Goal: Information Seeking & Learning: Find specific fact

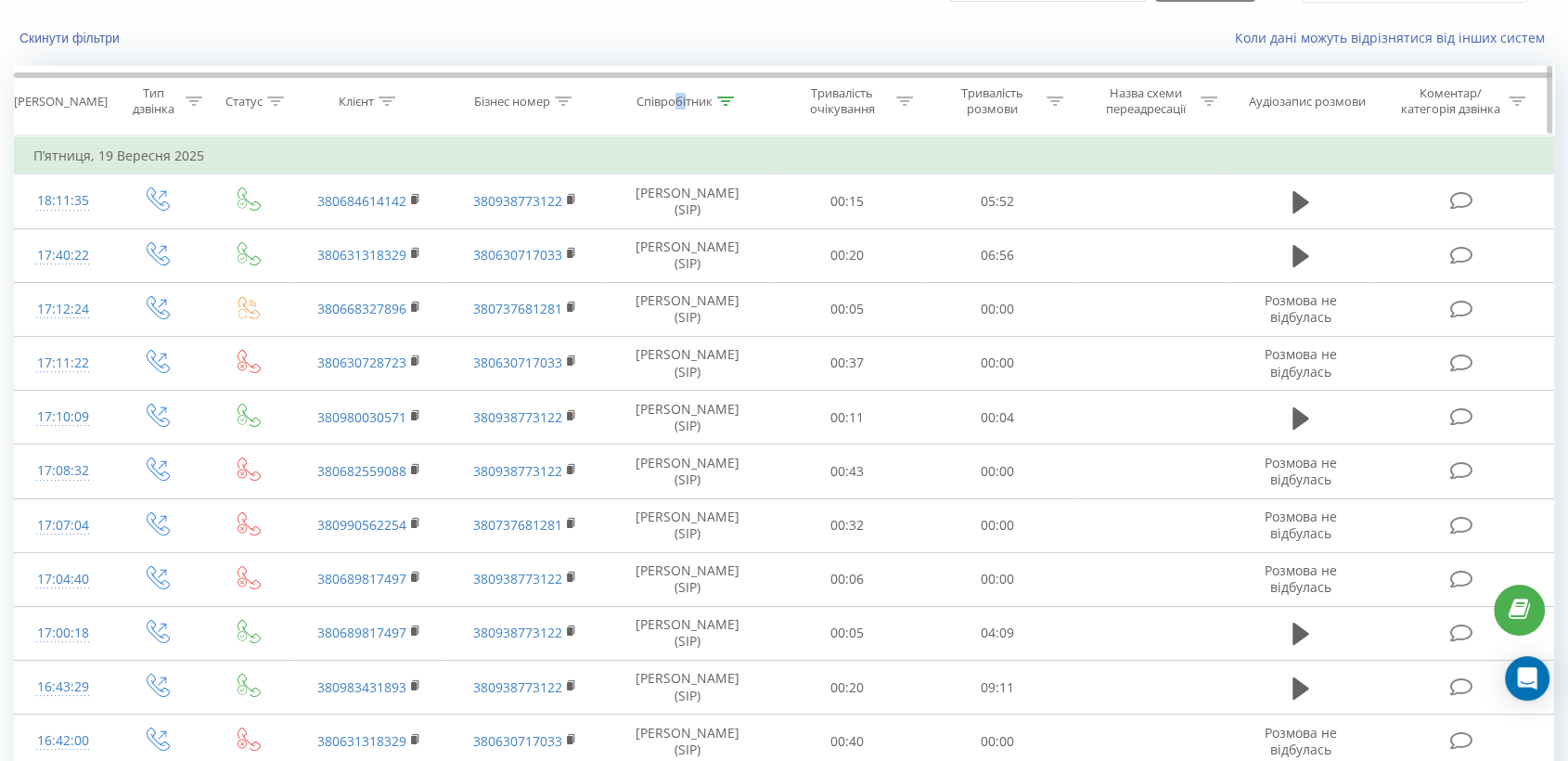
drag, startPoint x: 686, startPoint y: 106, endPoint x: 671, endPoint y: 106, distance: 15.0
click at [671, 106] on div "Співробітник" at bounding box center [674, 101] width 76 height 16
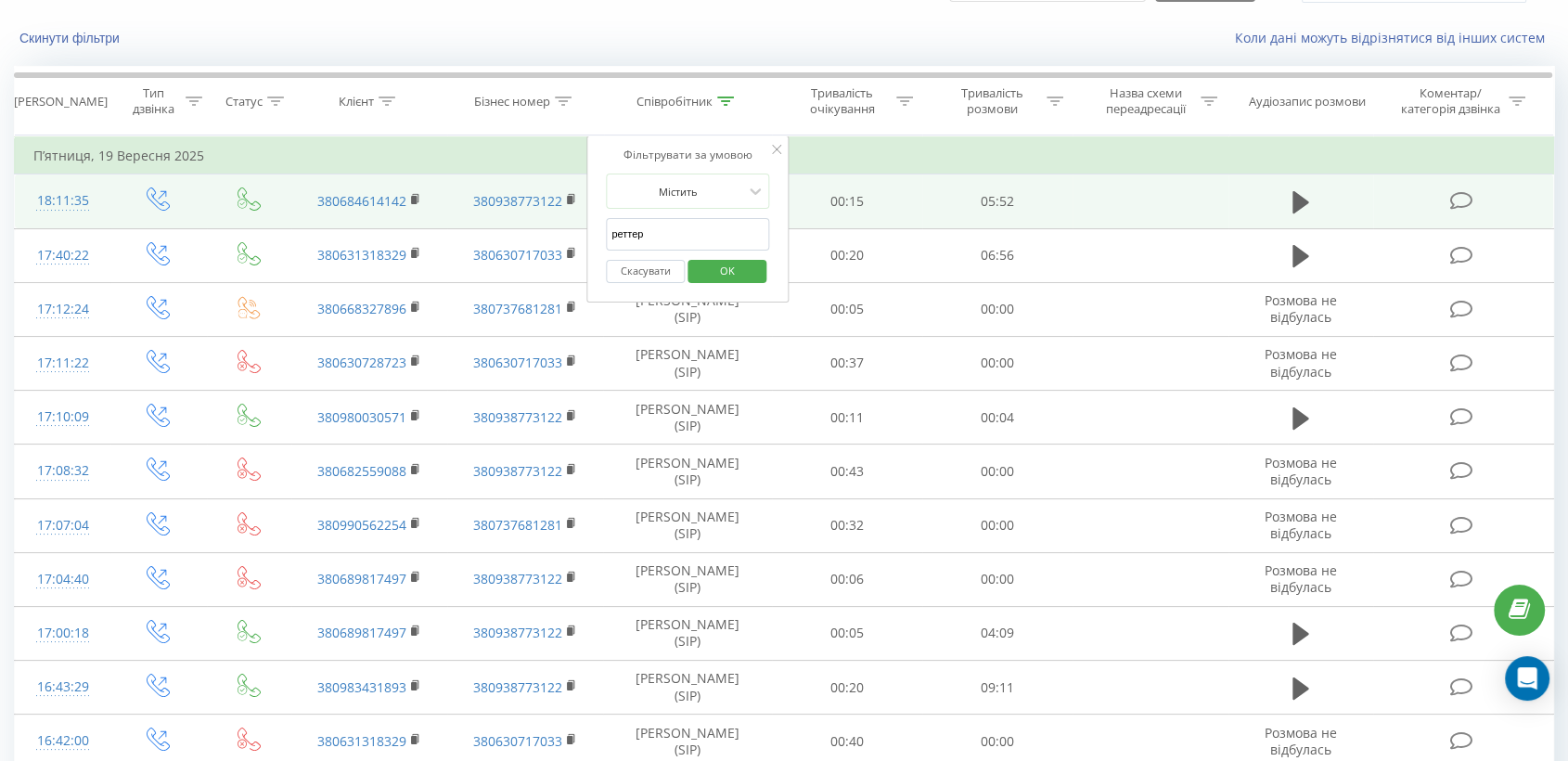
click at [571, 218] on td "380938773122" at bounding box center [525, 201] width 156 height 54
drag, startPoint x: 645, startPoint y: 236, endPoint x: 478, endPoint y: 212, distance: 168.7
type input "л"
type input "ж"
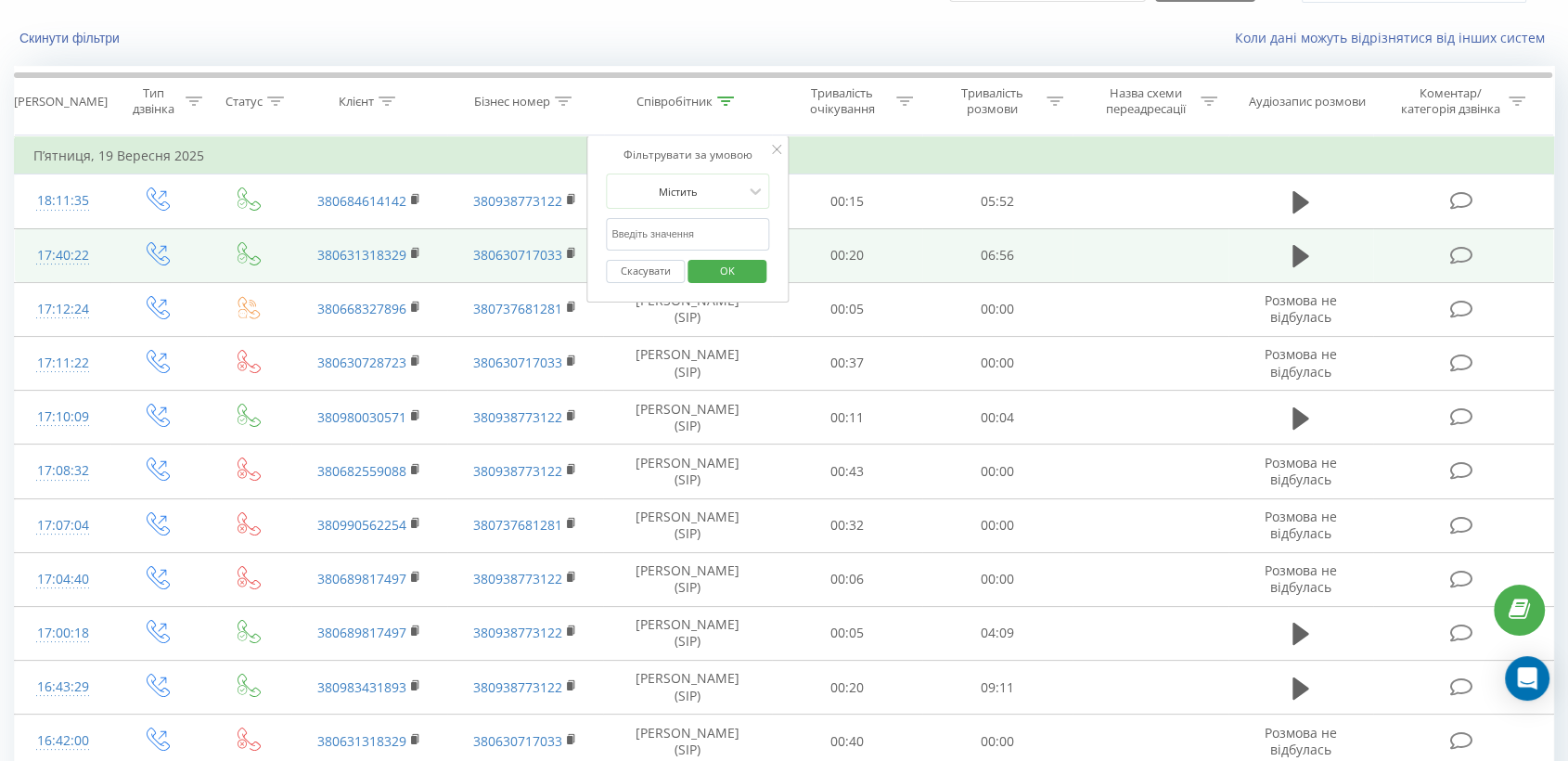
type input "є"
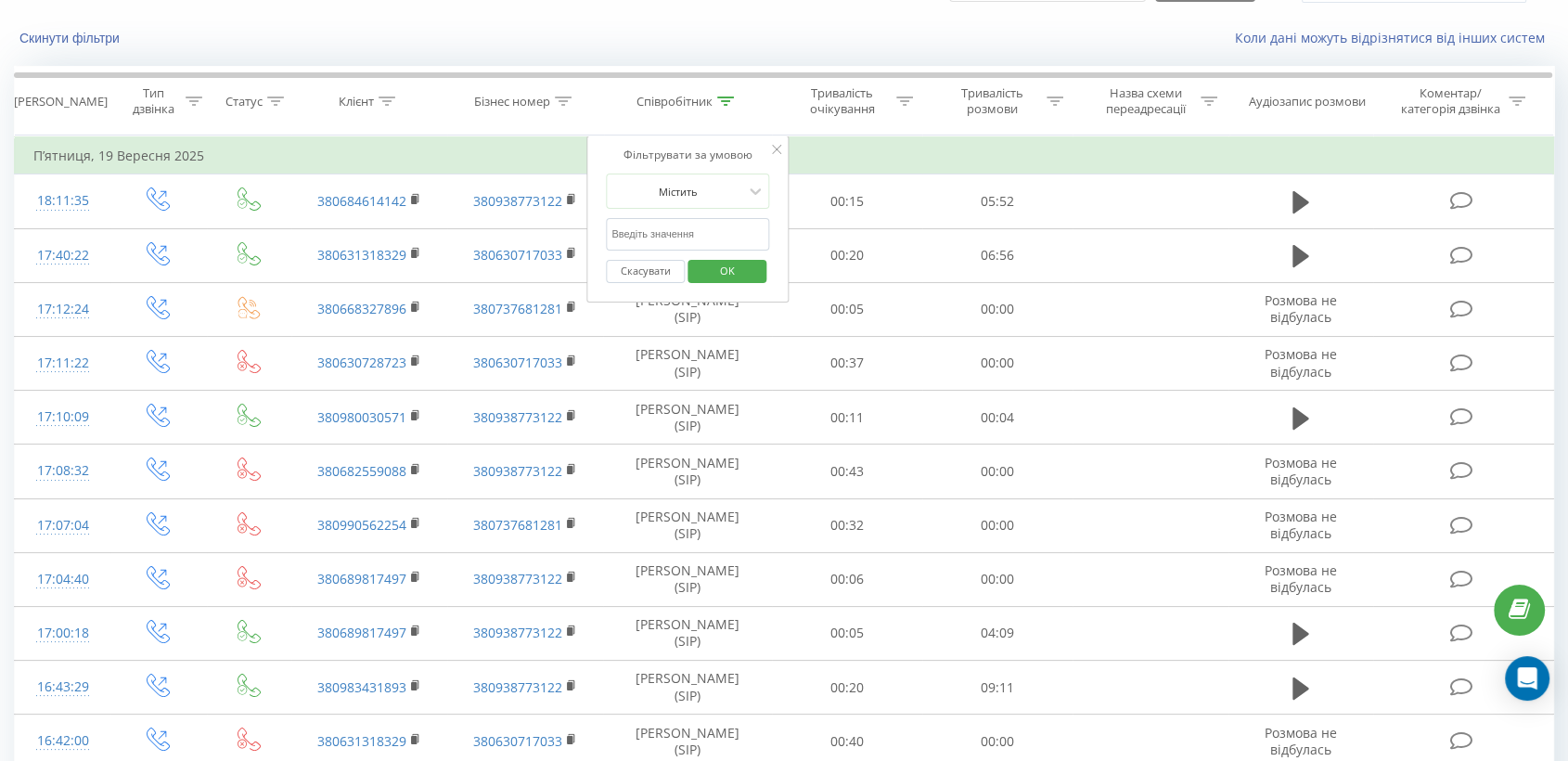
type input "ж"
type input "о"
type input "л"
type input "о"
type input "р"
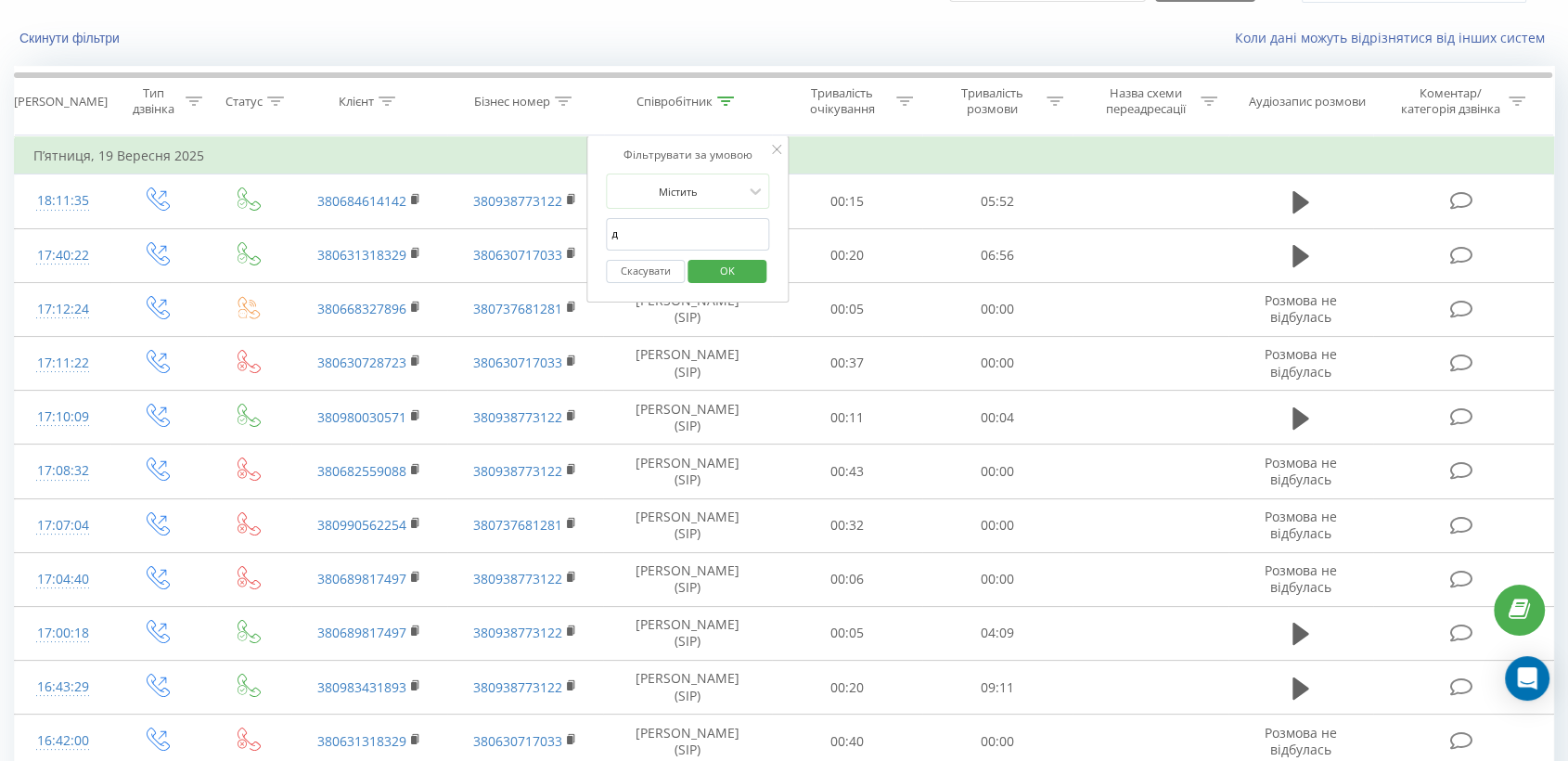
type input "дашивець"
click at [735, 269] on span "OK" at bounding box center [727, 271] width 52 height 29
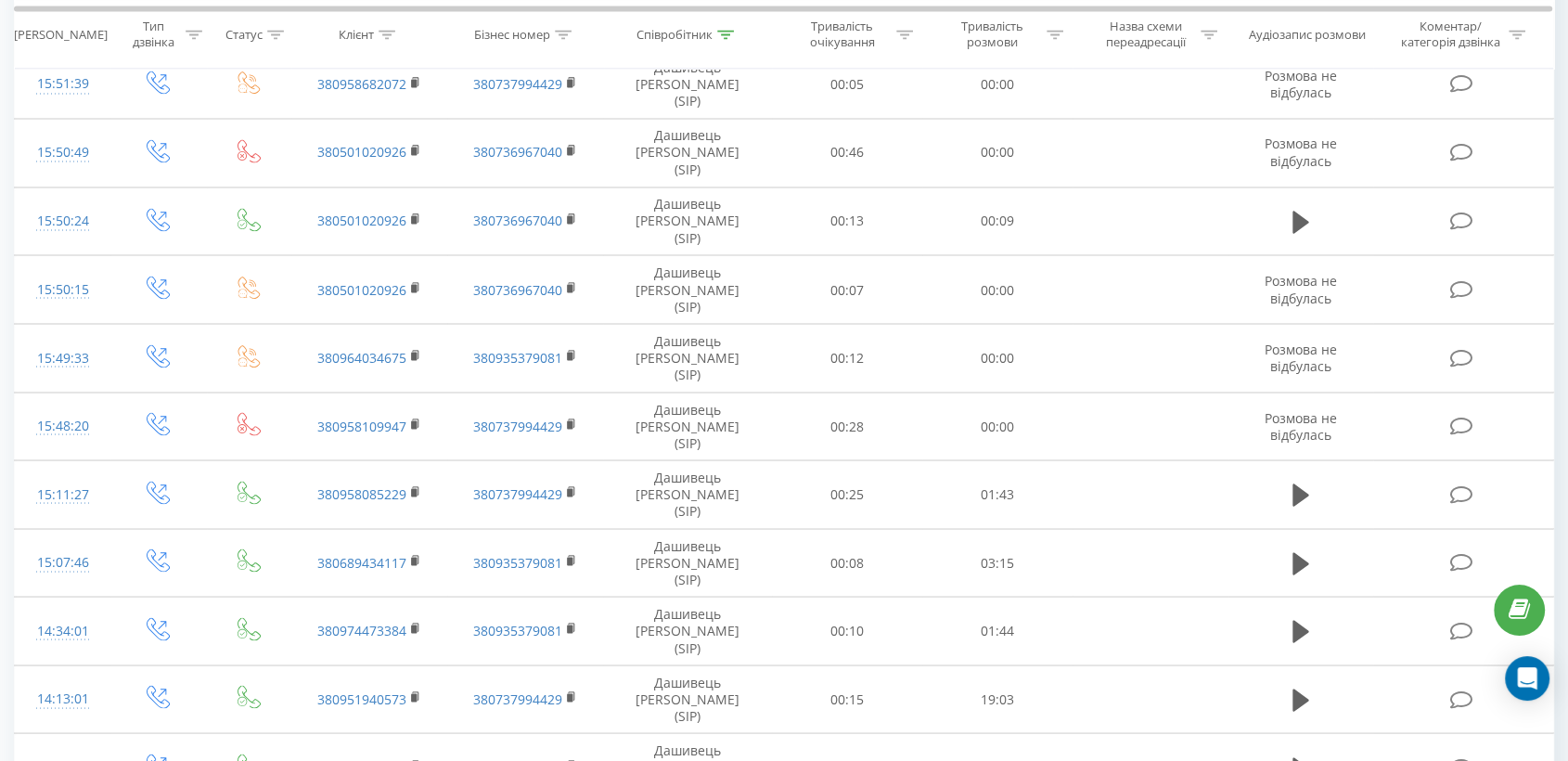
scroll to position [3401, 0]
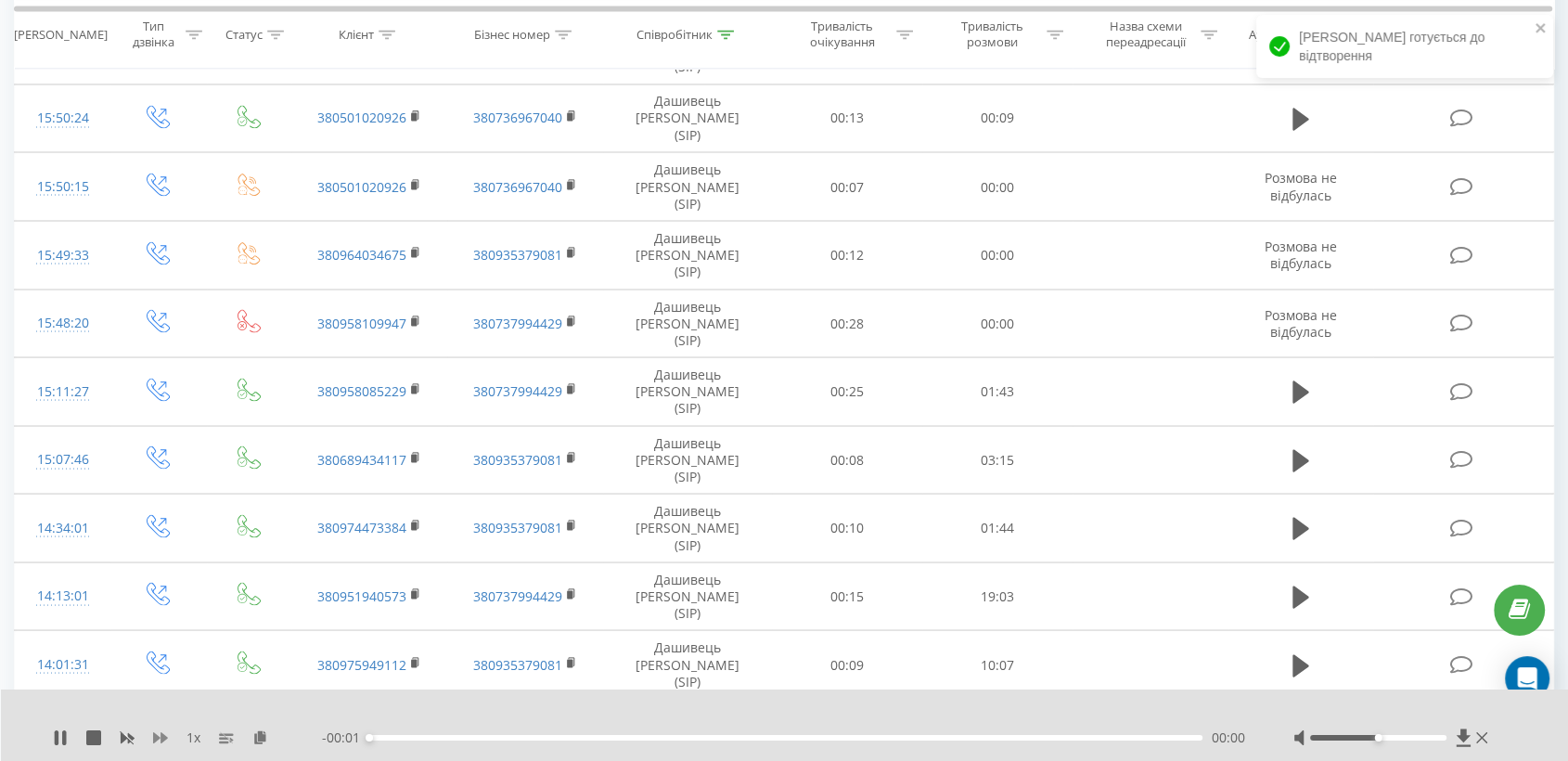
click at [158, 742] on icon at bounding box center [160, 737] width 15 height 15
click at [159, 739] on icon at bounding box center [160, 737] width 15 height 15
click at [260, 737] on icon at bounding box center [260, 736] width 16 height 13
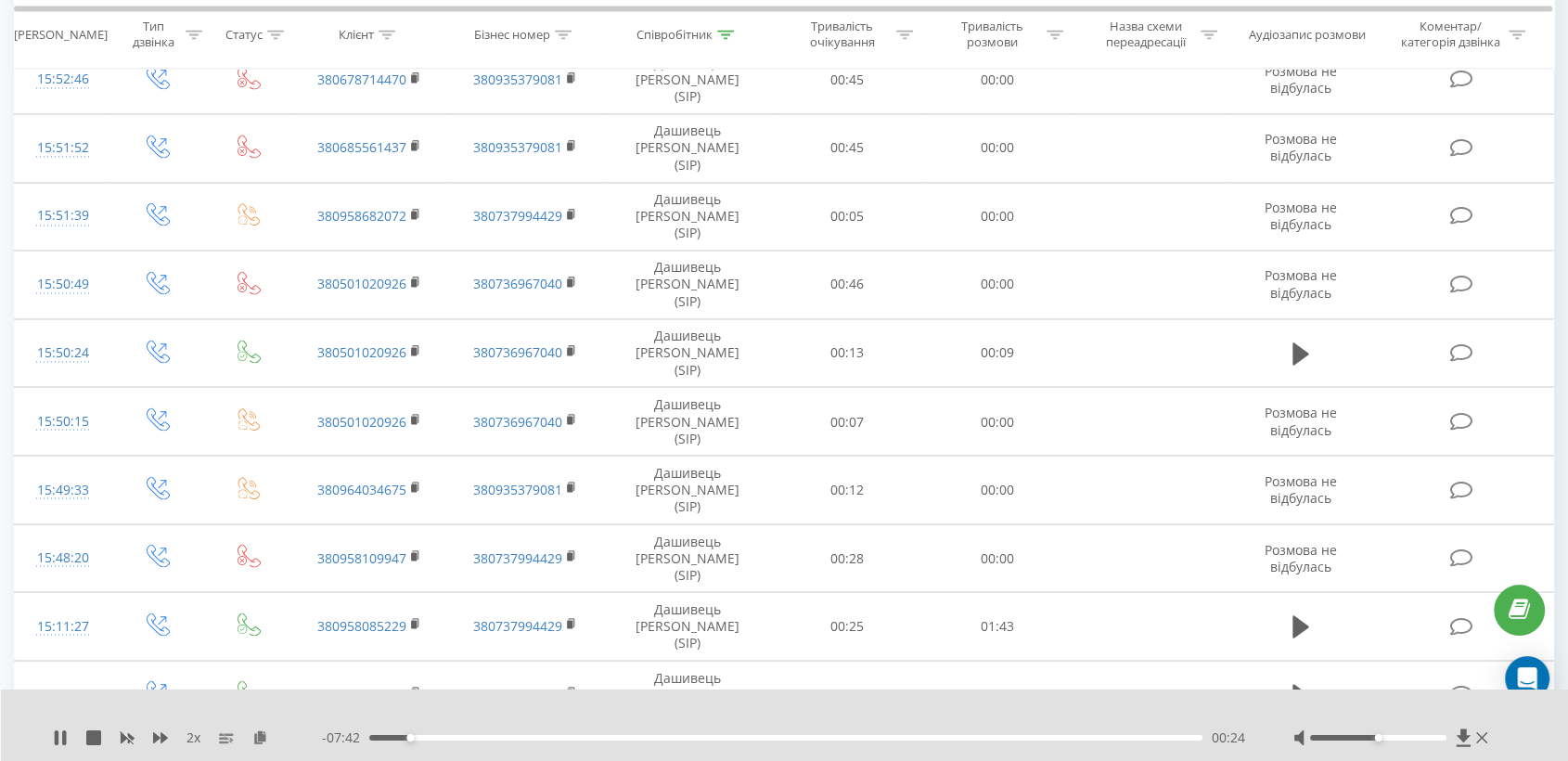
scroll to position [3219, 0]
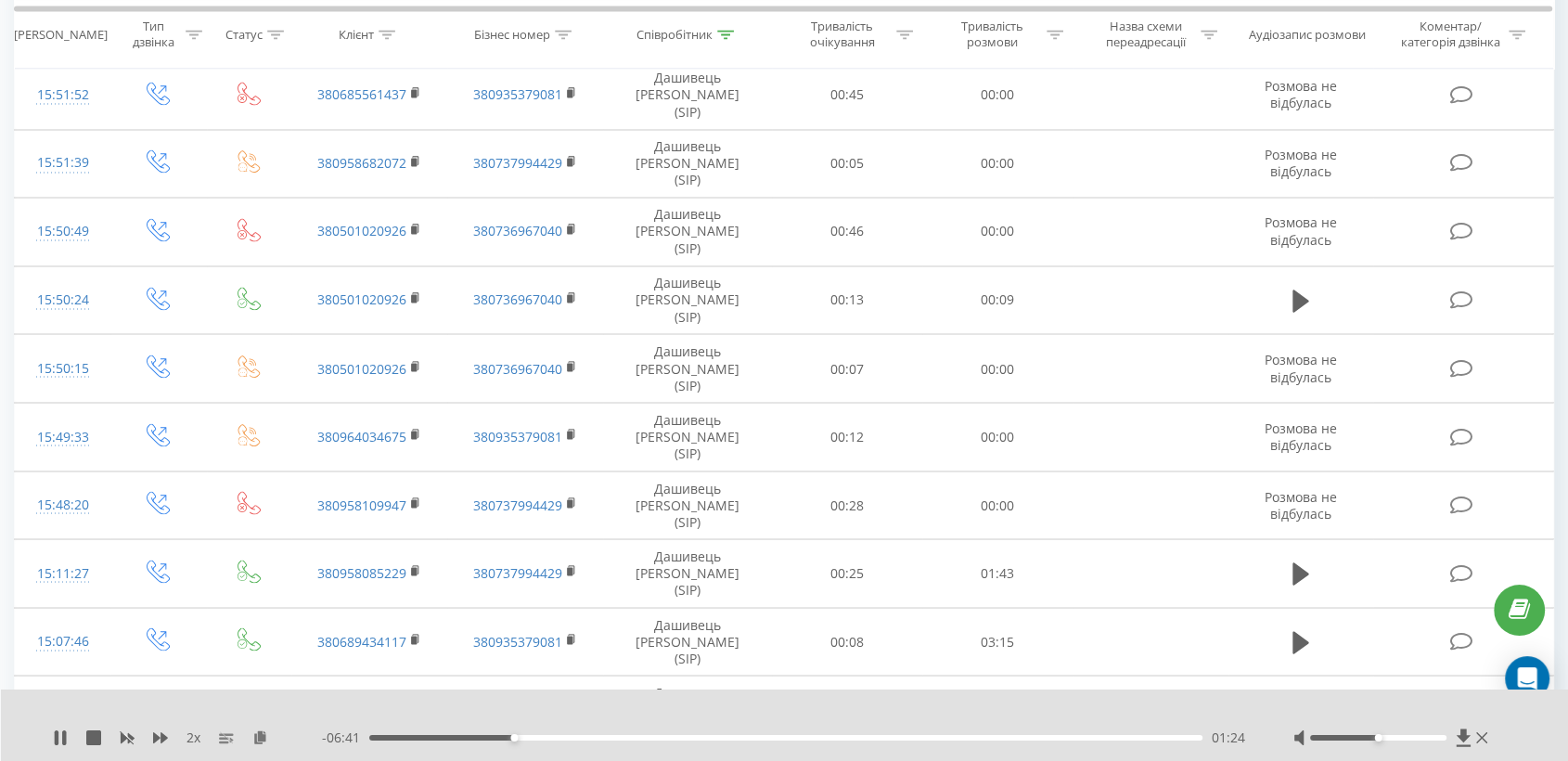
click at [728, 737] on div "04:40" at bounding box center [785, 738] width 833 height 6
click at [881, 735] on div "04:32" at bounding box center [785, 738] width 833 height 6
click at [917, 735] on div "04:59" at bounding box center [785, 738] width 833 height 6
click at [1128, 737] on div "00:00" at bounding box center [785, 738] width 833 height 6
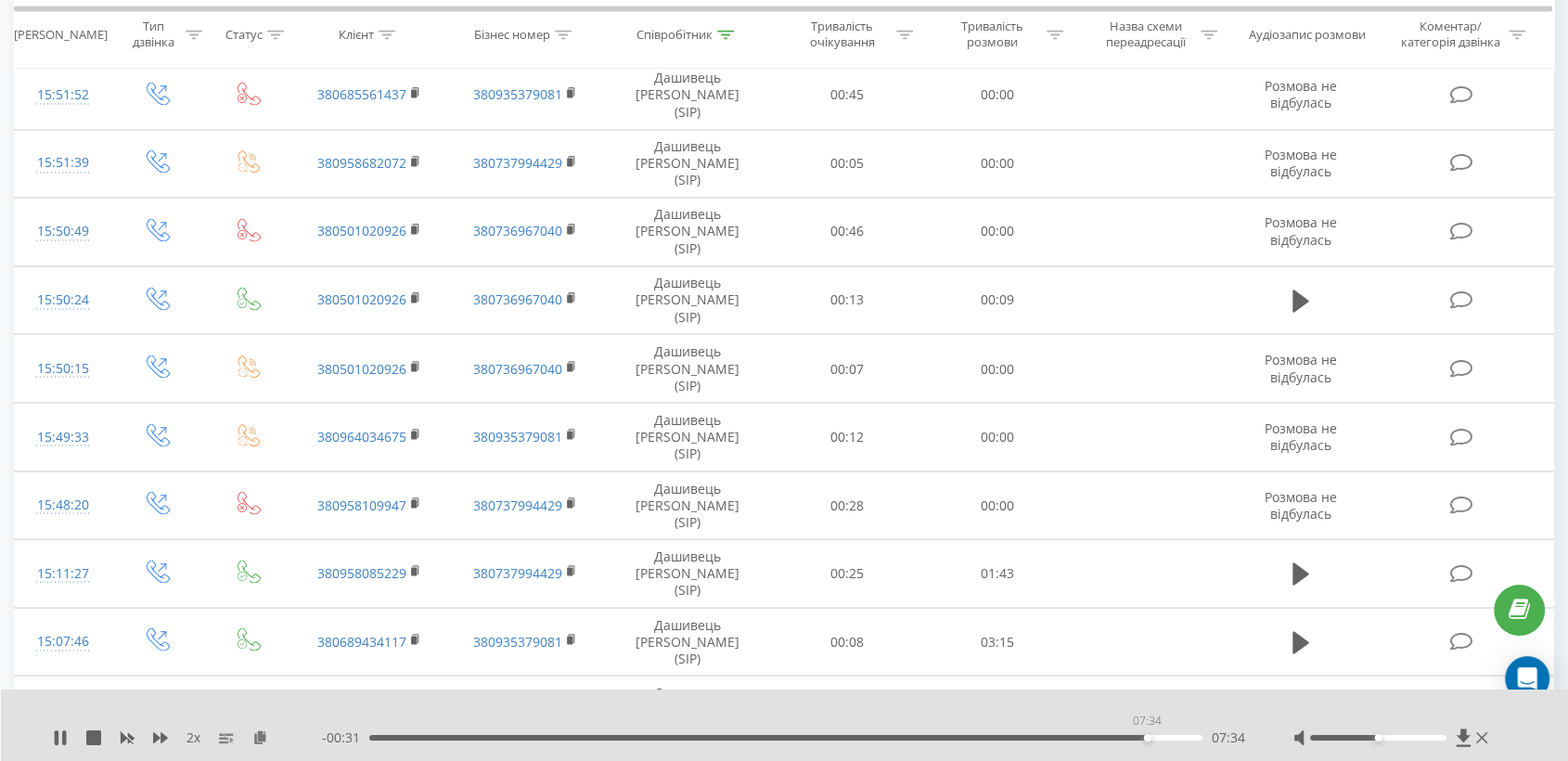
click at [1147, 737] on div "07:34" at bounding box center [785, 738] width 833 height 6
click at [1156, 737] on div "07:35" at bounding box center [785, 738] width 833 height 6
click at [1093, 738] on div "07:03" at bounding box center [785, 738] width 833 height 6
click at [1072, 736] on div "07:16" at bounding box center [785, 738] width 833 height 6
click at [57, 737] on icon at bounding box center [57, 737] width 4 height 15
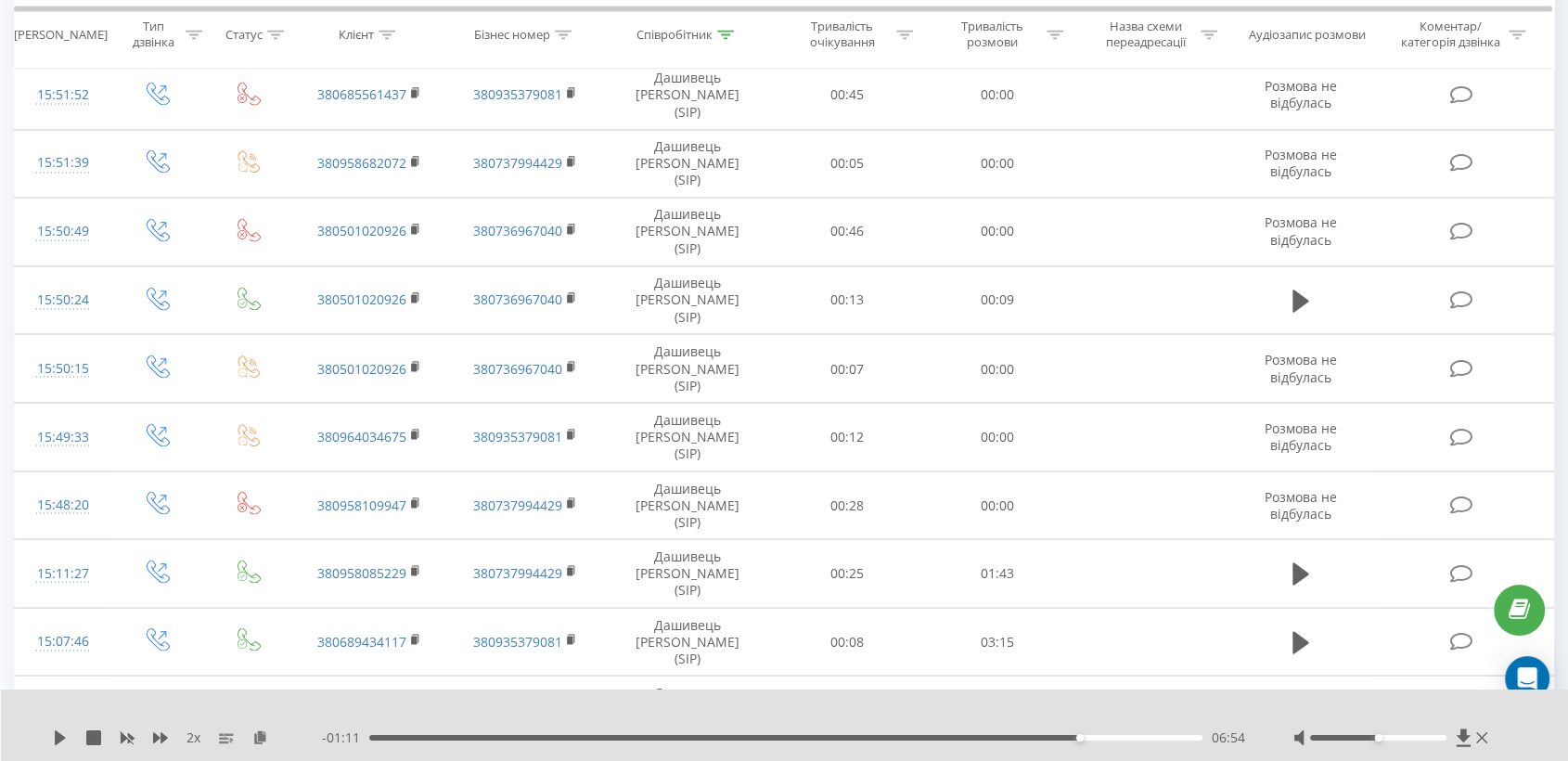
click at [1005, 741] on div "- 01:11 06:54 06:54" at bounding box center [784, 737] width 925 height 19
click at [60, 742] on icon at bounding box center [59, 737] width 15 height 15
click at [955, 740] on div "- 01:10 06:55 06:55" at bounding box center [784, 737] width 925 height 19
click at [958, 737] on div "05:43" at bounding box center [785, 738] width 833 height 6
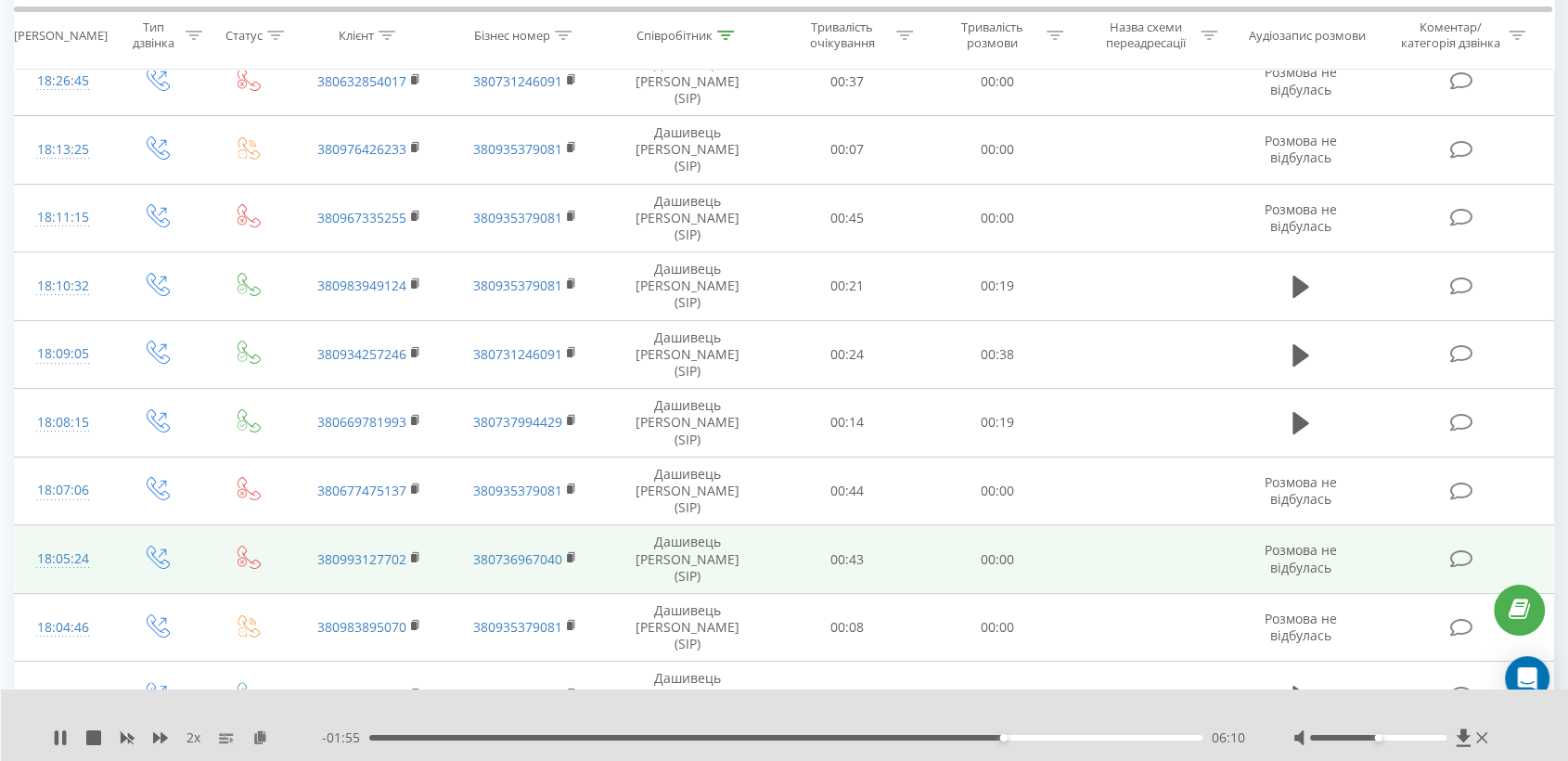
scroll to position [0, 0]
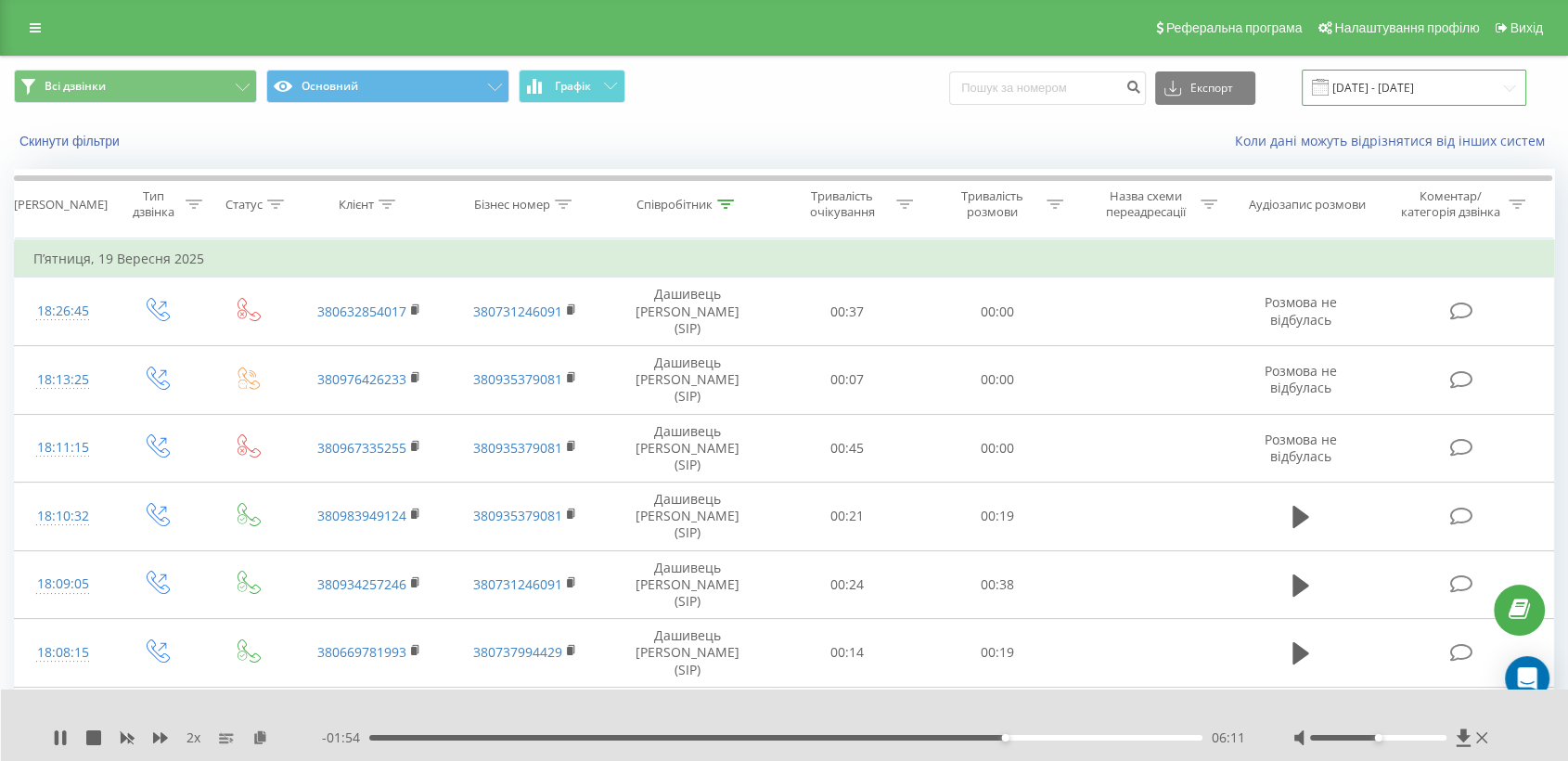
click at [1380, 88] on input "[DATE] - [DATE]" at bounding box center [1414, 87] width 224 height 36
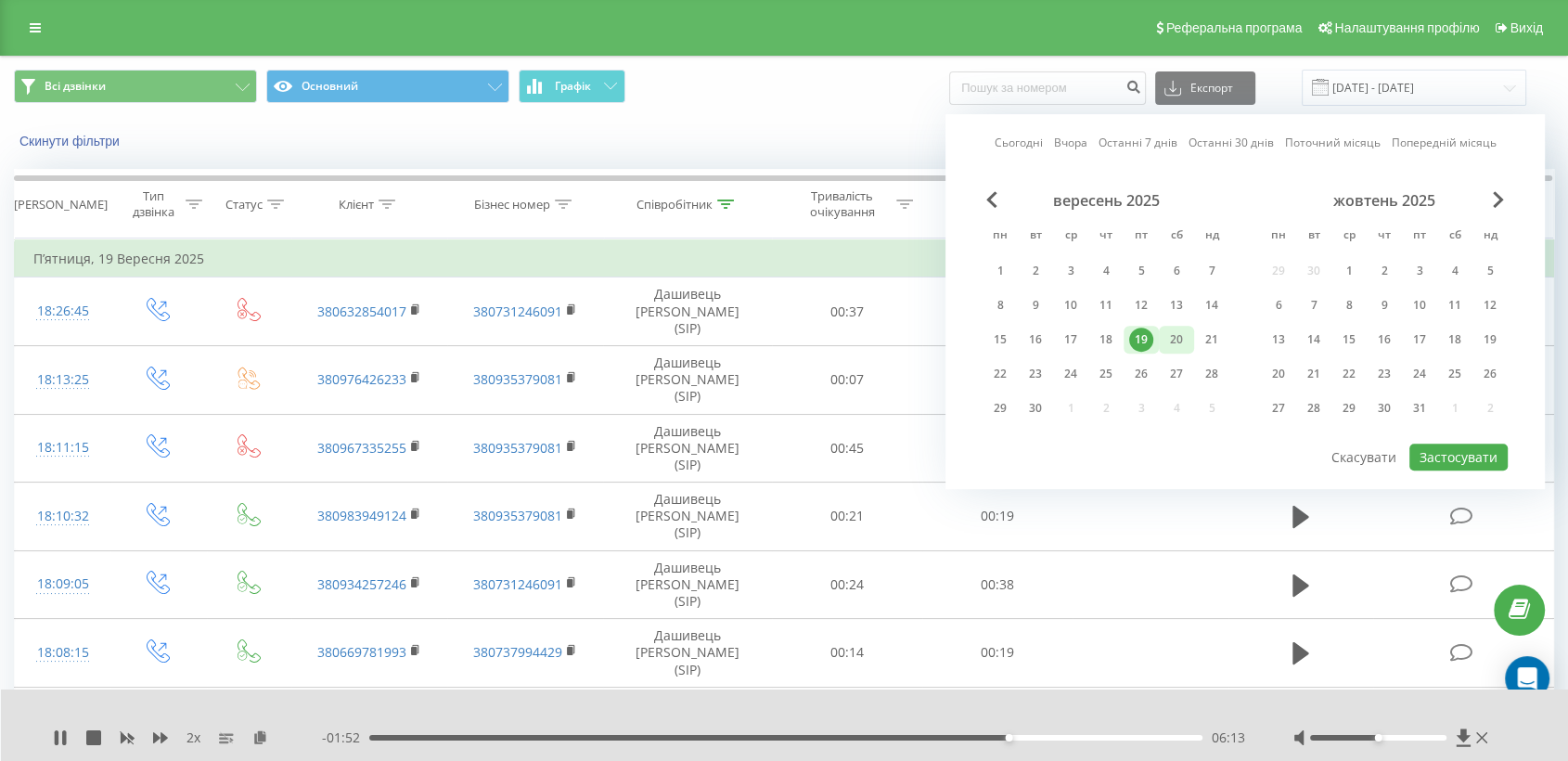
click at [1182, 343] on div "20" at bounding box center [1176, 339] width 24 height 24
click at [1426, 446] on button "Застосувати" at bounding box center [1458, 457] width 98 height 27
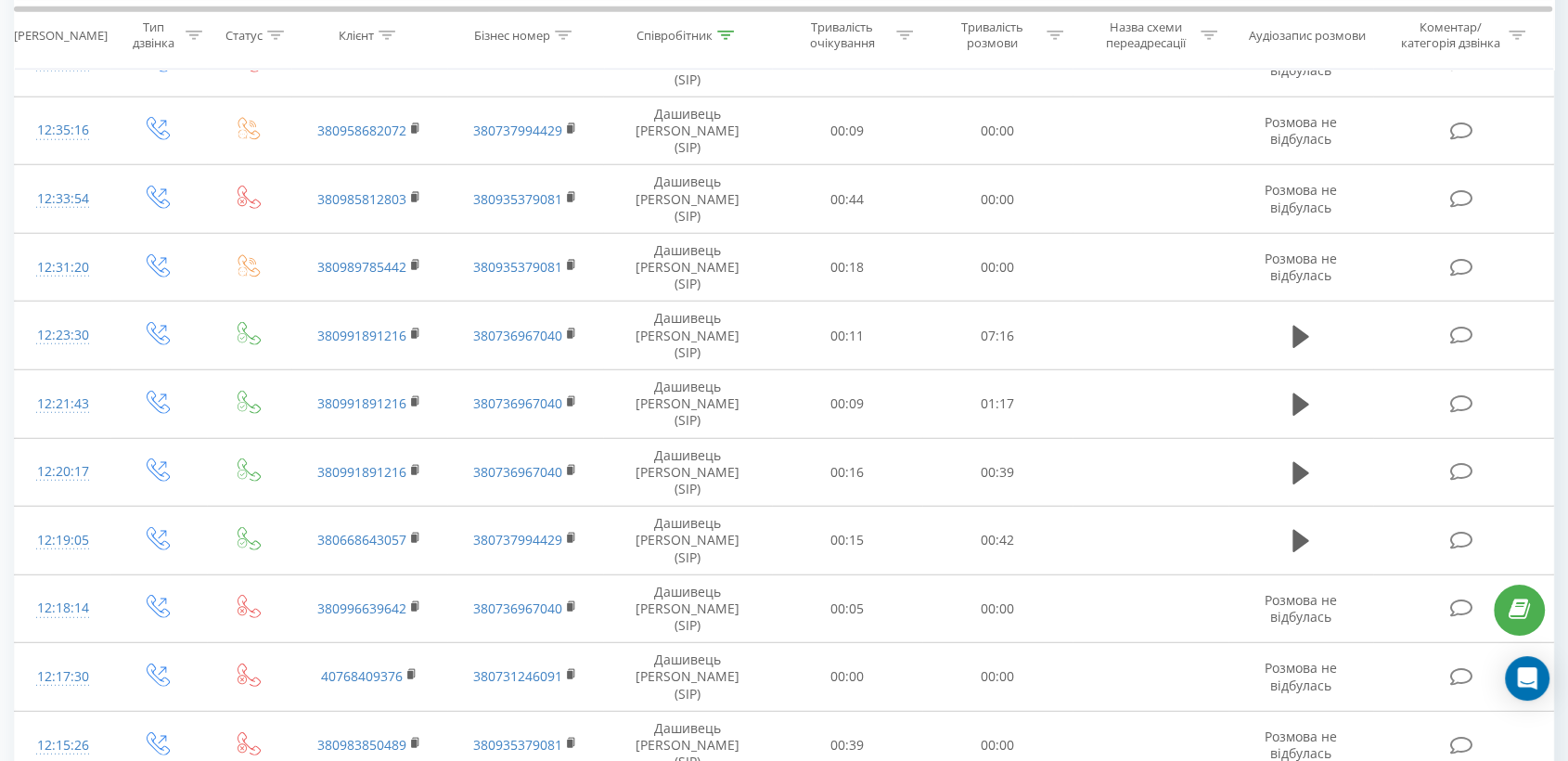
scroll to position [4974, 0]
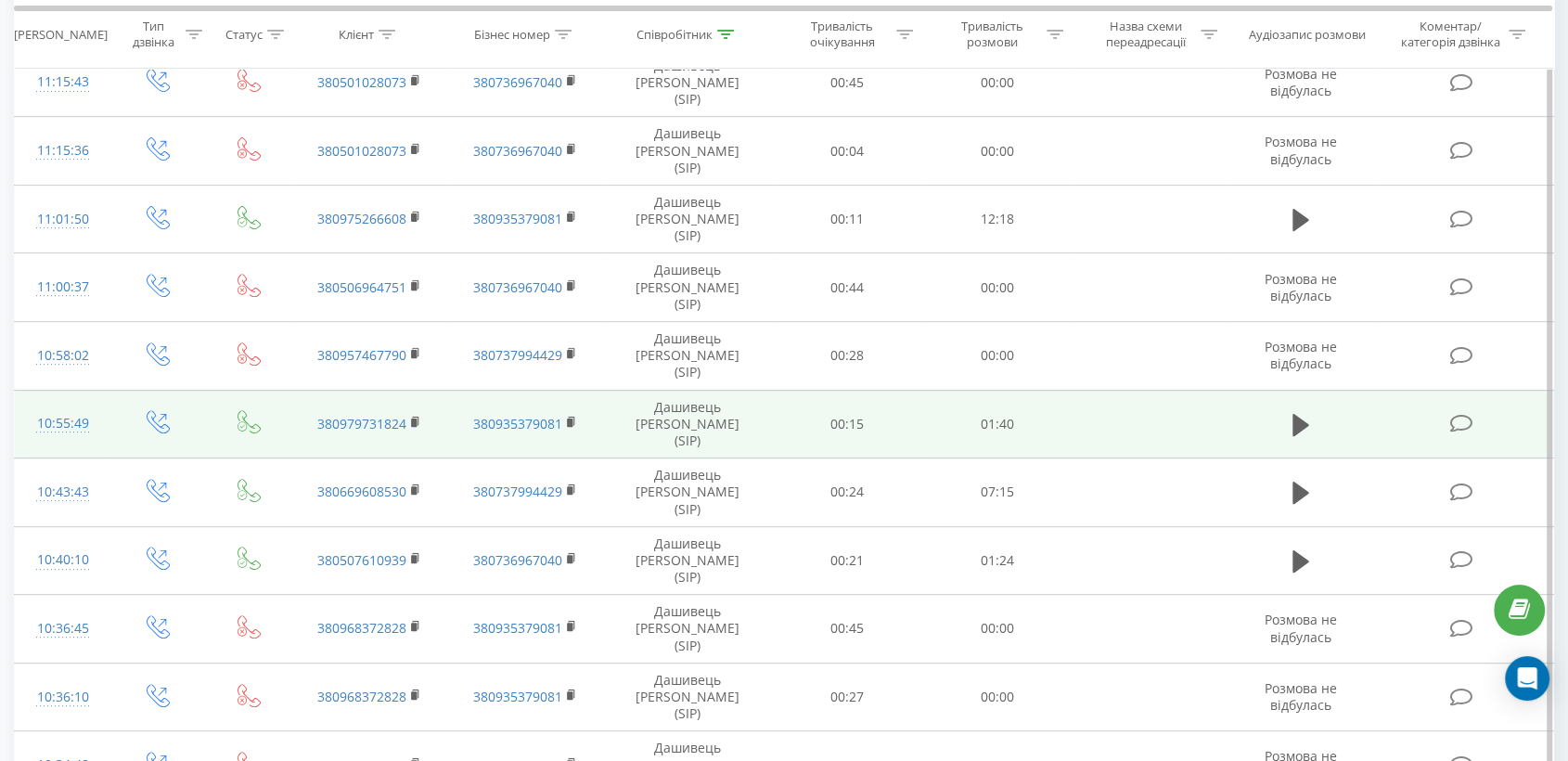
scroll to position [718, 0]
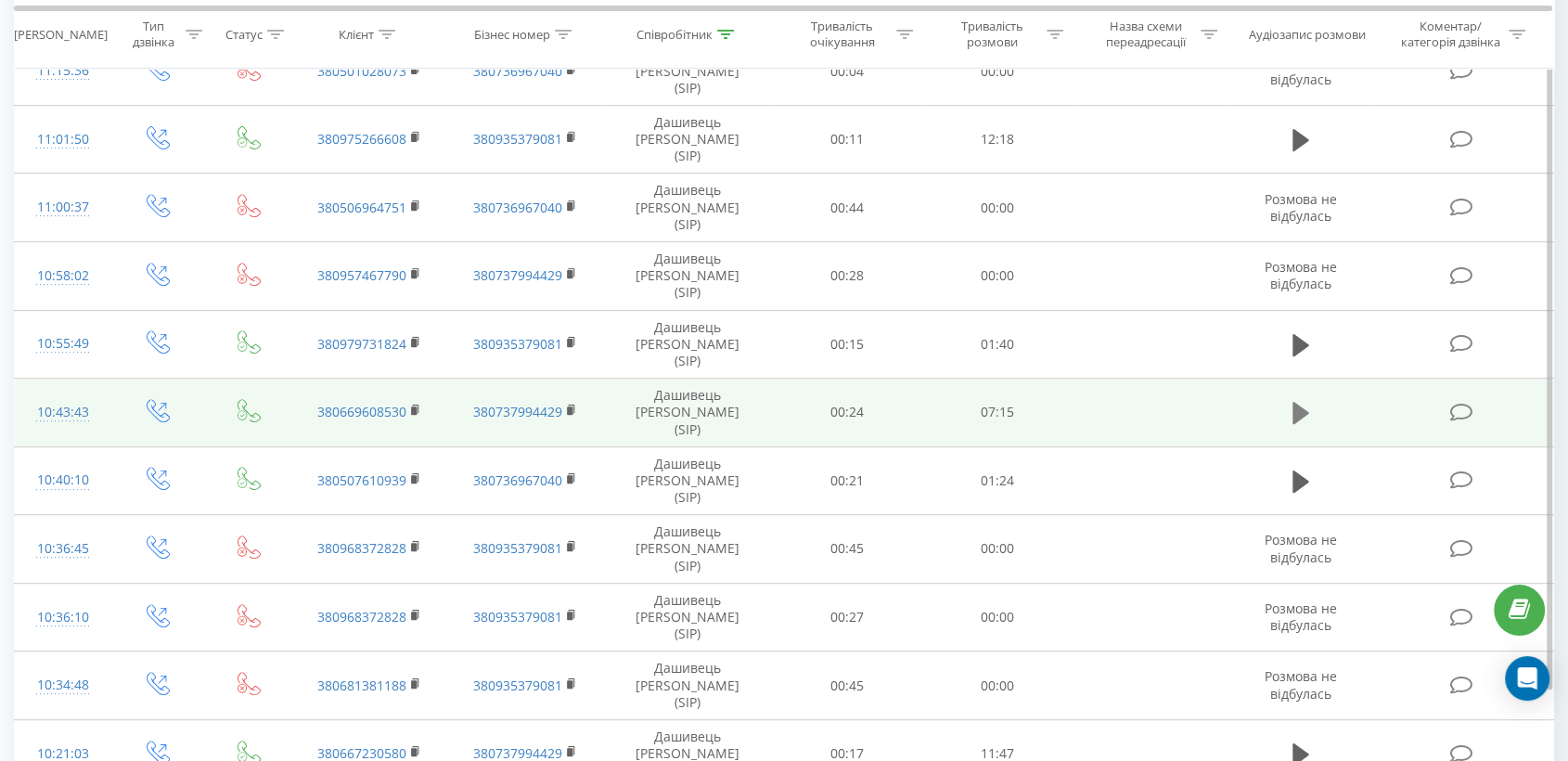
click at [1307, 400] on icon at bounding box center [1300, 412] width 17 height 26
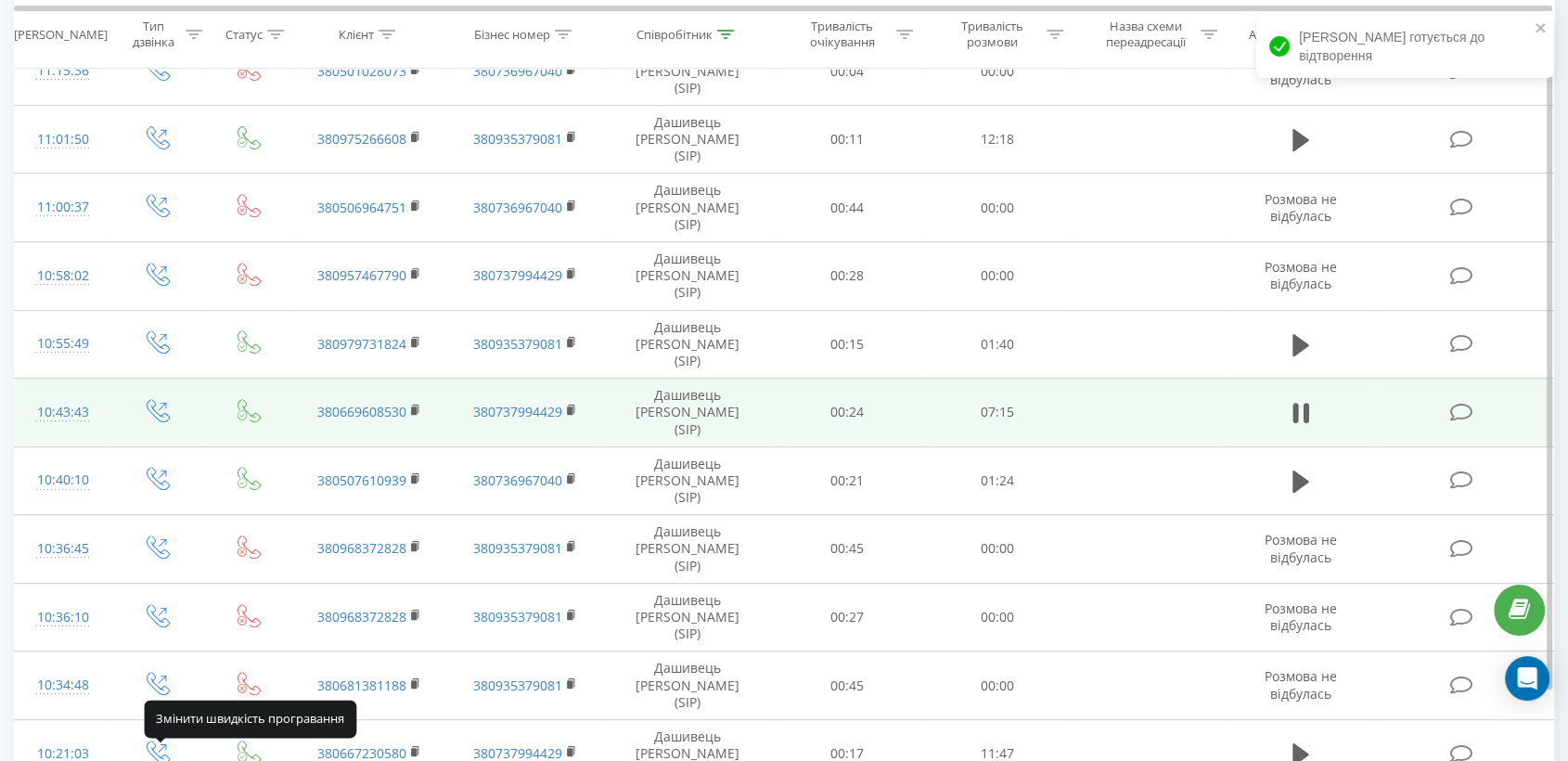
drag, startPoint x: 272, startPoint y: 752, endPoint x: 274, endPoint y: 740, distance: 12.2
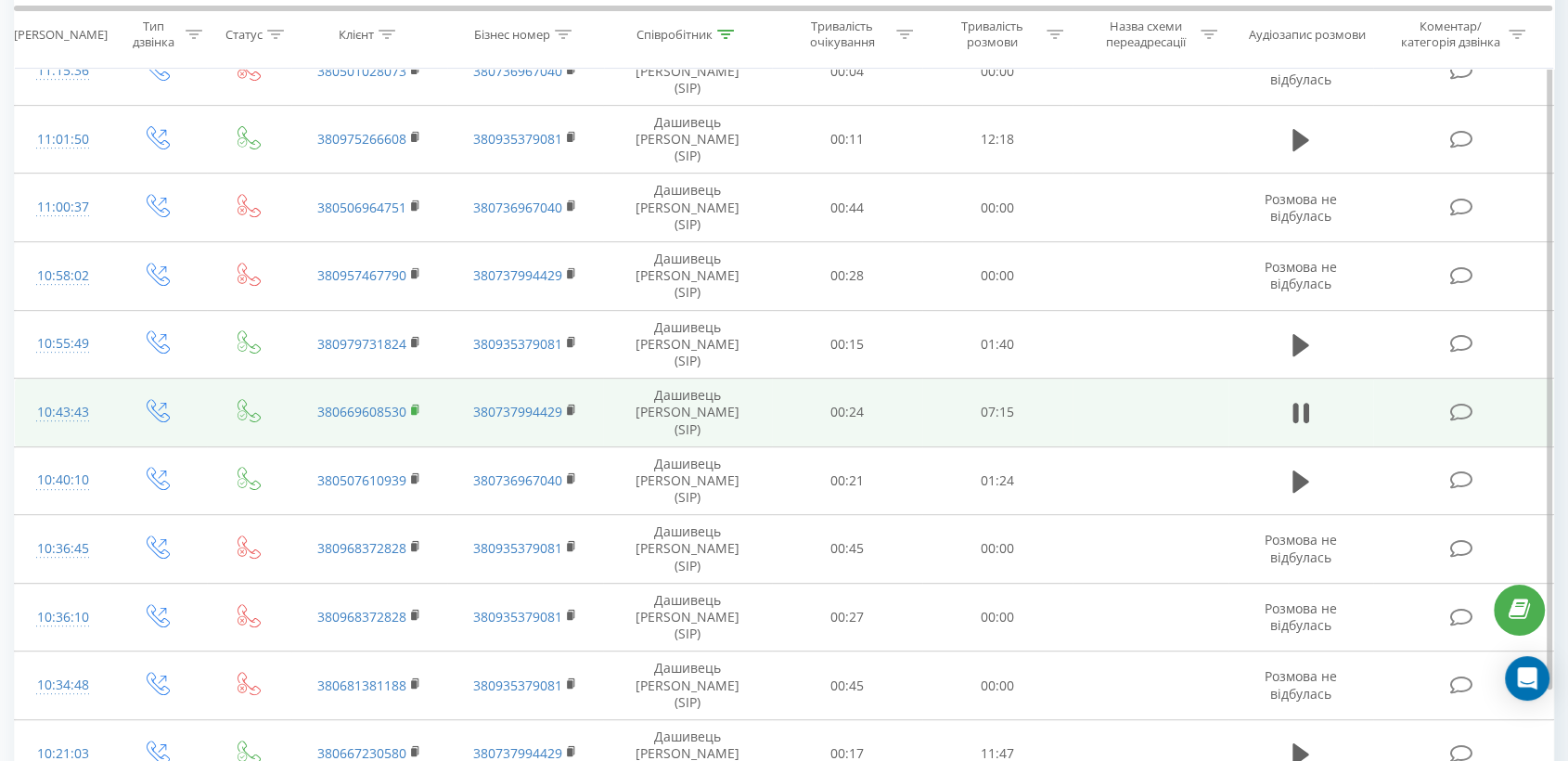
click at [413, 406] on rect at bounding box center [414, 410] width 6 height 9
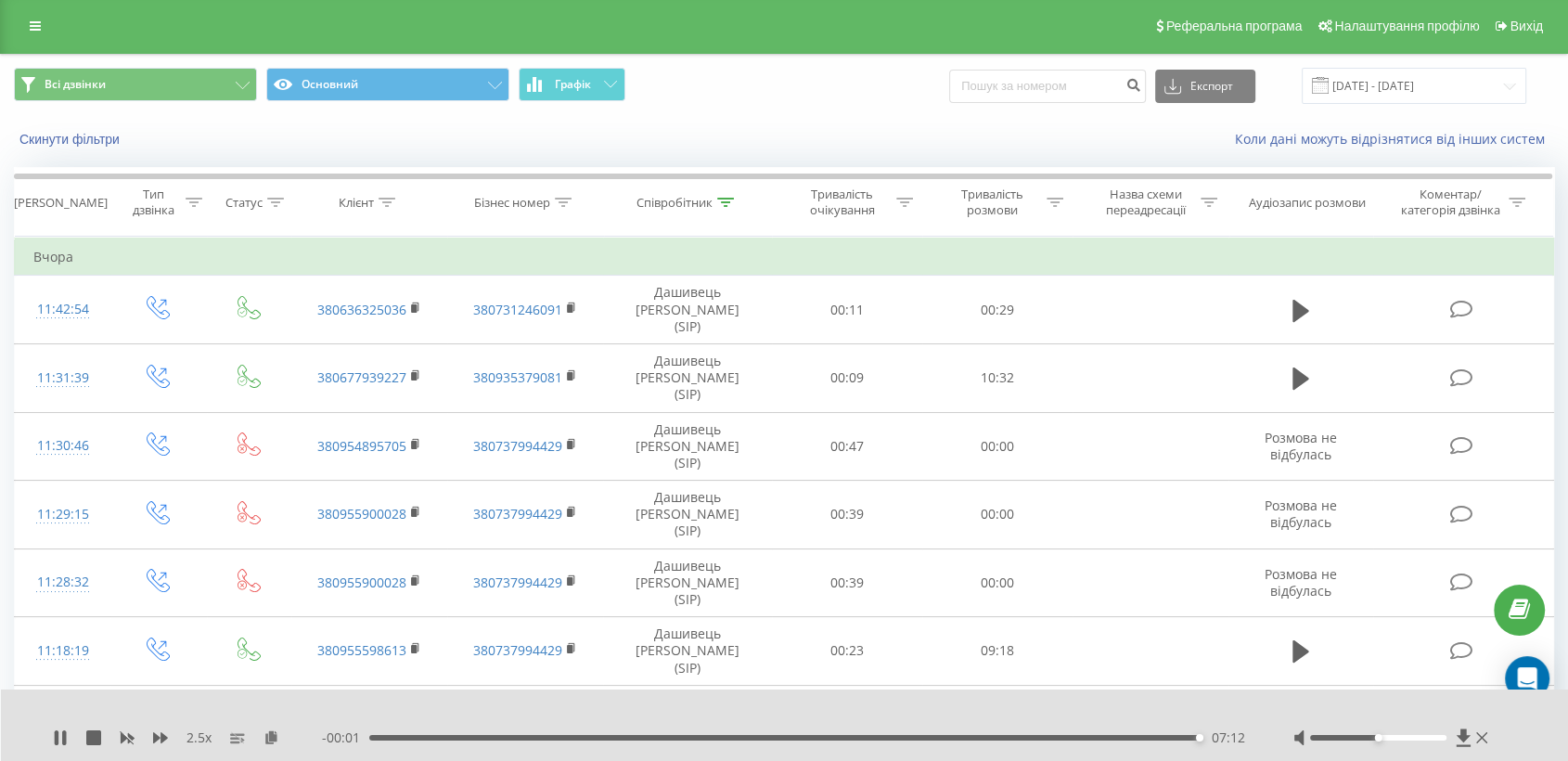
scroll to position [0, 0]
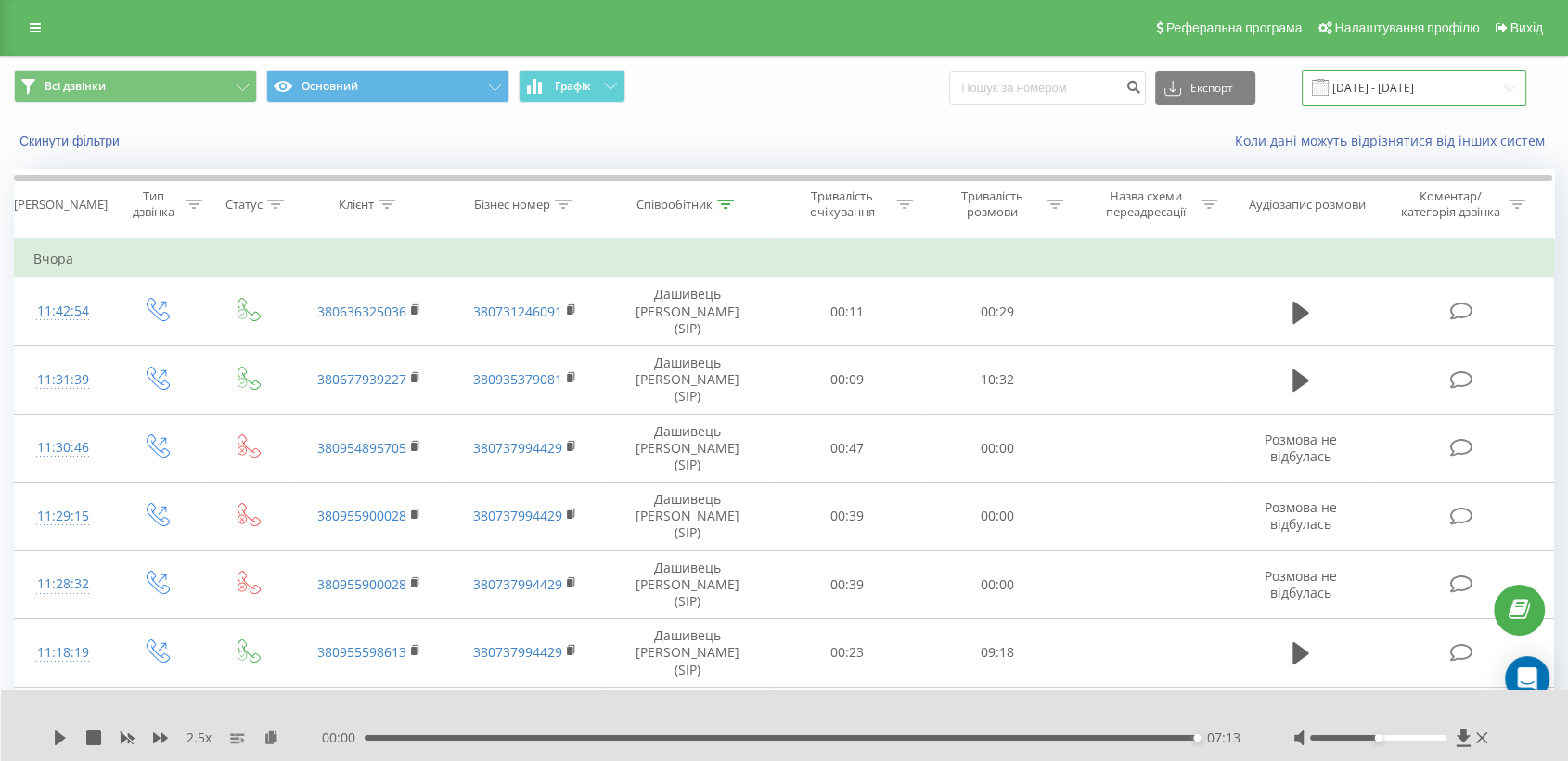
click at [1384, 92] on input "[DATE] - [DATE]" at bounding box center [1414, 87] width 224 height 36
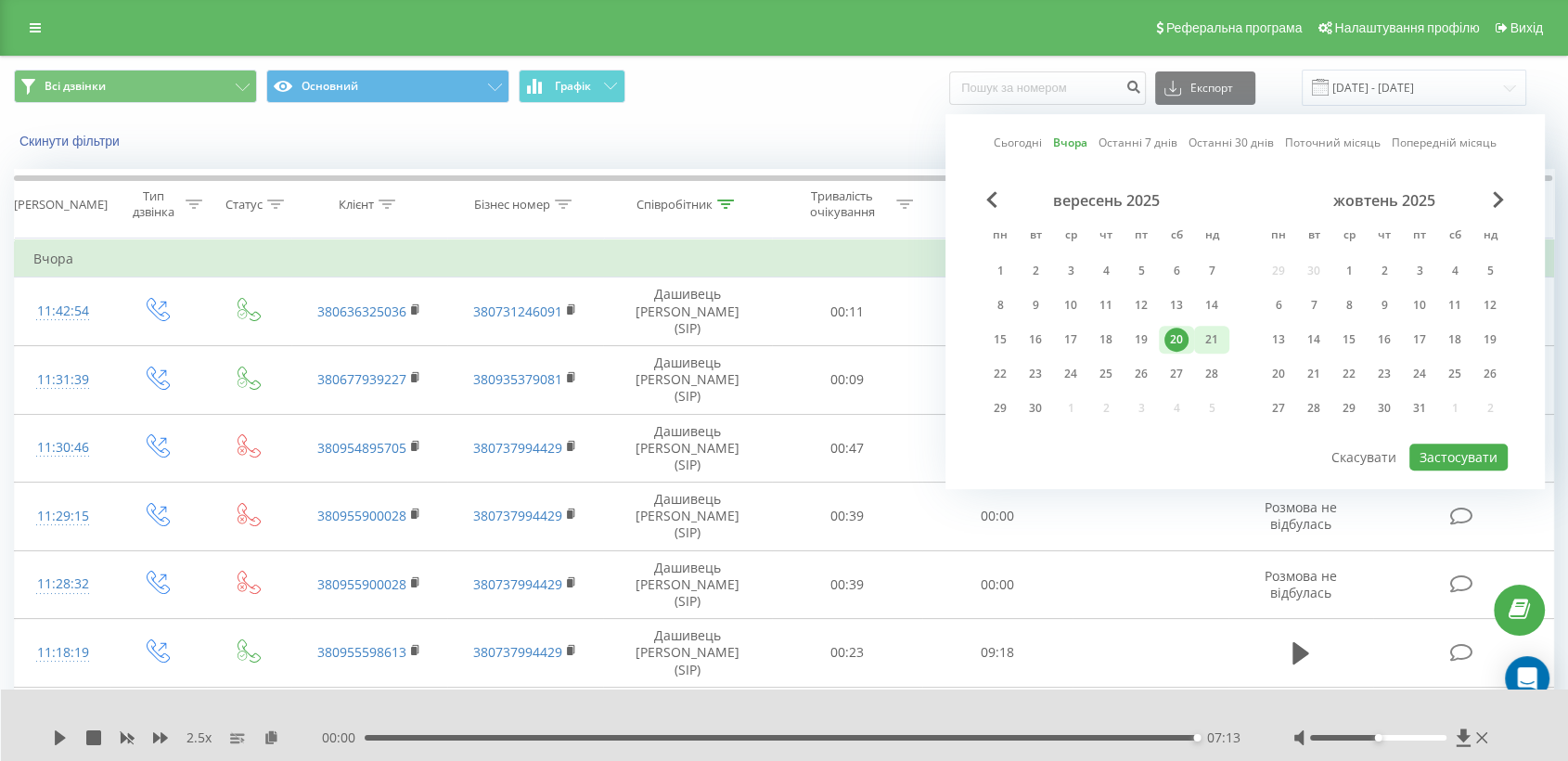
click at [1219, 331] on div "21" at bounding box center [1211, 339] width 24 height 24
click at [1459, 443] on button "Застосувати" at bounding box center [1458, 457] width 98 height 27
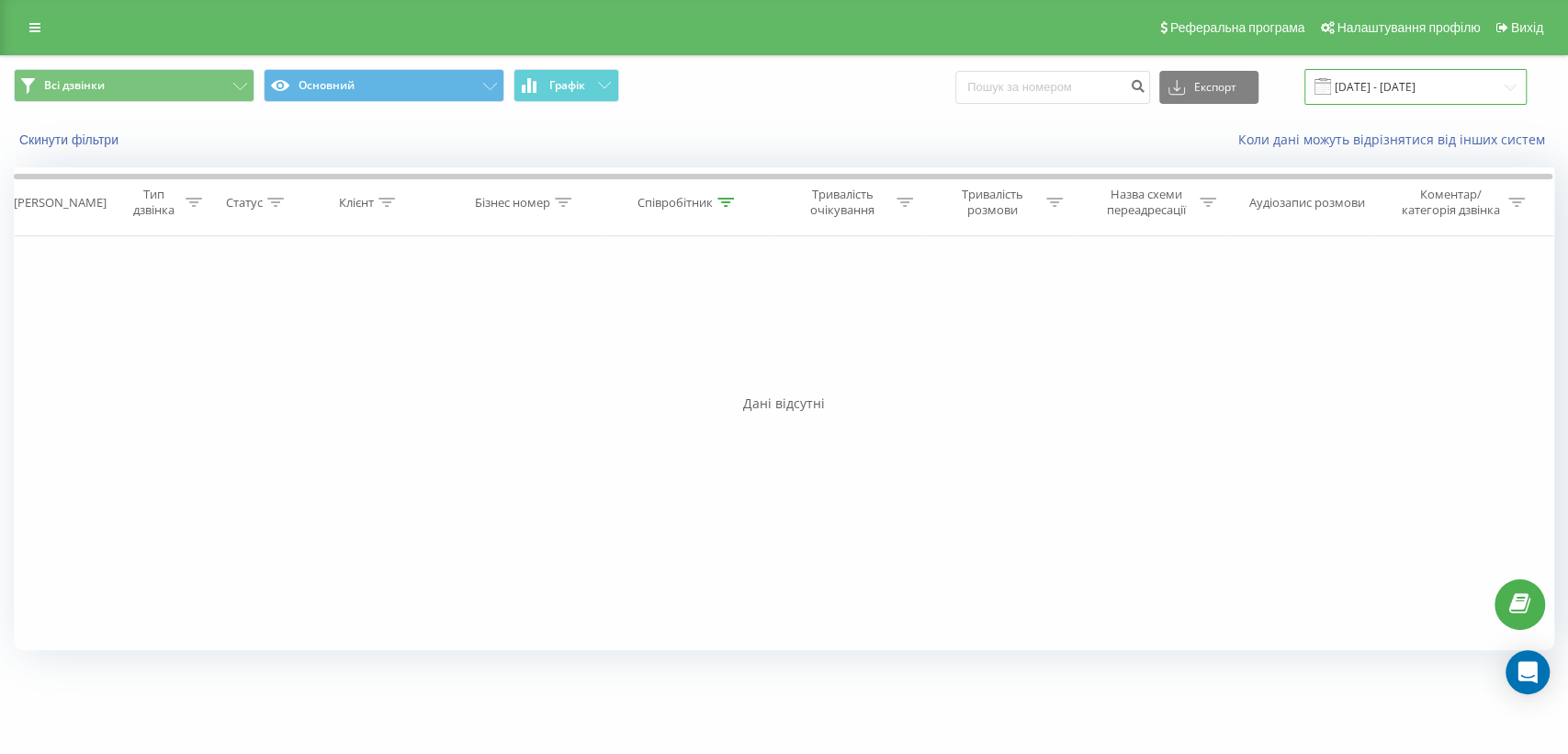
click at [1401, 99] on input "[DATE] - [DATE]" at bounding box center [1416, 86] width 222 height 36
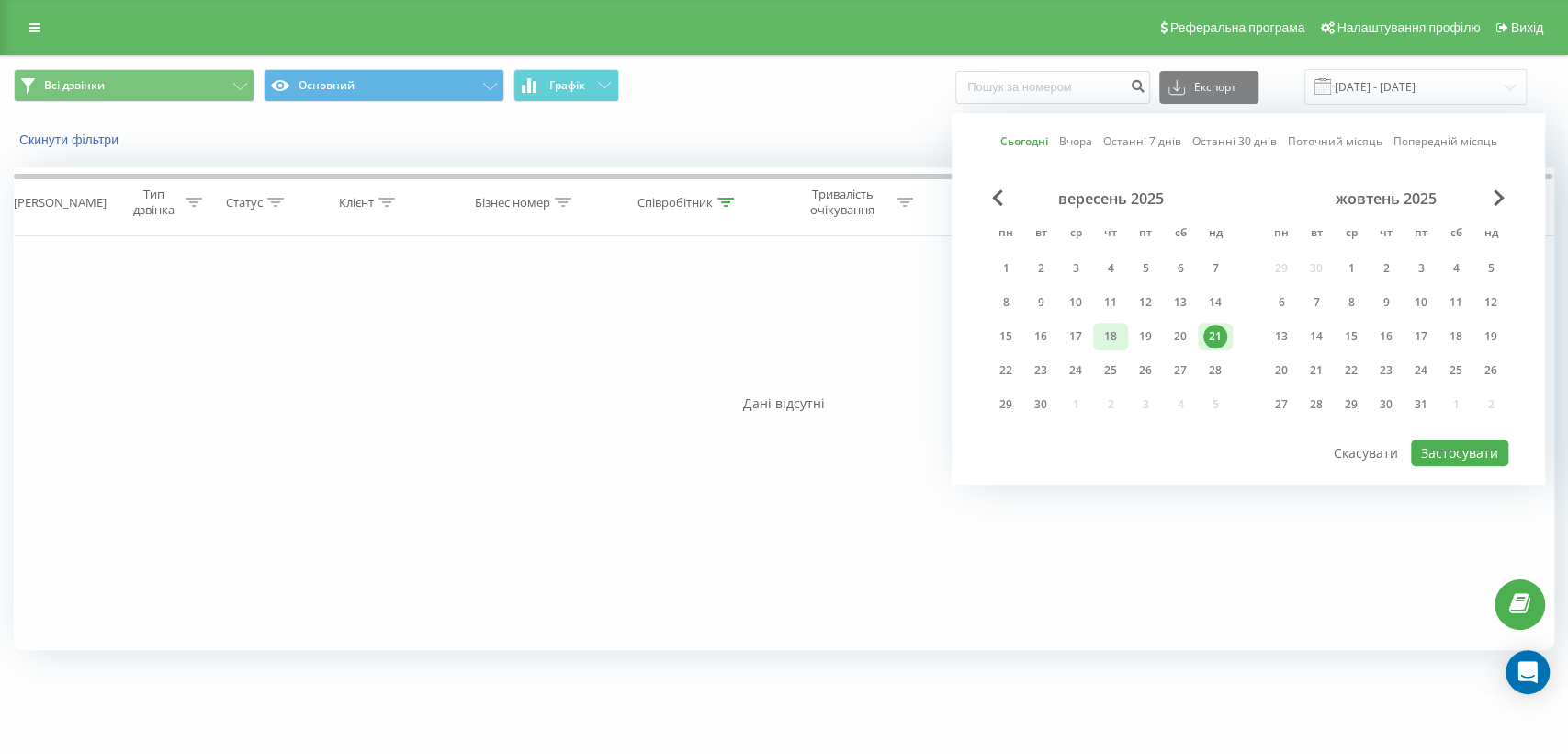
click at [1117, 329] on div "18" at bounding box center [1111, 336] width 24 height 24
click at [1433, 449] on button "Застосувати" at bounding box center [1459, 453] width 97 height 27
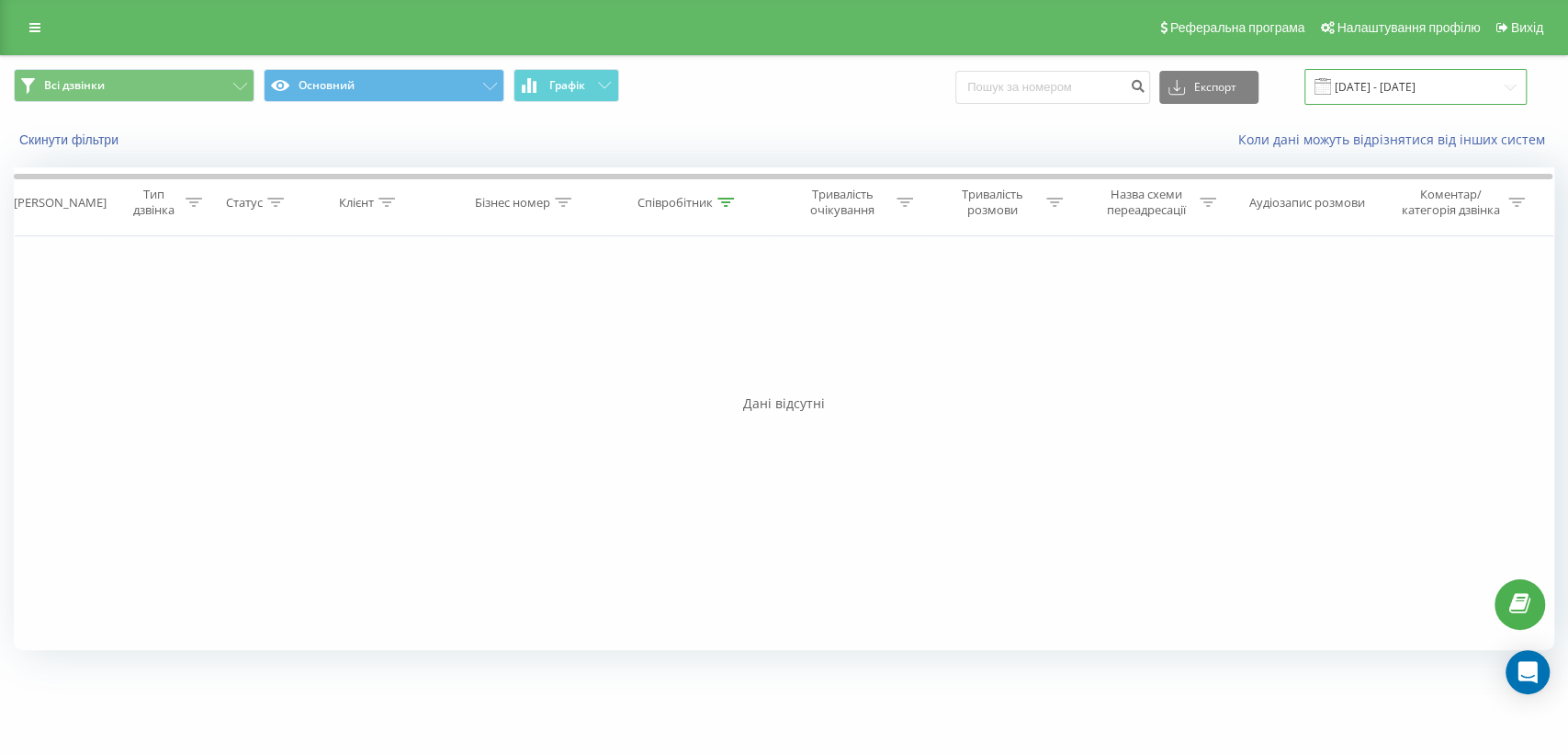
click at [1358, 71] on input "[DATE] - [DATE]" at bounding box center [1416, 86] width 222 height 36
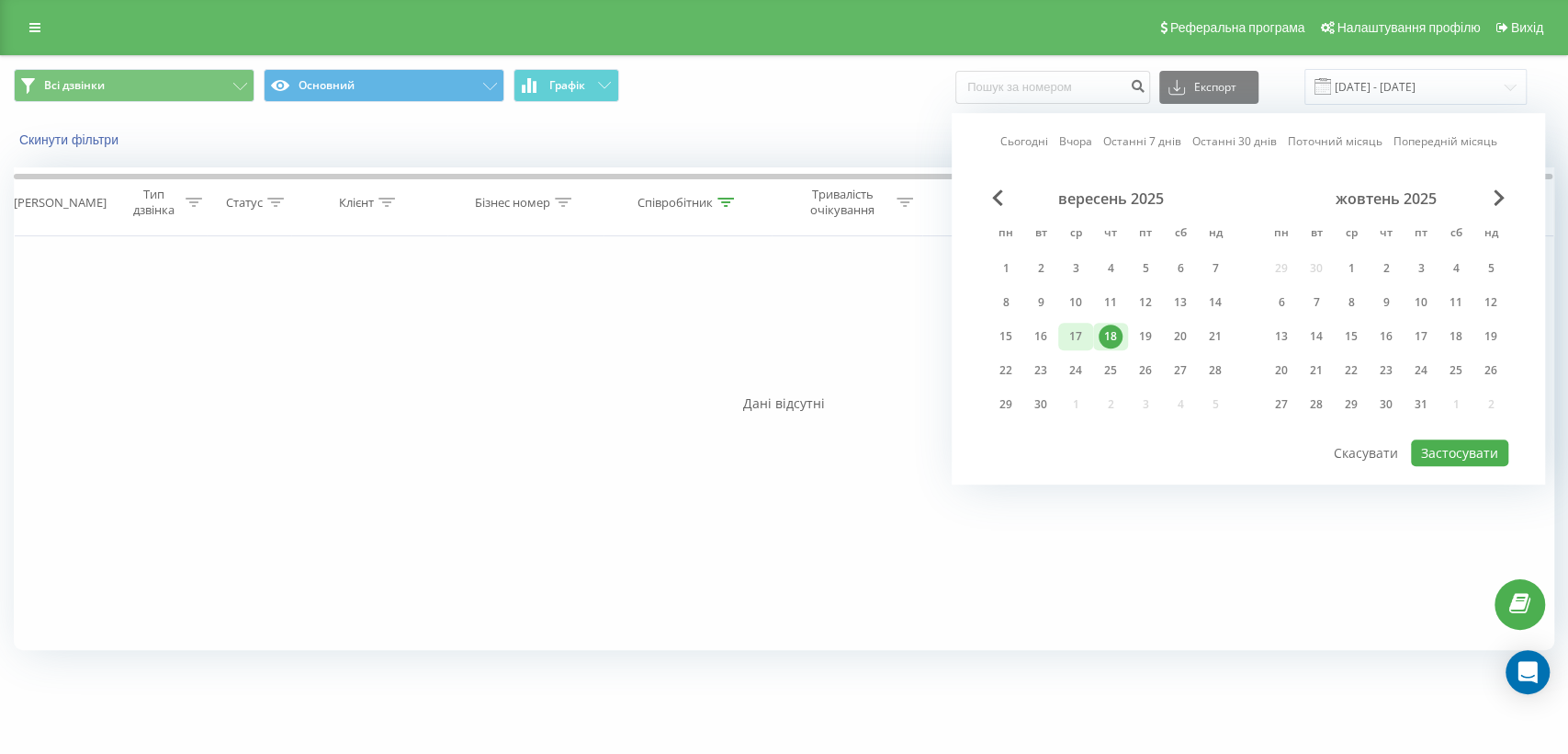
click at [1073, 335] on div "17" at bounding box center [1076, 336] width 24 height 24
click at [1467, 439] on button "Застосувати" at bounding box center [1459, 453] width 97 height 27
type input "[DATE] - [DATE]"
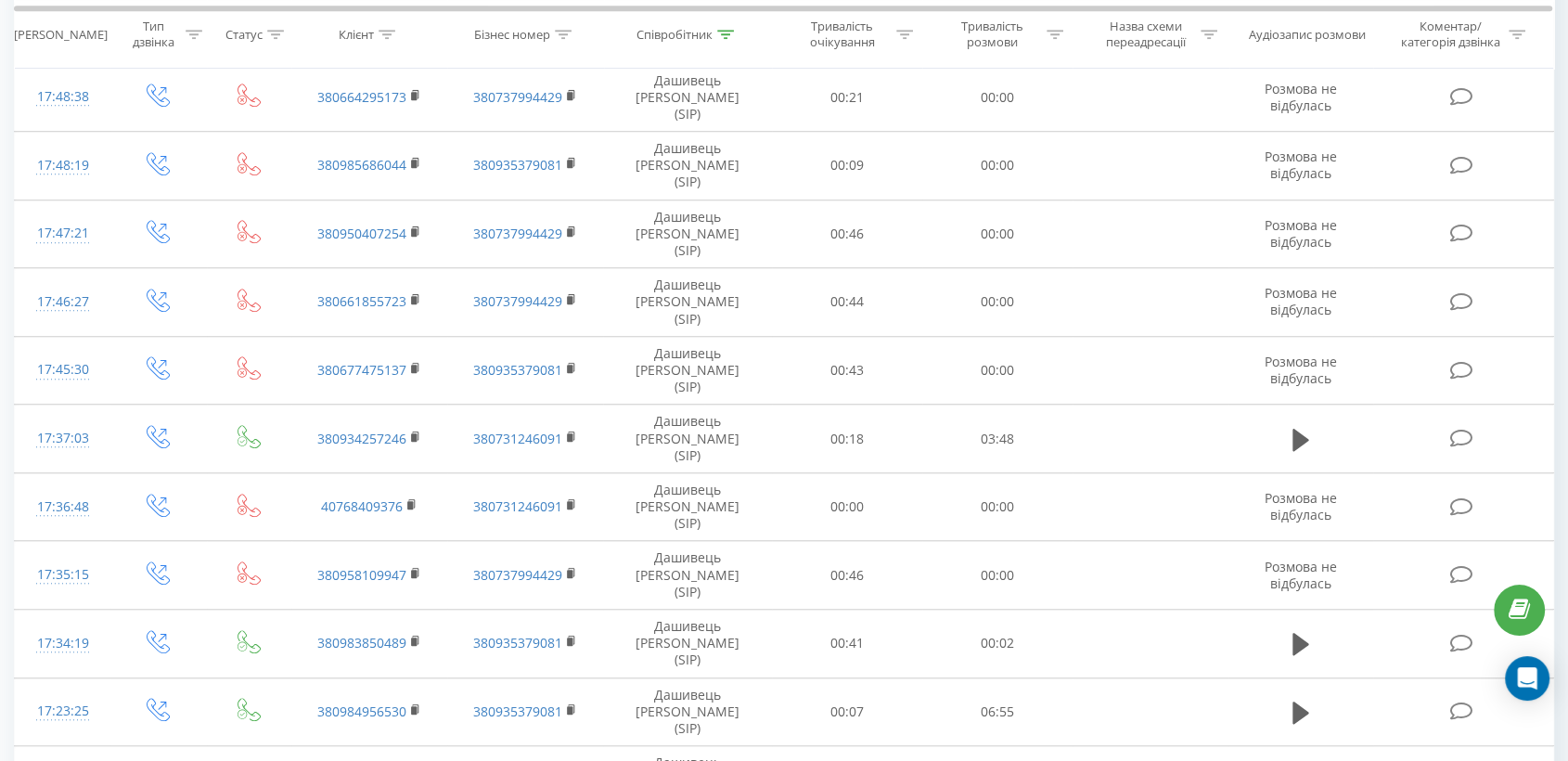
scroll to position [1545, 0]
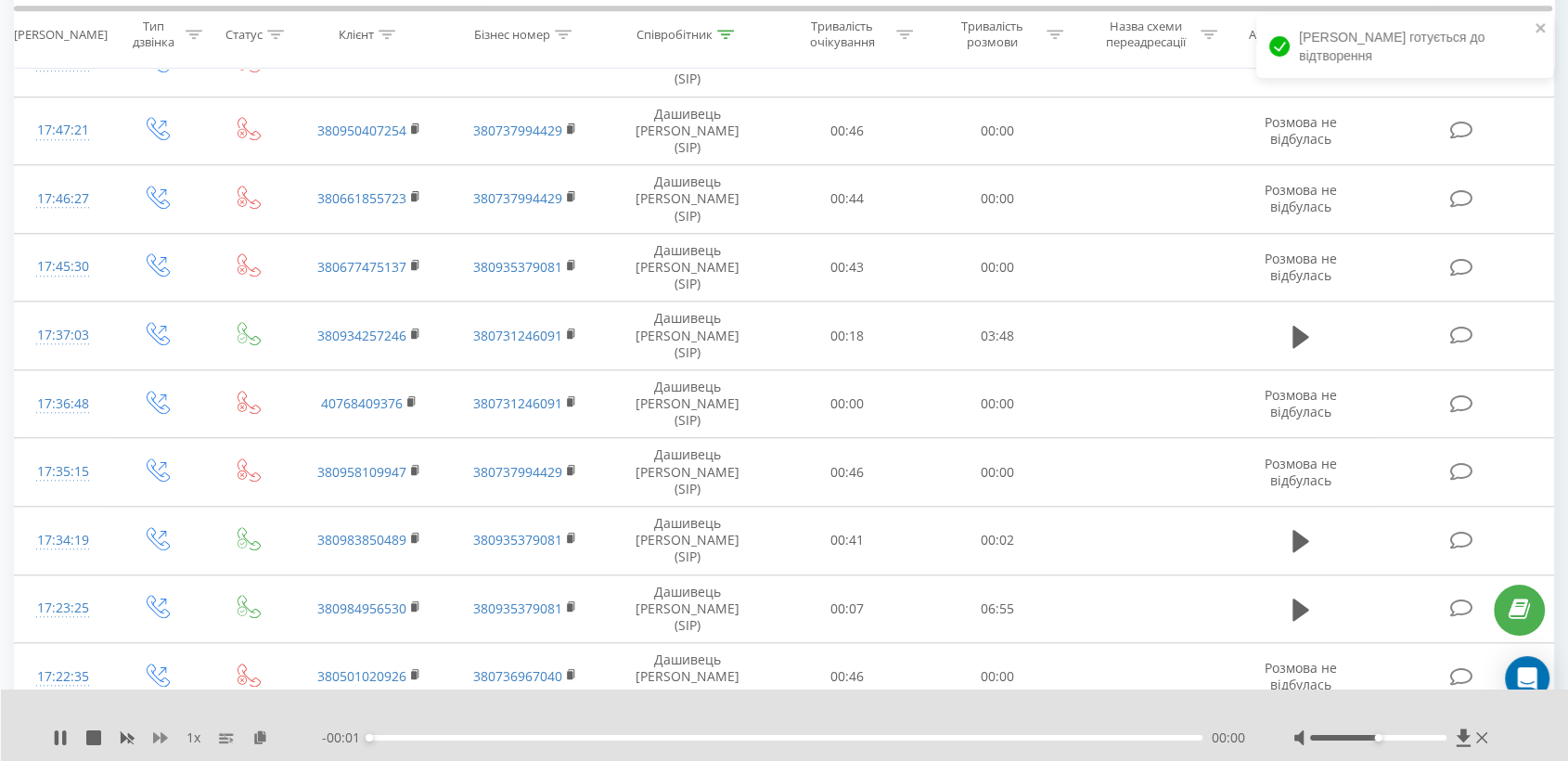
click at [165, 736] on icon at bounding box center [160, 737] width 15 height 11
click at [165, 735] on icon at bounding box center [160, 737] width 15 height 15
click at [261, 734] on icon at bounding box center [260, 736] width 16 height 13
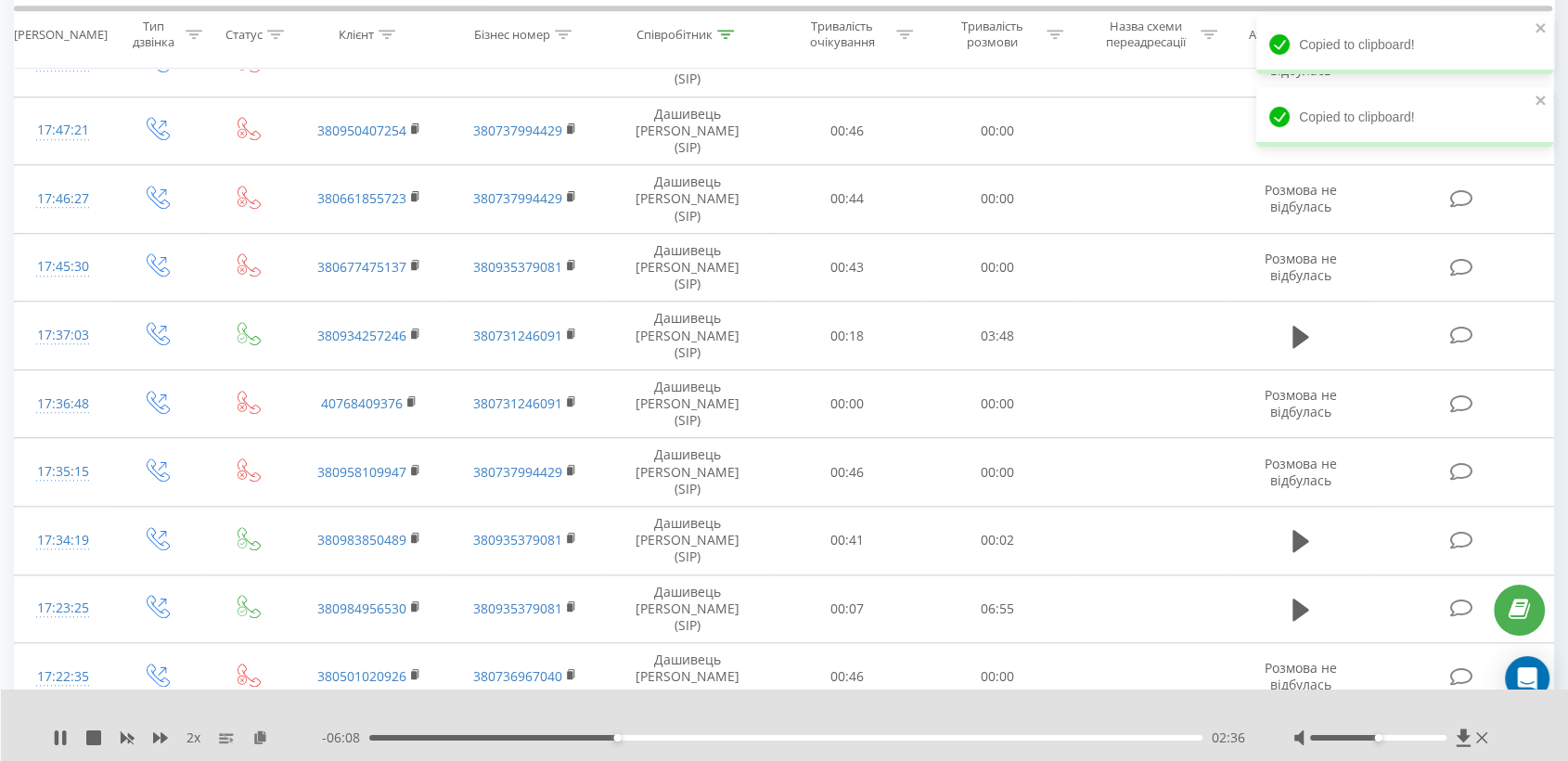
click at [552, 735] on div "02:36" at bounding box center [785, 738] width 833 height 6
click at [532, 738] on div "01:58" at bounding box center [785, 738] width 833 height 6
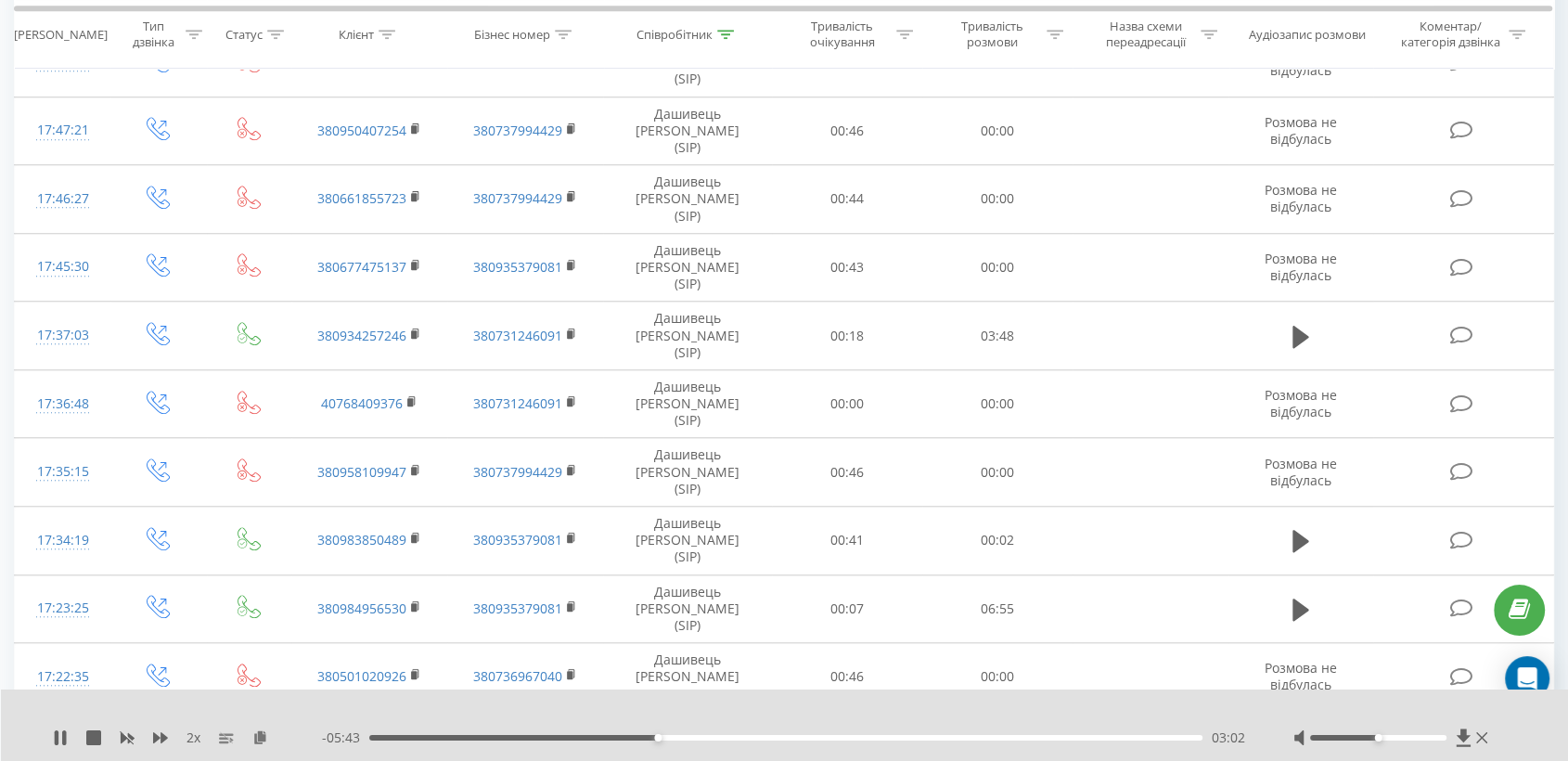
click at [682, 736] on div "03:02" at bounding box center [785, 738] width 833 height 6
click at [707, 735] on div "03:33" at bounding box center [785, 738] width 833 height 6
click at [737, 738] on div "03:35" at bounding box center [785, 738] width 833 height 6
click at [801, 738] on div "04:12" at bounding box center [785, 738] width 833 height 6
click at [832, 735] on div "04:37" at bounding box center [785, 738] width 833 height 6
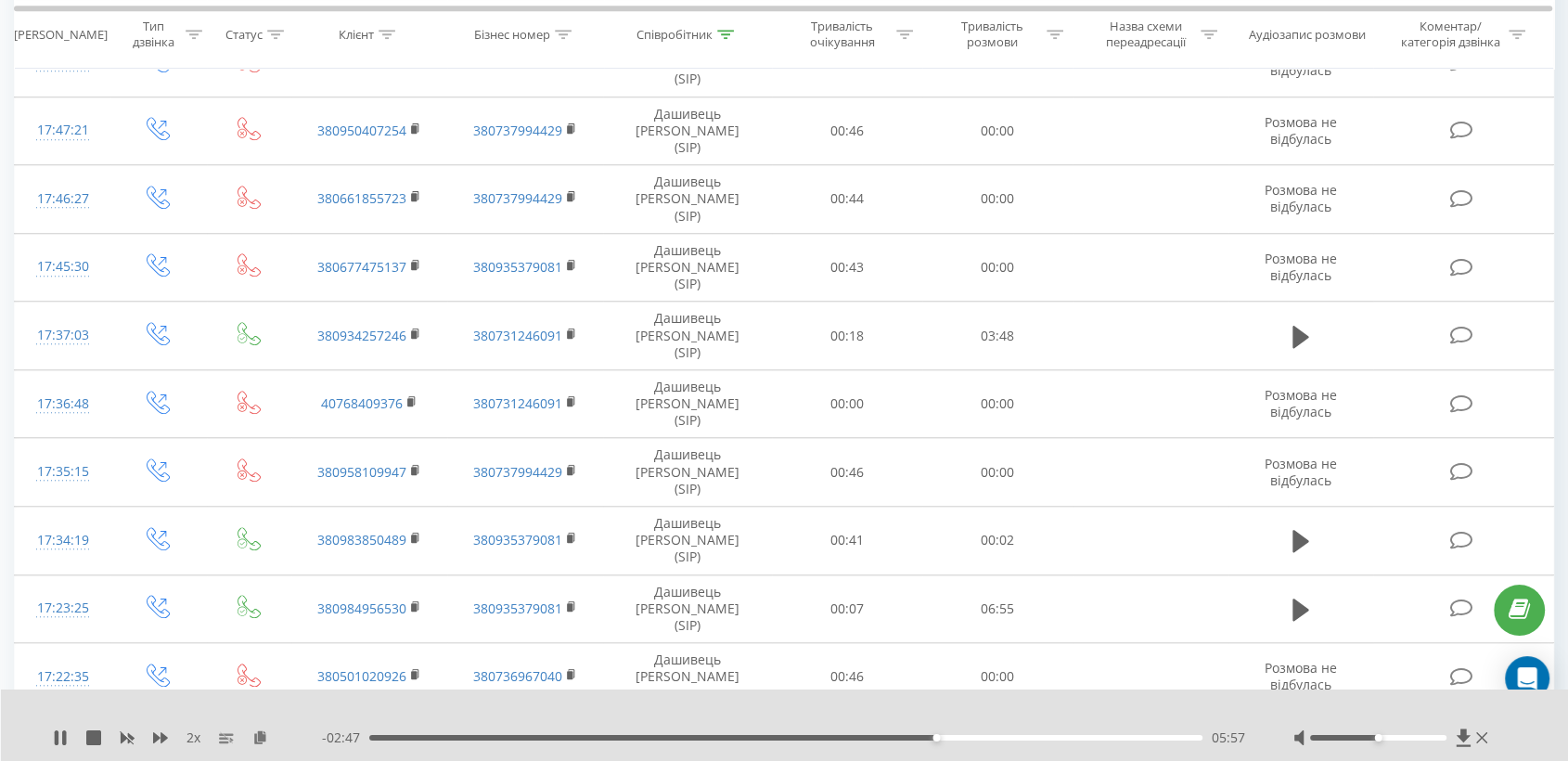
click at [910, 735] on div "05:57" at bounding box center [785, 738] width 833 height 6
click at [939, 739] on div "05:44" at bounding box center [785, 738] width 833 height 6
click at [960, 737] on div "06:01" at bounding box center [785, 738] width 833 height 6
click at [982, 735] on div "06:13" at bounding box center [785, 738] width 833 height 6
click at [1012, 735] on div "06:28" at bounding box center [785, 738] width 833 height 6
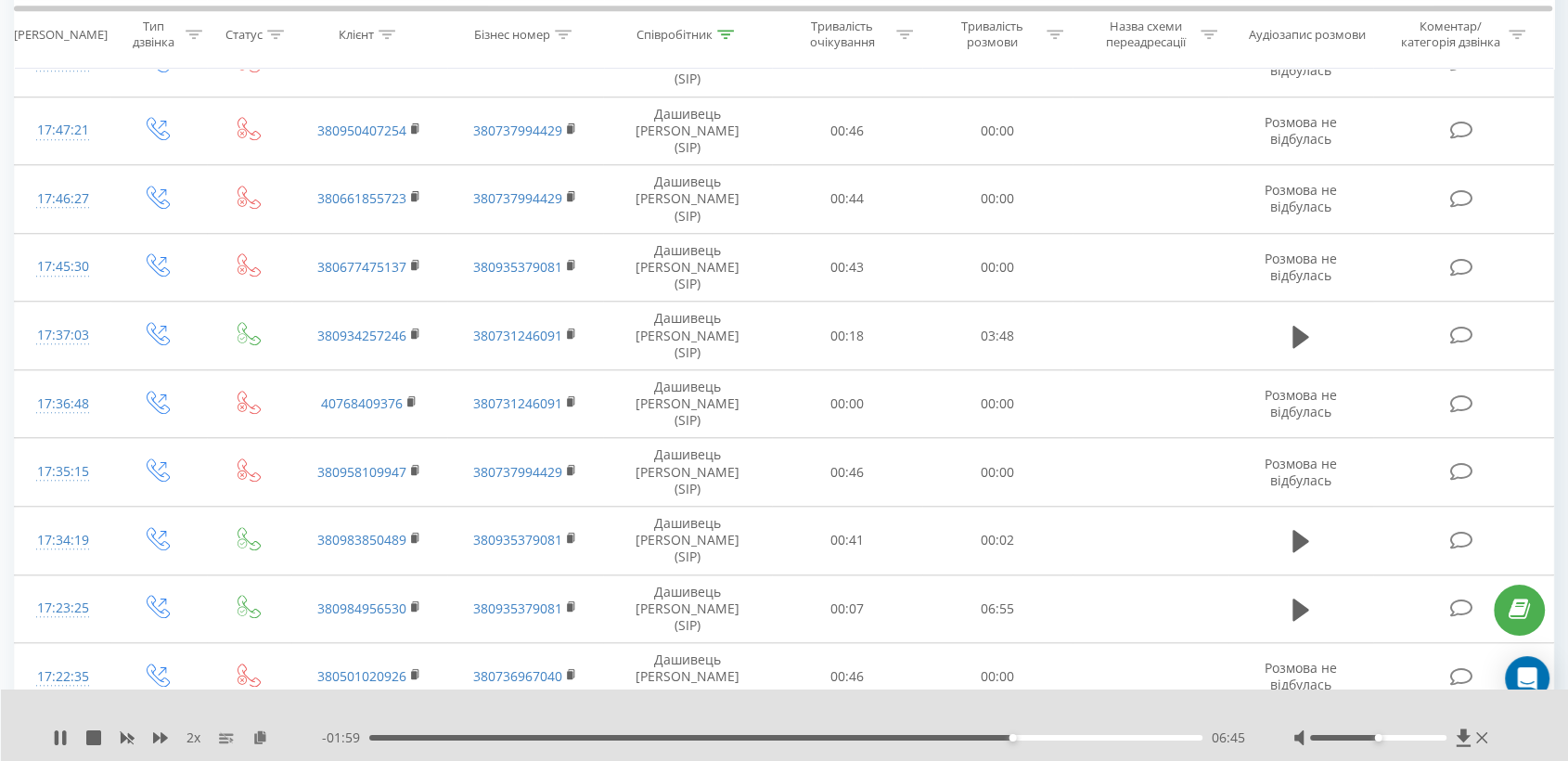
click at [1045, 739] on div "06:45" at bounding box center [785, 738] width 833 height 6
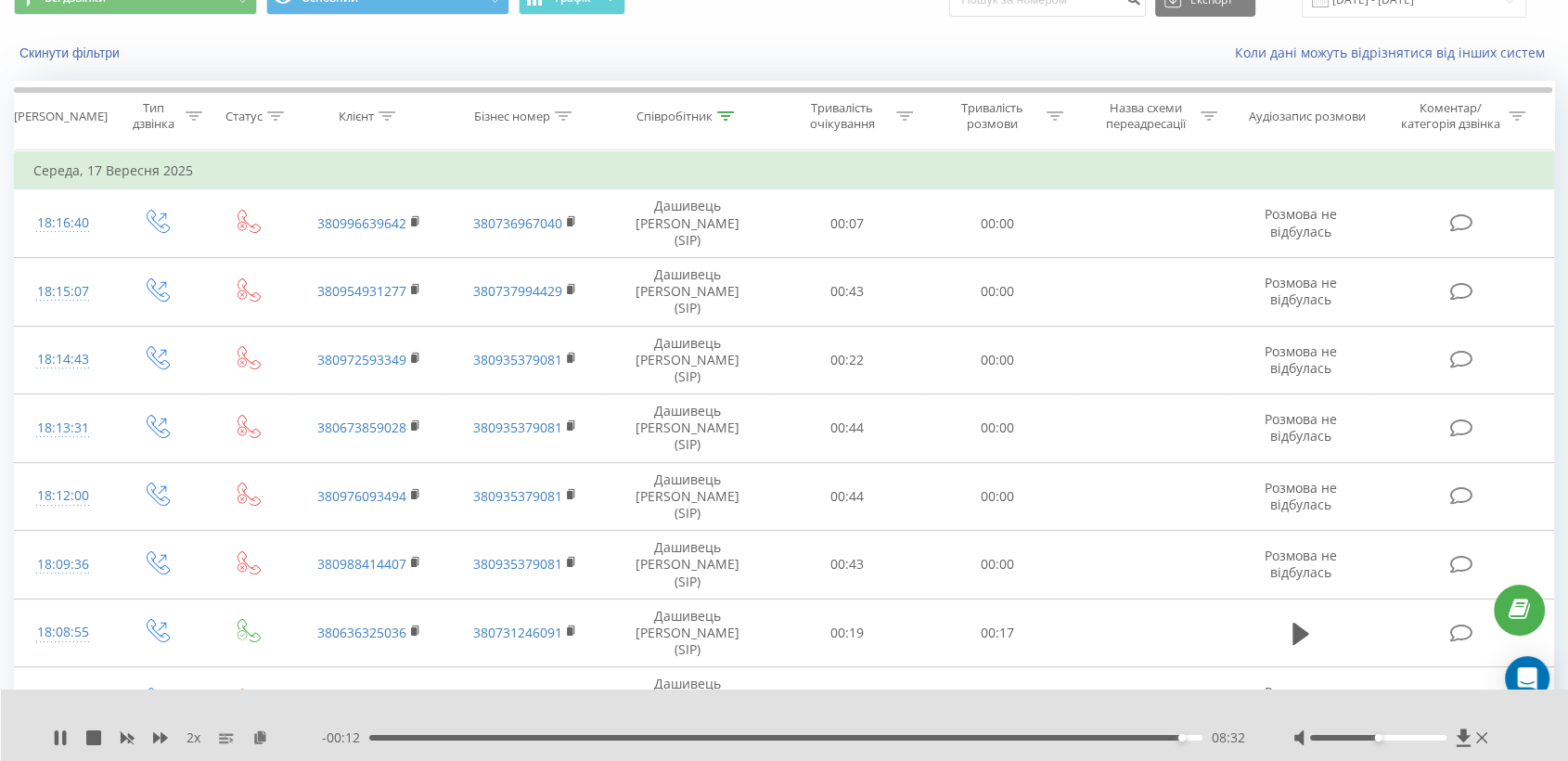
scroll to position [0, 0]
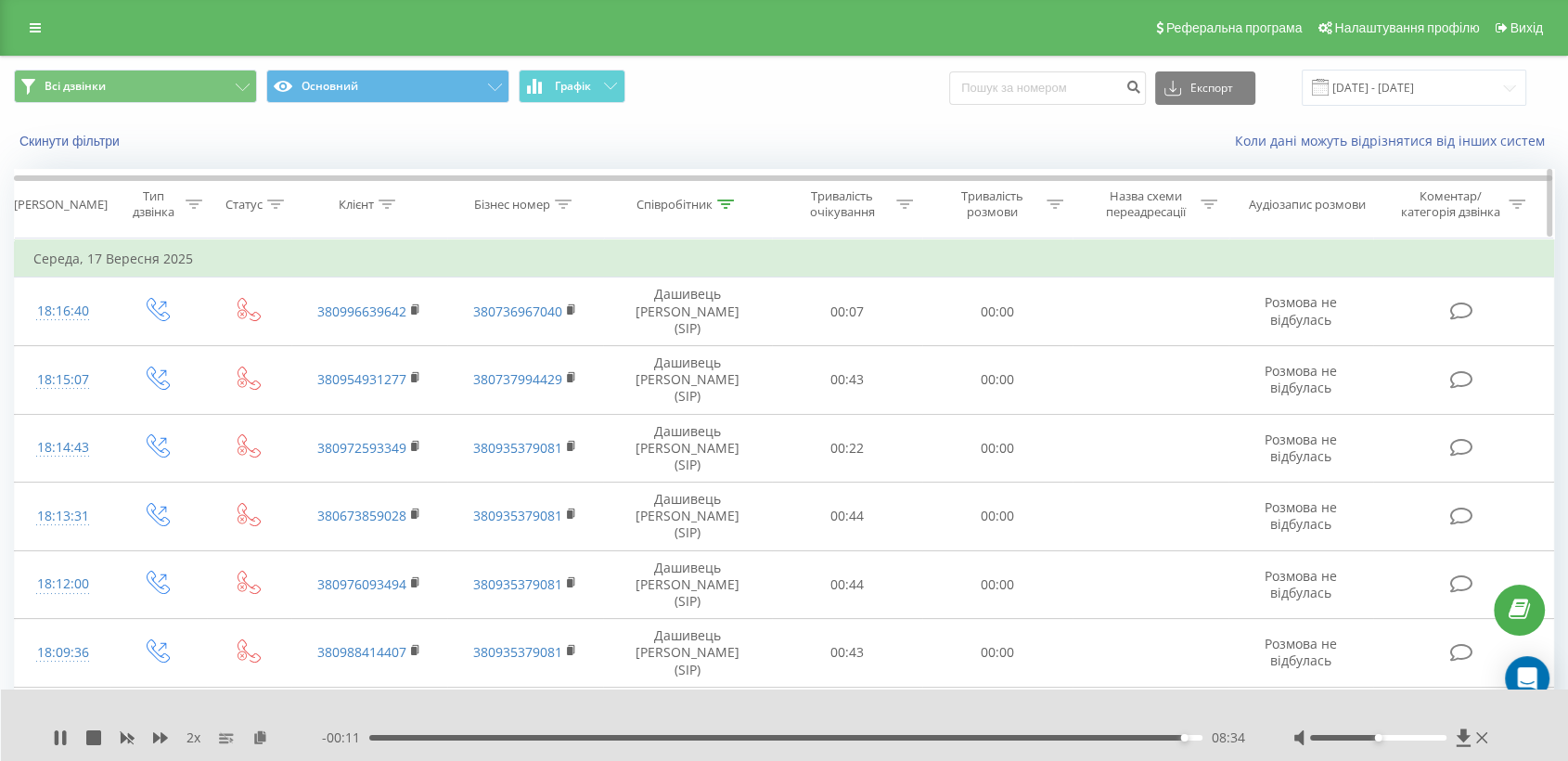
click at [686, 194] on th "Співробітник" at bounding box center [688, 204] width 168 height 68
click at [673, 208] on div "Співробітник" at bounding box center [674, 205] width 76 height 16
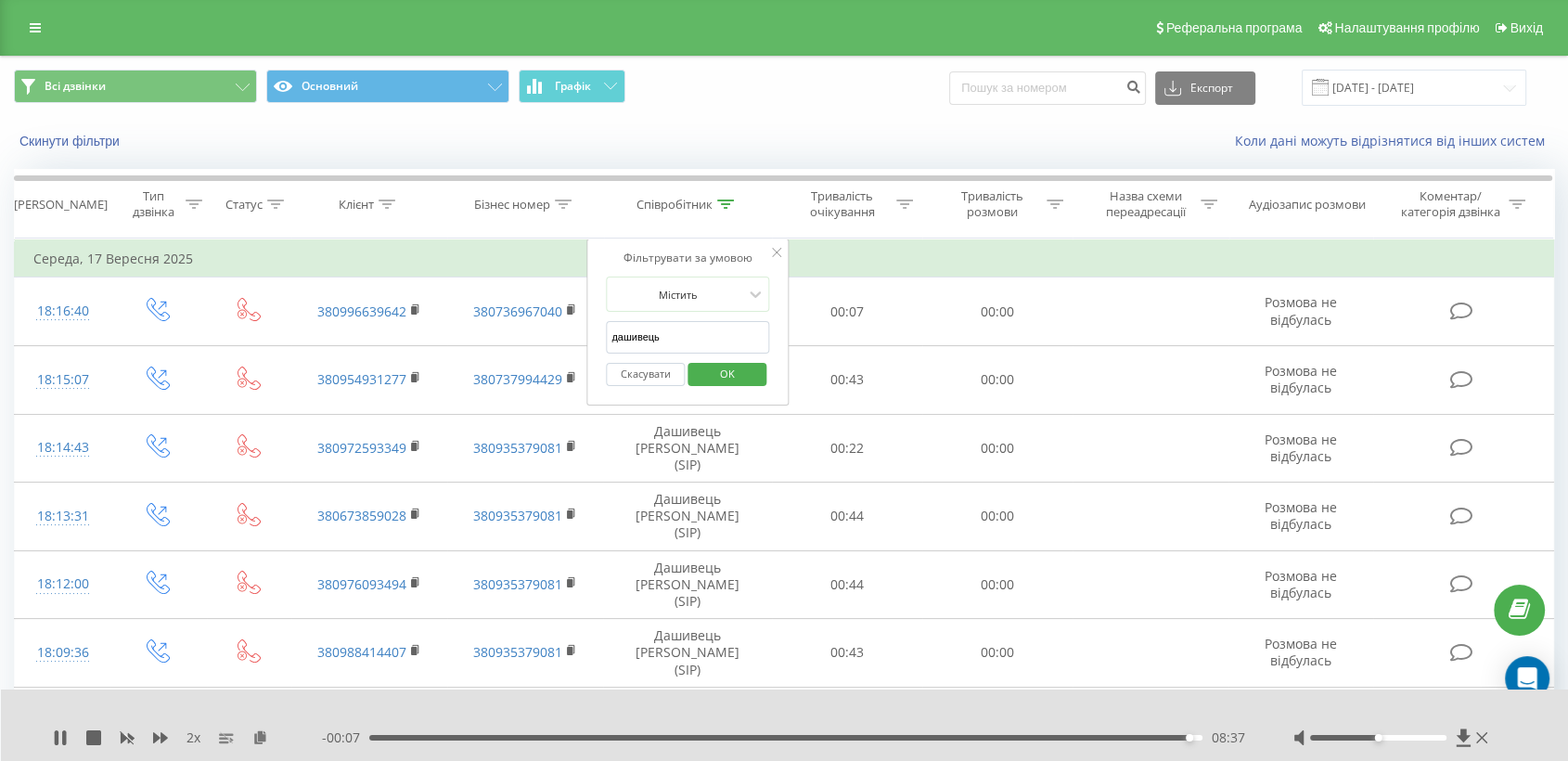
drag, startPoint x: 673, startPoint y: 343, endPoint x: 592, endPoint y: 356, distance: 82.0
click at [592, 356] on div "Фільтрувати за умовою Містить дашивець Скасувати OK" at bounding box center [688, 322] width 203 height 167
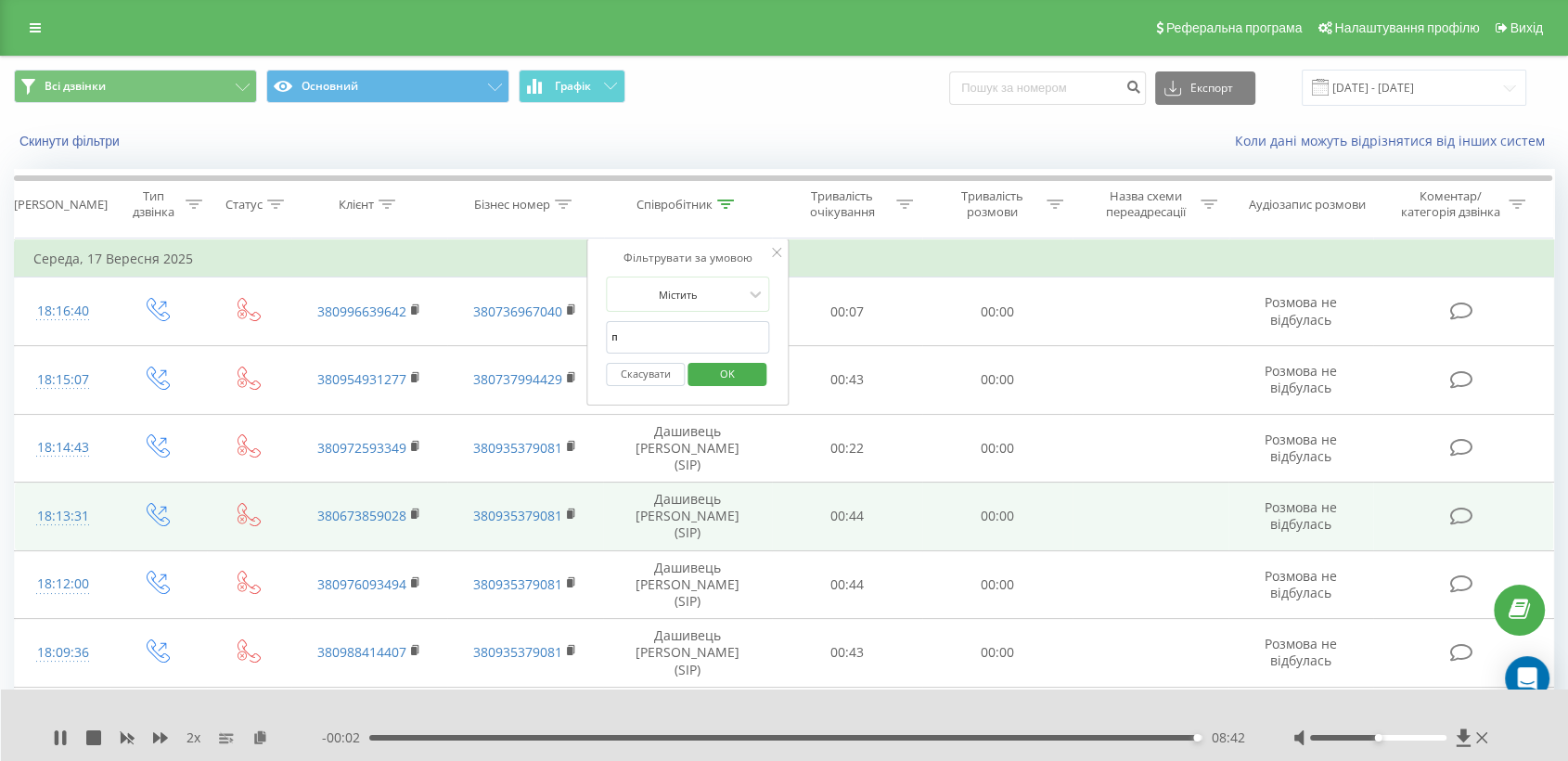
type input "пастушенко"
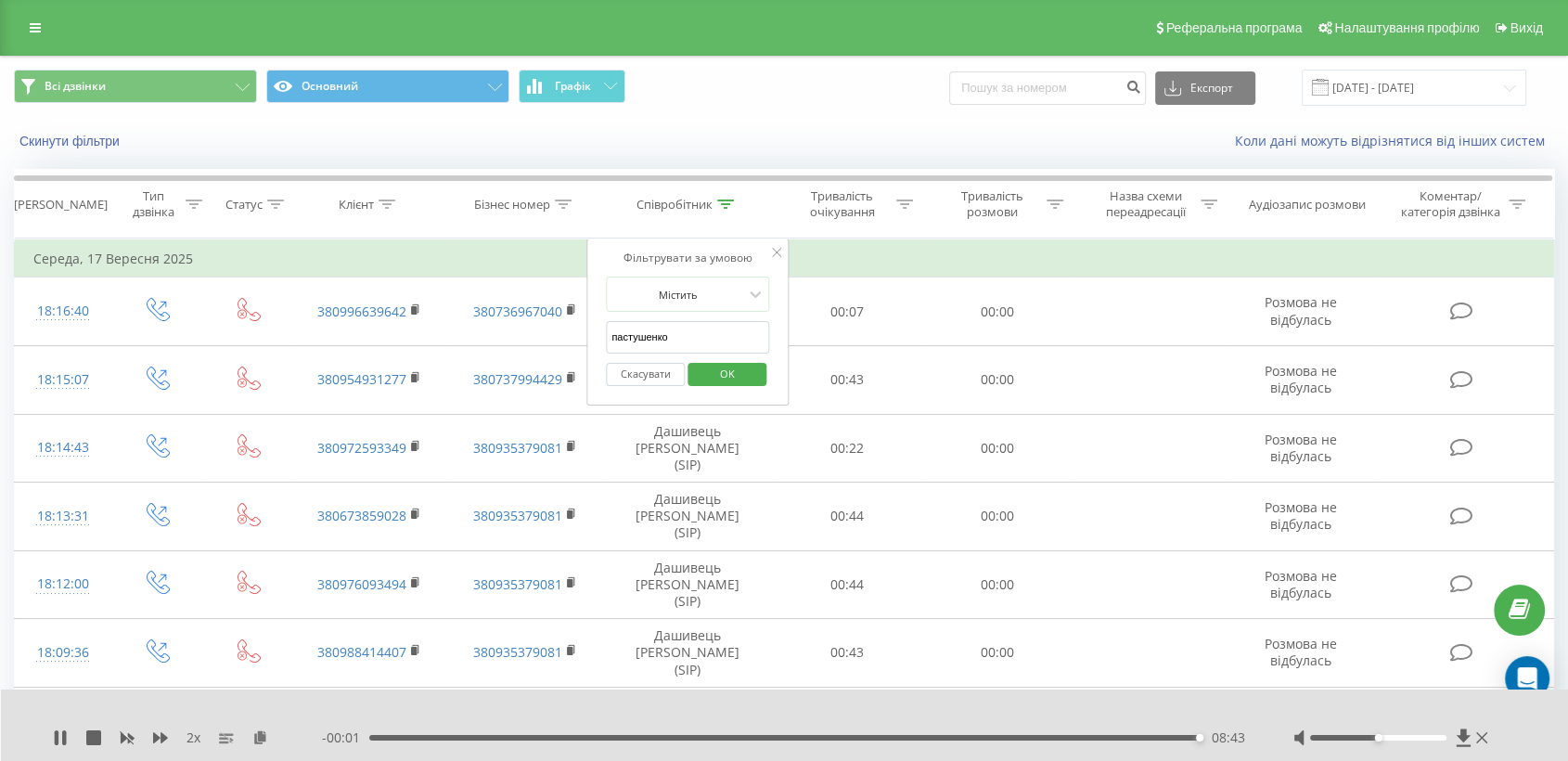
drag, startPoint x: 728, startPoint y: 373, endPoint x: 624, endPoint y: 0, distance: 387.2
click at [728, 372] on span "OK" at bounding box center [727, 373] width 52 height 29
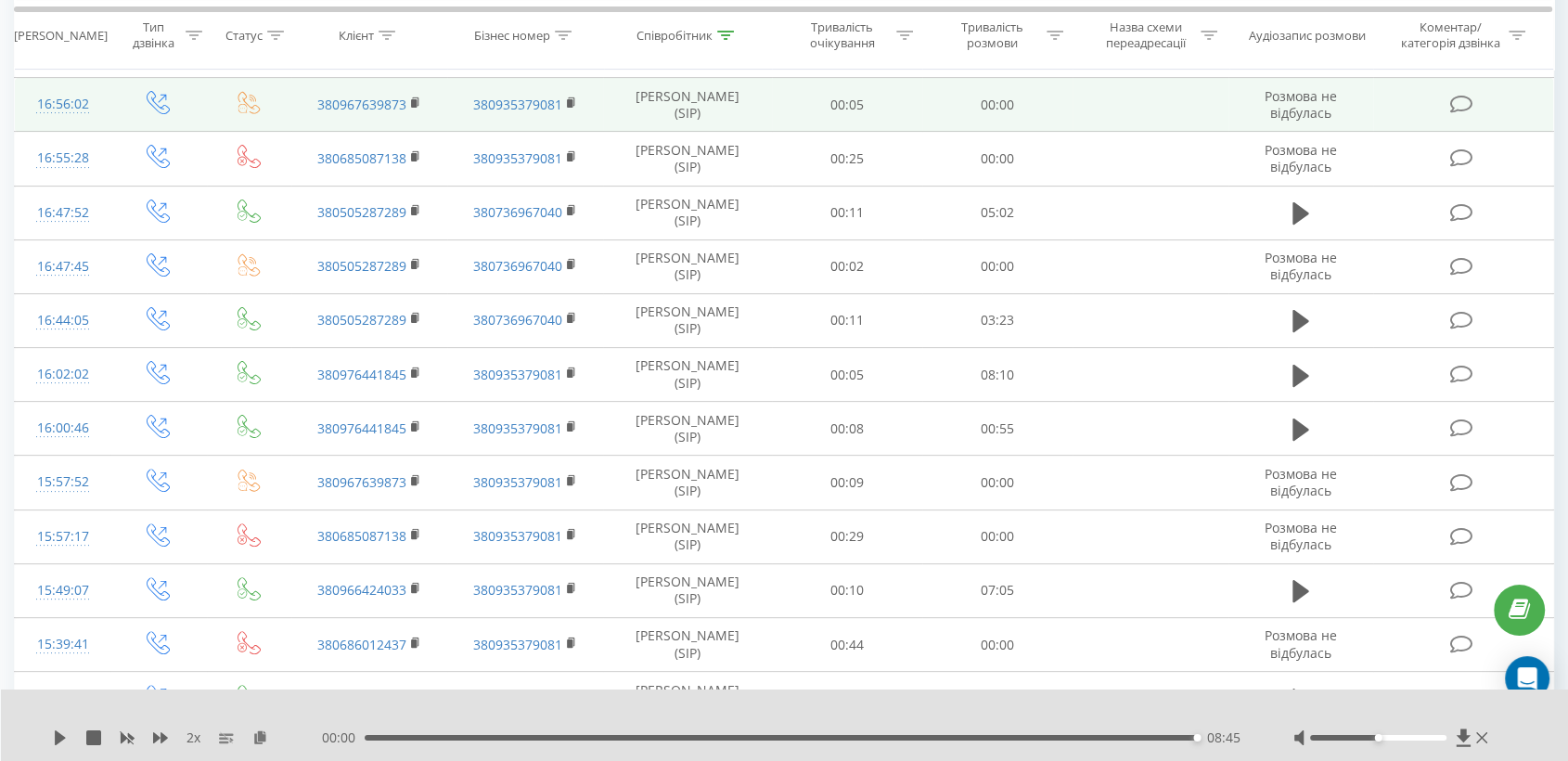
scroll to position [514, 0]
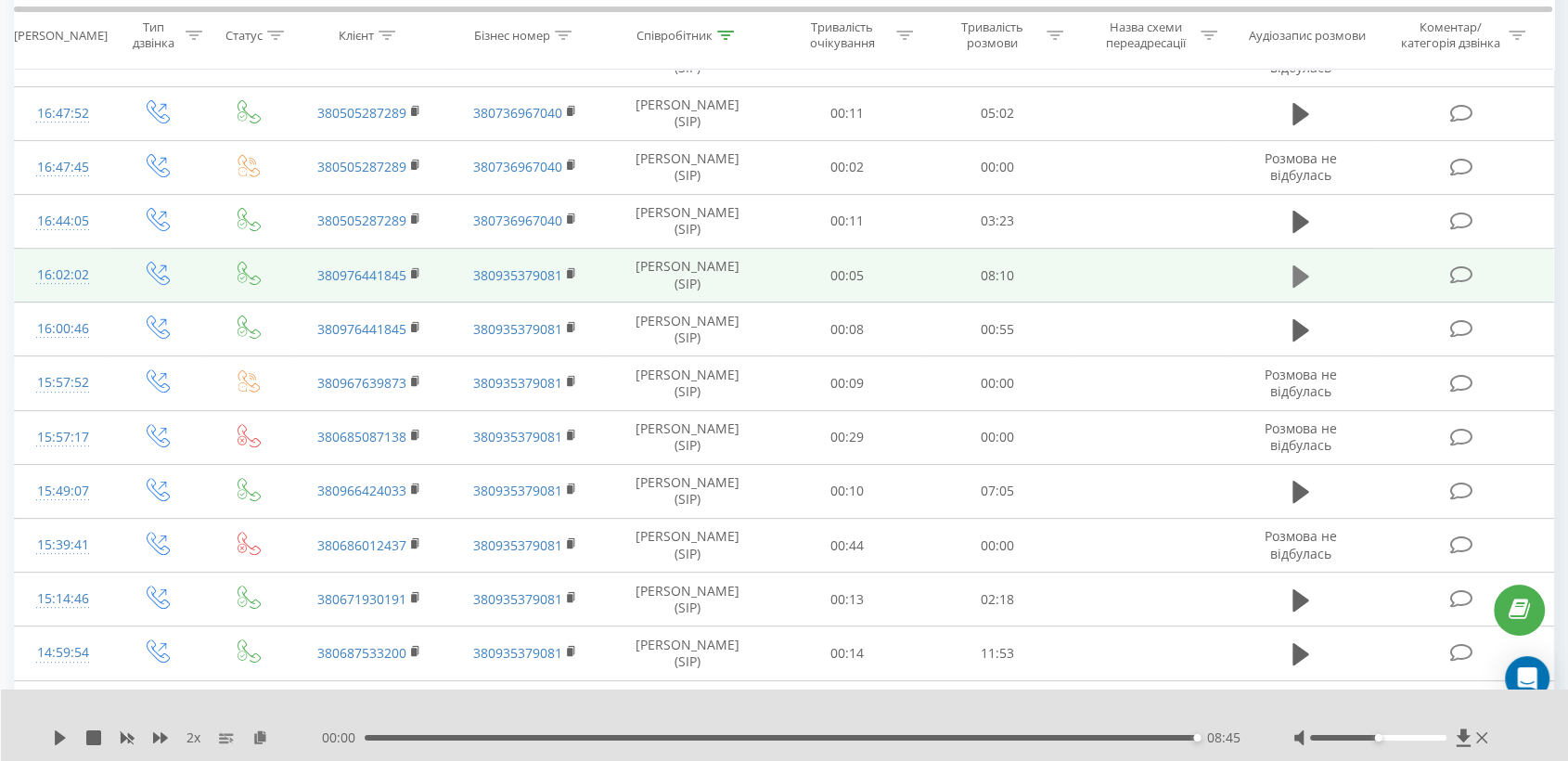
click at [1304, 269] on icon at bounding box center [1300, 276] width 17 height 26
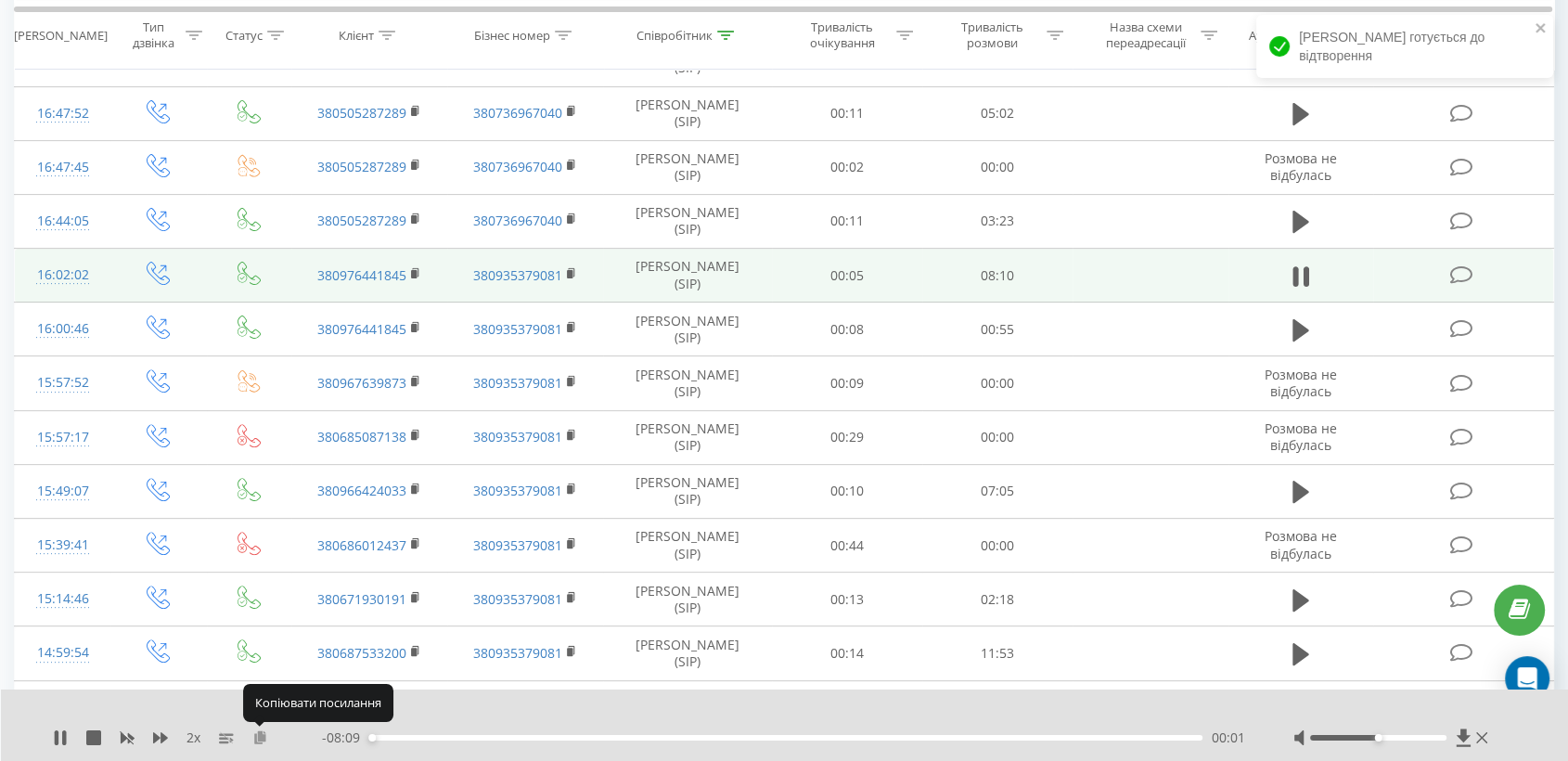
click at [260, 742] on icon at bounding box center [260, 736] width 16 height 13
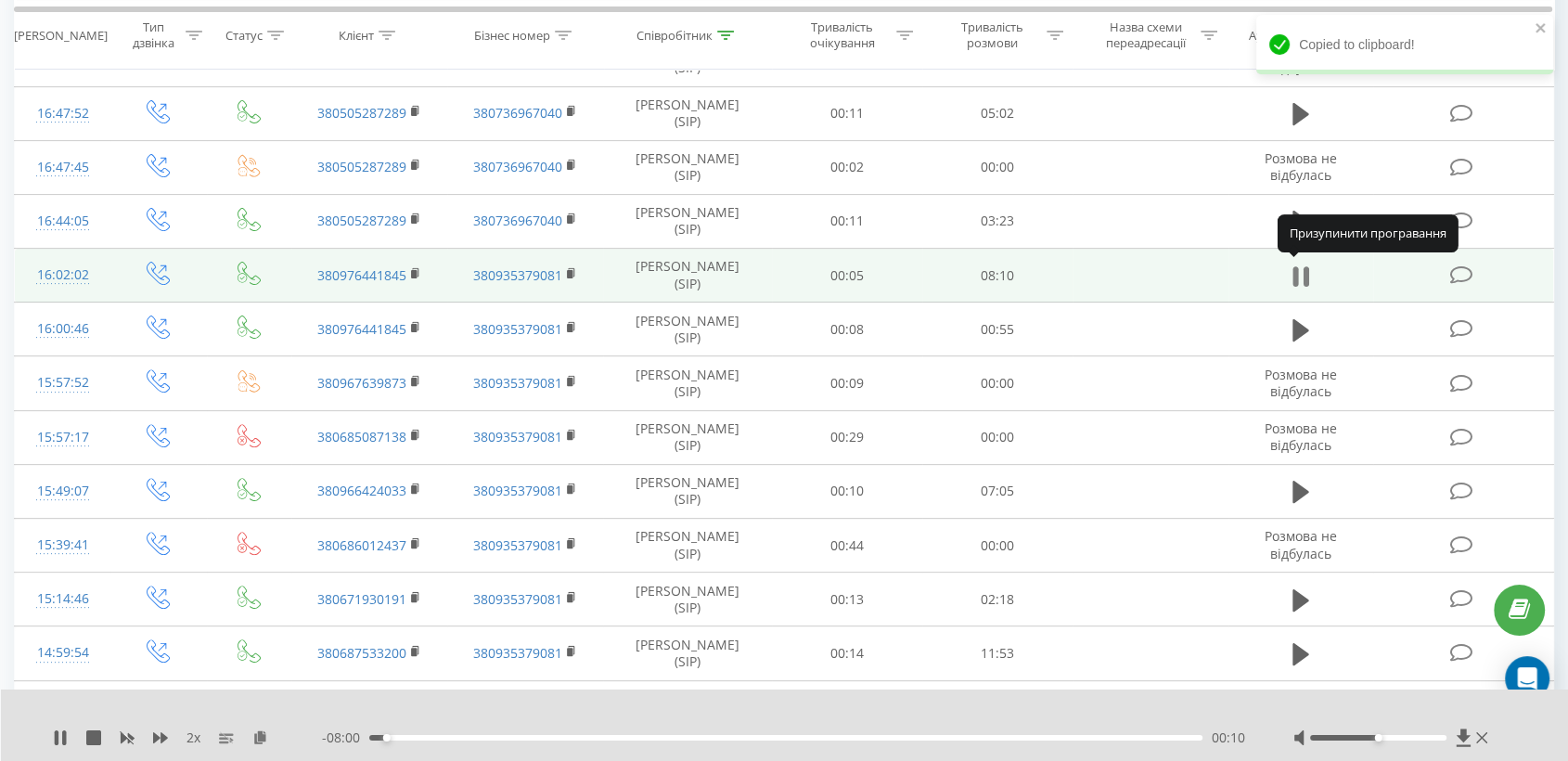
click at [1297, 271] on icon at bounding box center [1295, 276] width 6 height 20
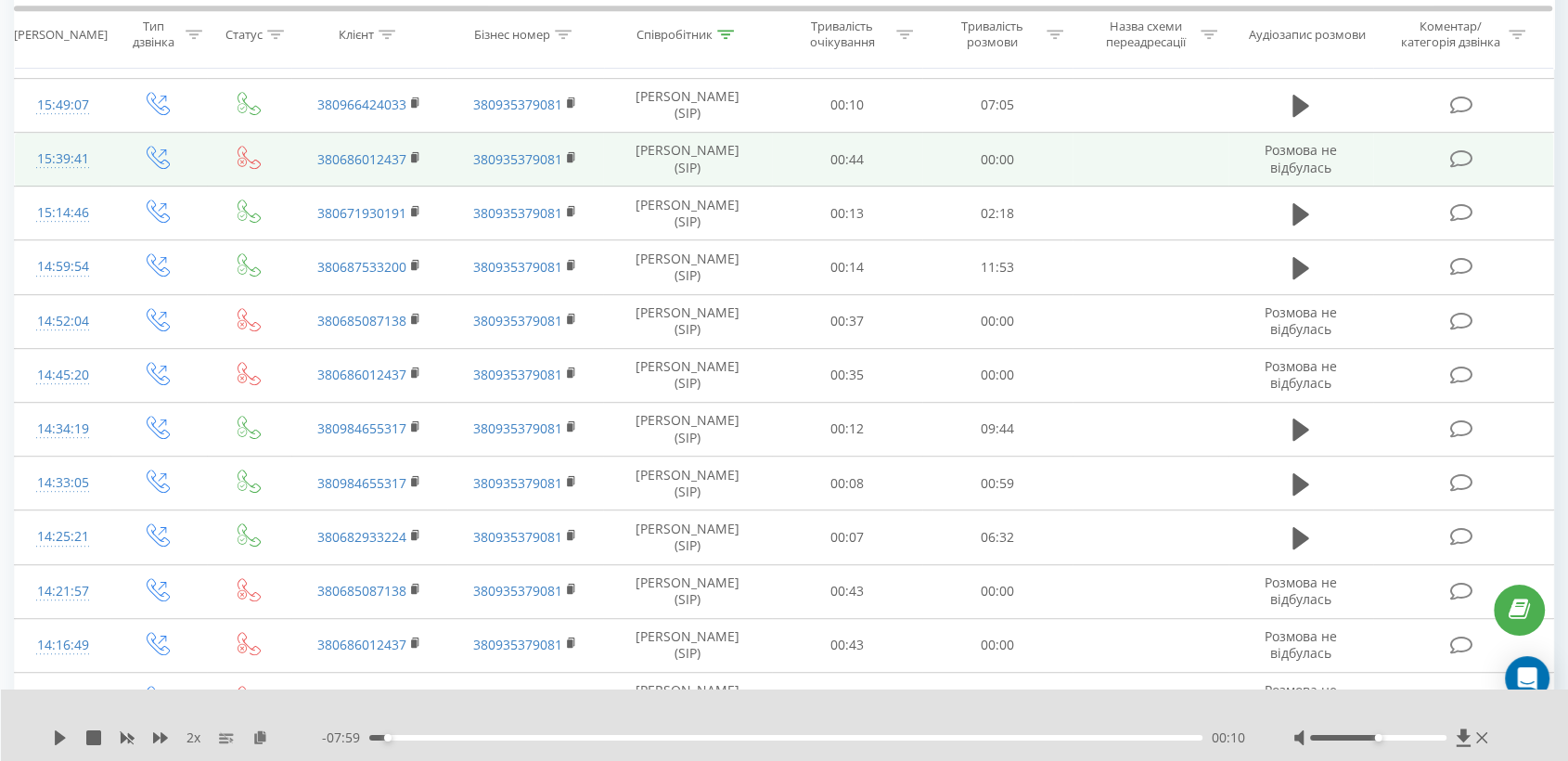
scroll to position [928, 0]
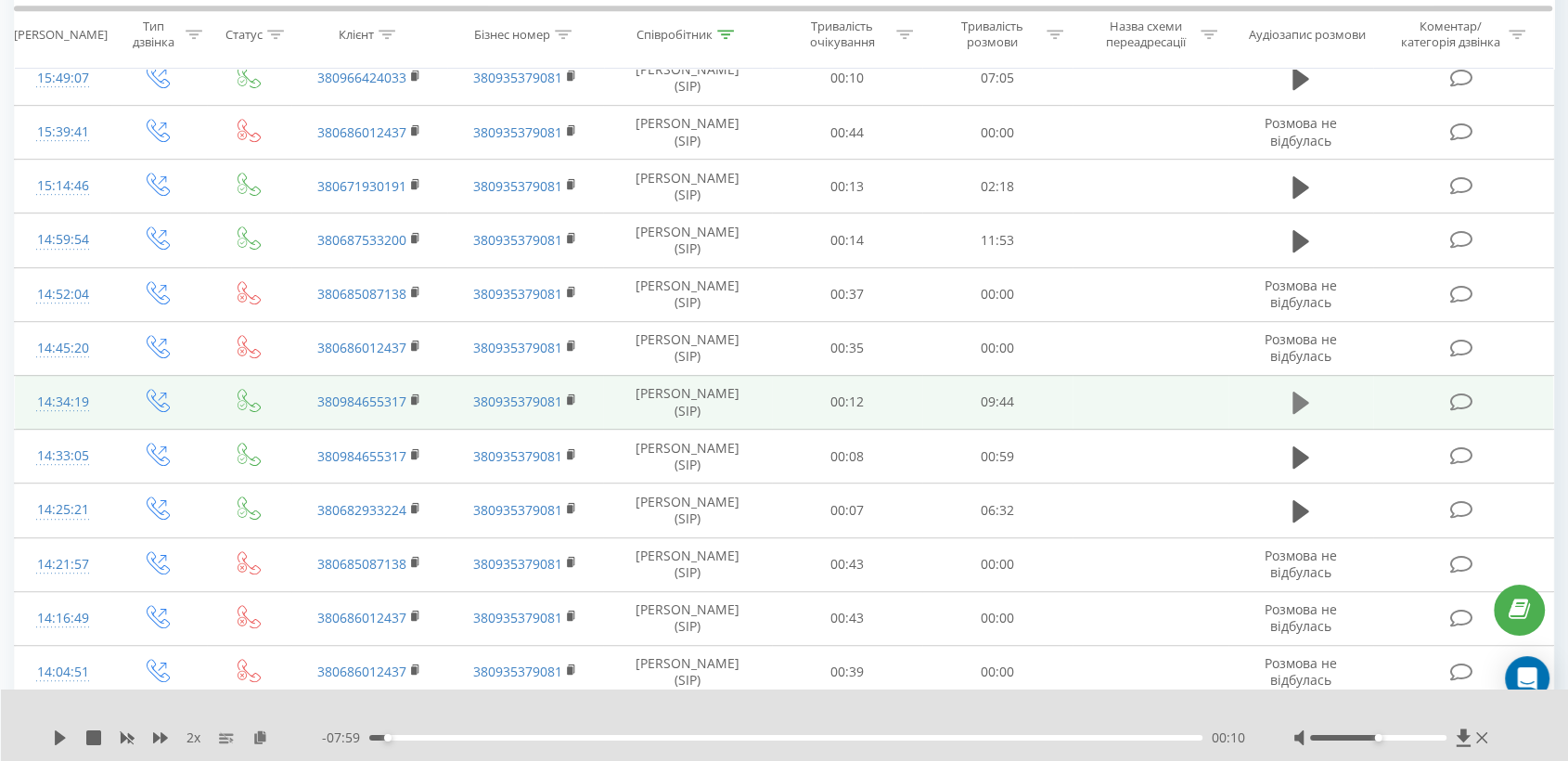
click at [1305, 400] on icon at bounding box center [1300, 402] width 17 height 22
click at [256, 742] on icon at bounding box center [260, 736] width 16 height 13
click at [1304, 399] on icon at bounding box center [1307, 402] width 6 height 20
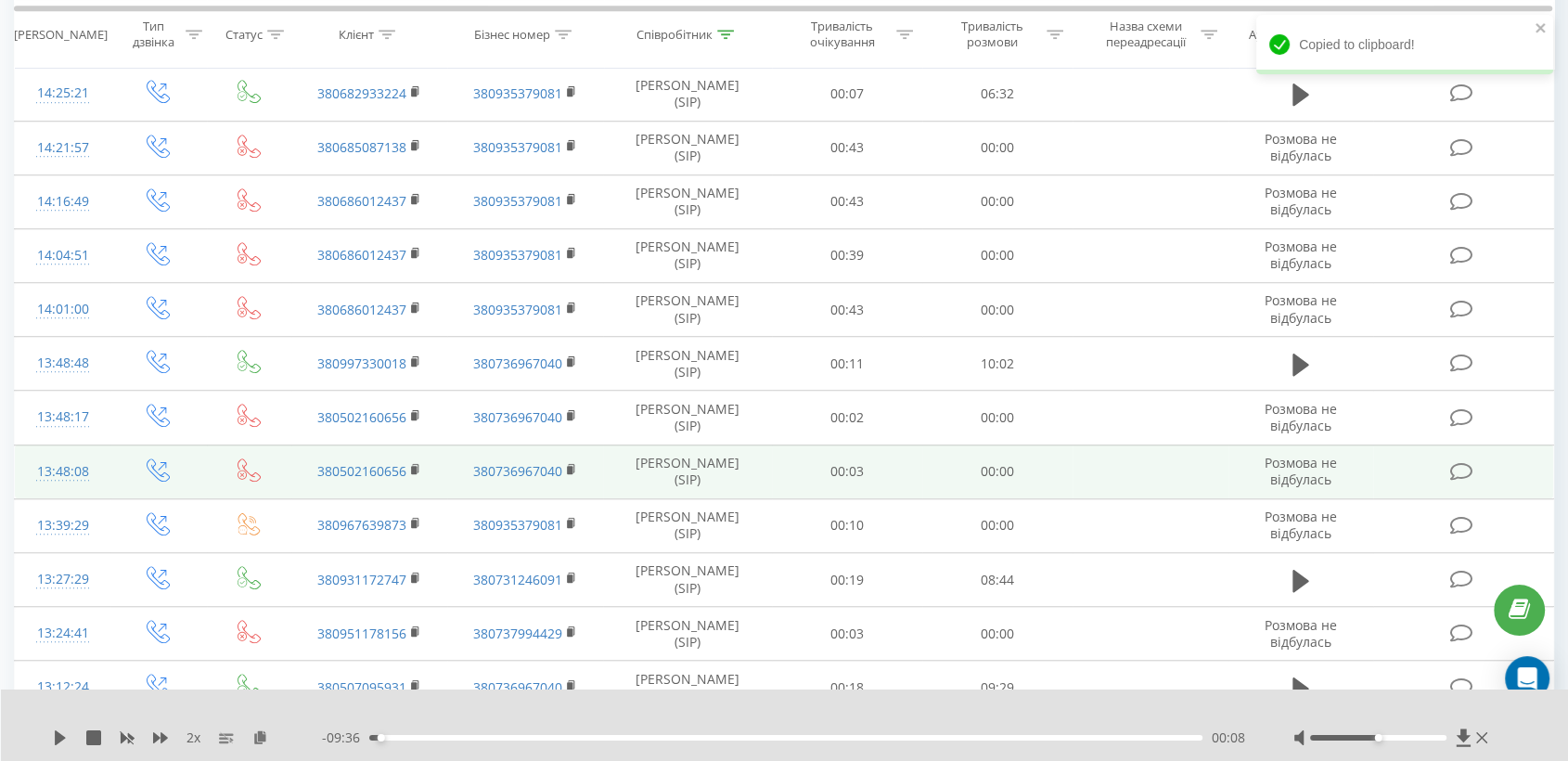
scroll to position [1545, 0]
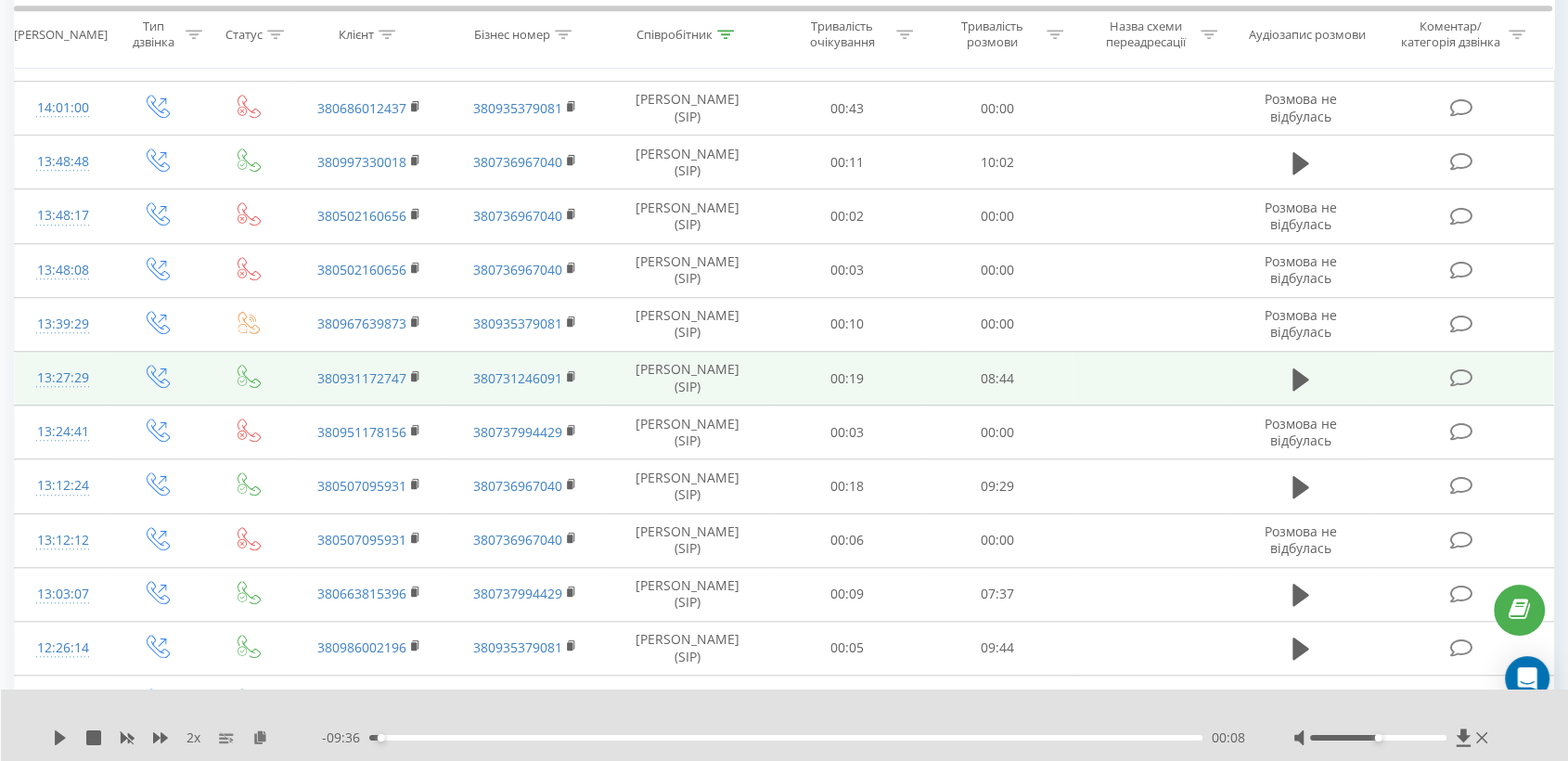
click at [1277, 363] on td at bounding box center [1301, 378] width 144 height 54
click at [1304, 377] on icon at bounding box center [1300, 378] width 17 height 22
click at [259, 740] on icon at bounding box center [260, 736] width 16 height 13
click at [409, 370] on td "380931172747" at bounding box center [369, 378] width 156 height 54
click at [411, 372] on rect at bounding box center [414, 376] width 6 height 9
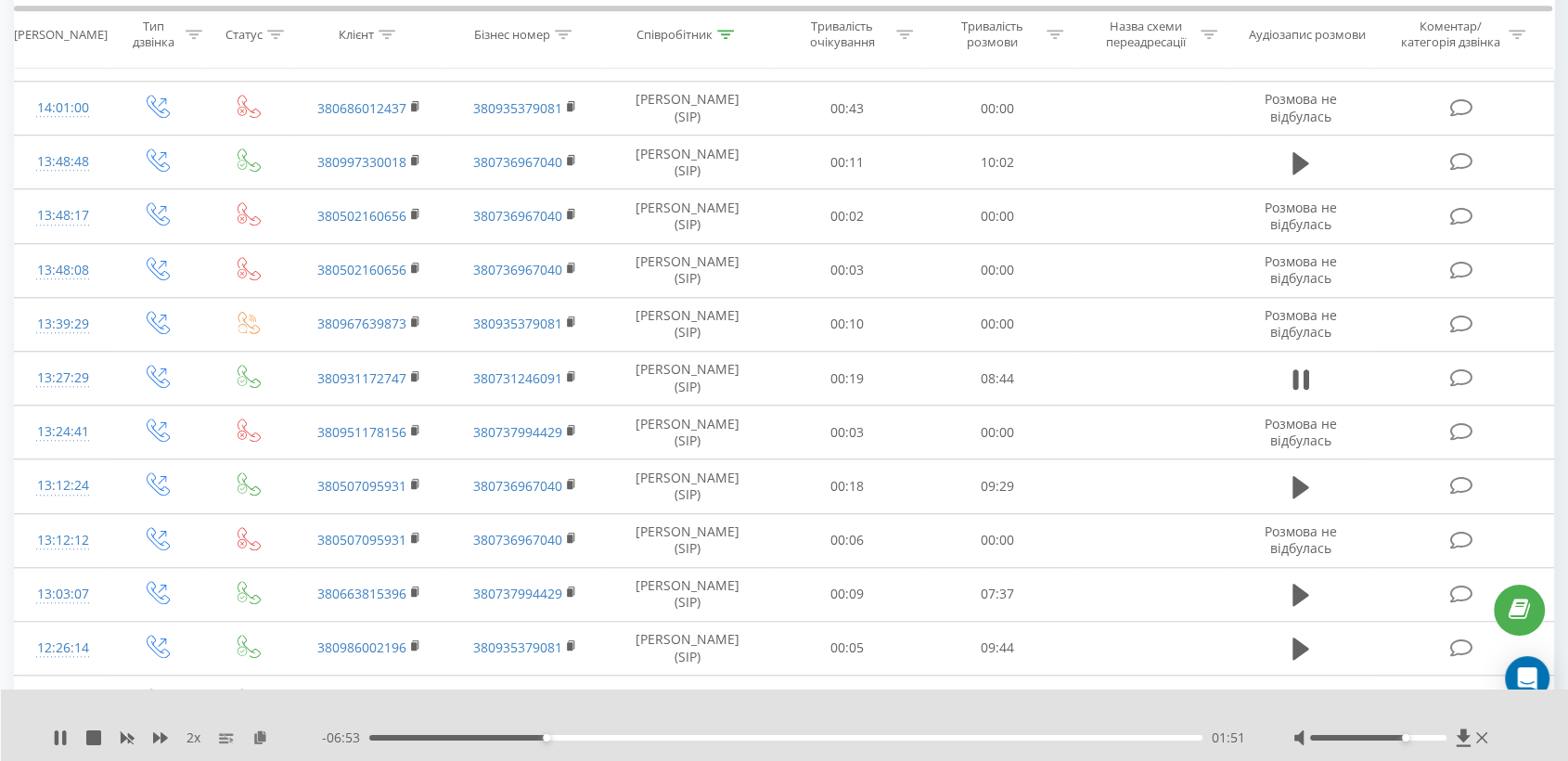
click at [1410, 735] on div at bounding box center [1378, 738] width 136 height 6
click at [697, 735] on div "03:26" at bounding box center [785, 738] width 833 height 6
click at [716, 738] on div "03:27" at bounding box center [785, 738] width 833 height 6
click at [731, 736] on div "03:41" at bounding box center [785, 738] width 833 height 6
click at [790, 738] on div "04:14" at bounding box center [785, 738] width 833 height 6
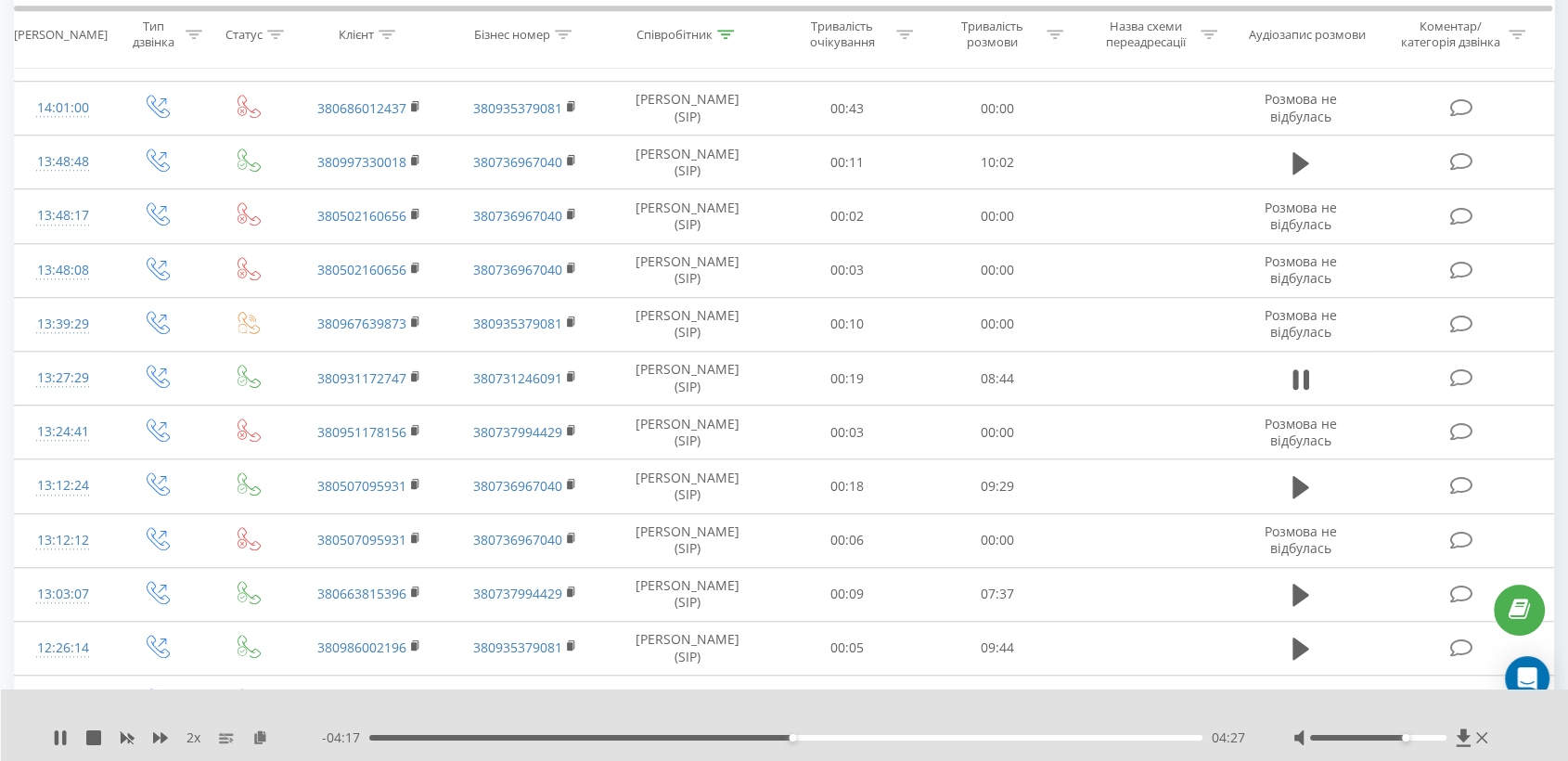
click at [807, 735] on div "04:27" at bounding box center [785, 738] width 833 height 6
click at [818, 735] on div "04:37" at bounding box center [785, 738] width 833 height 6
click at [831, 737] on div "04:51" at bounding box center [785, 738] width 833 height 6
click at [839, 737] on div "04:52" at bounding box center [785, 738] width 833 height 6
click at [164, 741] on icon at bounding box center [160, 737] width 15 height 11
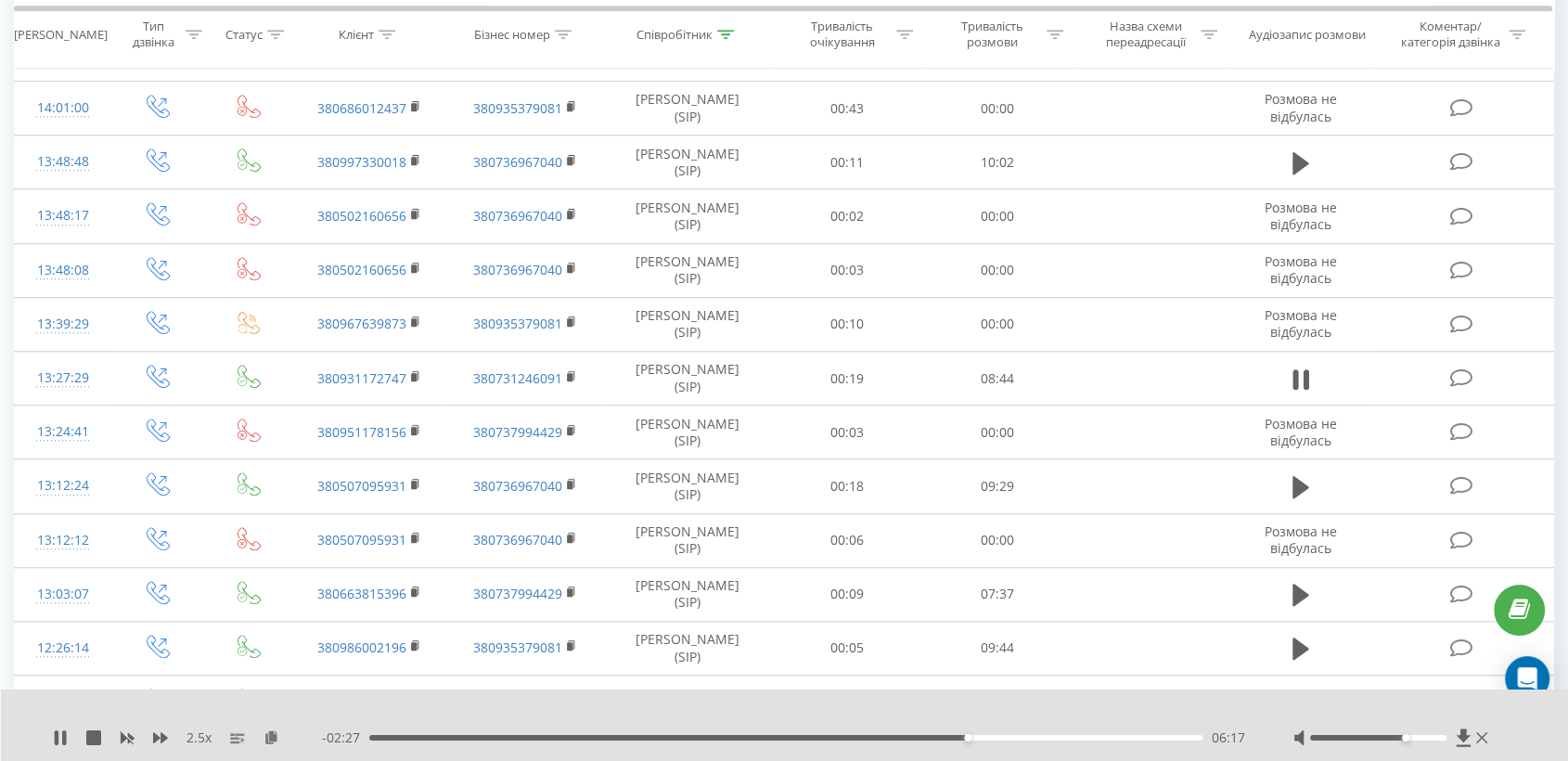
click at [1423, 738] on div at bounding box center [1378, 738] width 136 height 6
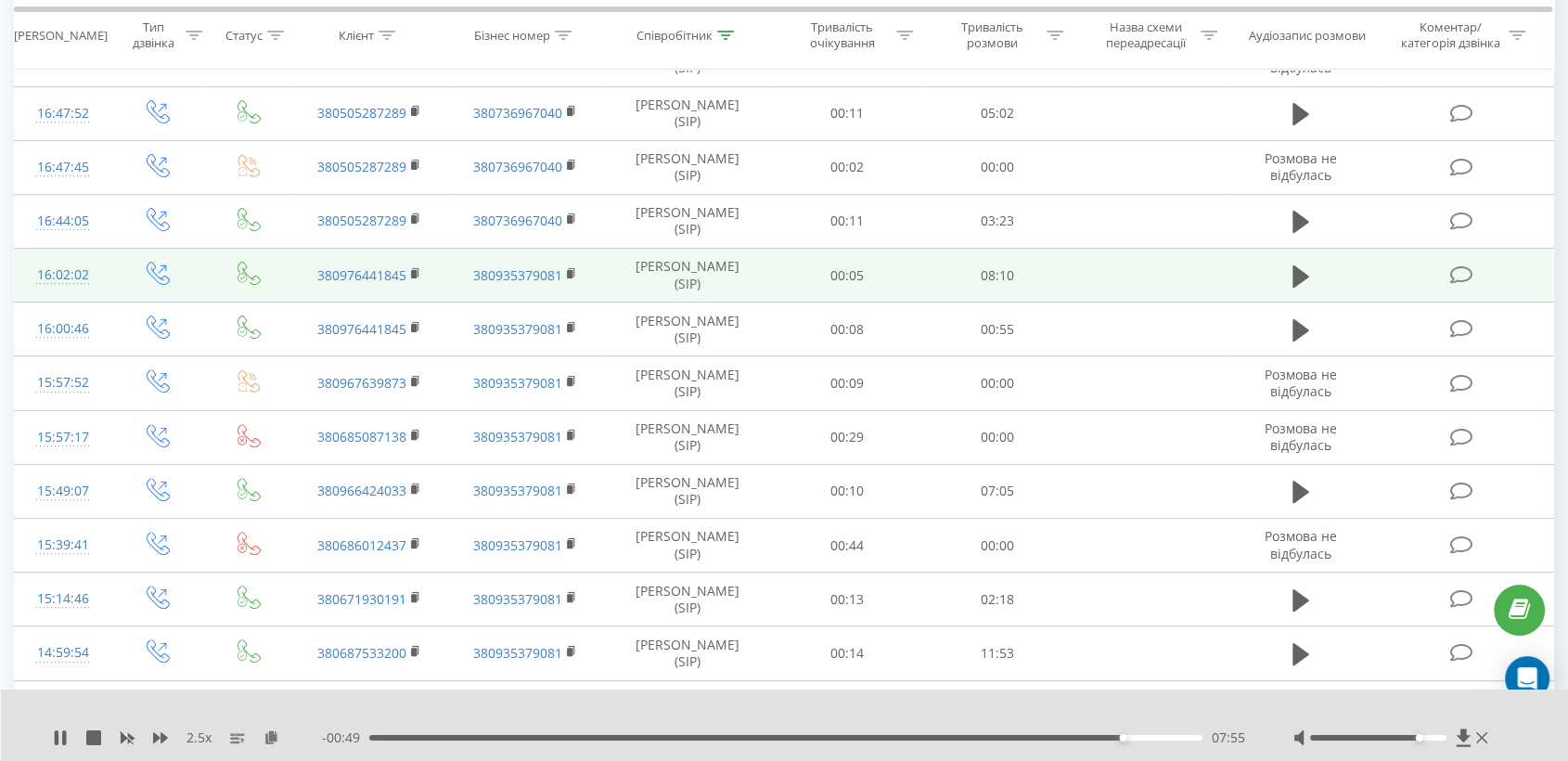
scroll to position [0, 0]
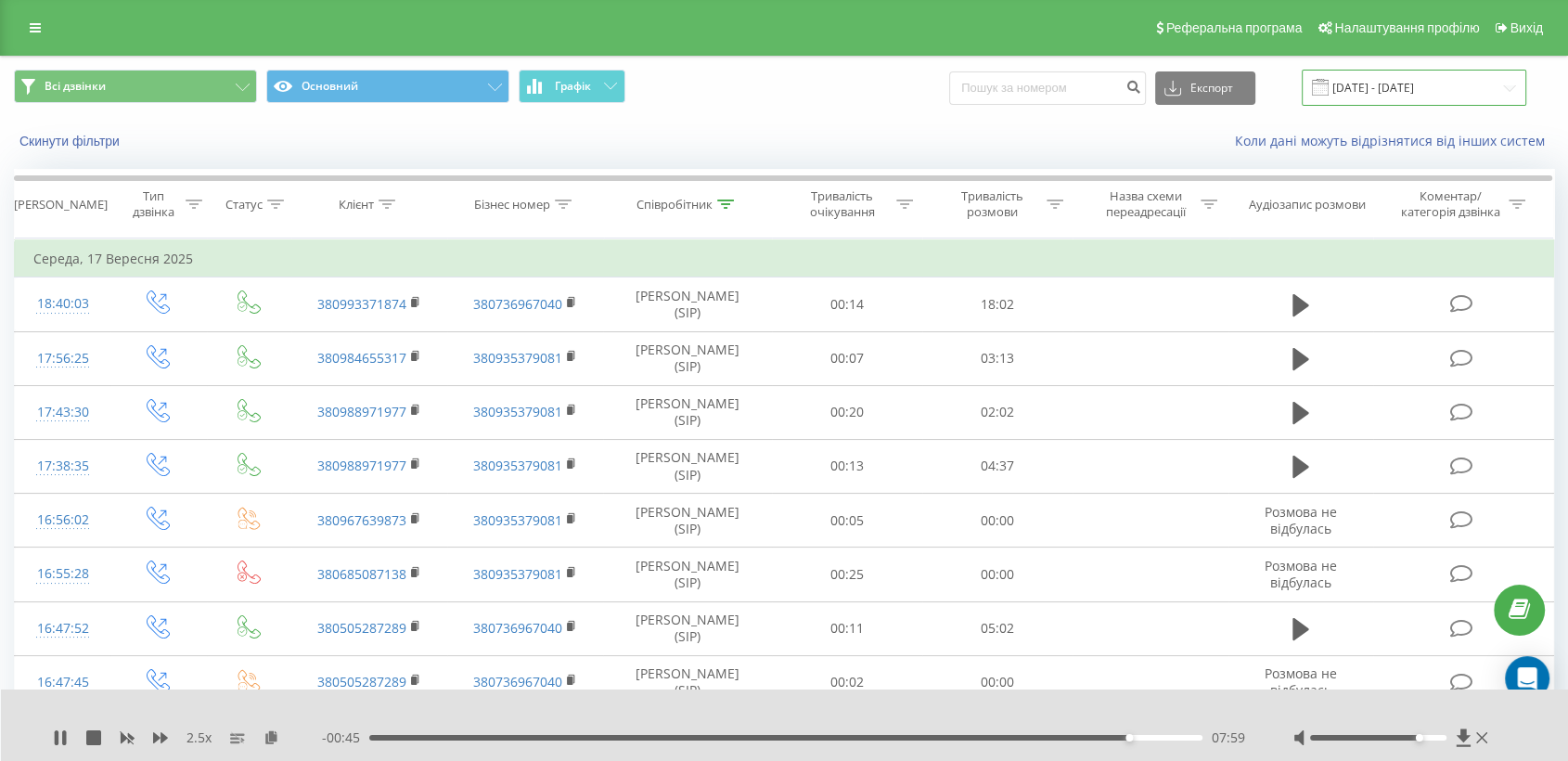
click at [1408, 83] on input "[DATE] - [DATE]" at bounding box center [1414, 87] width 224 height 36
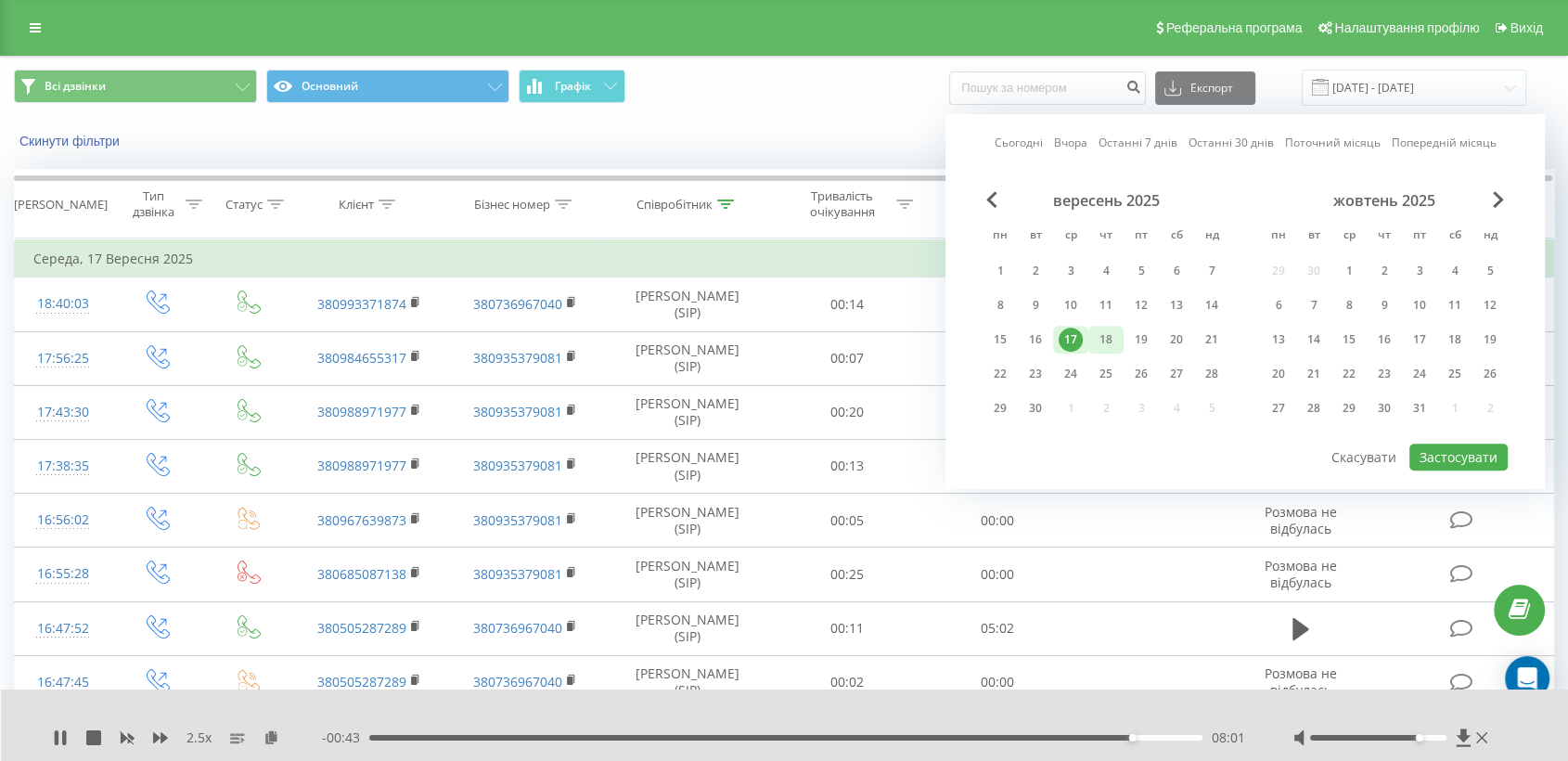
click at [1113, 327] on div "18" at bounding box center [1105, 339] width 24 height 24
click at [1449, 452] on button "Застосувати" at bounding box center [1458, 457] width 98 height 27
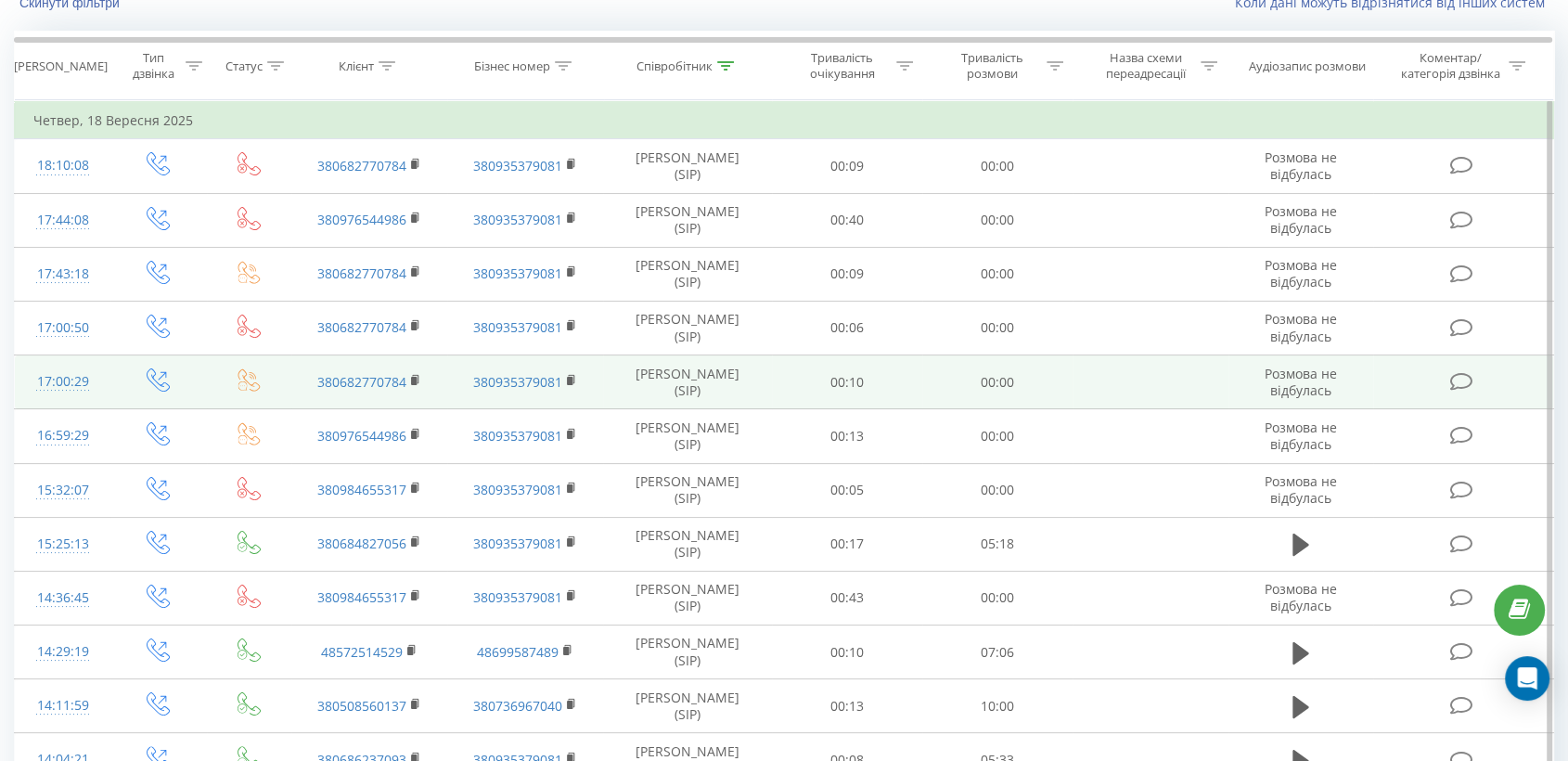
scroll to position [309, 0]
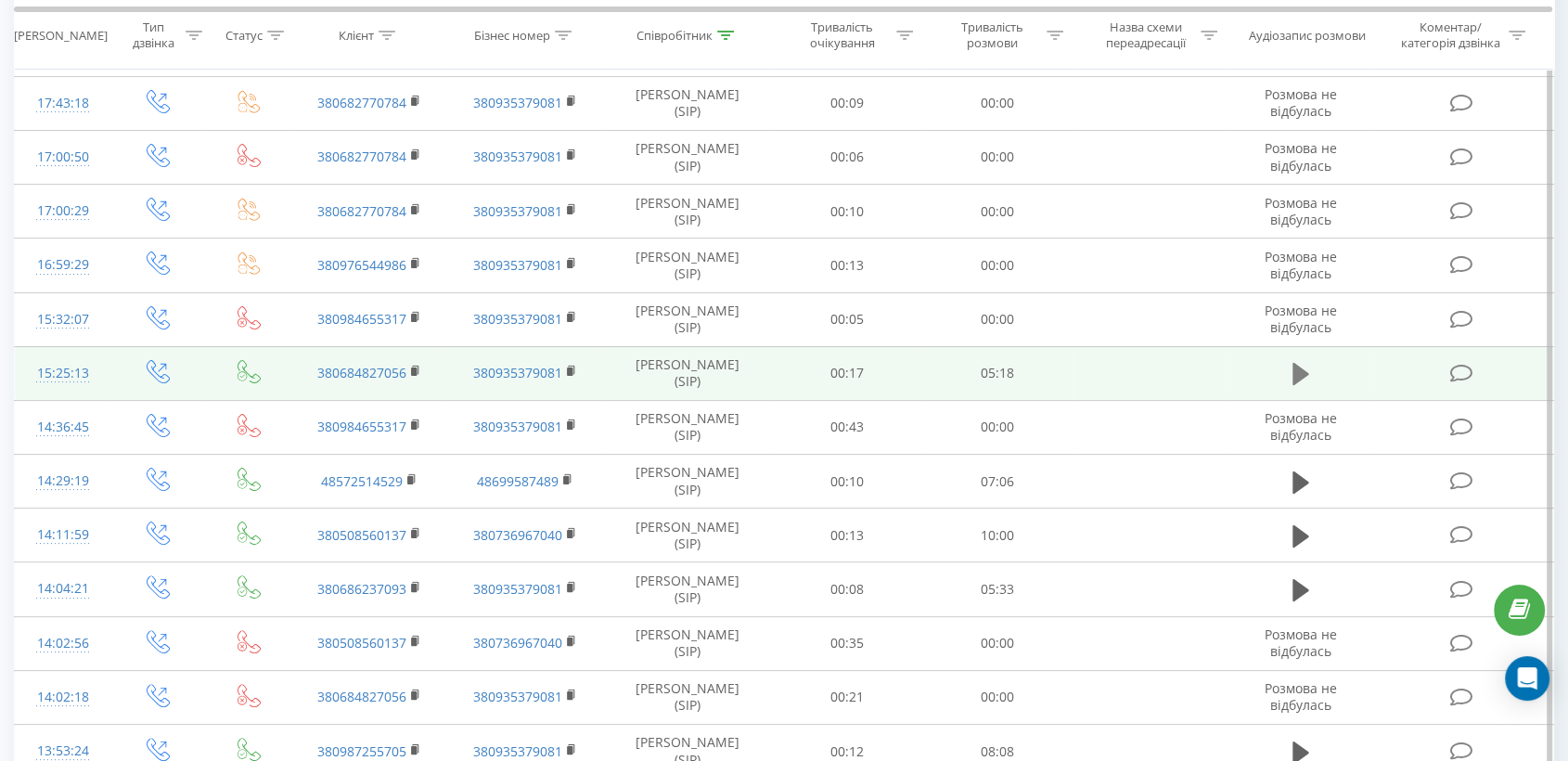
click at [1293, 380] on icon at bounding box center [1300, 373] width 17 height 22
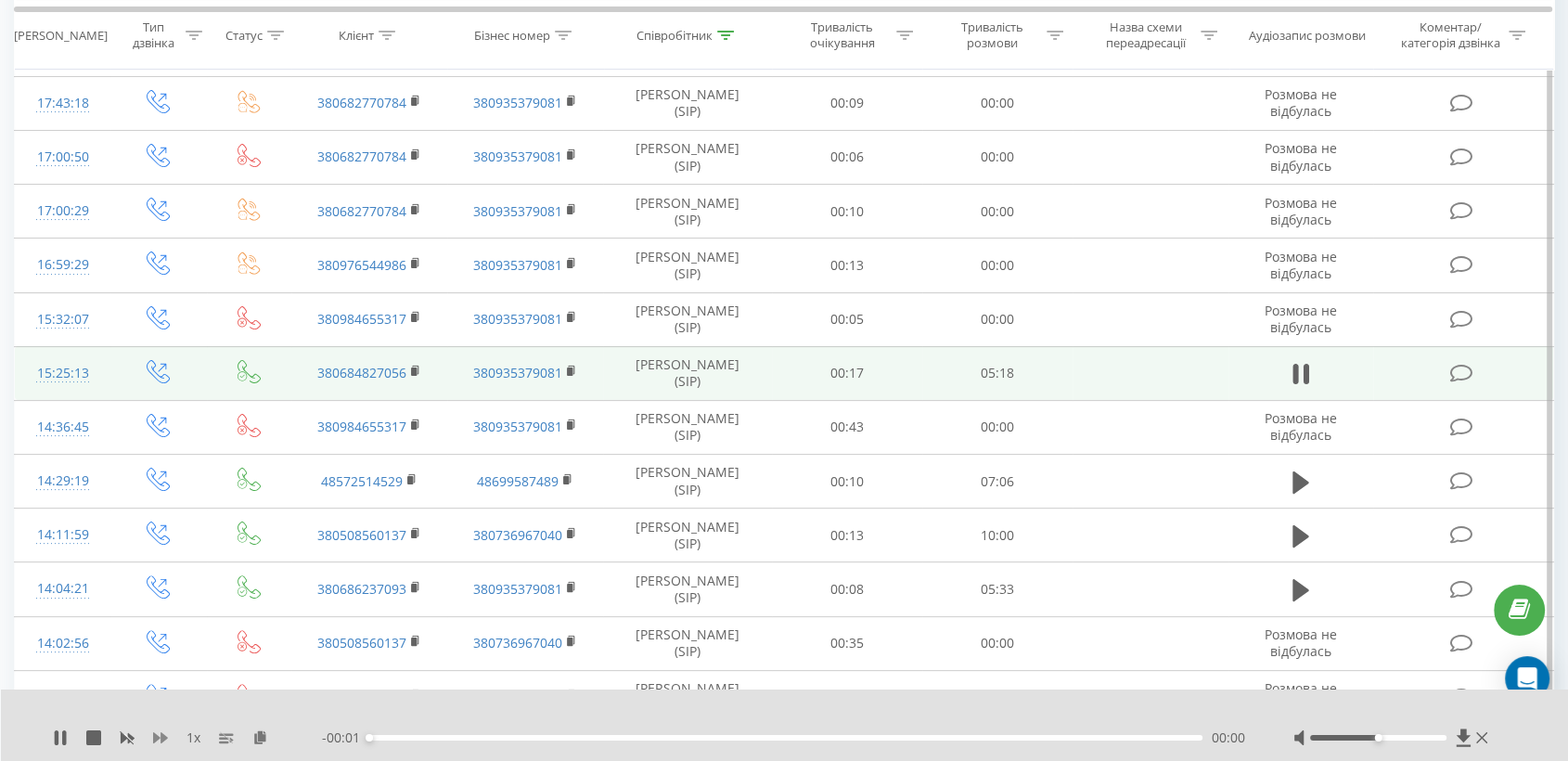
click at [164, 731] on icon at bounding box center [160, 737] width 15 height 15
click at [164, 732] on icon at bounding box center [160, 737] width 15 height 15
click at [265, 737] on icon at bounding box center [271, 736] width 16 height 13
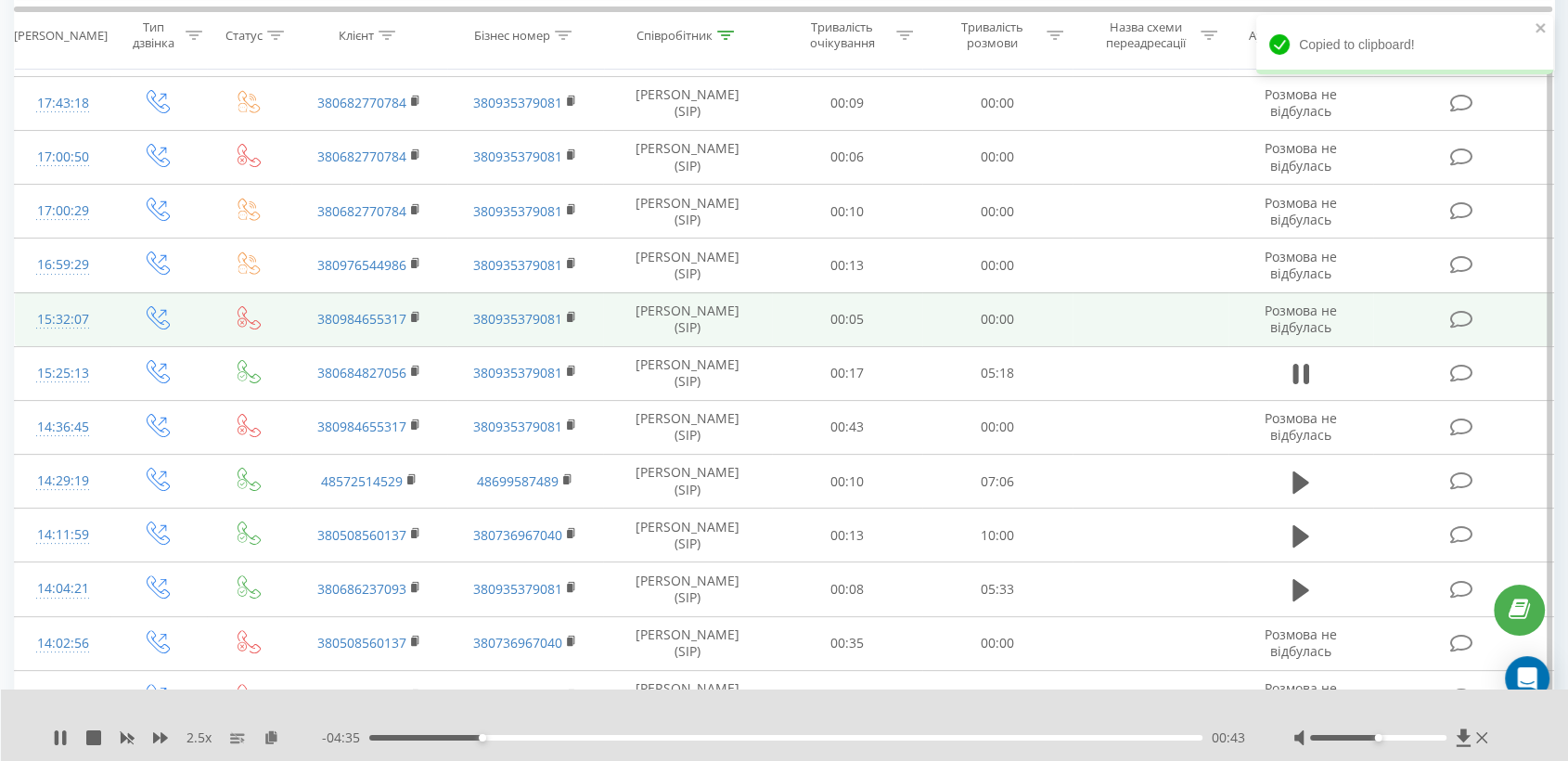
drag, startPoint x: 411, startPoint y: 373, endPoint x: 463, endPoint y: 327, distance: 69.4
click at [413, 372] on rect at bounding box center [414, 371] width 6 height 9
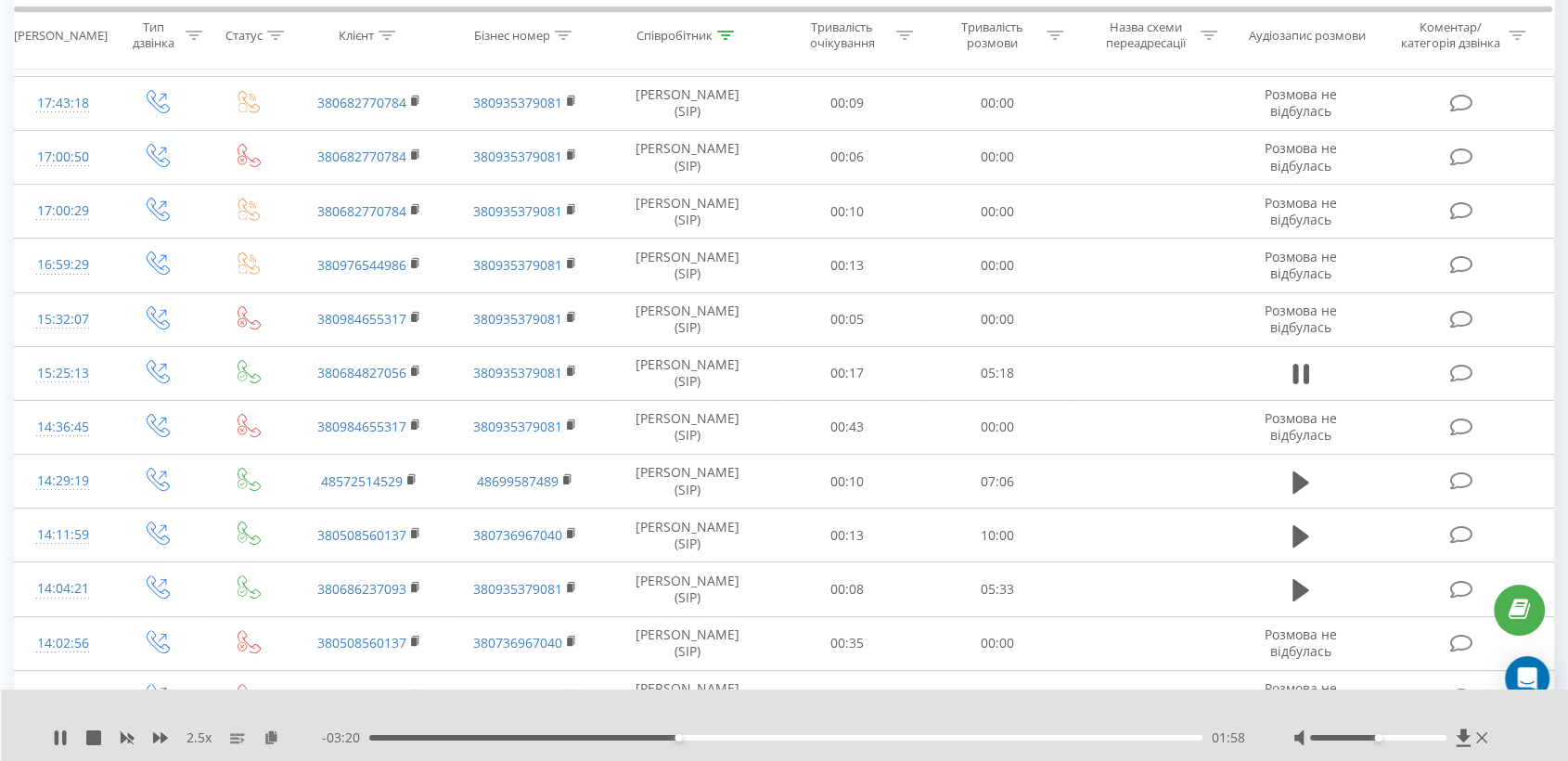
click at [1408, 737] on div at bounding box center [1378, 738] width 136 height 6
click at [993, 741] on div "- 01:45 03:33 03:33" at bounding box center [784, 737] width 925 height 19
click at [1002, 736] on div "04:02" at bounding box center [785, 738] width 833 height 6
click at [1039, 738] on div "04:03" at bounding box center [785, 738] width 833 height 6
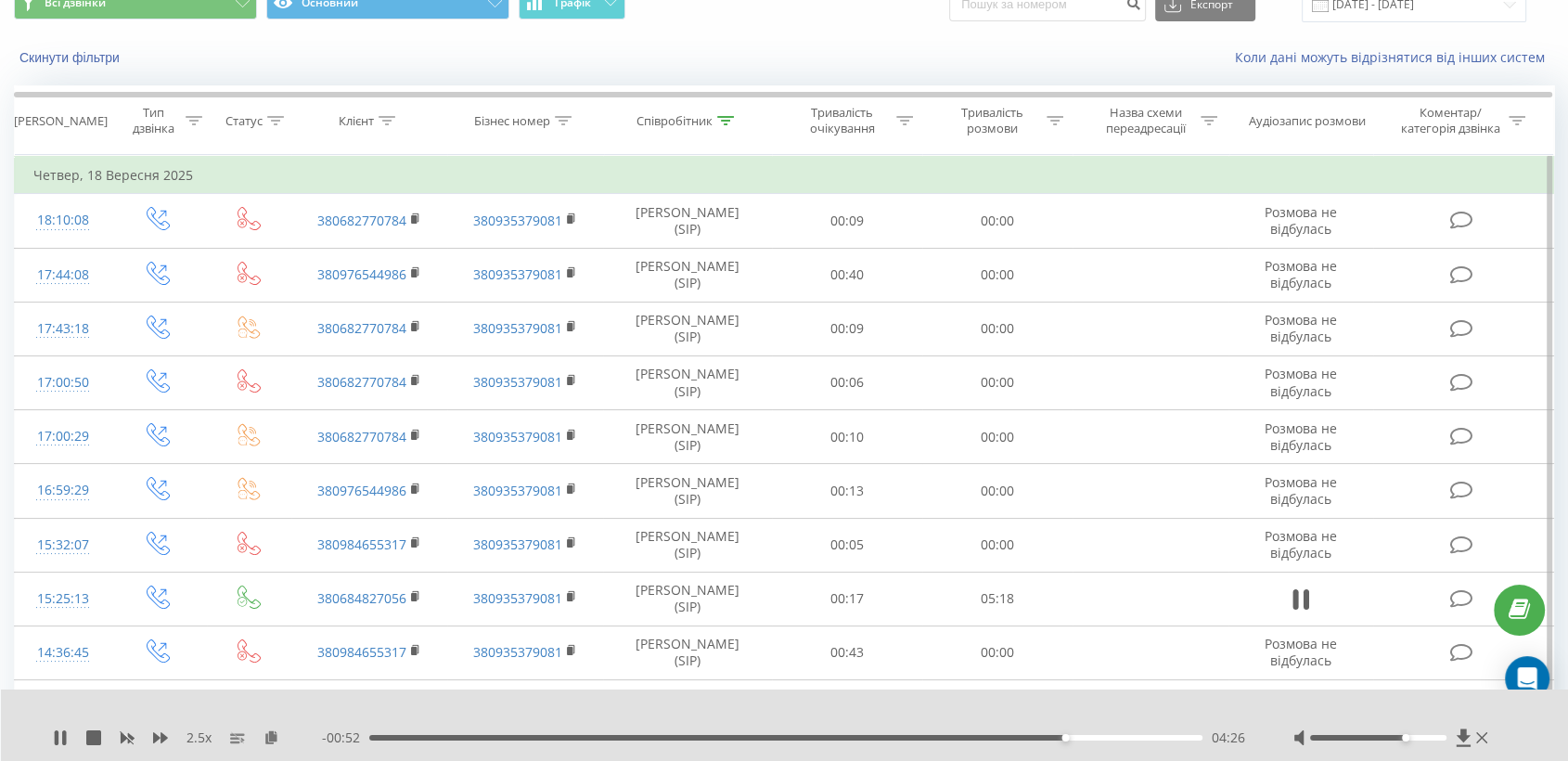
scroll to position [0, 0]
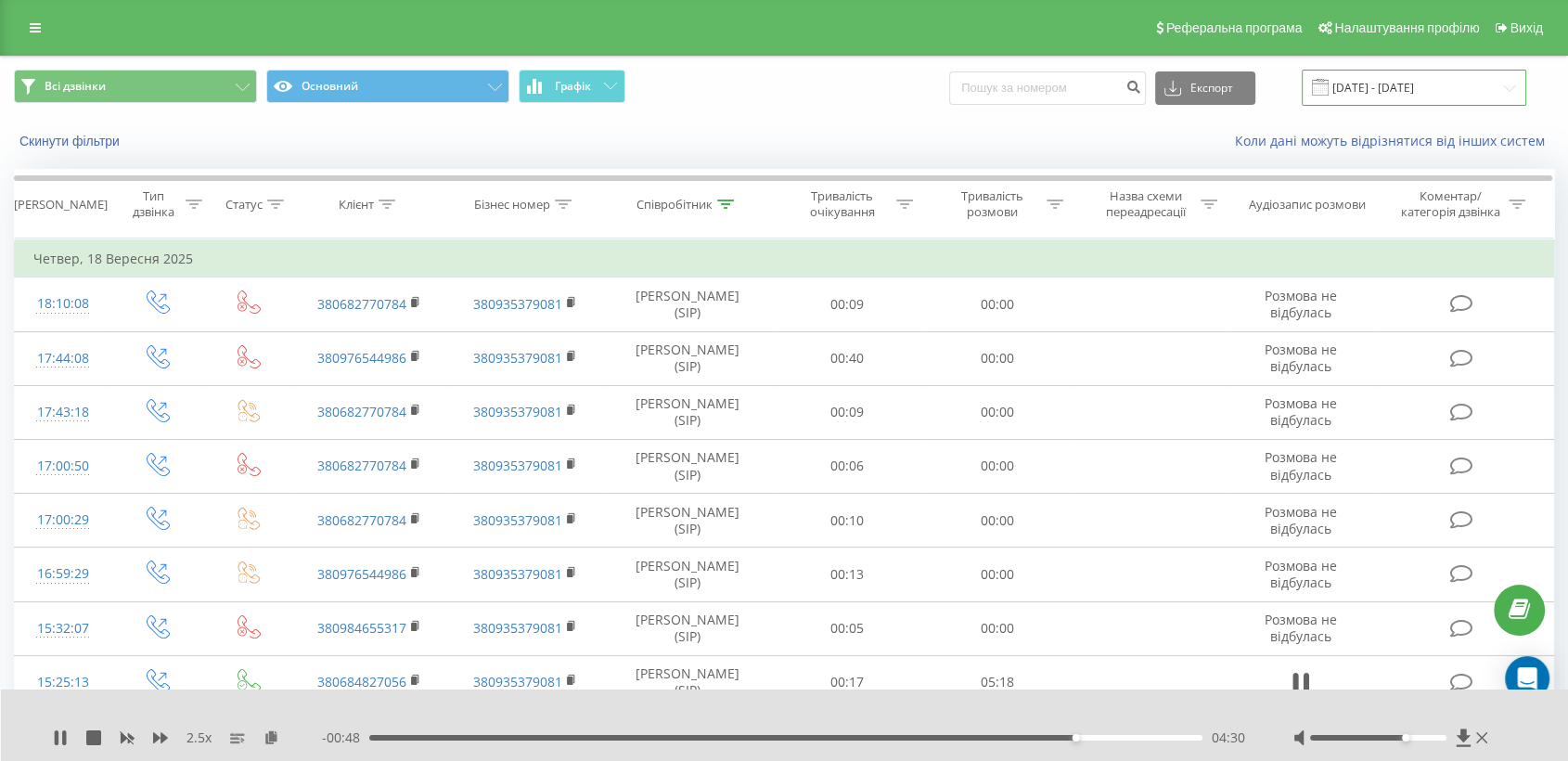
click at [1423, 82] on input "[DATE] - [DATE]" at bounding box center [1414, 87] width 224 height 36
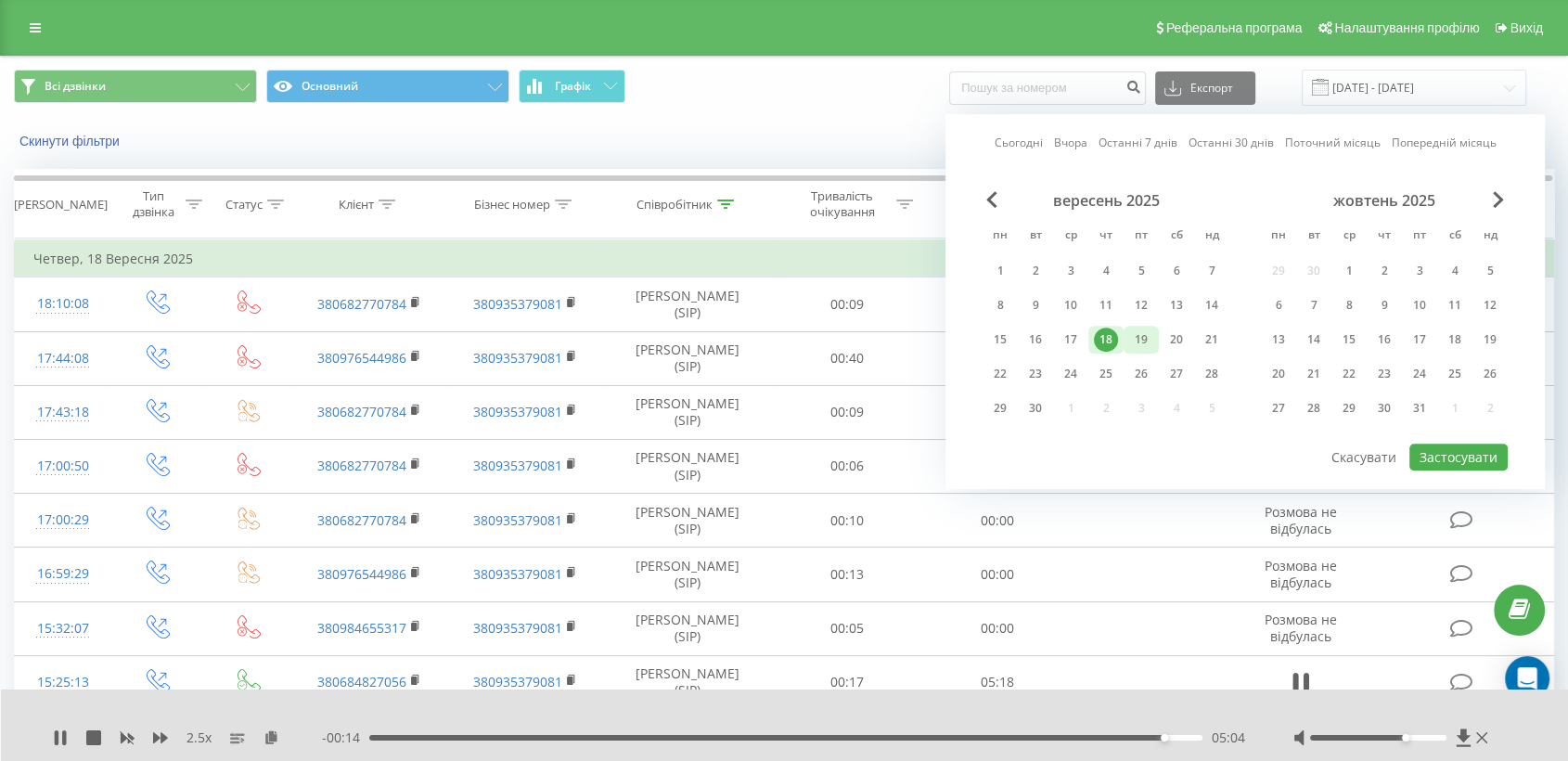
click at [1141, 331] on div "19" at bounding box center [1141, 339] width 24 height 24
click at [1487, 444] on button "Застосувати" at bounding box center [1458, 457] width 98 height 27
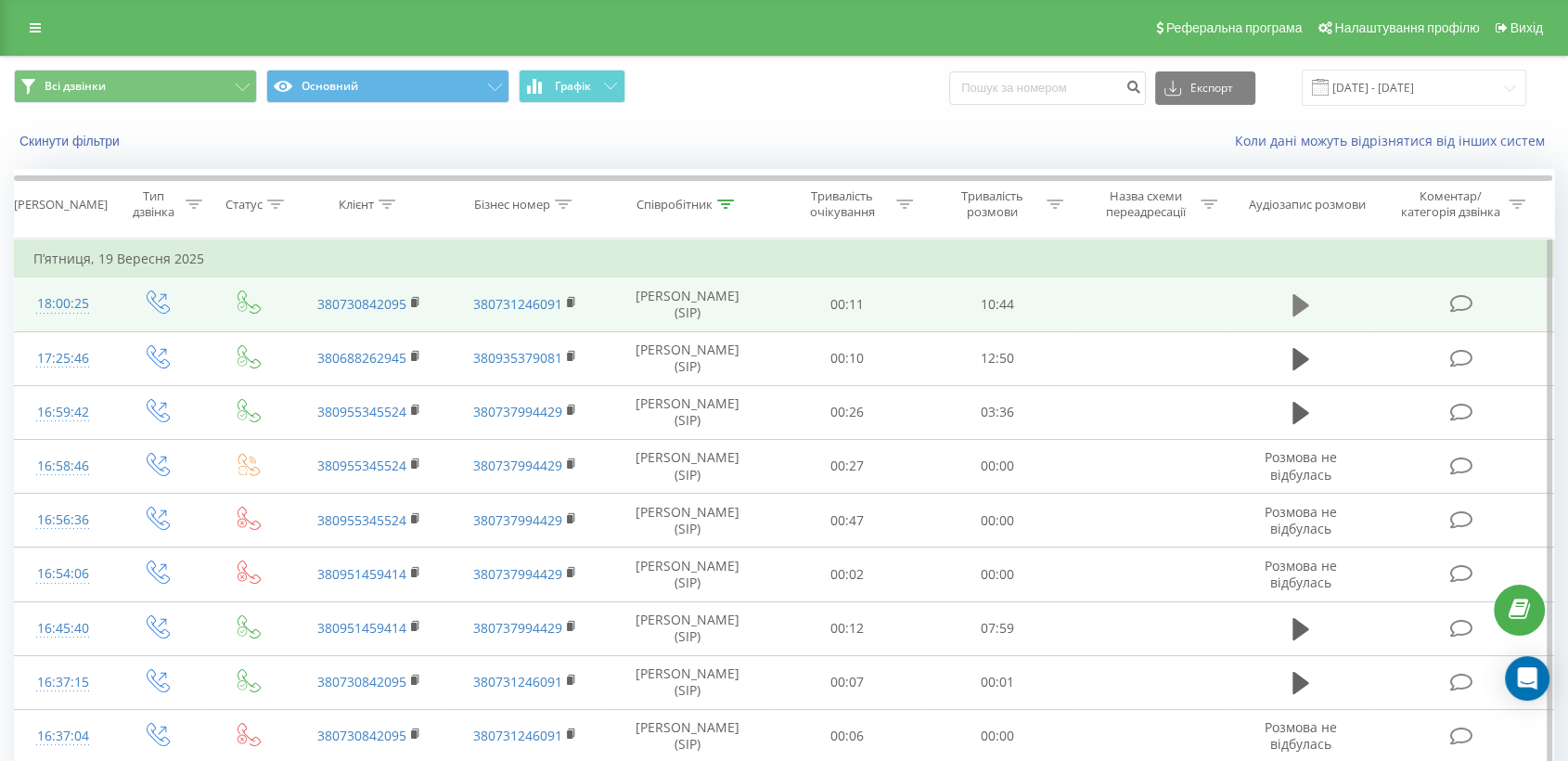
click at [1299, 302] on icon at bounding box center [1300, 305] width 17 height 22
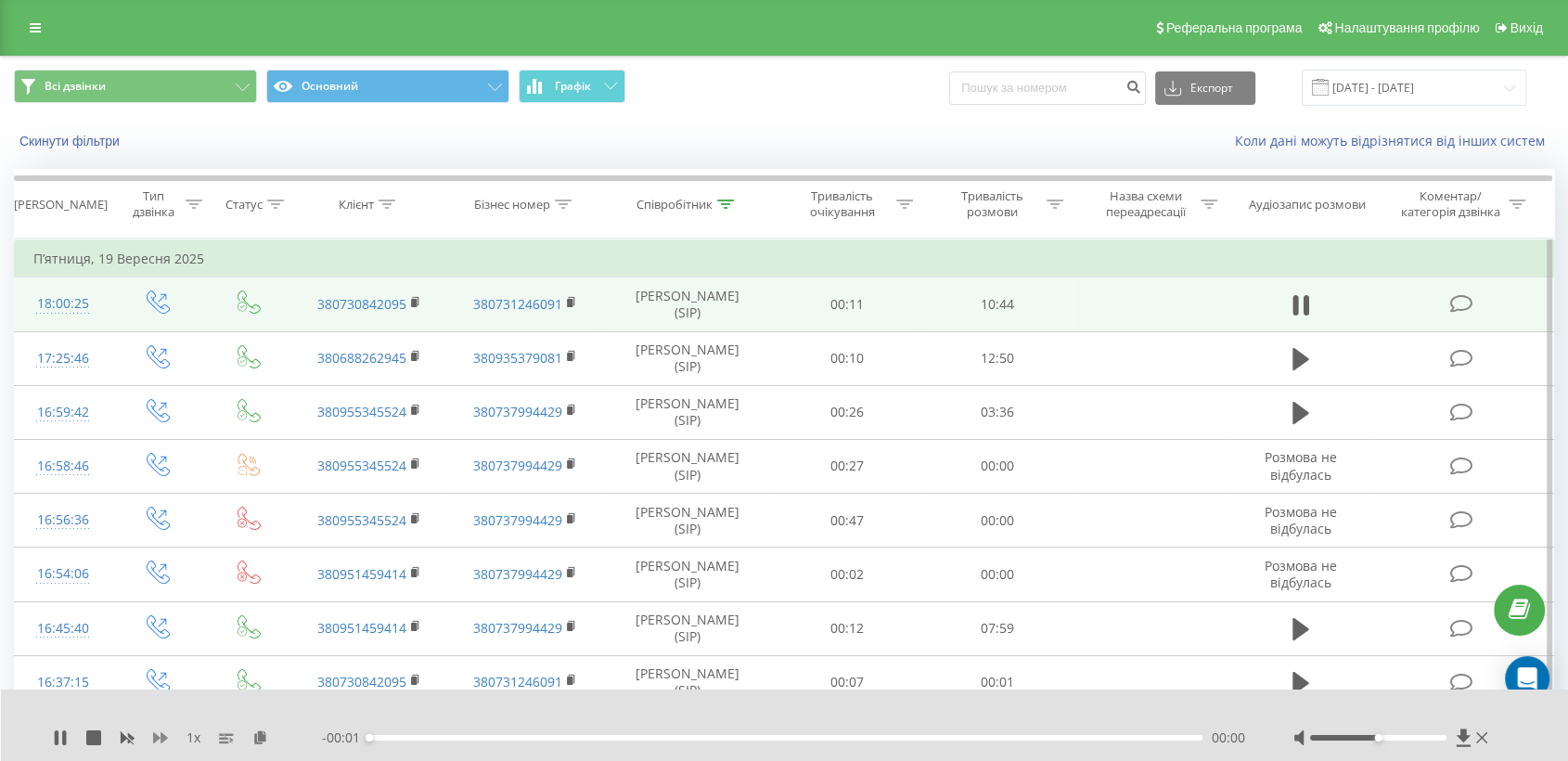
click at [156, 730] on icon at bounding box center [160, 737] width 15 height 15
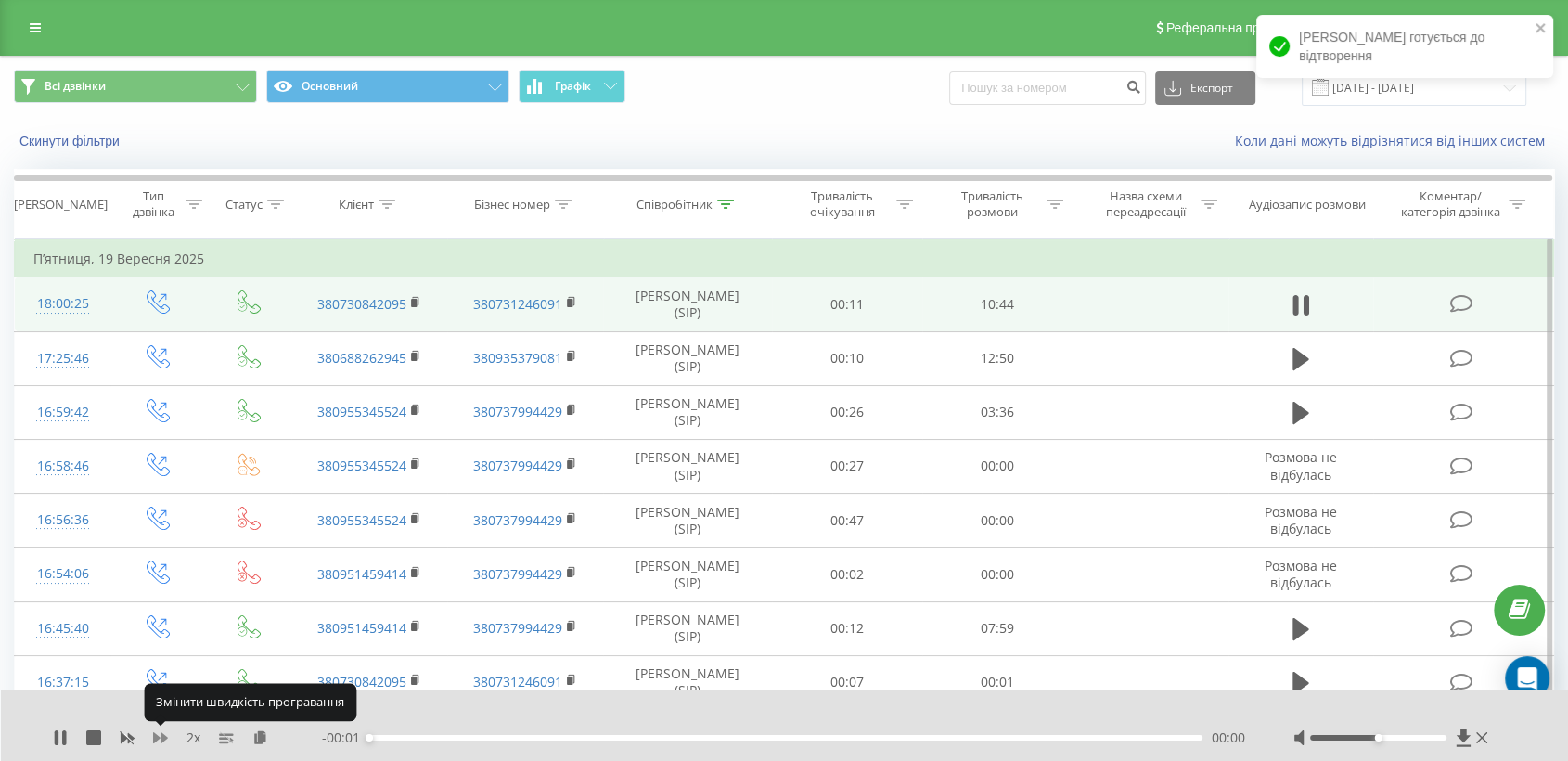
click at [157, 731] on icon at bounding box center [160, 737] width 15 height 15
click at [1421, 731] on div at bounding box center [1393, 737] width 199 height 19
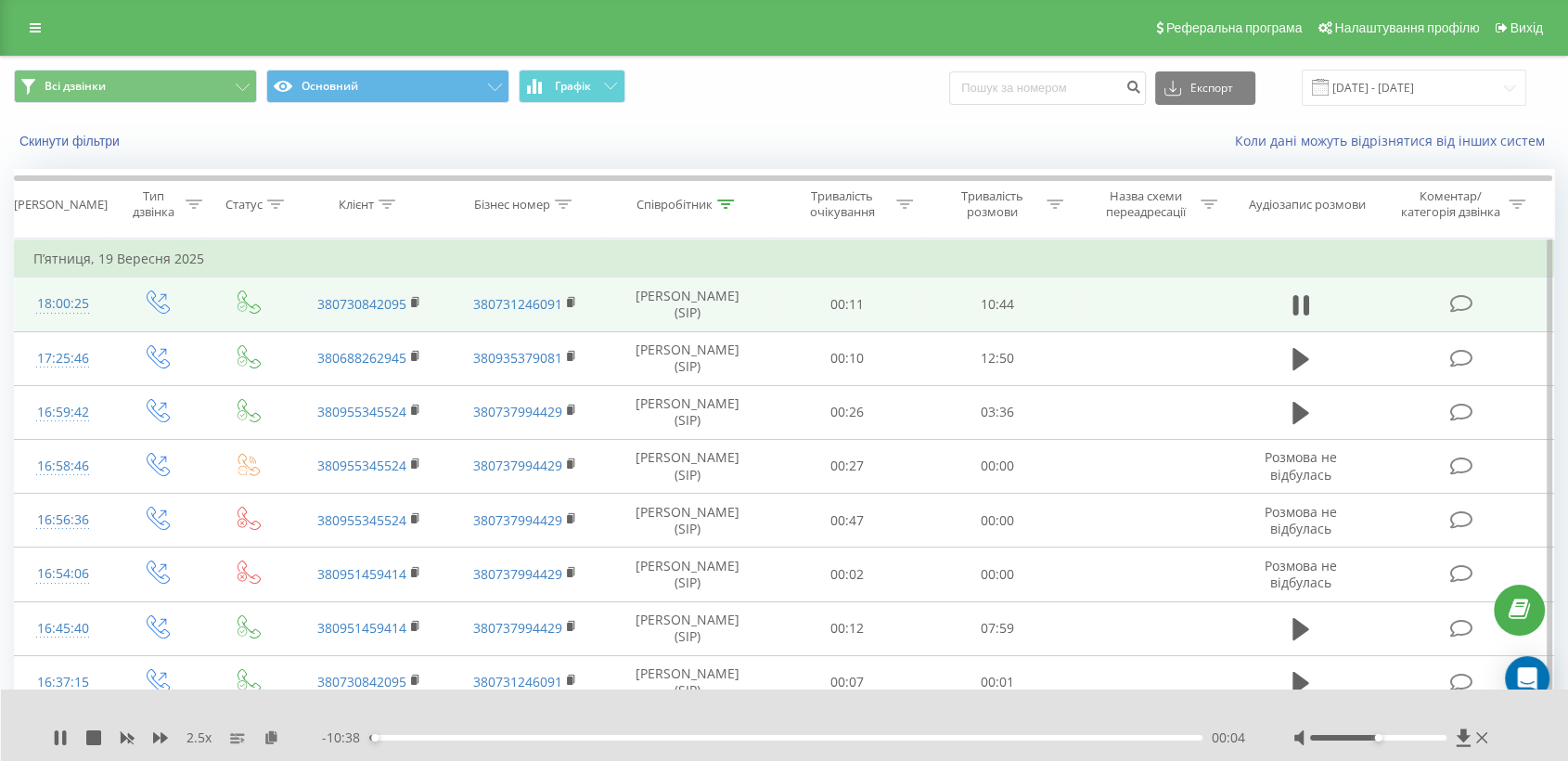
click at [1429, 735] on div at bounding box center [1378, 738] width 136 height 6
click at [273, 737] on icon at bounding box center [271, 736] width 16 height 13
click at [415, 299] on rect at bounding box center [414, 303] width 6 height 9
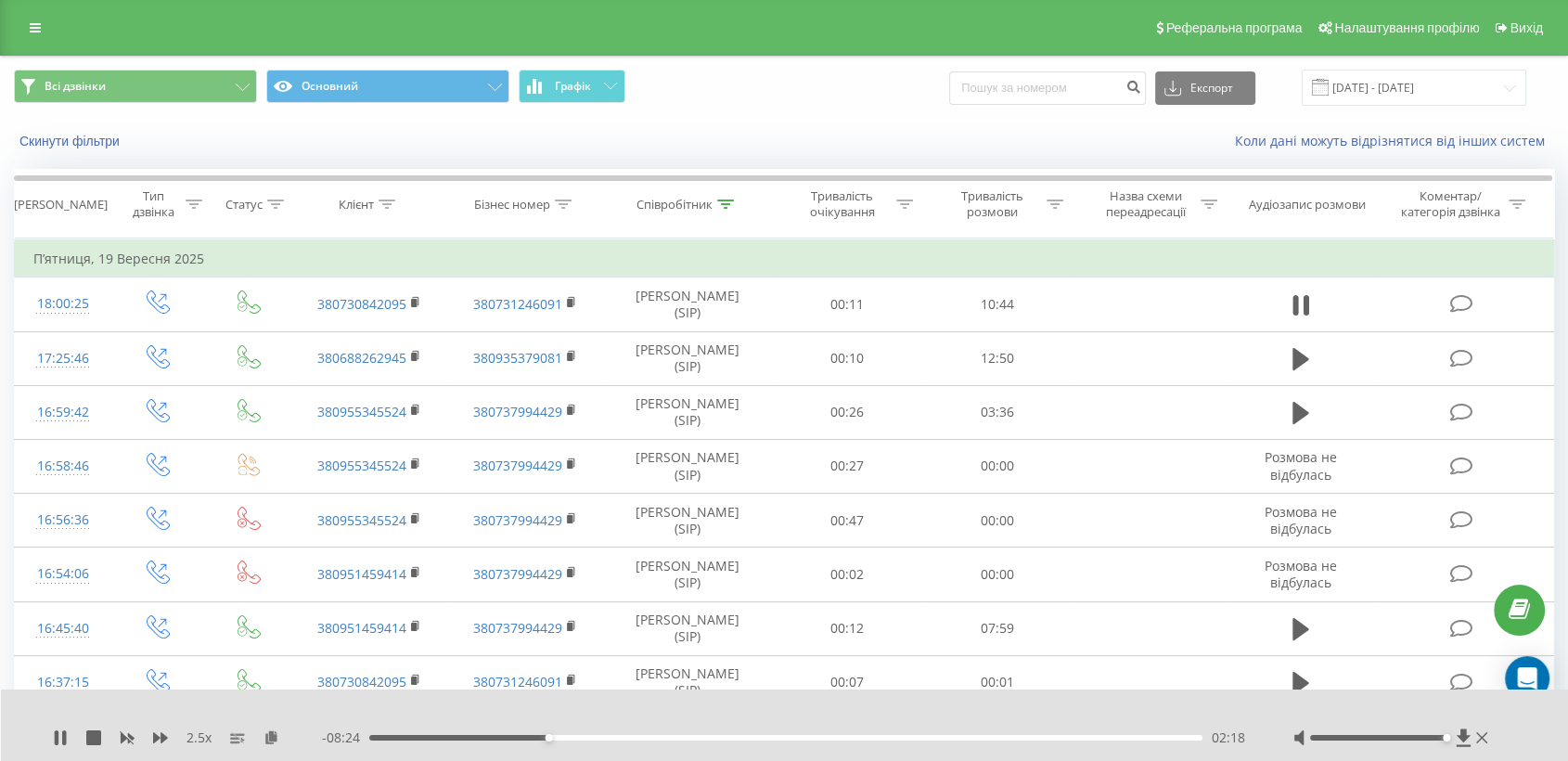
drag, startPoint x: 1434, startPoint y: 740, endPoint x: 1443, endPoint y: 744, distance: 9.8
click at [1453, 740] on div at bounding box center [1393, 737] width 199 height 19
click at [675, 737] on div "04:59" at bounding box center [785, 738] width 833 height 6
click at [696, 735] on div "04:12" at bounding box center [785, 738] width 833 height 6
click at [700, 736] on div "04:14" at bounding box center [699, 738] width 8 height 8
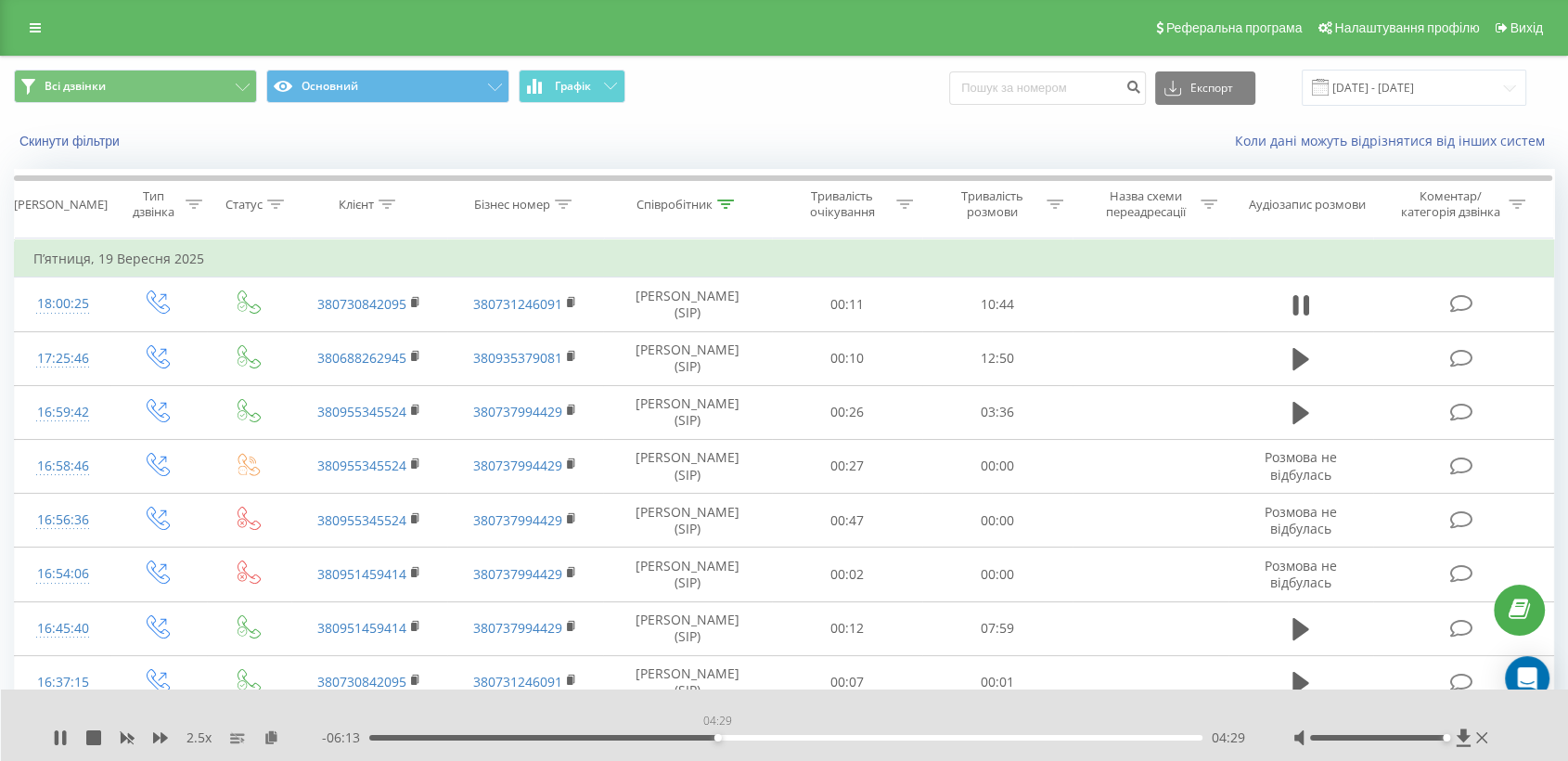
click at [717, 736] on div "04:29" at bounding box center [785, 738] width 833 height 6
click at [699, 733] on div "- 06:11 04:31 04:31" at bounding box center [784, 737] width 925 height 19
click at [705, 739] on div "04:33" at bounding box center [785, 738] width 833 height 6
click at [786, 737] on div "05:22" at bounding box center [785, 738] width 833 height 6
click at [823, 737] on div "05:23" at bounding box center [785, 738] width 833 height 6
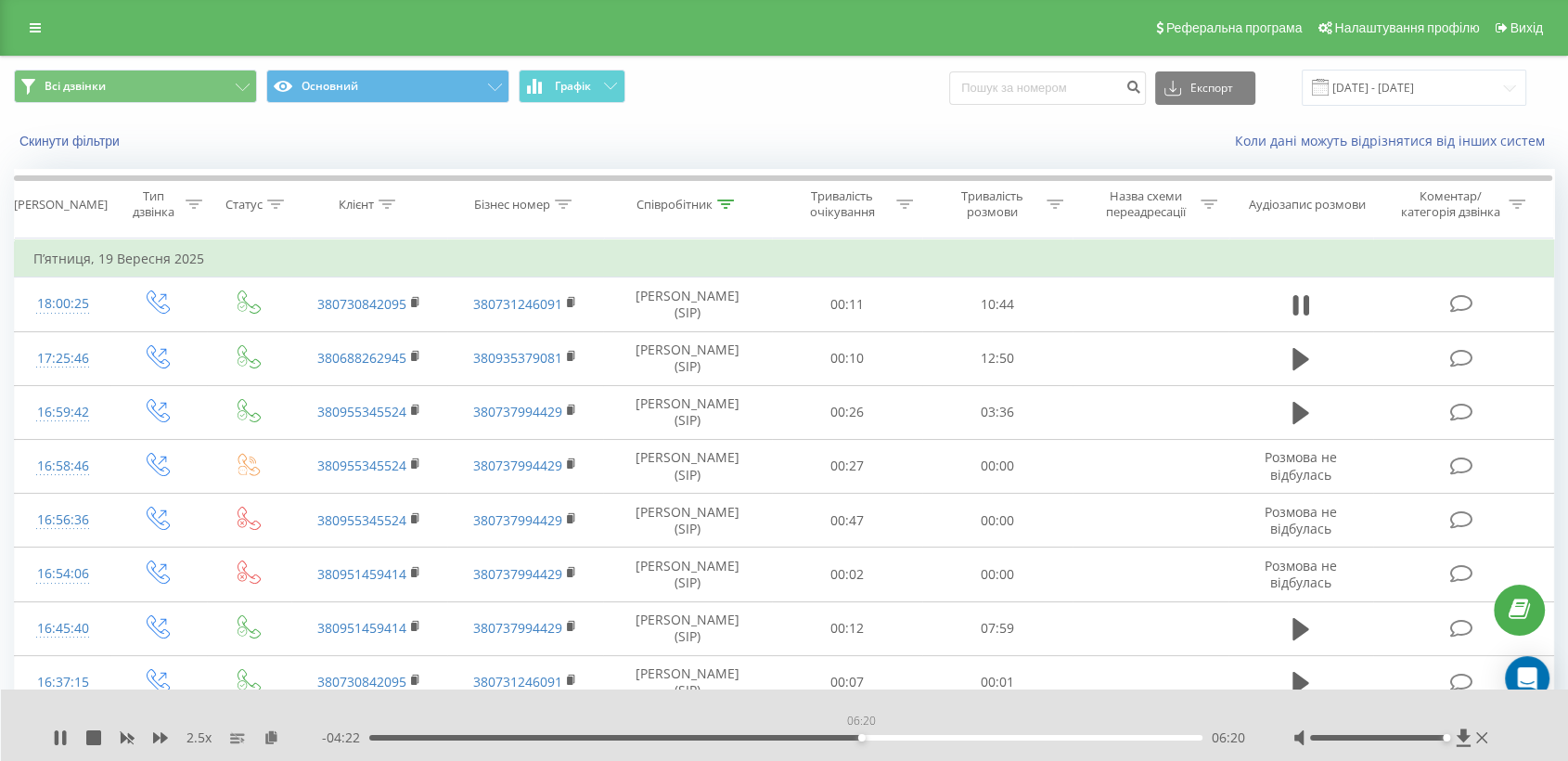
click at [861, 738] on div "06:20" at bounding box center [785, 738] width 833 height 6
click at [822, 735] on div "05:50" at bounding box center [785, 738] width 833 height 6
click at [979, 737] on div "07:18" at bounding box center [785, 738] width 833 height 6
click at [1041, 736] on div "07:53" at bounding box center [785, 738] width 833 height 6
click at [1113, 736] on div "09:12" at bounding box center [785, 738] width 833 height 6
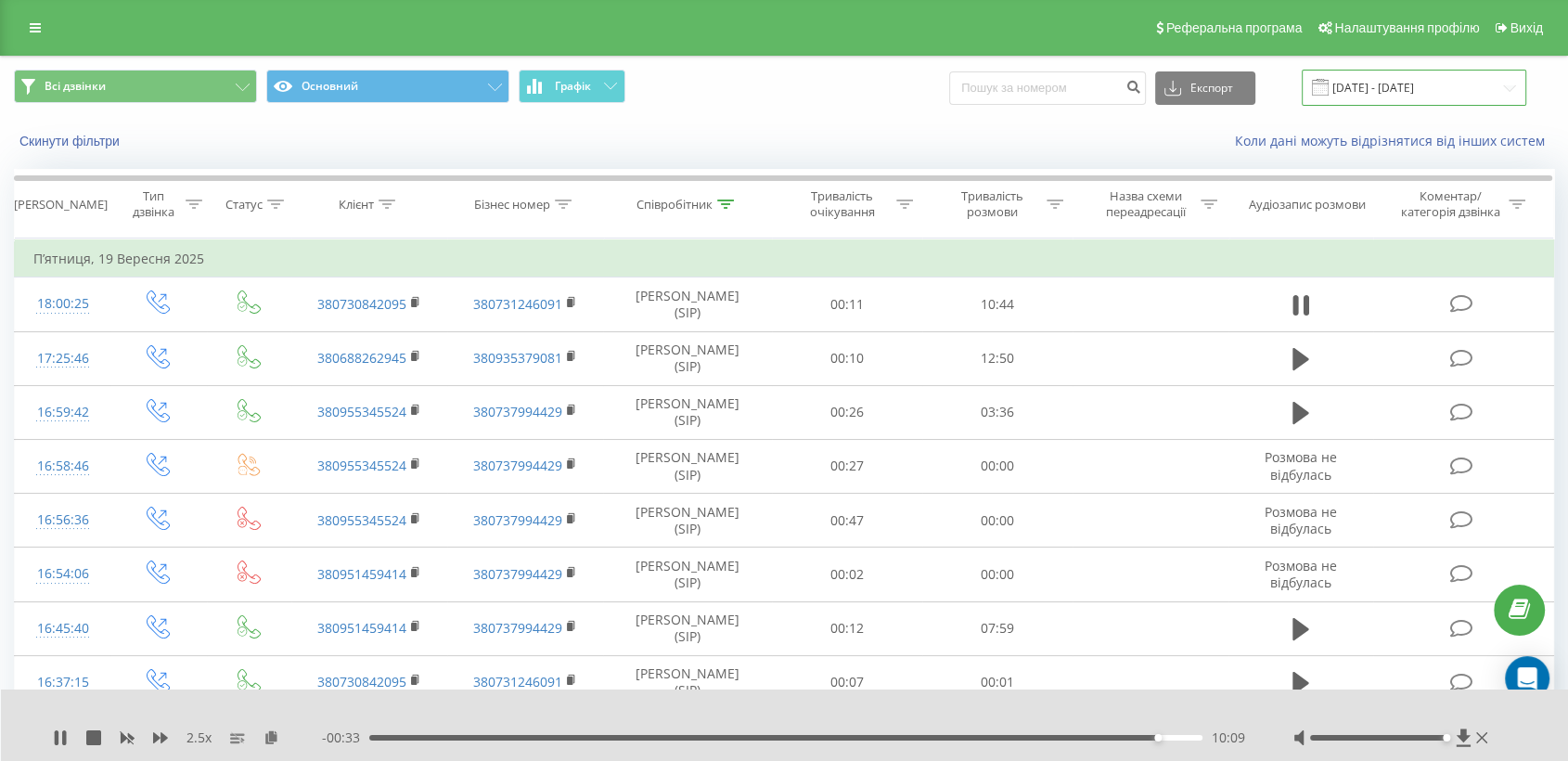
click at [1392, 88] on input "[DATE] - [DATE]" at bounding box center [1414, 87] width 224 height 36
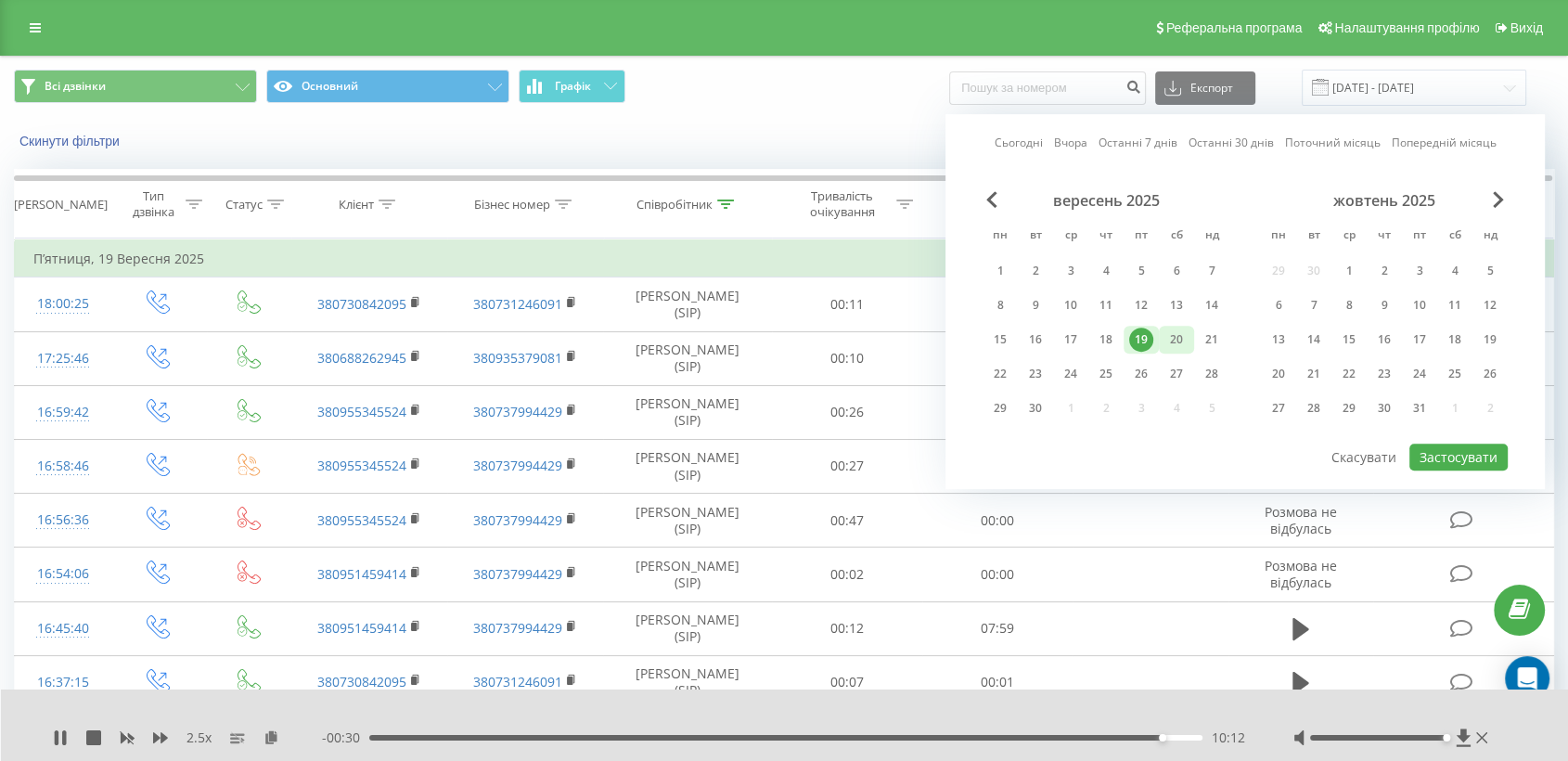
click at [1175, 343] on div "20" at bounding box center [1176, 339] width 24 height 24
click at [1494, 449] on button "Застосувати" at bounding box center [1458, 457] width 98 height 27
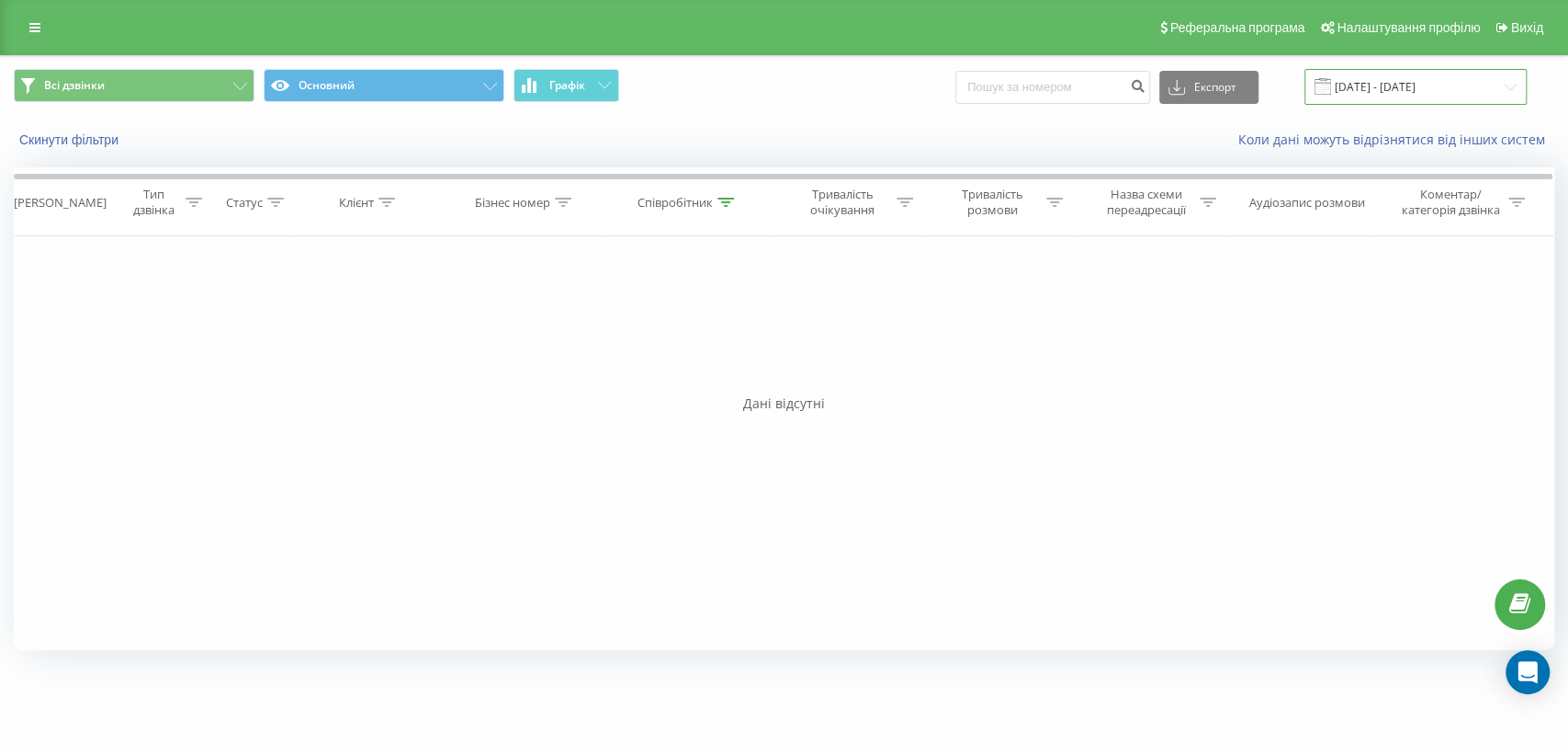
click at [1374, 90] on input "[DATE] - [DATE]" at bounding box center [1416, 86] width 222 height 36
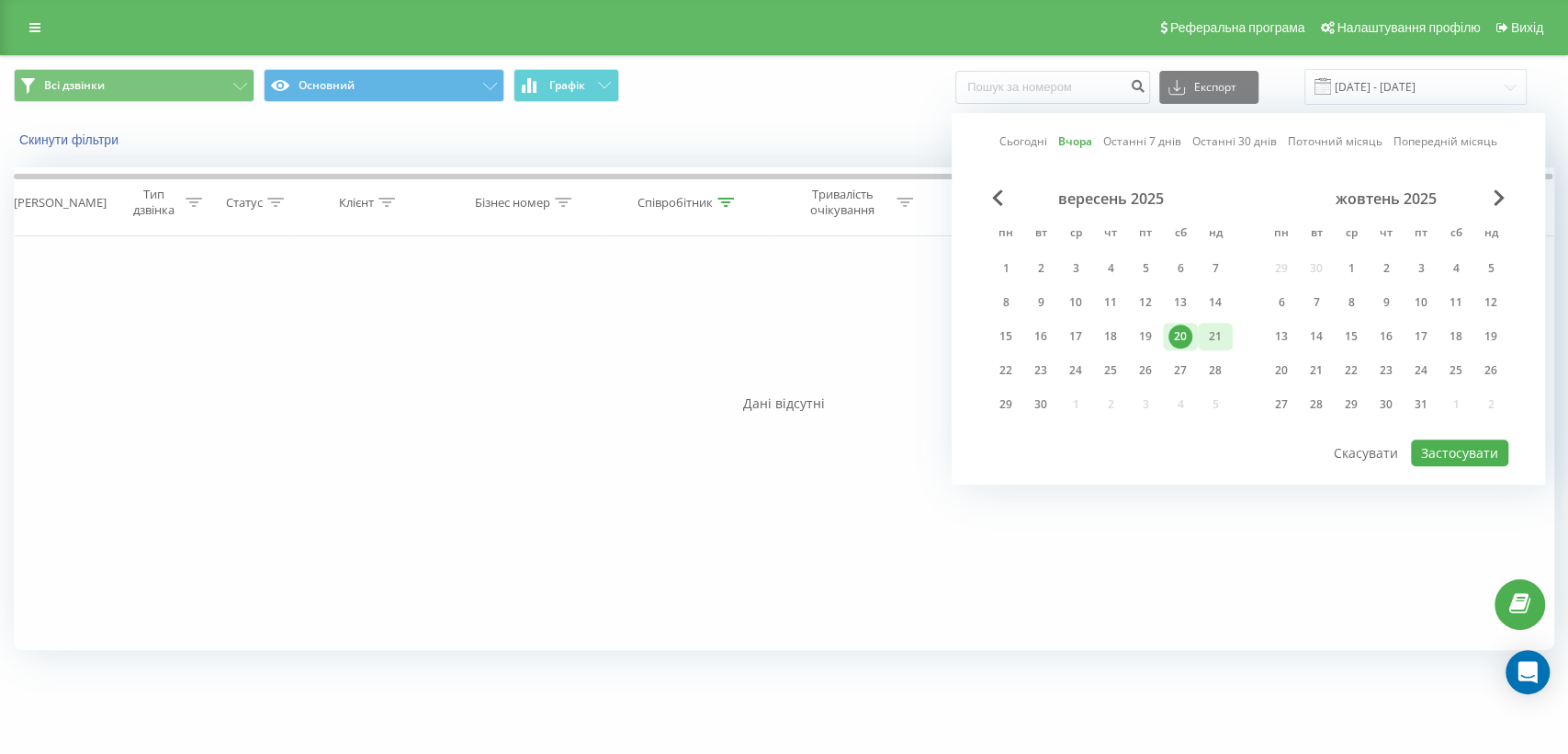
click at [1231, 329] on div "21" at bounding box center [1216, 336] width 35 height 28
click at [1476, 446] on button "Застосувати" at bounding box center [1459, 453] width 97 height 27
type input "[DATE] - [DATE]"
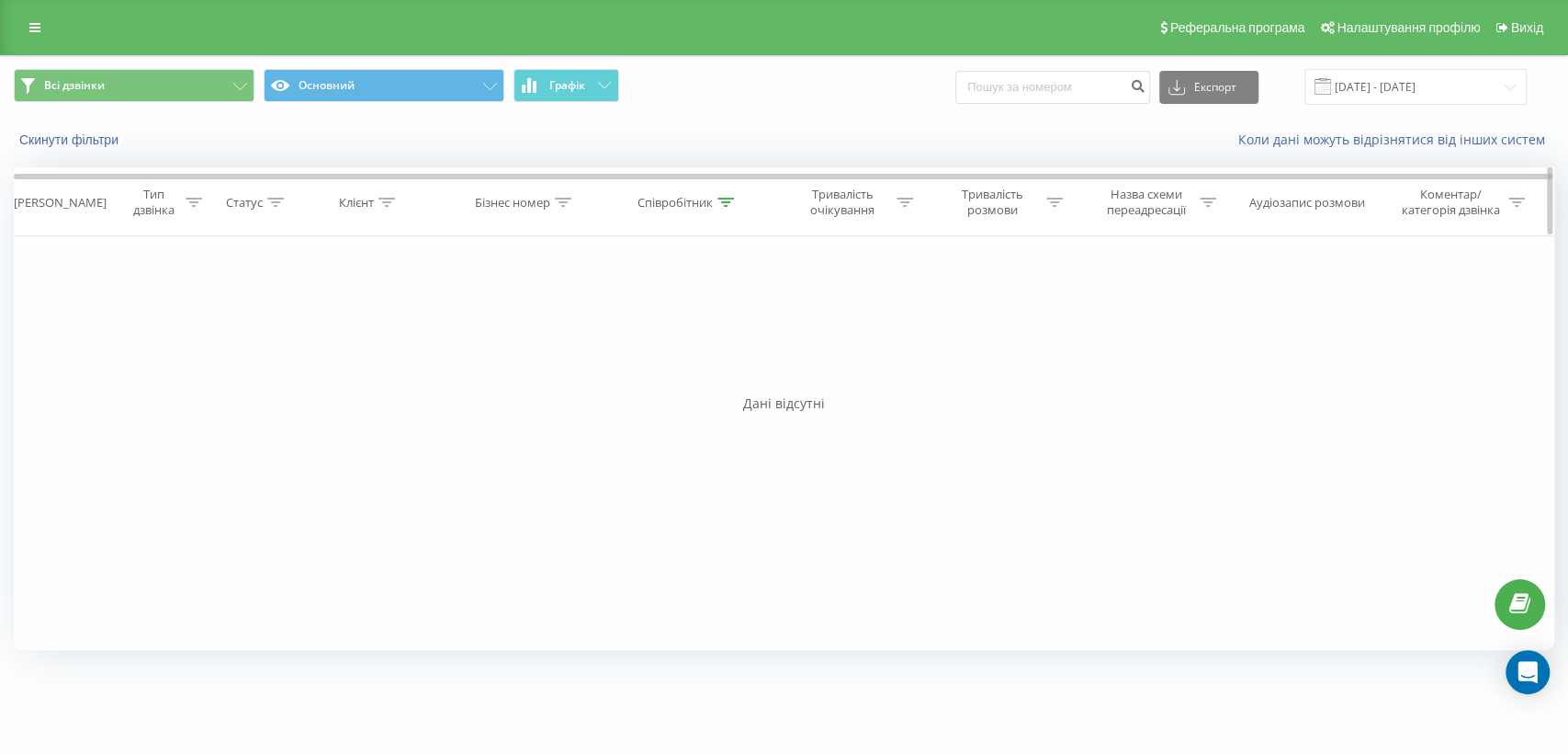
click at [682, 202] on div "Співробітник" at bounding box center [675, 203] width 75 height 15
drag, startPoint x: 588, startPoint y: 338, endPoint x: 502, endPoint y: 348, distance: 86.6
click at [502, 348] on div "Фільтрувати за умовою Дорівнює Введіть значення Скасувати OK Фільтрувати за умо…" at bounding box center [784, 443] width 1541 height 413
type input "\"
type input "горбань"
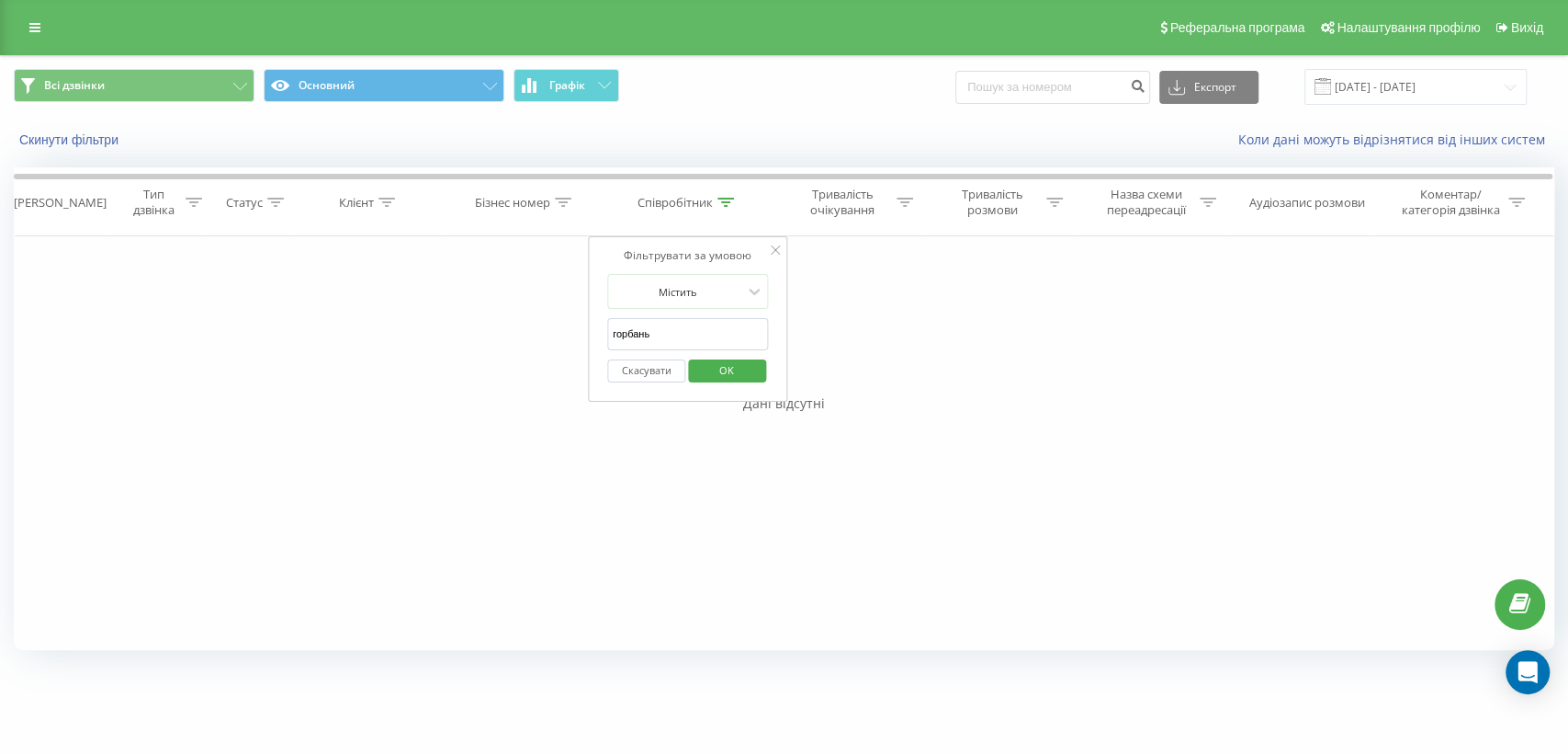
click at [728, 363] on span "OK" at bounding box center [726, 370] width 51 height 29
click at [1444, 75] on input "[DATE] - [DATE]" at bounding box center [1416, 86] width 222 height 36
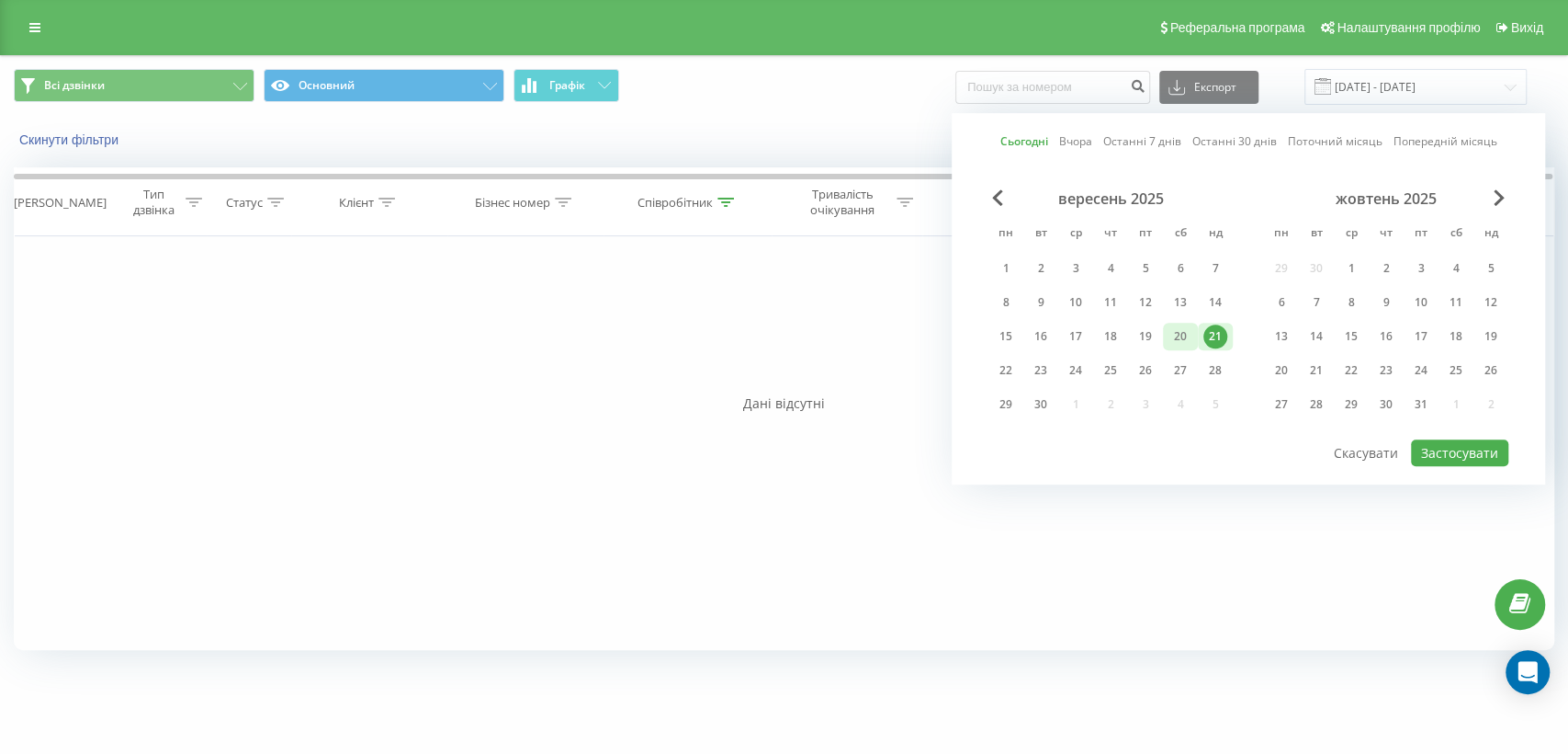
click at [1183, 338] on div "20" at bounding box center [1180, 336] width 24 height 24
click at [1442, 448] on button "Застосувати" at bounding box center [1459, 453] width 97 height 27
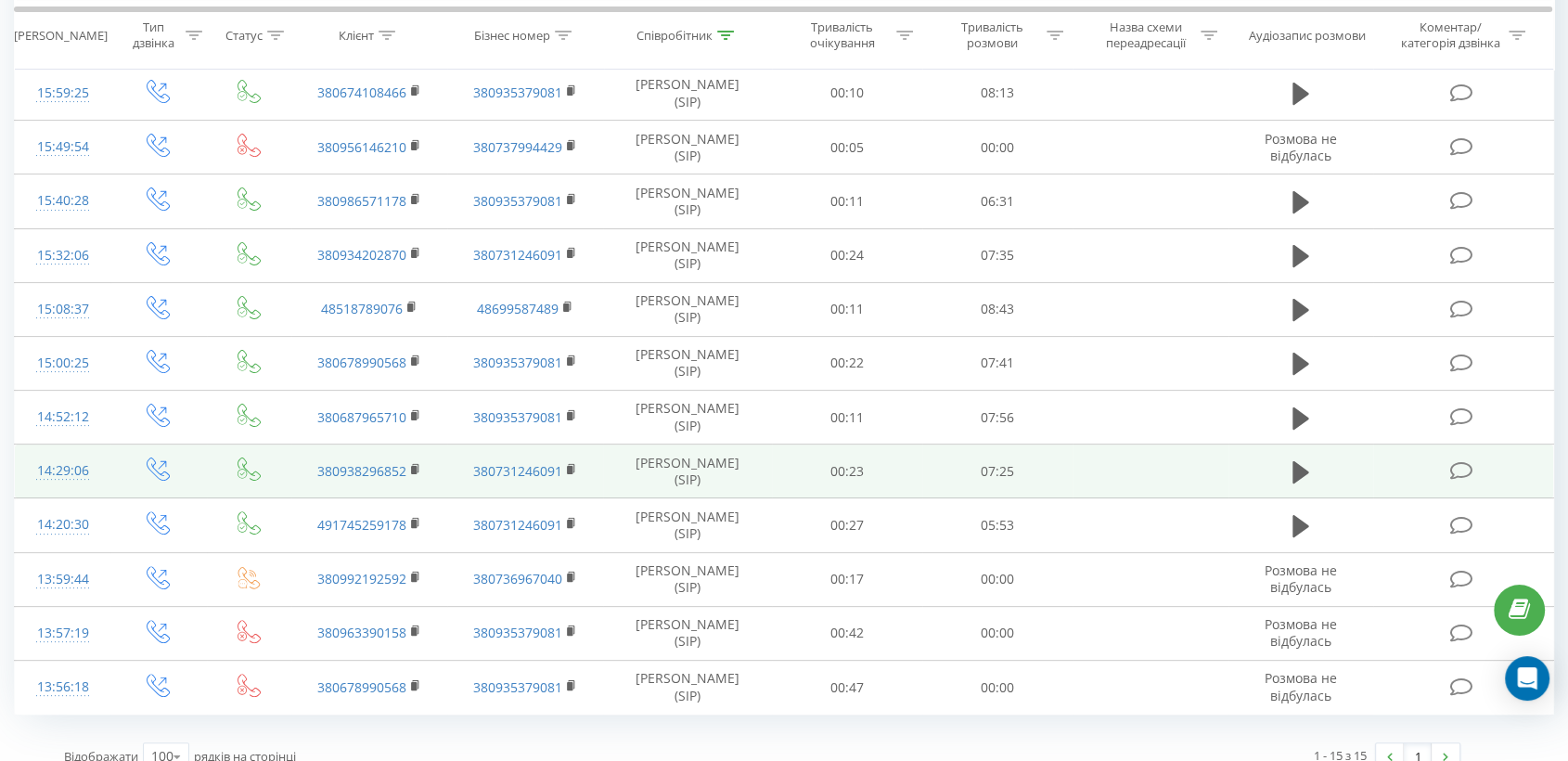
scroll to position [394, 0]
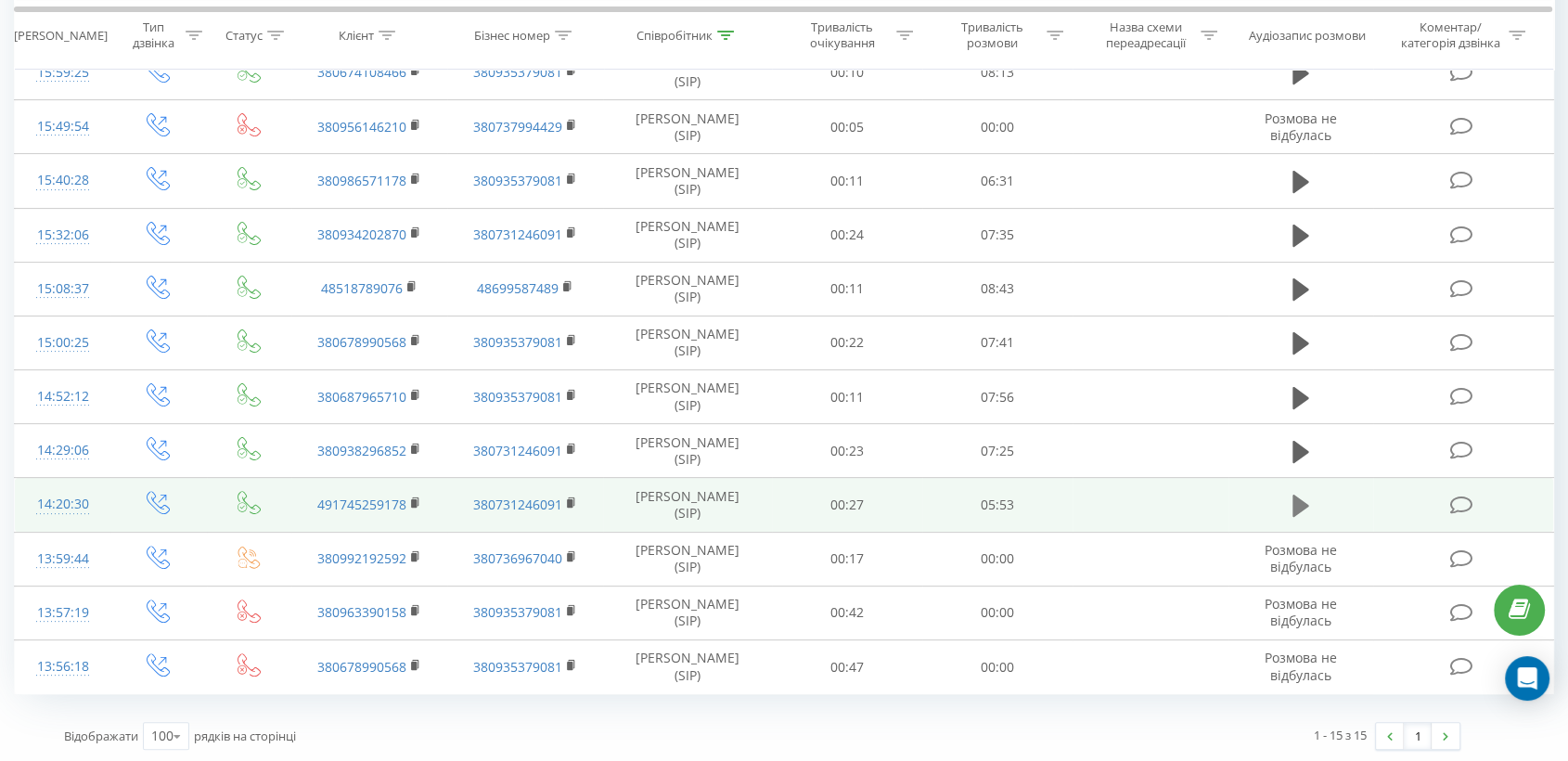
click at [1308, 499] on icon at bounding box center [1300, 506] width 17 height 26
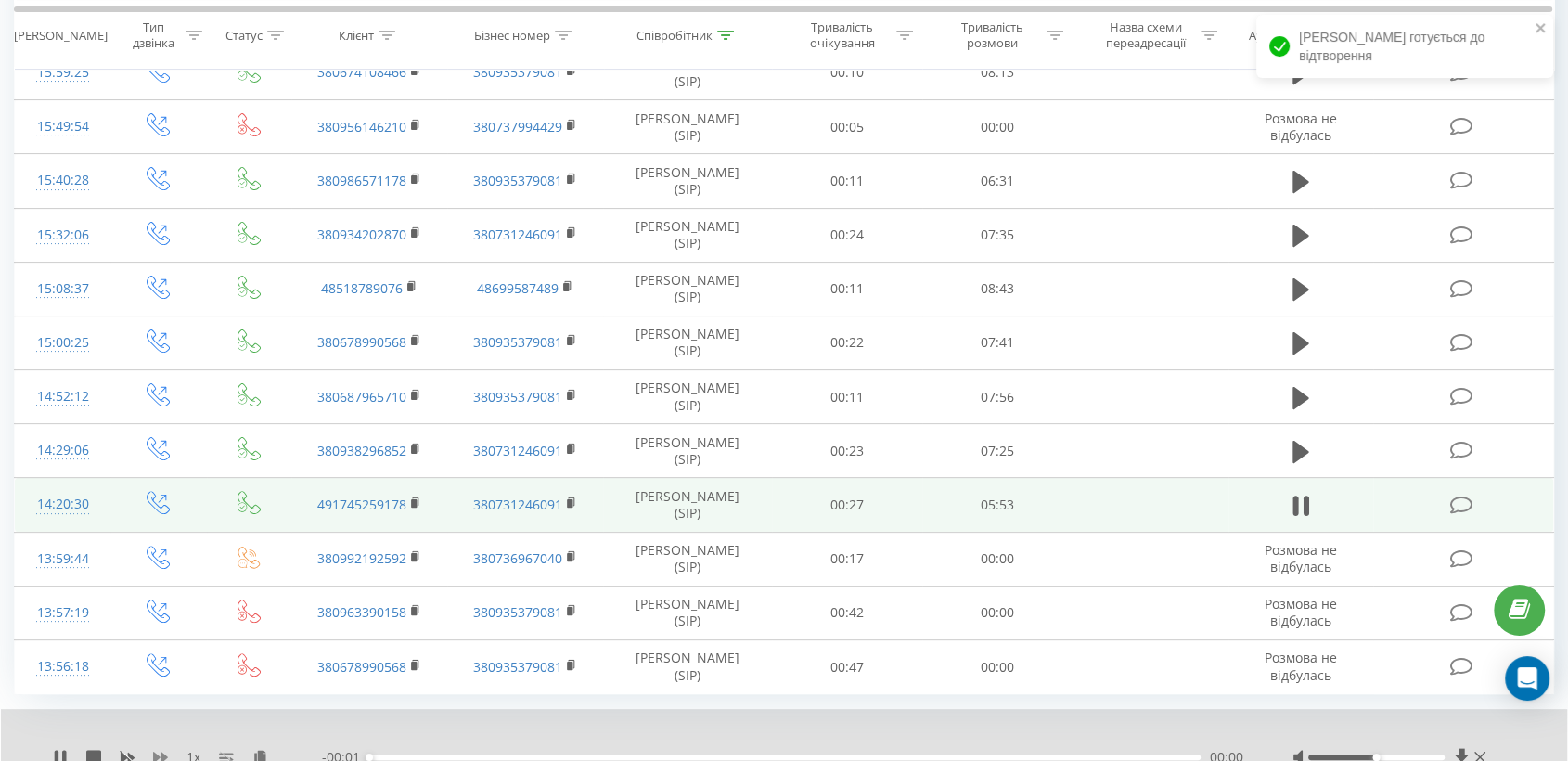
click at [166, 751] on icon at bounding box center [160, 756] width 15 height 15
click at [167, 751] on icon at bounding box center [160, 756] width 15 height 15
click at [1421, 754] on div at bounding box center [1376, 757] width 136 height 6
drag, startPoint x: 261, startPoint y: 751, endPoint x: 305, endPoint y: 722, distance: 52.7
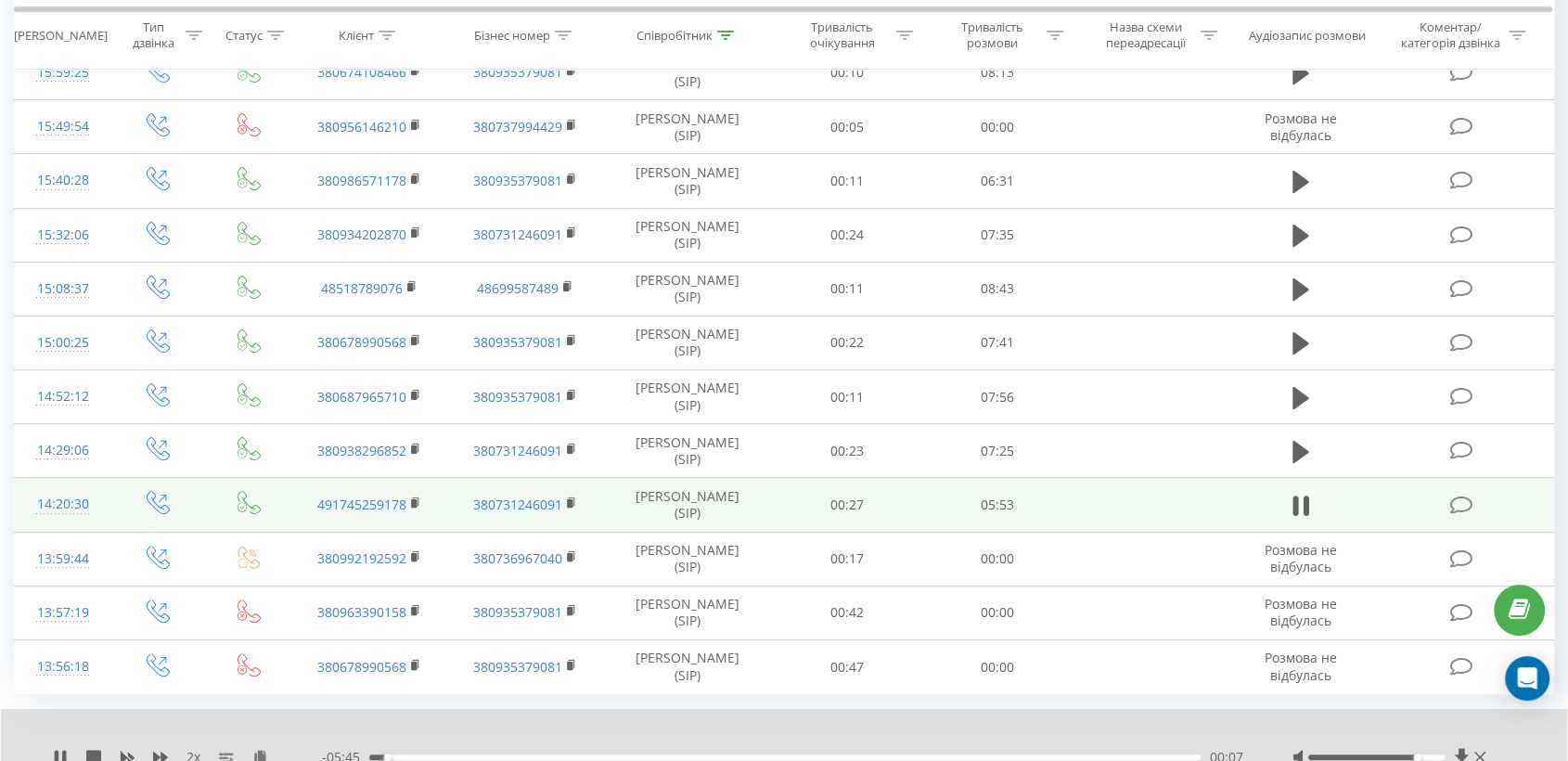
click at [261, 752] on icon at bounding box center [260, 755] width 16 height 13
click at [413, 499] on rect at bounding box center [414, 503] width 6 height 9
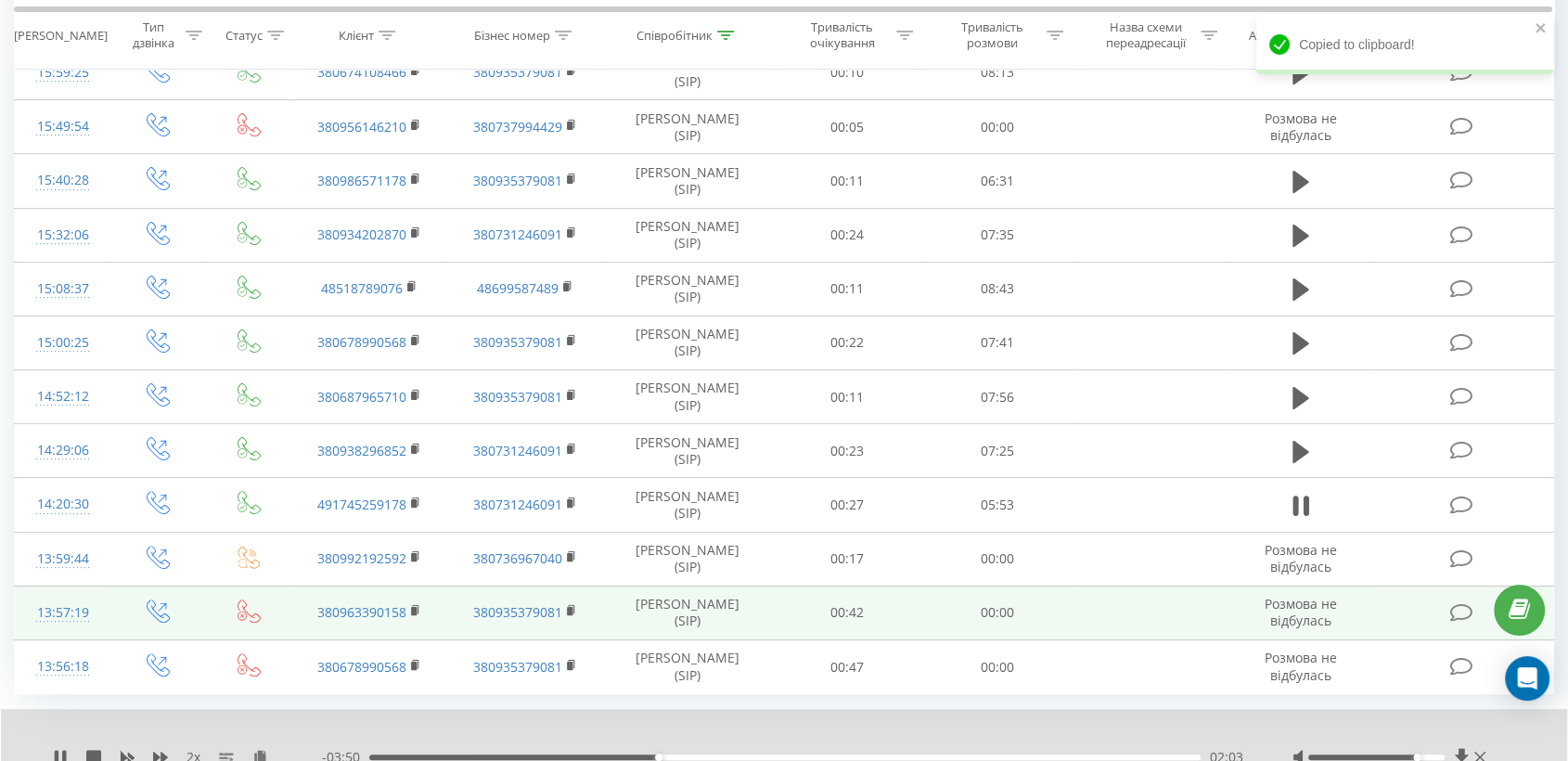
scroll to position [466, 0]
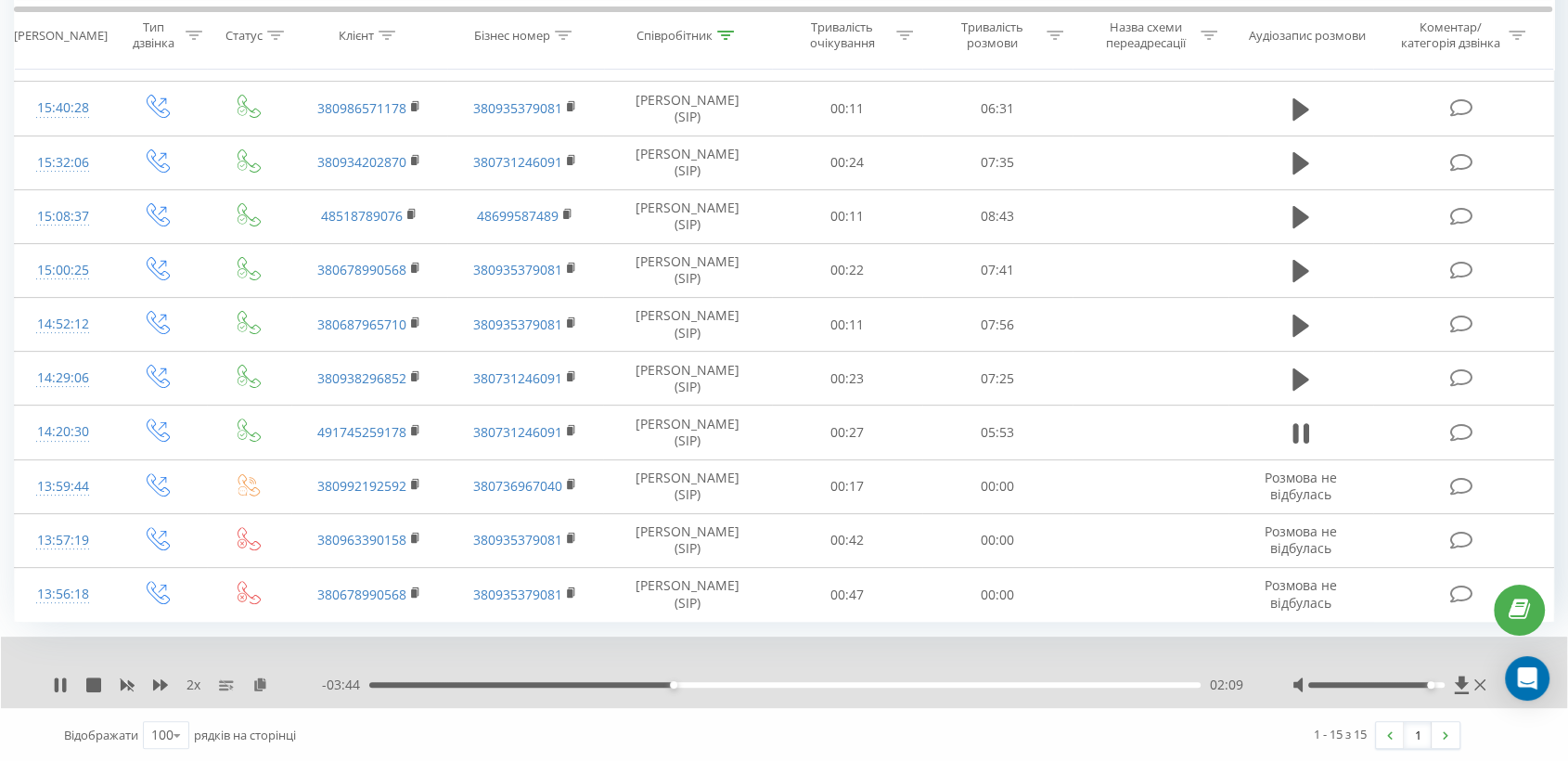
click at [1432, 682] on div at bounding box center [1376, 685] width 136 height 6
click at [165, 677] on icon at bounding box center [160, 684] width 15 height 15
click at [876, 682] on div "03:27" at bounding box center [784, 685] width 831 height 6
click at [889, 682] on div "03:41" at bounding box center [784, 685] width 831 height 6
click at [902, 682] on div "03:47" at bounding box center [784, 685] width 831 height 6
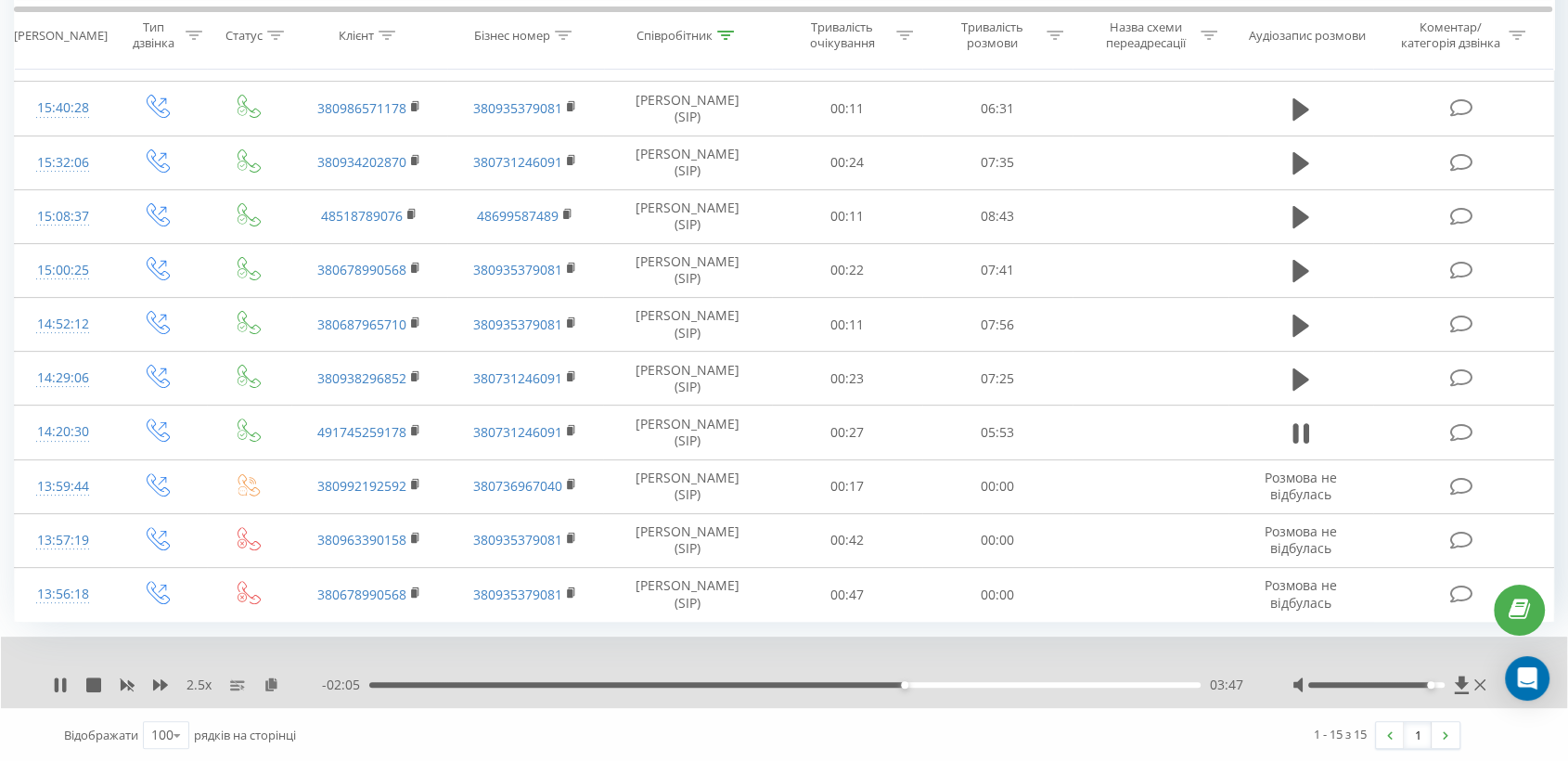
click at [919, 682] on div "03:47" at bounding box center [784, 685] width 831 height 6
click at [938, 682] on div "03:55" at bounding box center [784, 685] width 831 height 6
click at [954, 682] on div "04:08" at bounding box center [784, 685] width 831 height 6
click at [926, 682] on div "03:57" at bounding box center [784, 685] width 831 height 6
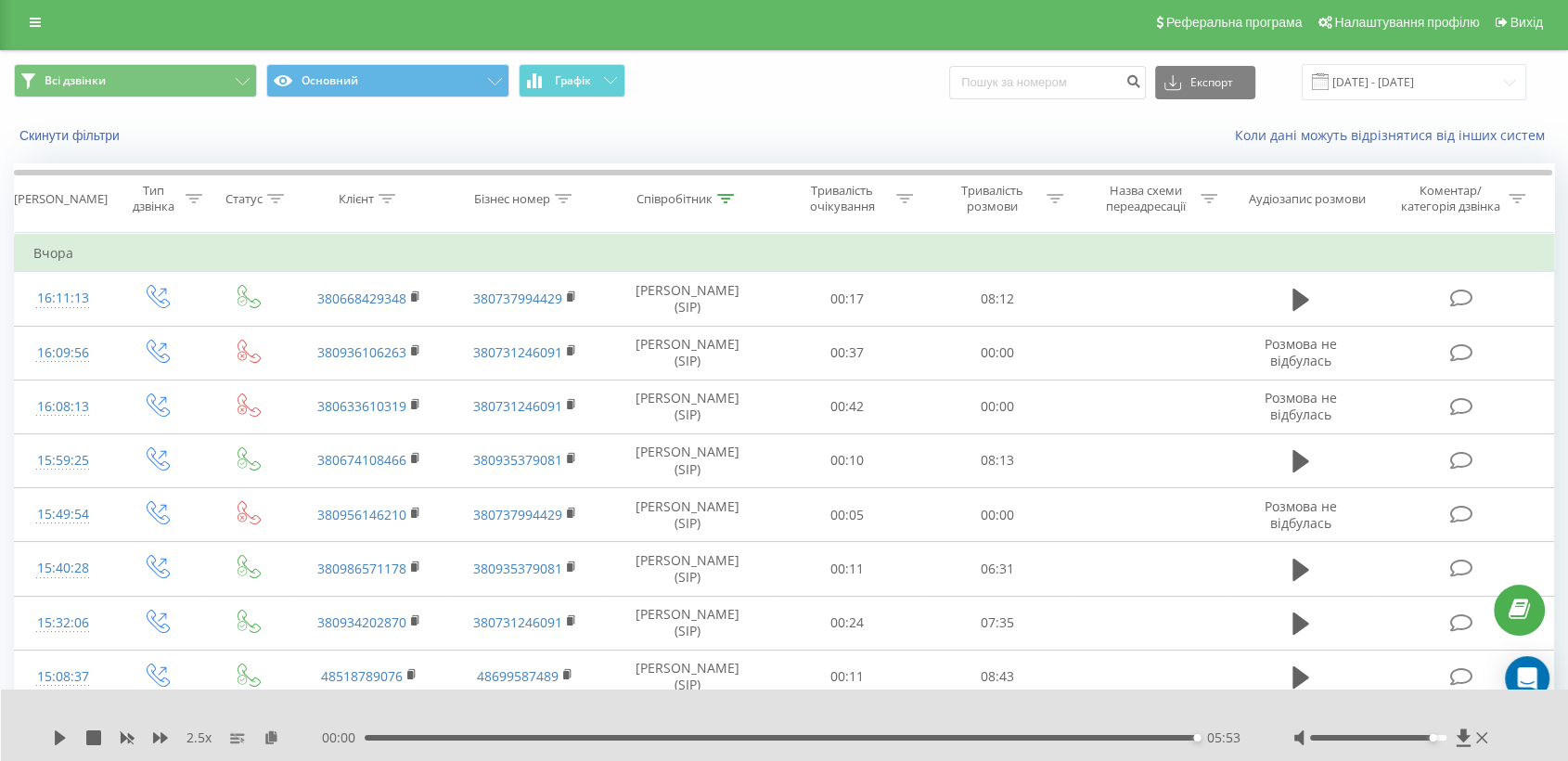
scroll to position [0, 0]
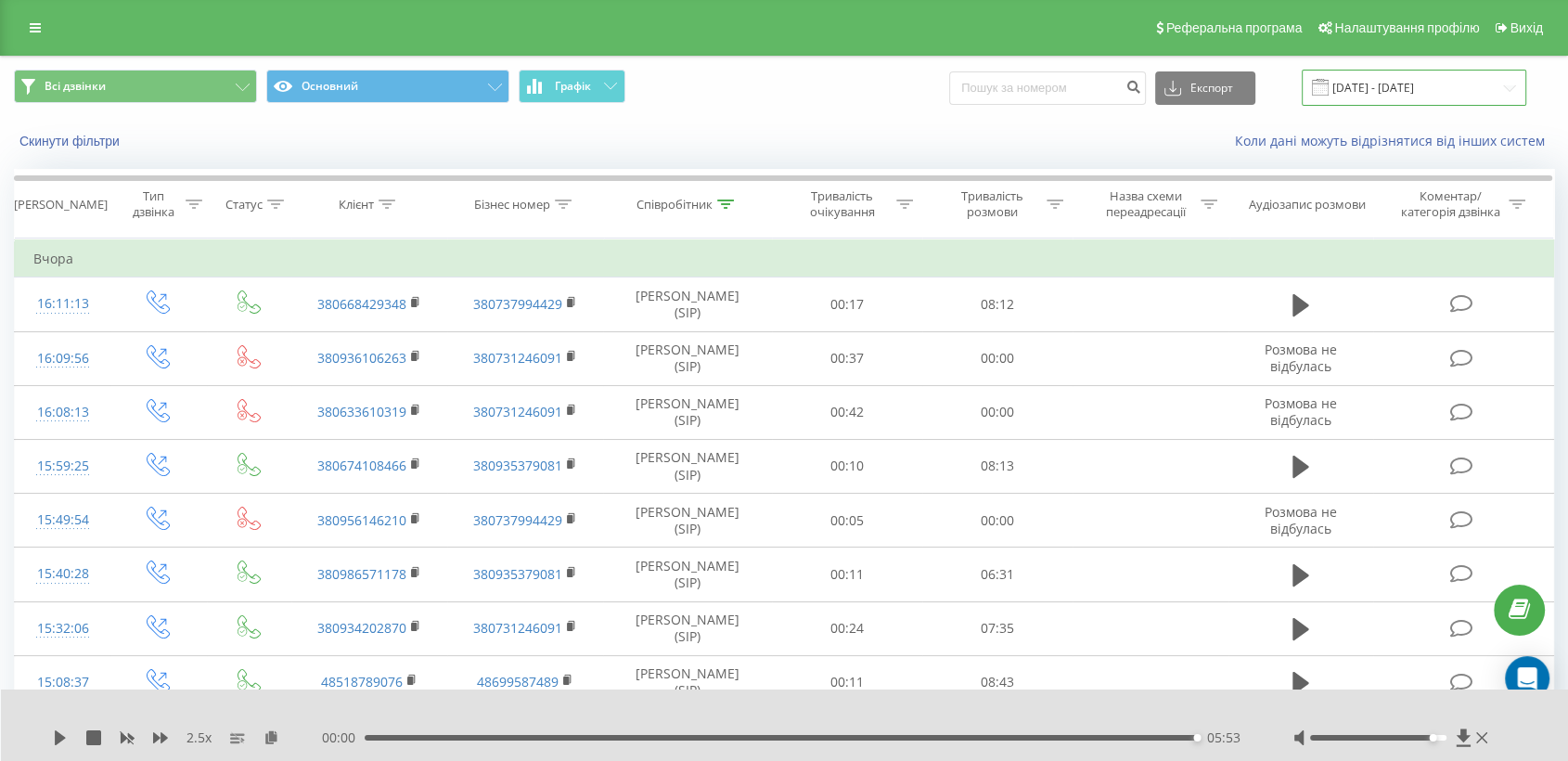
click at [1435, 76] on input "[DATE] - [DATE]" at bounding box center [1414, 87] width 224 height 36
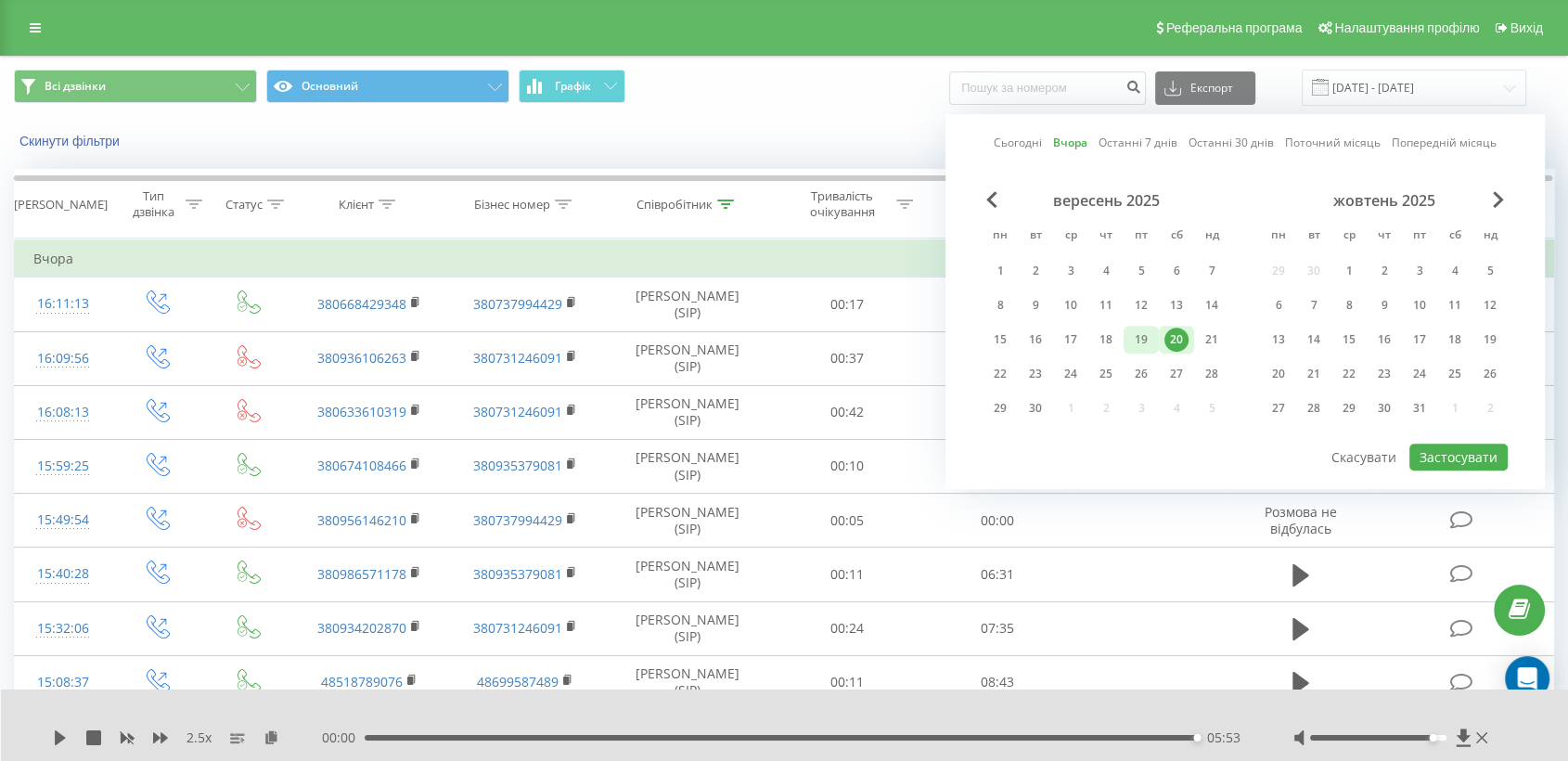
click at [1152, 343] on div "19" at bounding box center [1141, 339] width 24 height 24
click at [1428, 455] on button "Застосувати" at bounding box center [1458, 457] width 98 height 27
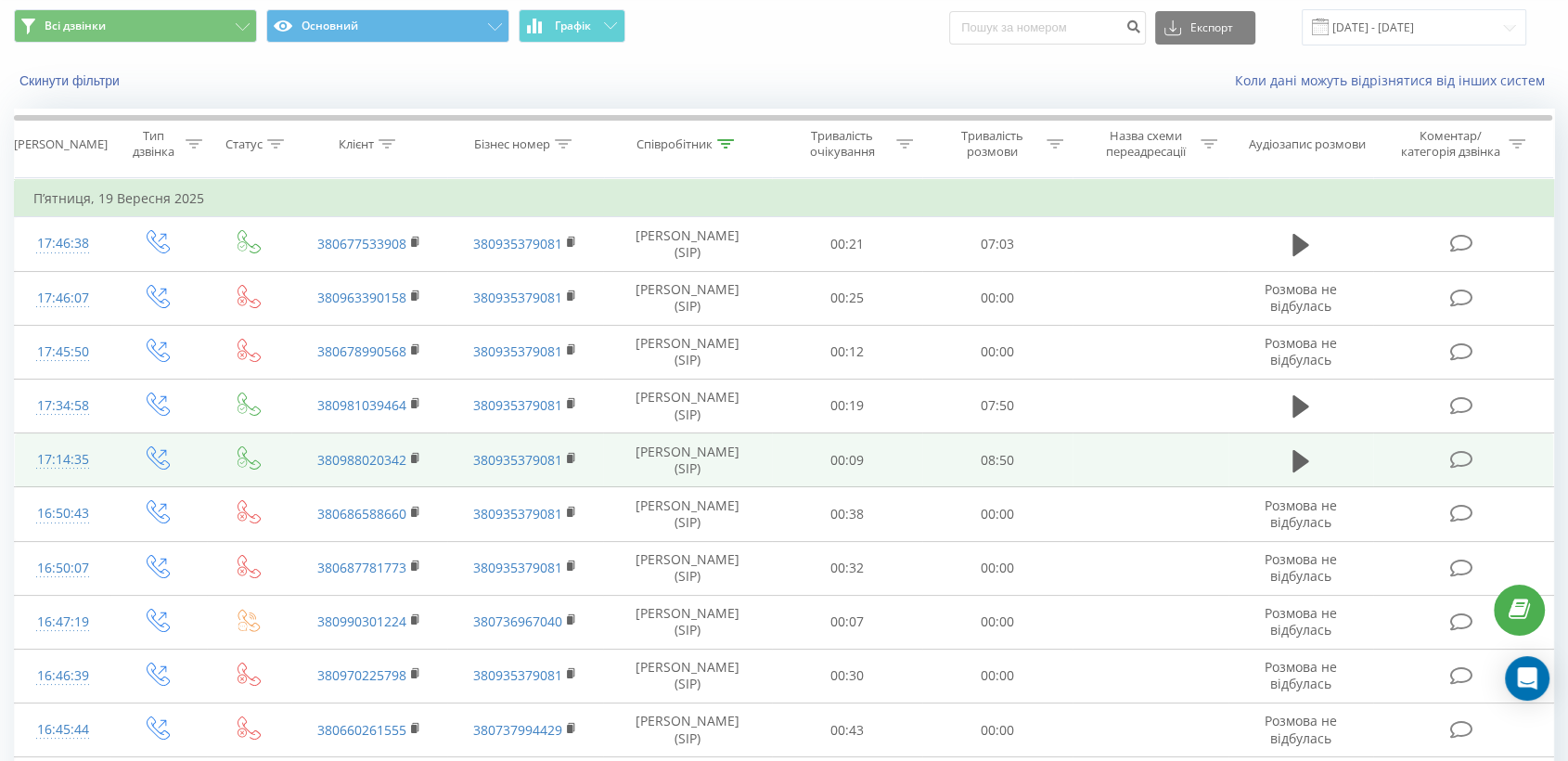
scroll to position [103, 0]
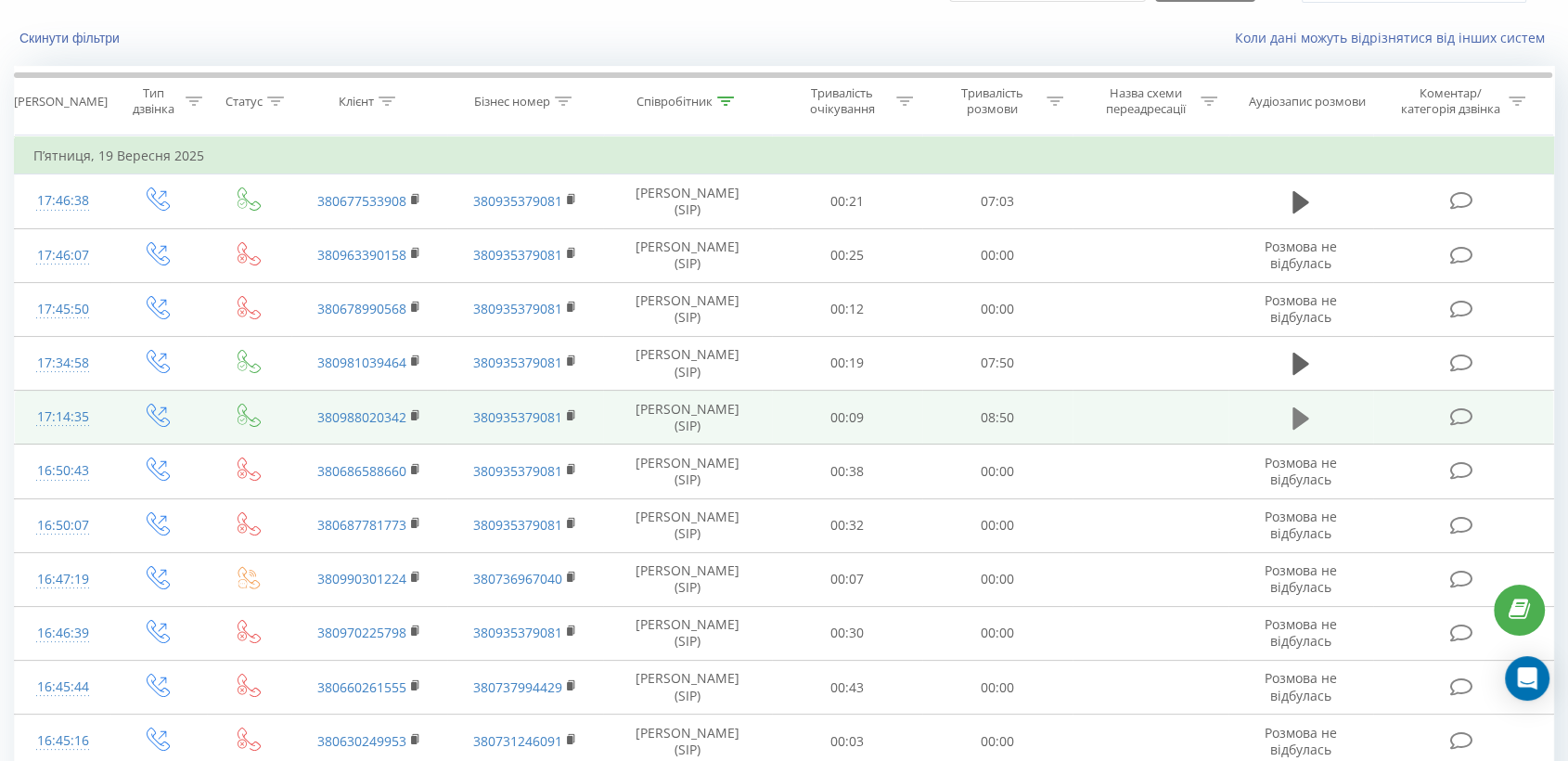
click at [1307, 422] on icon at bounding box center [1300, 418] width 17 height 26
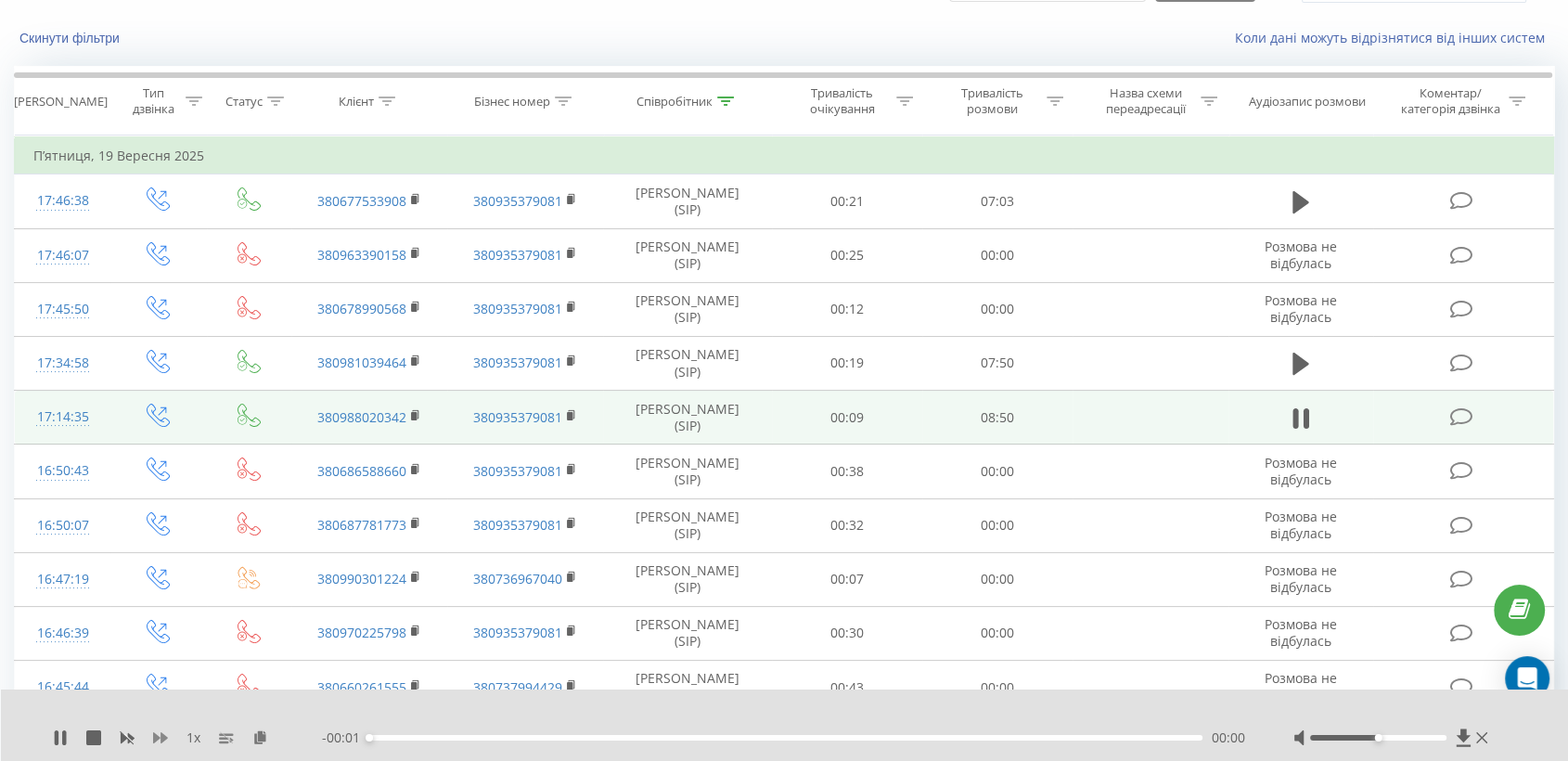
click at [164, 730] on icon at bounding box center [160, 737] width 15 height 15
click at [270, 739] on icon at bounding box center [271, 736] width 16 height 13
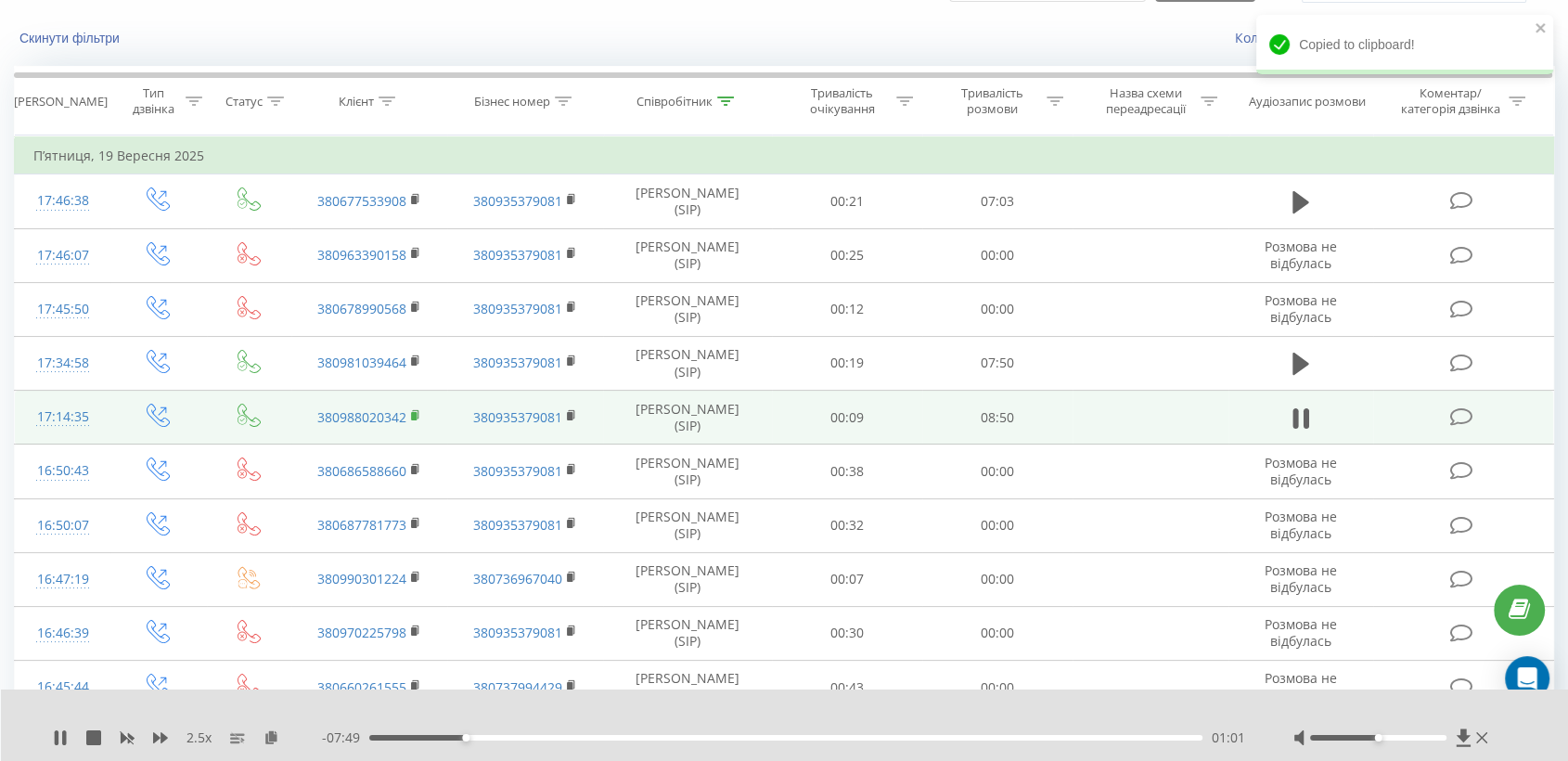
click at [412, 410] on icon at bounding box center [415, 414] width 7 height 9
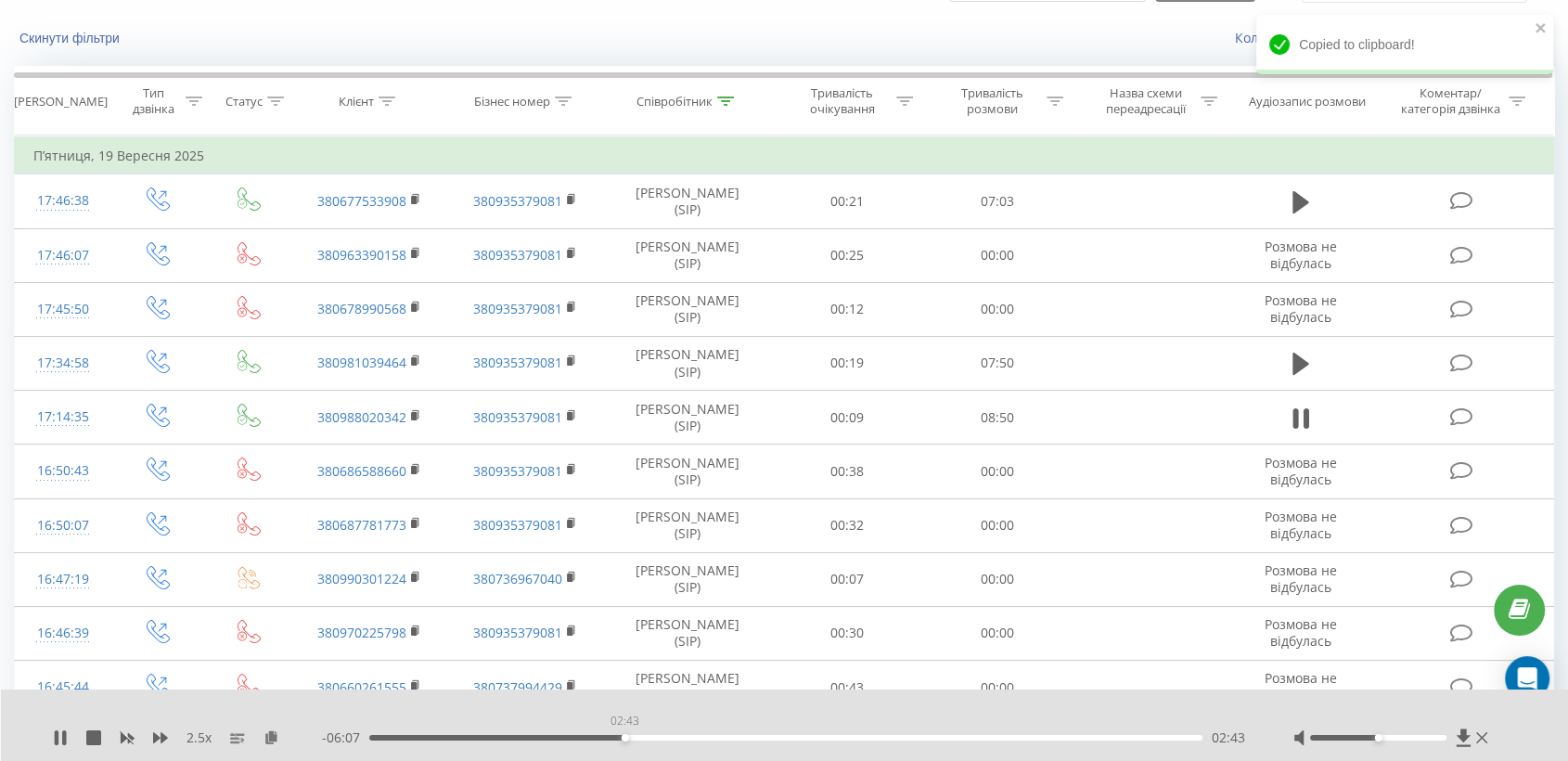
click at [625, 735] on div "02:43" at bounding box center [785, 738] width 833 height 6
click at [588, 739] on div "02:19" at bounding box center [785, 738] width 833 height 6
click at [672, 737] on div "03:13" at bounding box center [785, 738] width 833 height 6
click at [709, 747] on div "2.5 x - 05:35 03:15 03:15" at bounding box center [784, 724] width 1568 height 71
click at [741, 739] on div "03:57" at bounding box center [785, 738] width 833 height 6
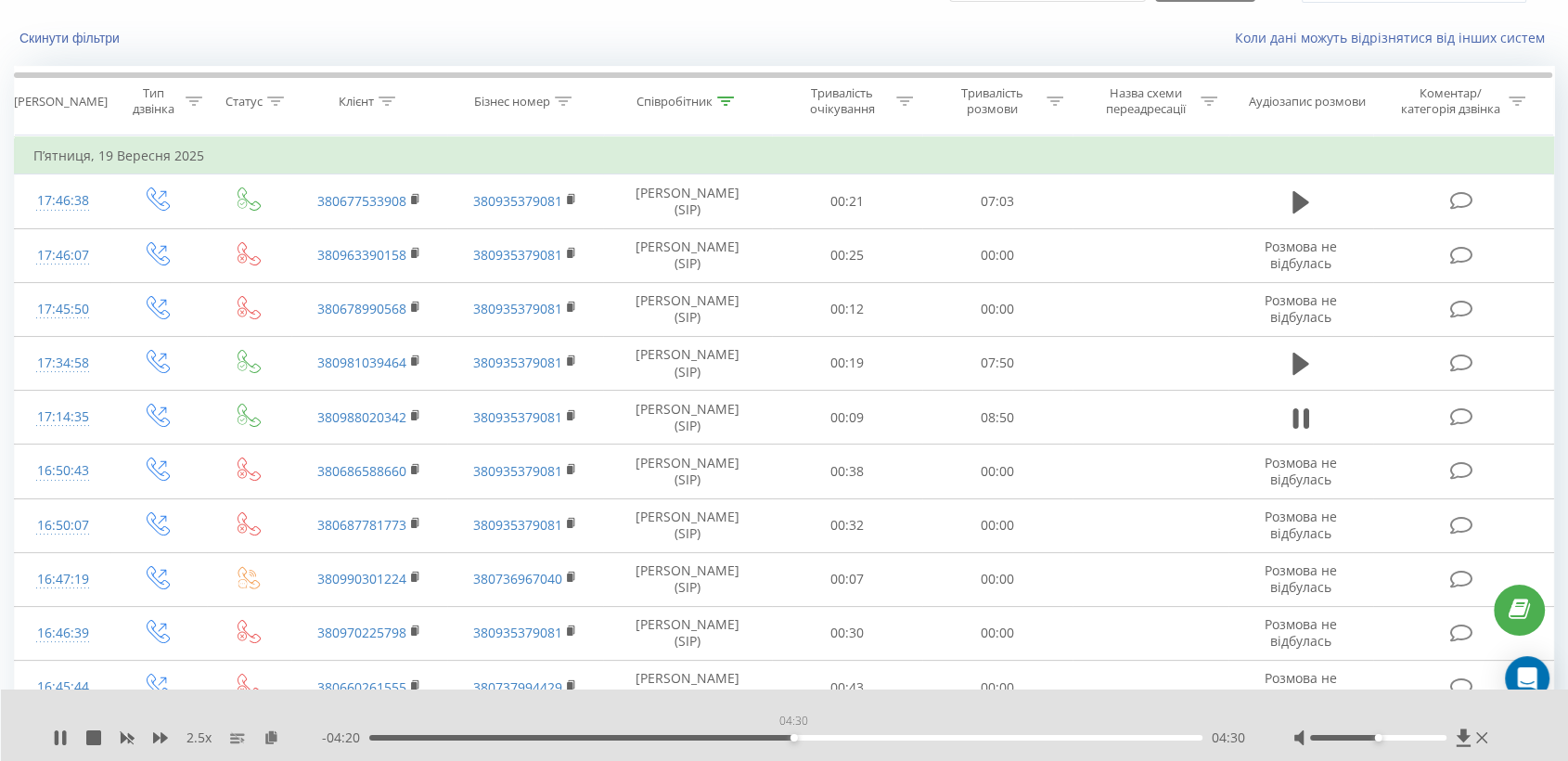
click at [793, 738] on div "04:30" at bounding box center [785, 738] width 833 height 6
click at [775, 737] on div "04:18" at bounding box center [785, 738] width 833 height 6
click at [765, 738] on div "04:12" at bounding box center [785, 738] width 833 height 6
click at [765, 738] on div "04:12" at bounding box center [767, 738] width 8 height 8
click at [848, 737] on div "04:29" at bounding box center [785, 738] width 833 height 6
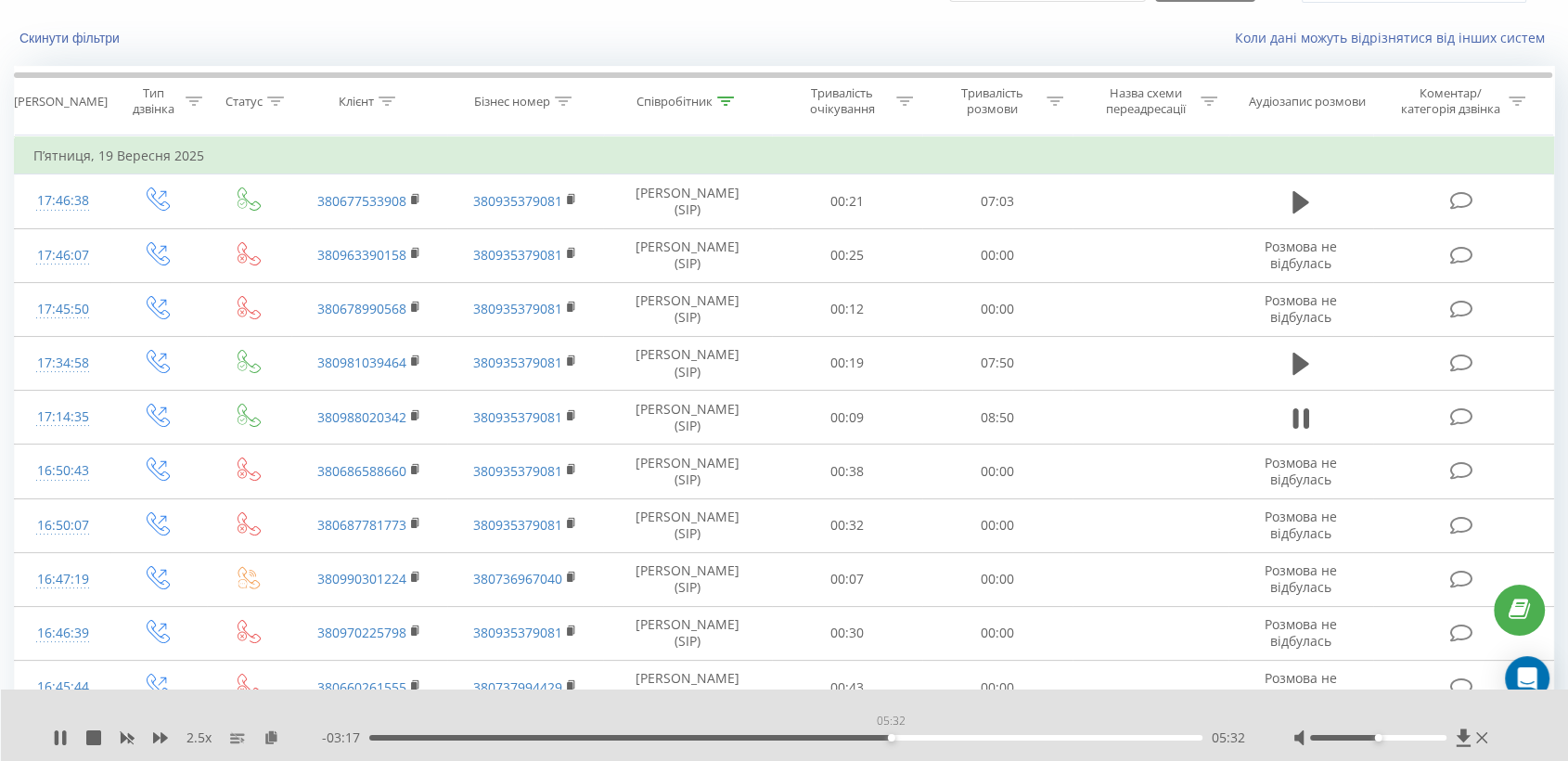
click at [891, 737] on div "05:32" at bounding box center [785, 738] width 833 height 6
click at [936, 735] on div "05:40" at bounding box center [785, 738] width 833 height 6
click at [1398, 739] on div at bounding box center [1378, 738] width 136 height 6
click at [1418, 742] on div at bounding box center [1393, 737] width 199 height 19
click at [1407, 735] on div at bounding box center [1378, 738] width 136 height 6
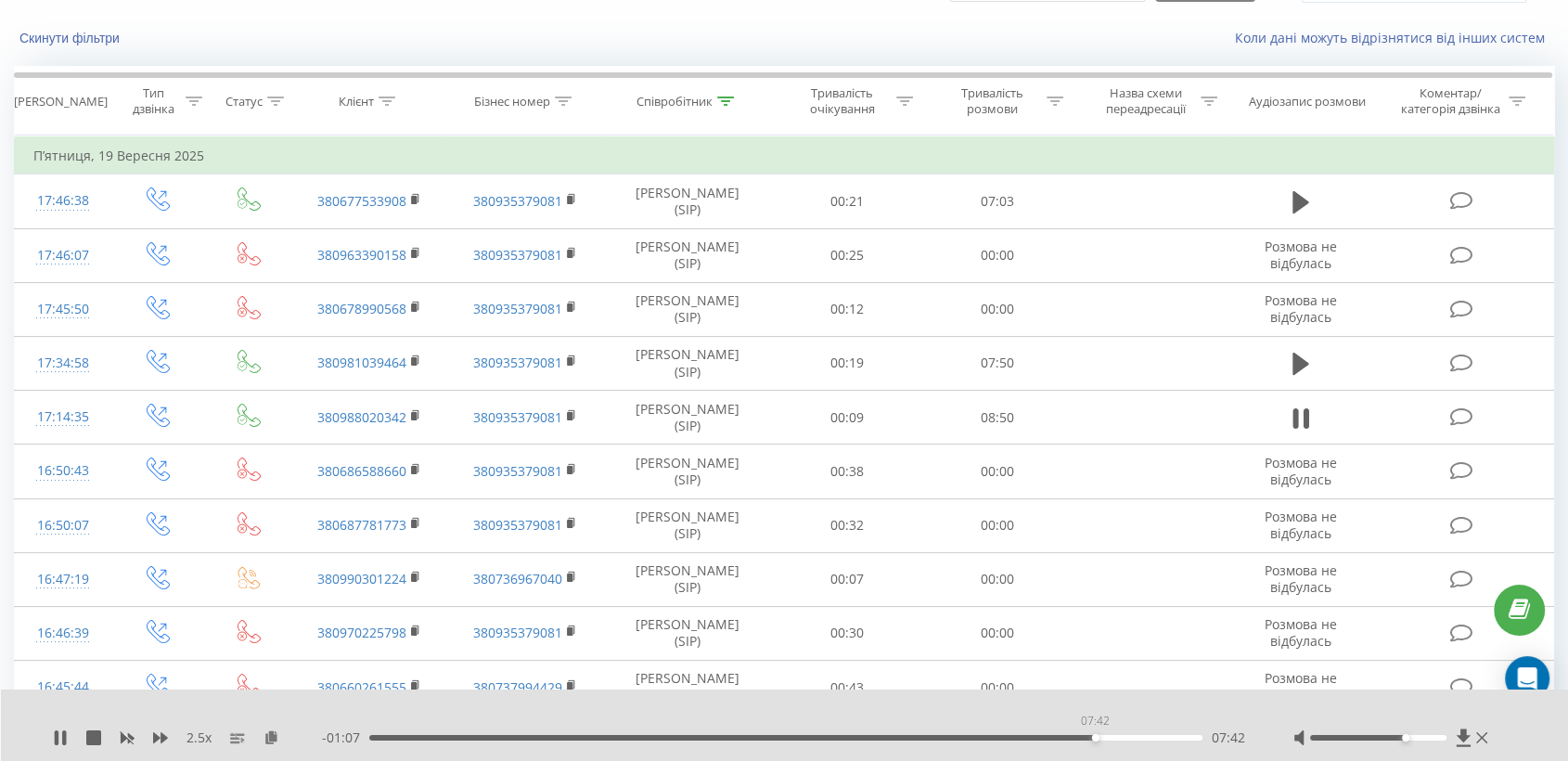
click at [1094, 735] on div "07:42" at bounding box center [785, 738] width 833 height 6
click at [1119, 735] on div "07:48" at bounding box center [785, 738] width 833 height 6
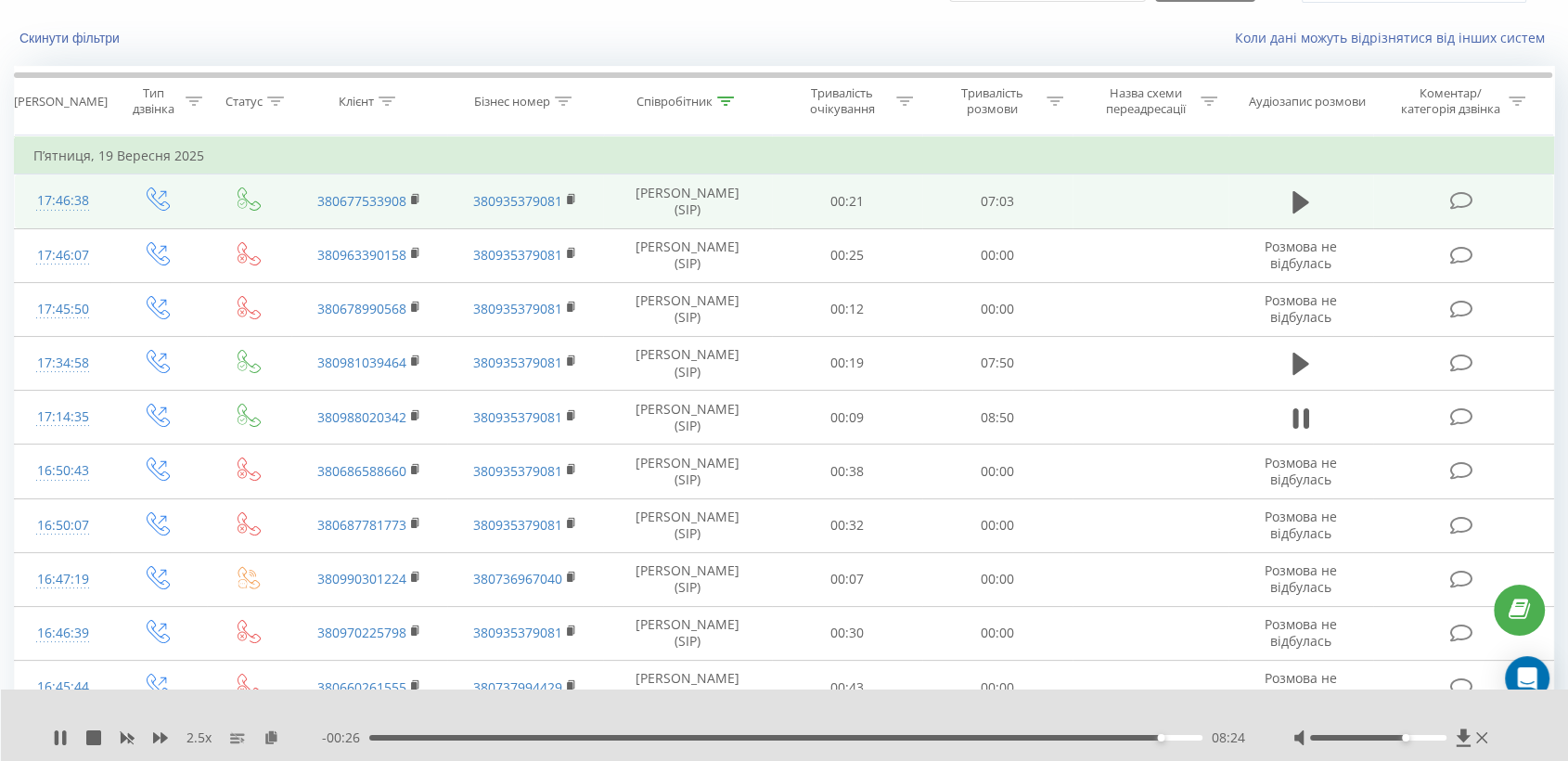
scroll to position [0, 0]
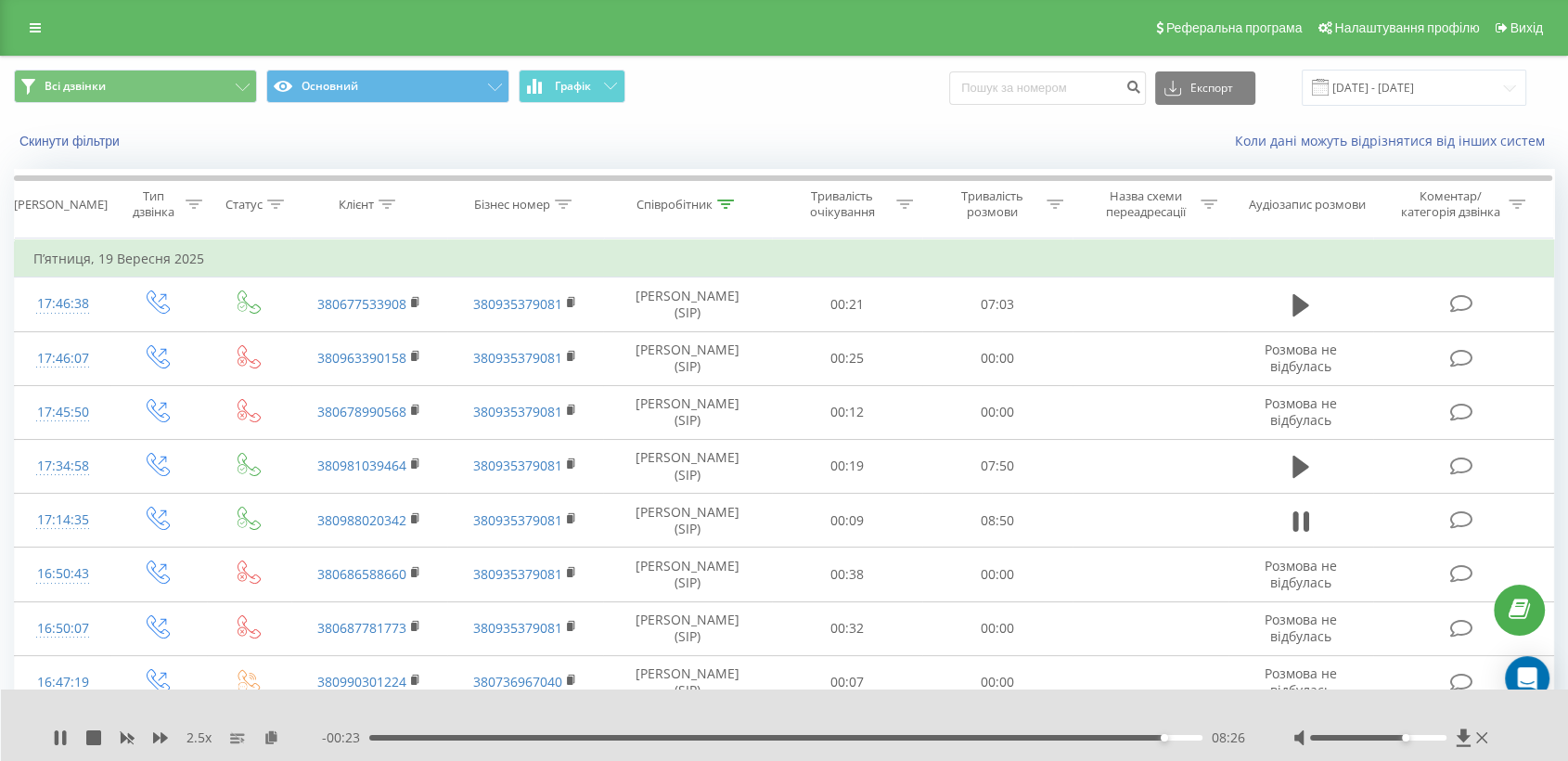
click at [1438, 66] on div "Всі дзвінки Основний Графік Експорт .csv .xls .xlsx [DATE] - [DATE]" at bounding box center [784, 88] width 1566 height 62
click at [1438, 80] on input "[DATE] - [DATE]" at bounding box center [1414, 87] width 224 height 36
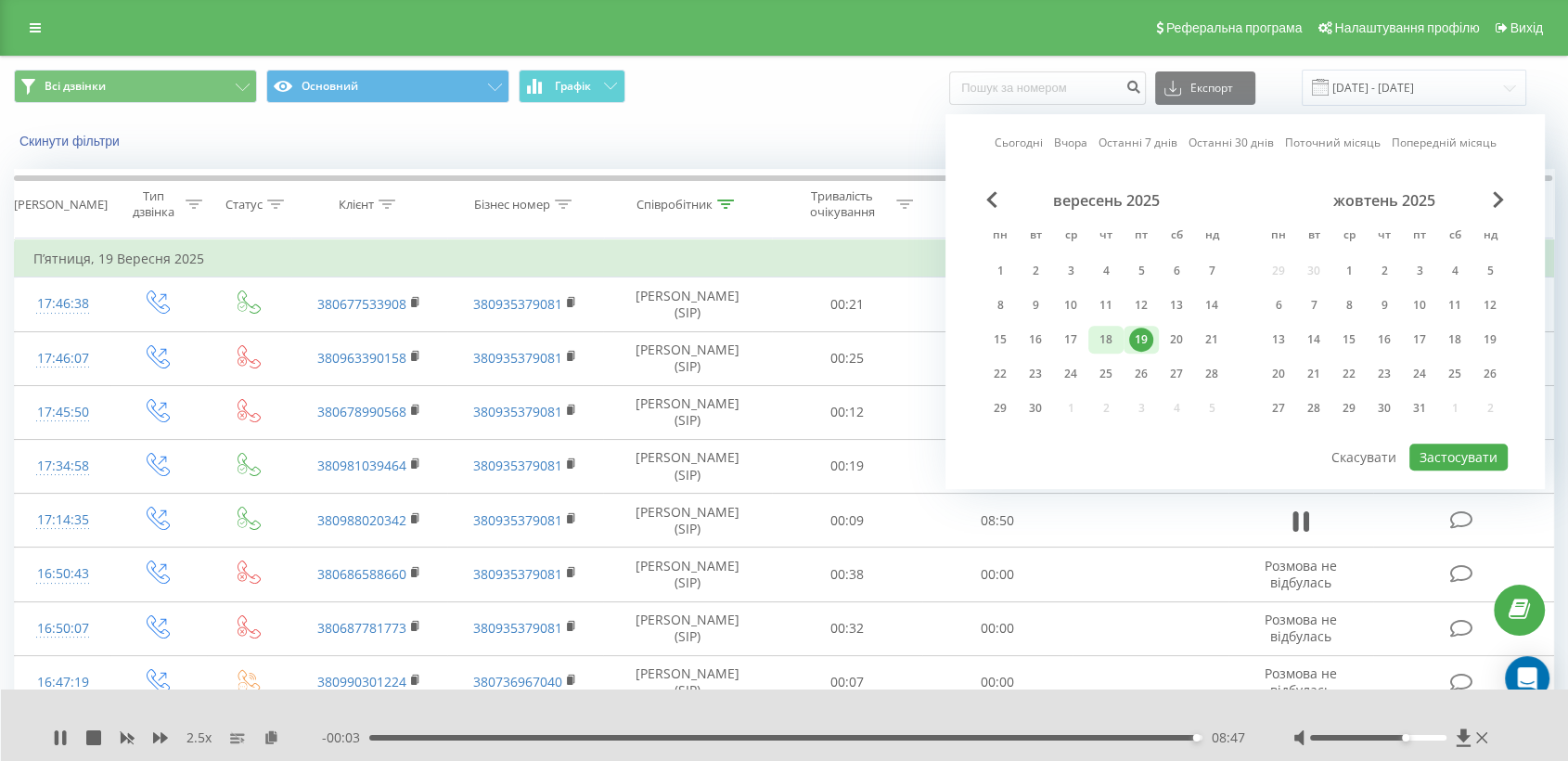
click at [1107, 333] on div "18" at bounding box center [1105, 339] width 24 height 24
click at [1477, 446] on button "Застосувати" at bounding box center [1458, 457] width 98 height 27
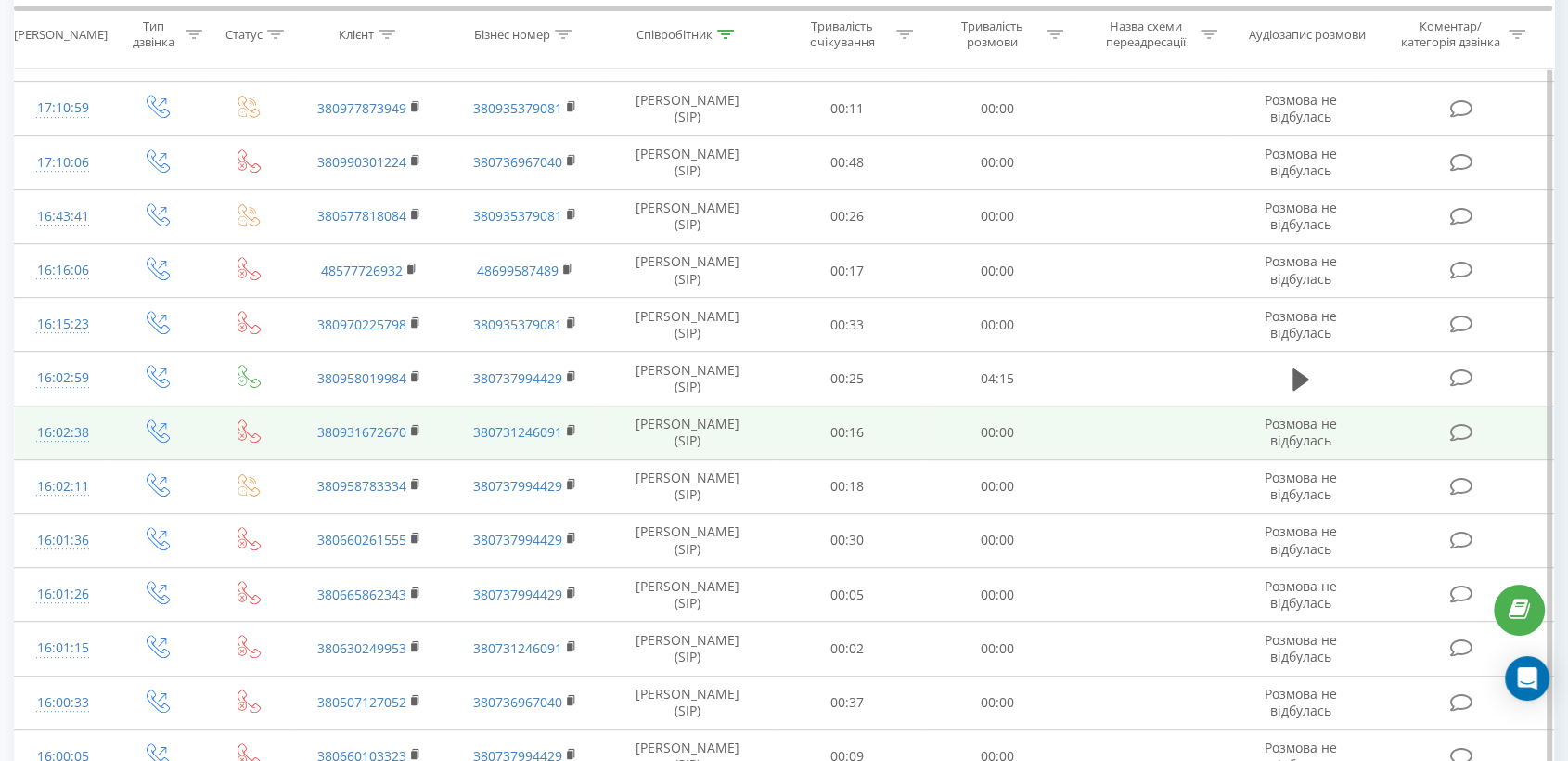
scroll to position [823, 0]
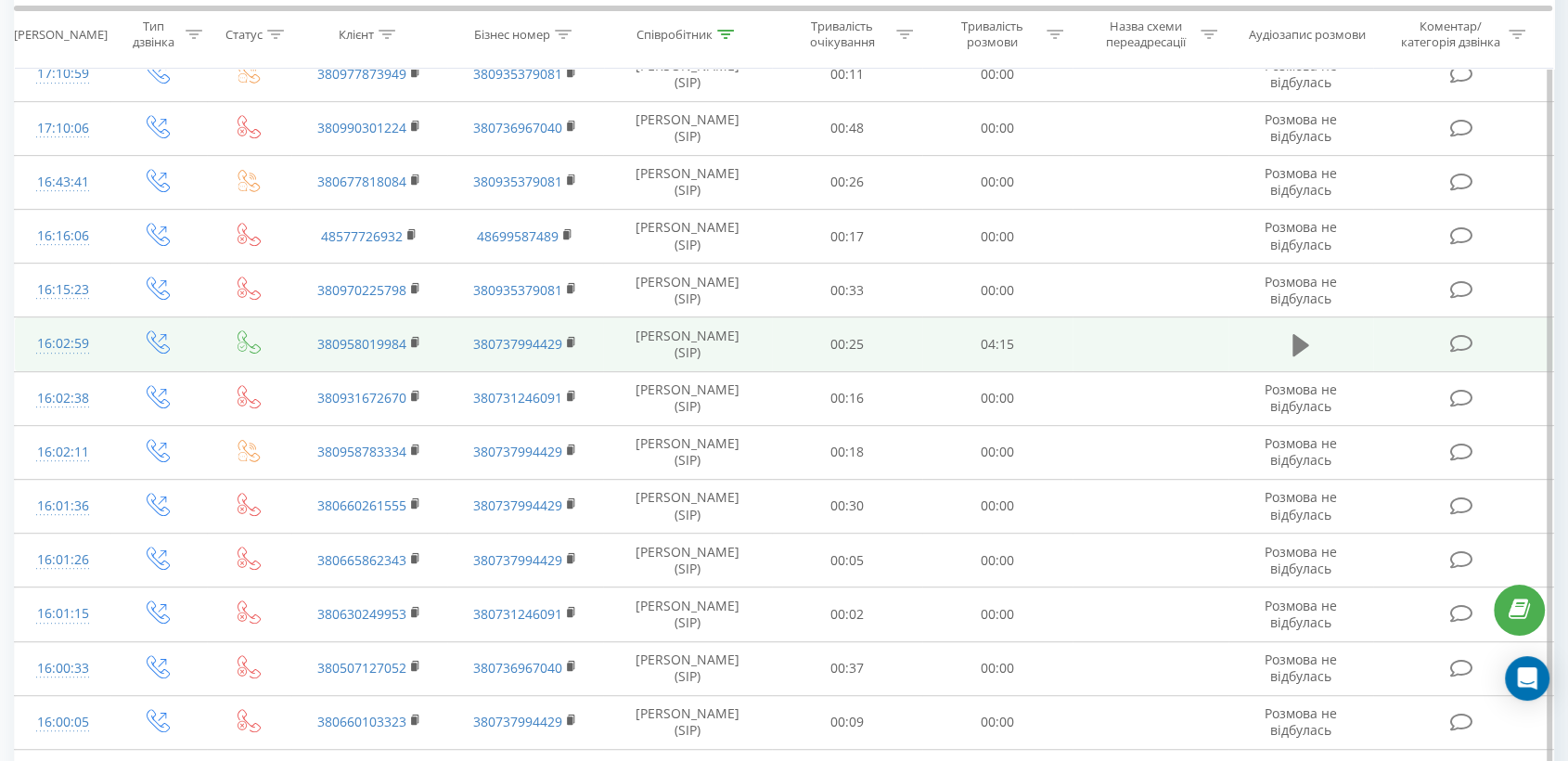
click at [1298, 345] on icon at bounding box center [1300, 345] width 17 height 22
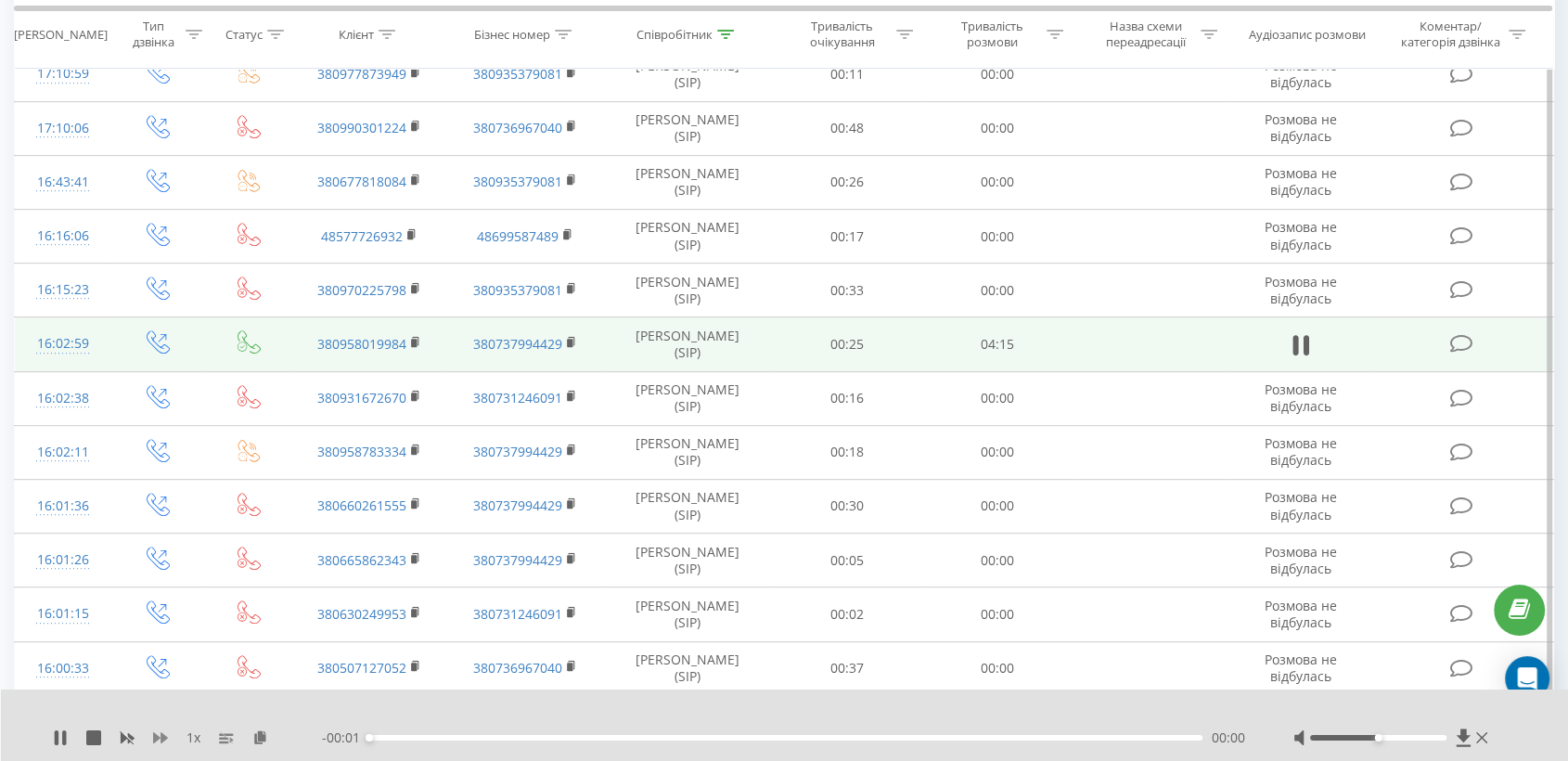
click at [165, 731] on icon at bounding box center [160, 737] width 15 height 15
click at [274, 738] on icon at bounding box center [271, 736] width 16 height 13
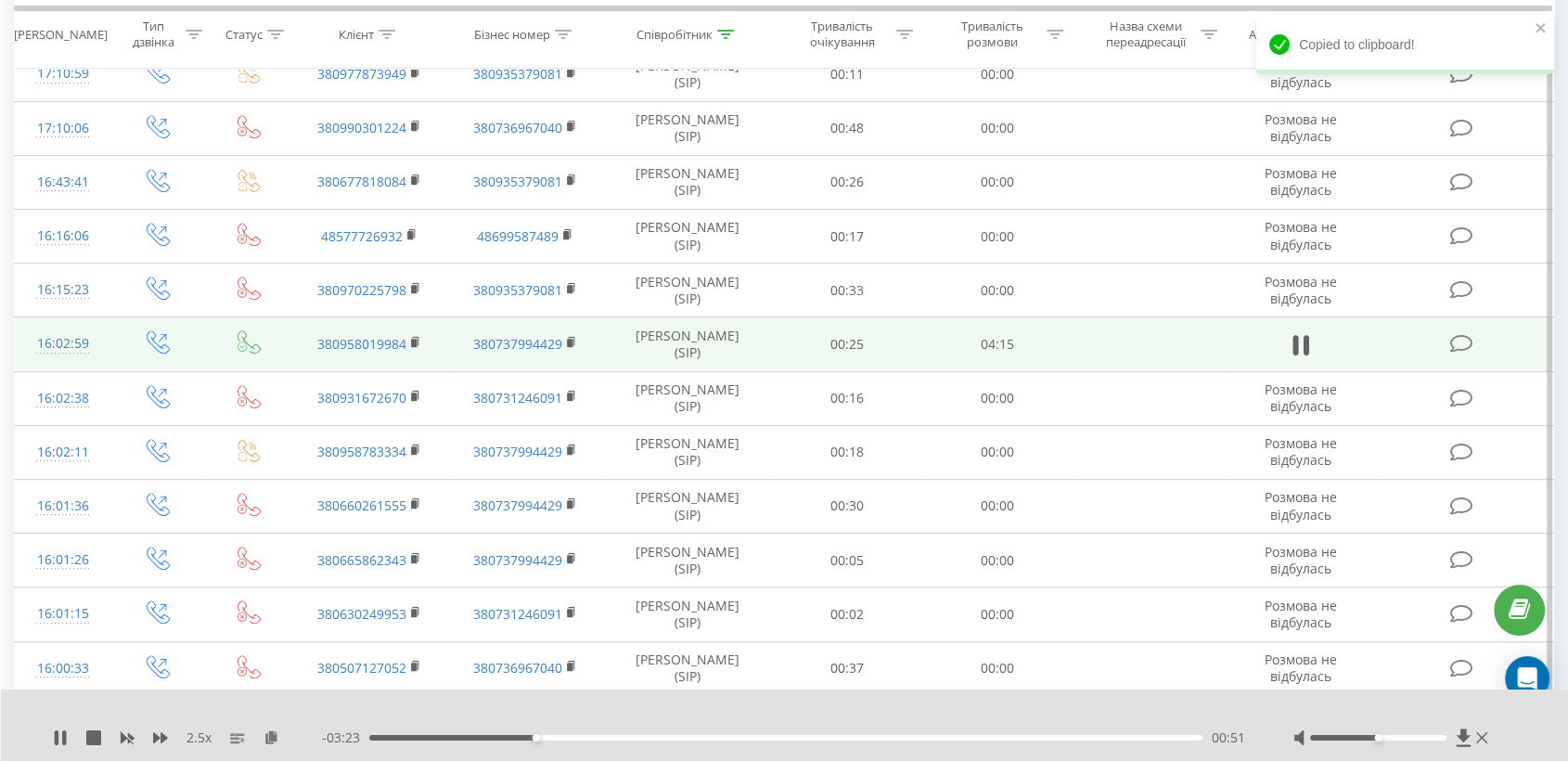
click at [407, 340] on td "380958019984" at bounding box center [369, 344] width 156 height 54
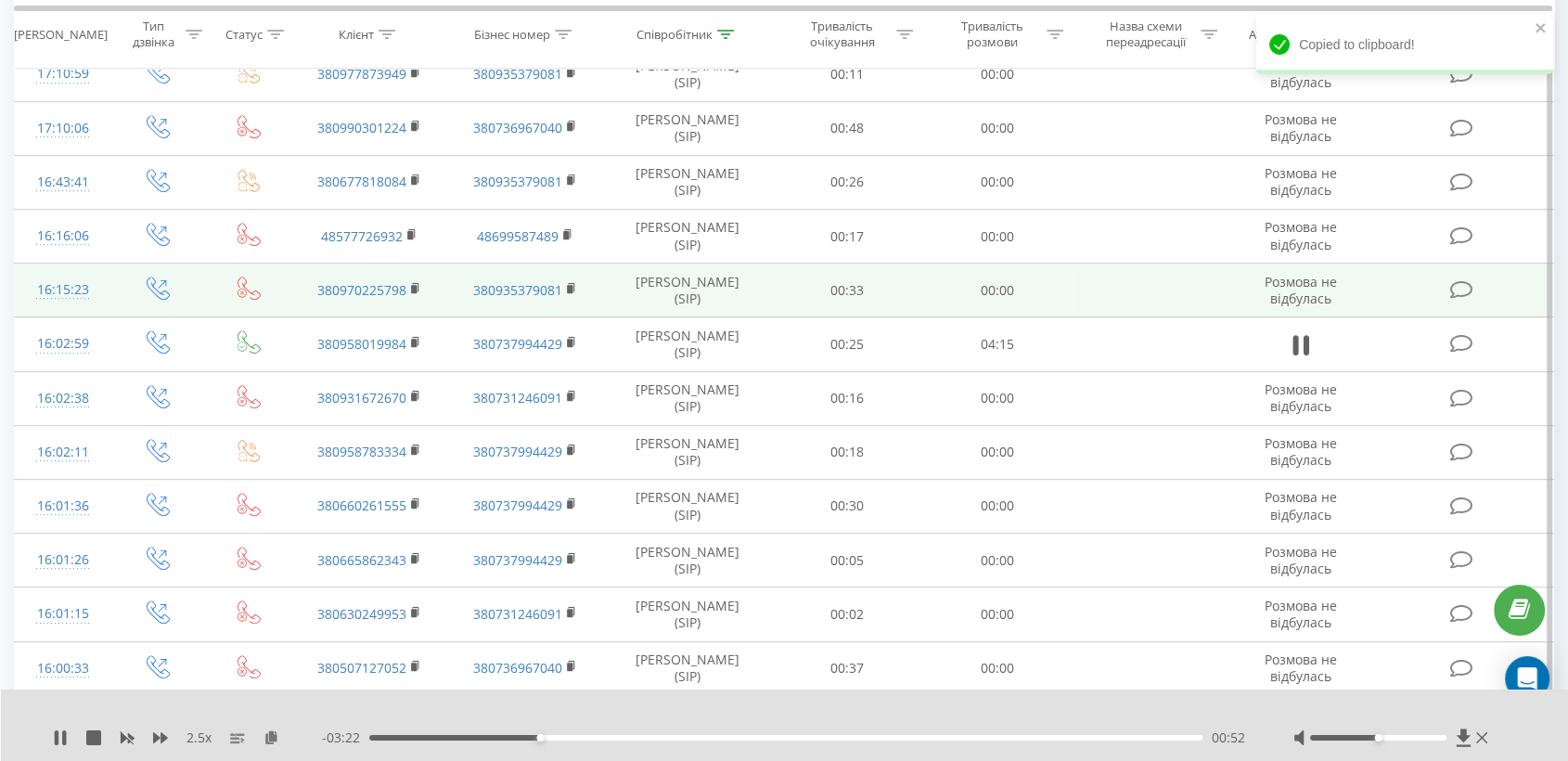
drag, startPoint x: 416, startPoint y: 339, endPoint x: 495, endPoint y: 267, distance: 106.9
click at [416, 339] on rect at bounding box center [414, 343] width 6 height 9
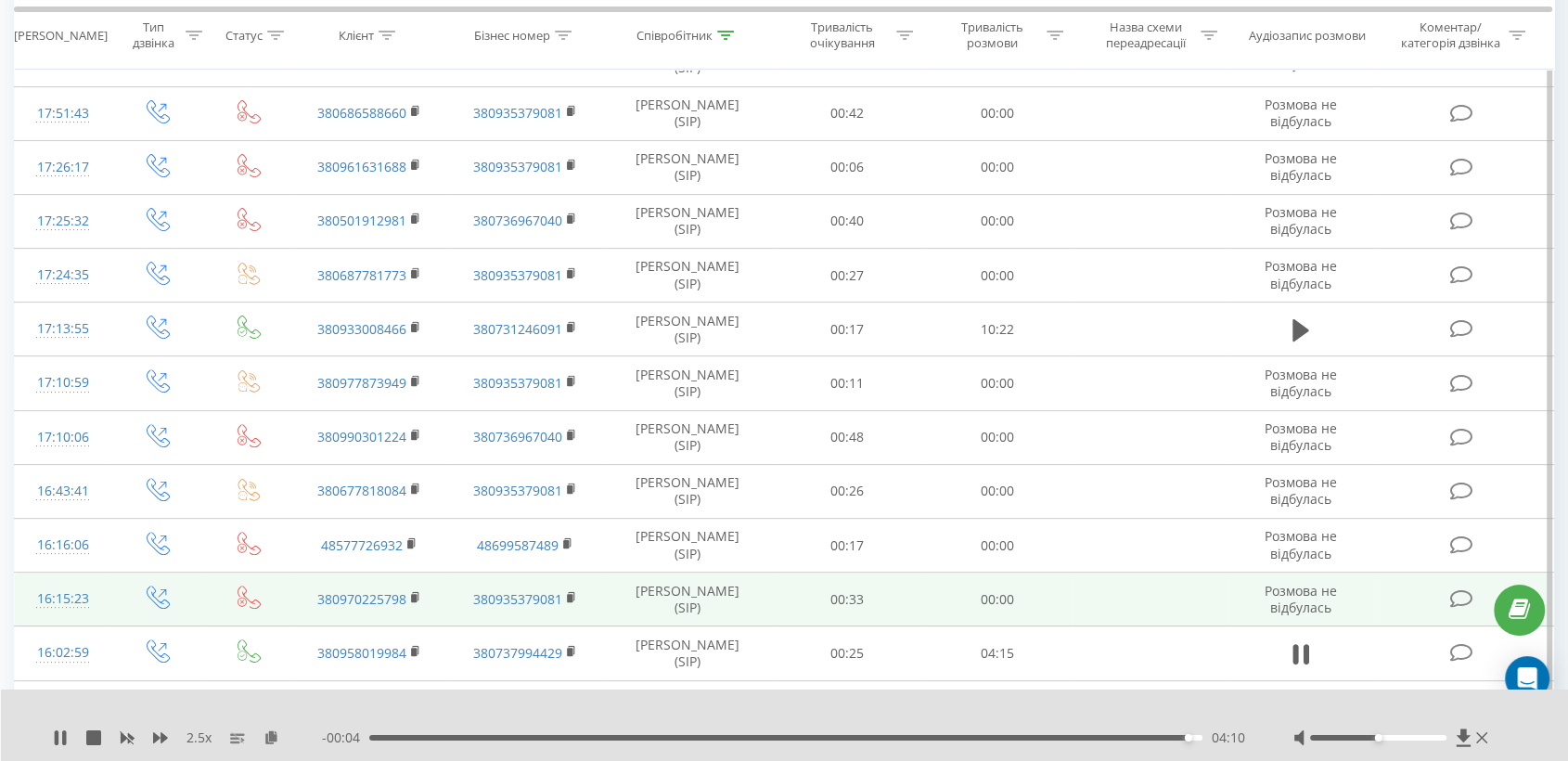
scroll to position [0, 0]
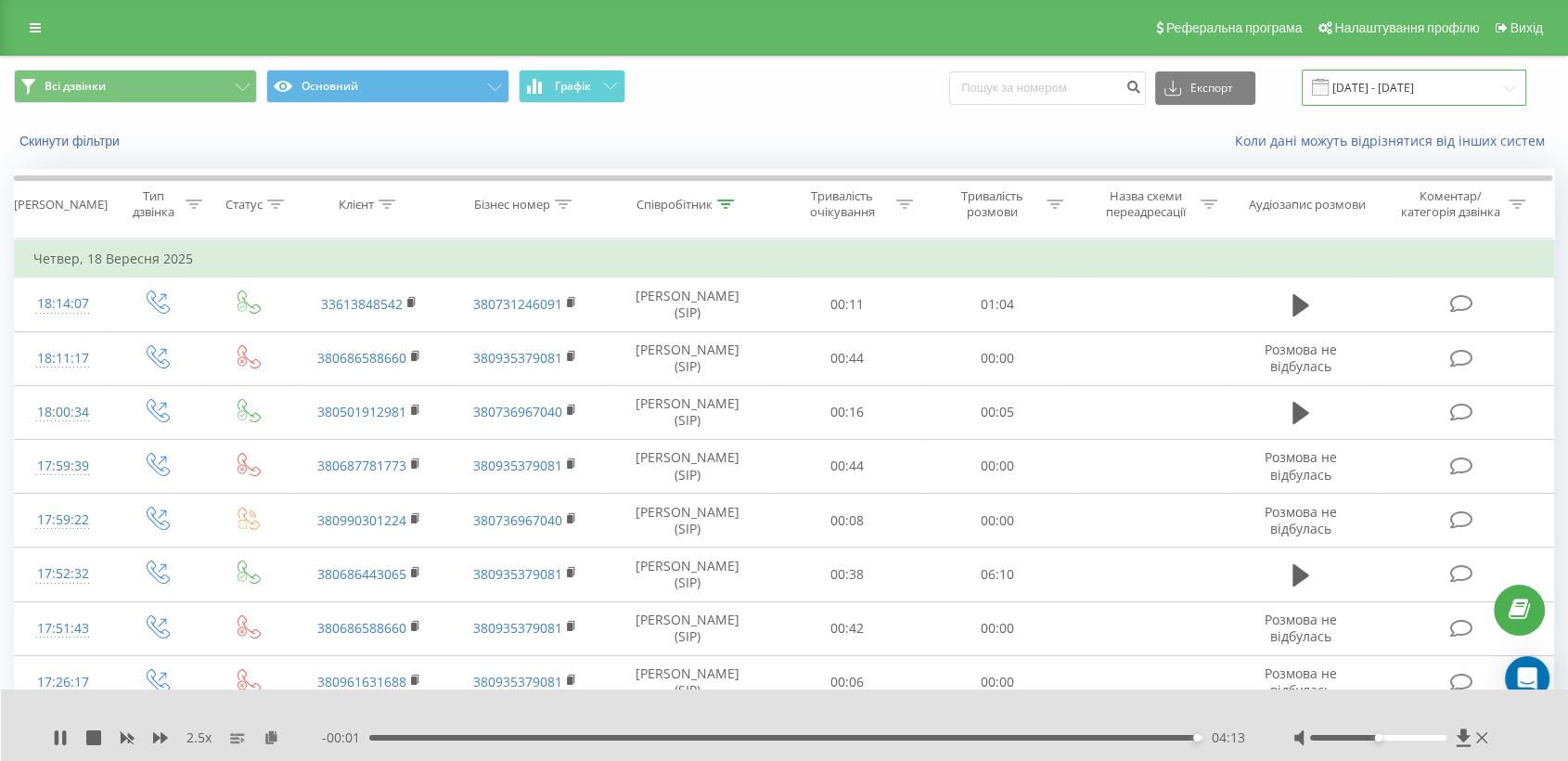
click at [1365, 75] on input "[DATE] - [DATE]" at bounding box center [1414, 87] width 224 height 36
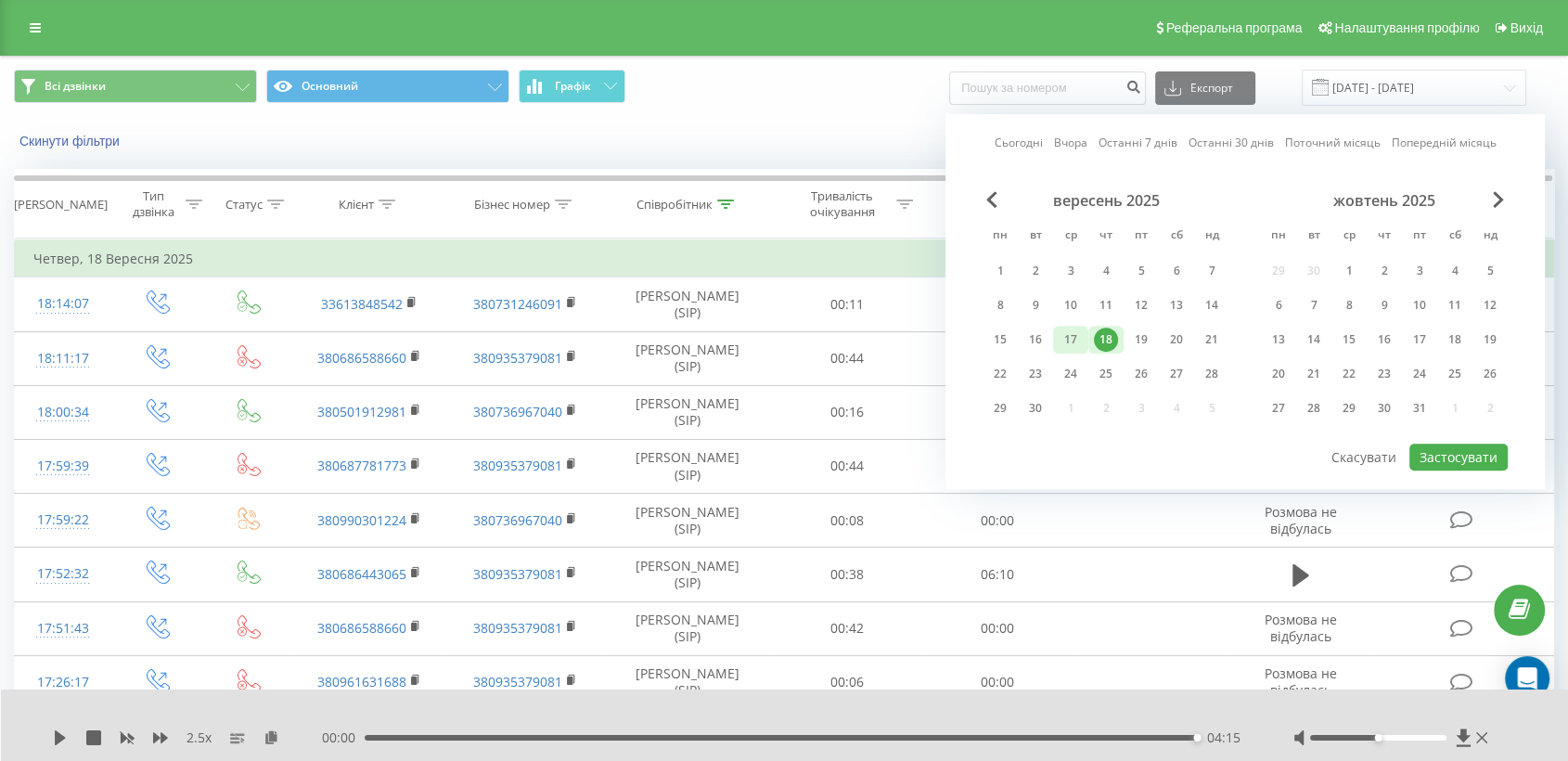
click at [1075, 327] on div "17" at bounding box center [1070, 339] width 24 height 24
click at [1438, 454] on button "Застосувати" at bounding box center [1458, 457] width 98 height 27
type input "[DATE] - [DATE]"
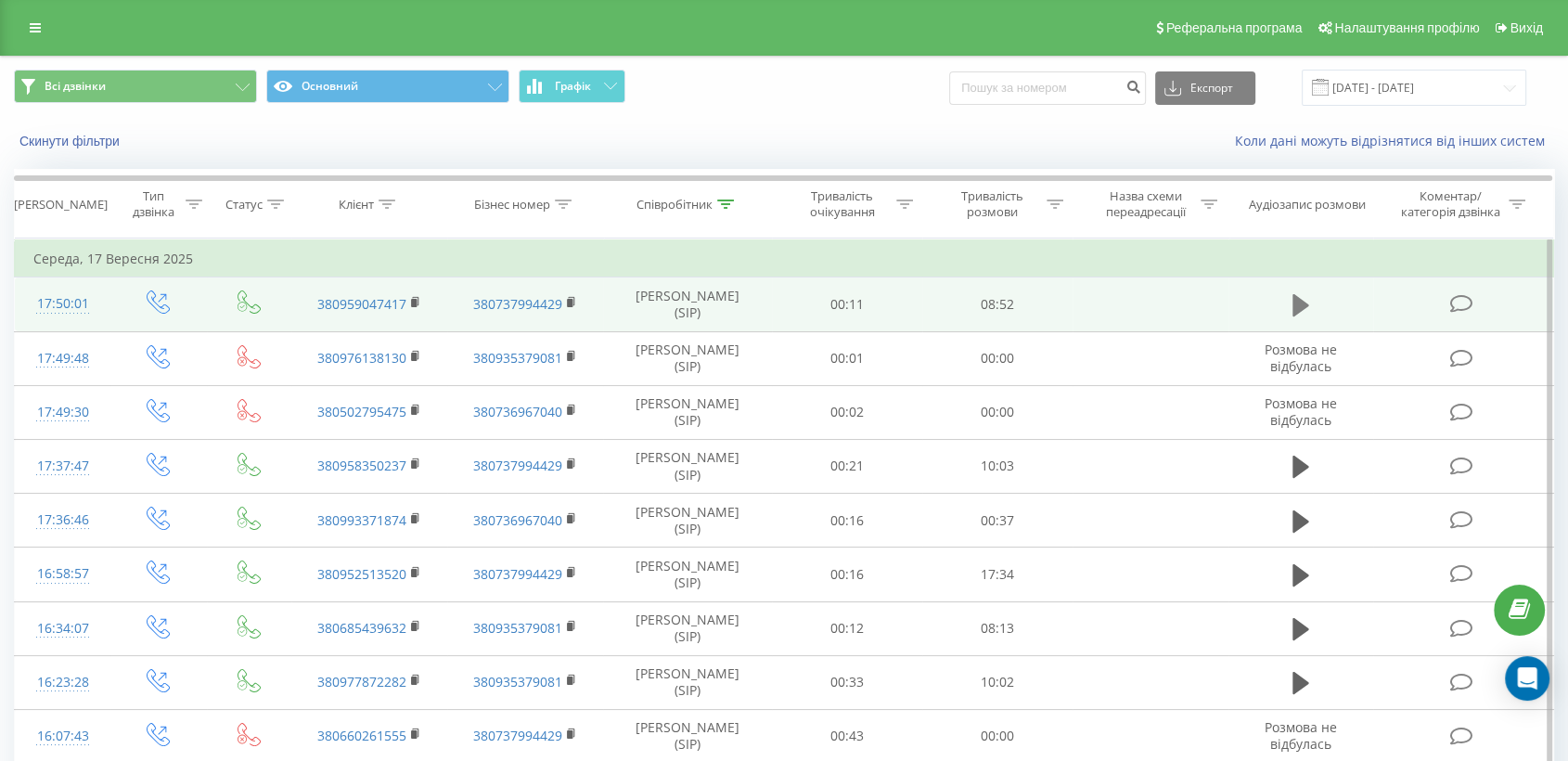
click at [1307, 293] on icon at bounding box center [1300, 305] width 17 height 26
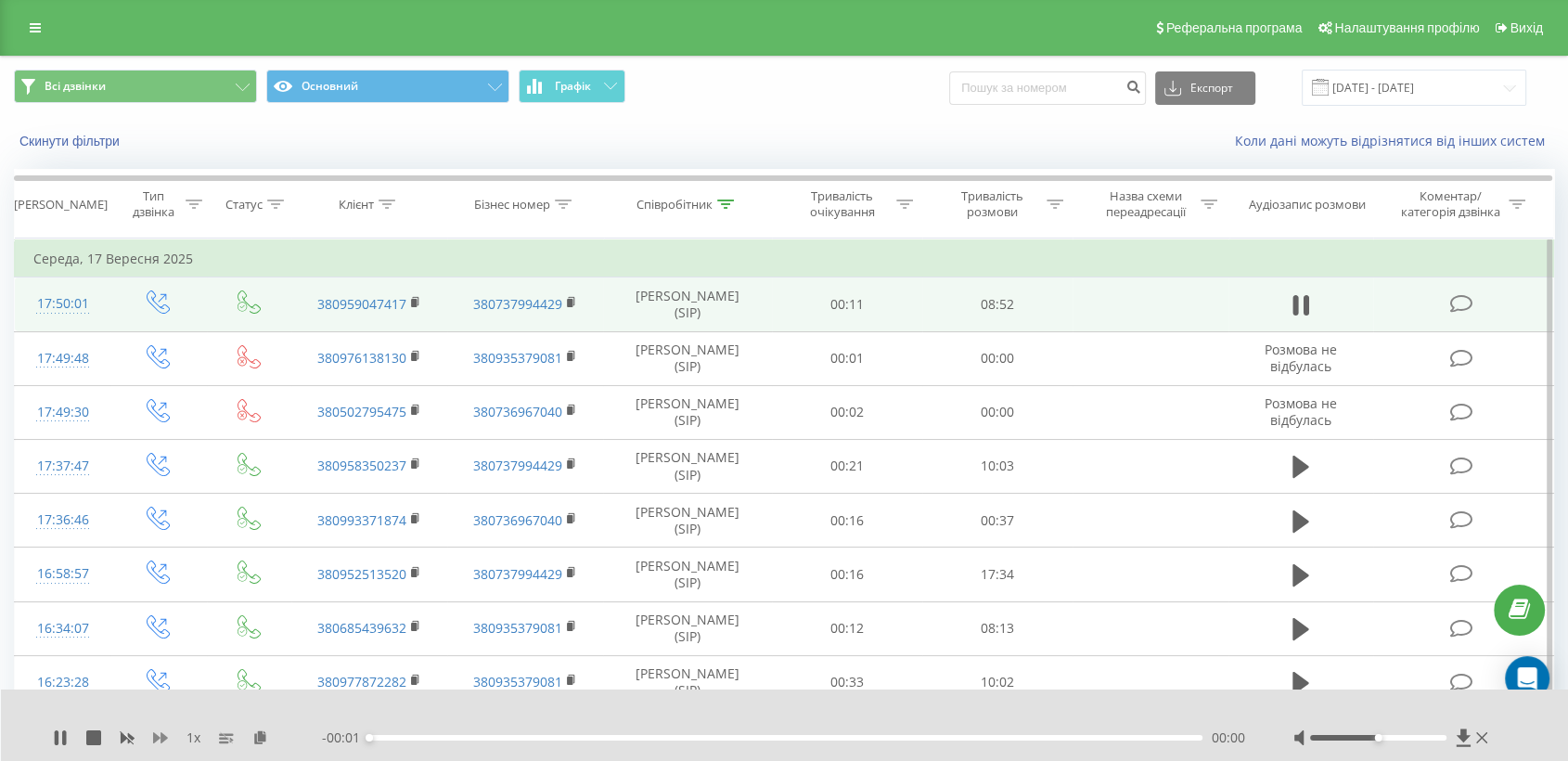
click at [158, 744] on icon at bounding box center [160, 737] width 15 height 15
click at [159, 744] on icon at bounding box center [160, 737] width 15 height 15
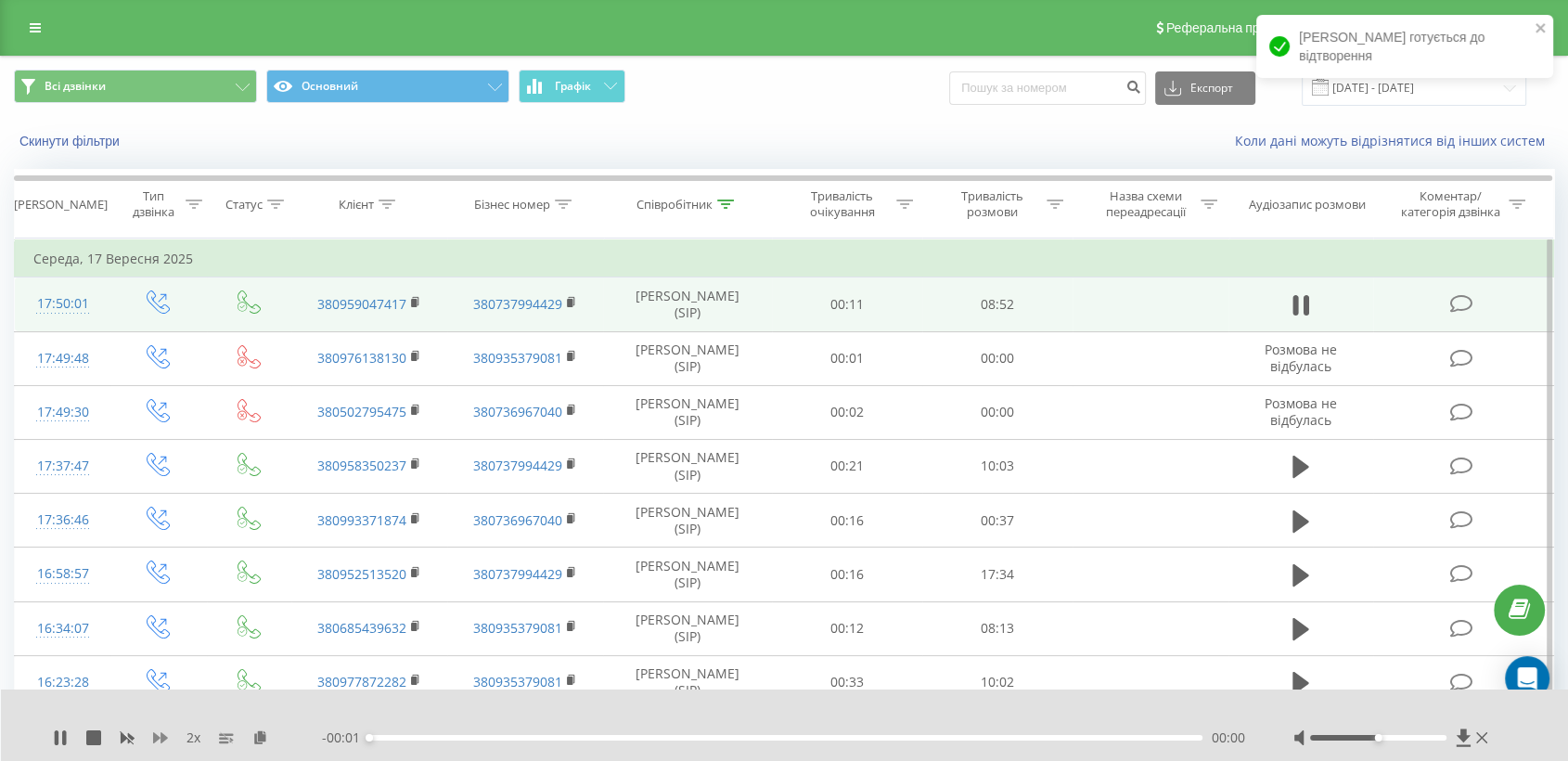
click at [159, 744] on icon at bounding box center [160, 737] width 15 height 15
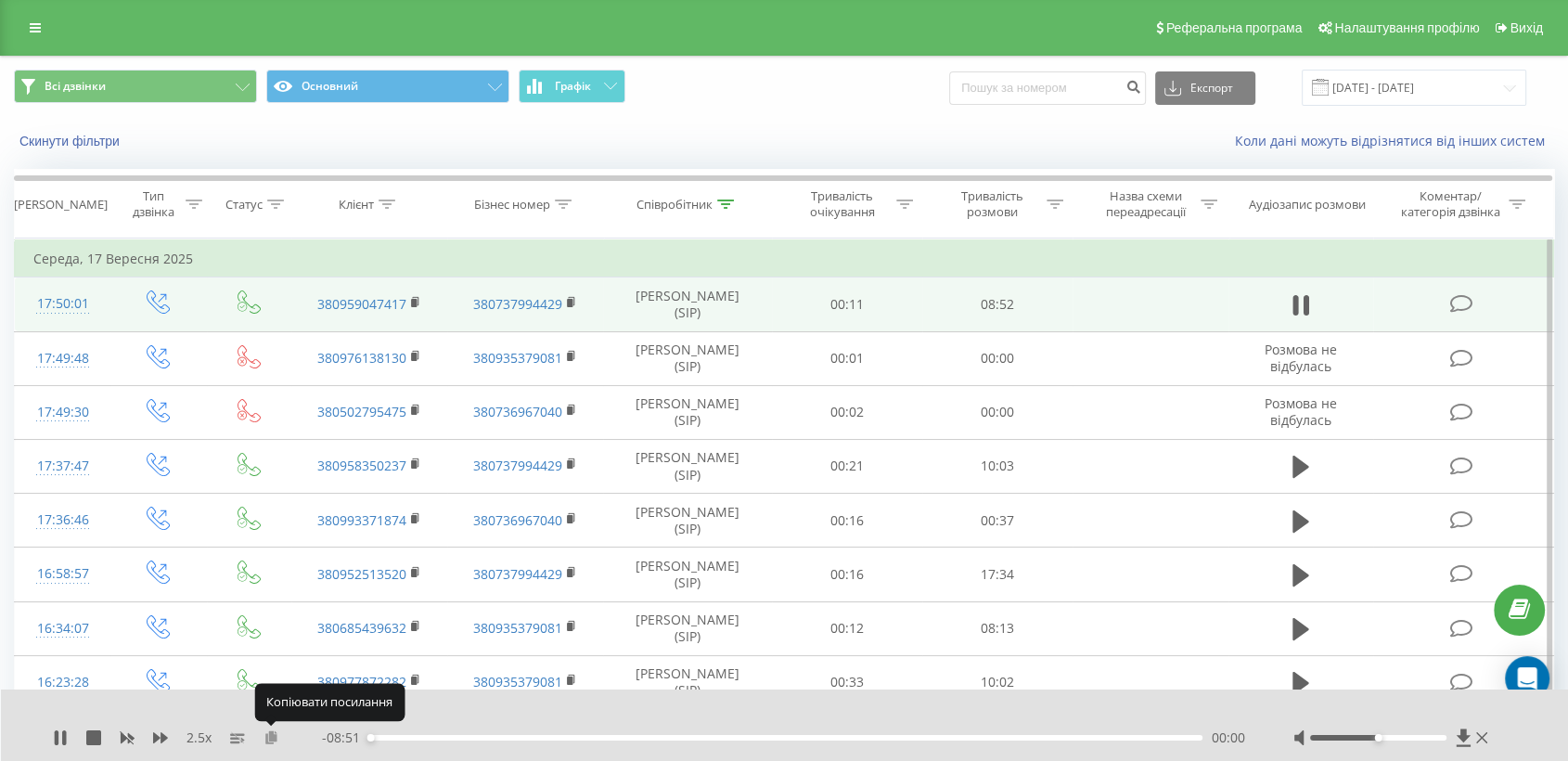
click at [271, 735] on icon at bounding box center [271, 736] width 16 height 13
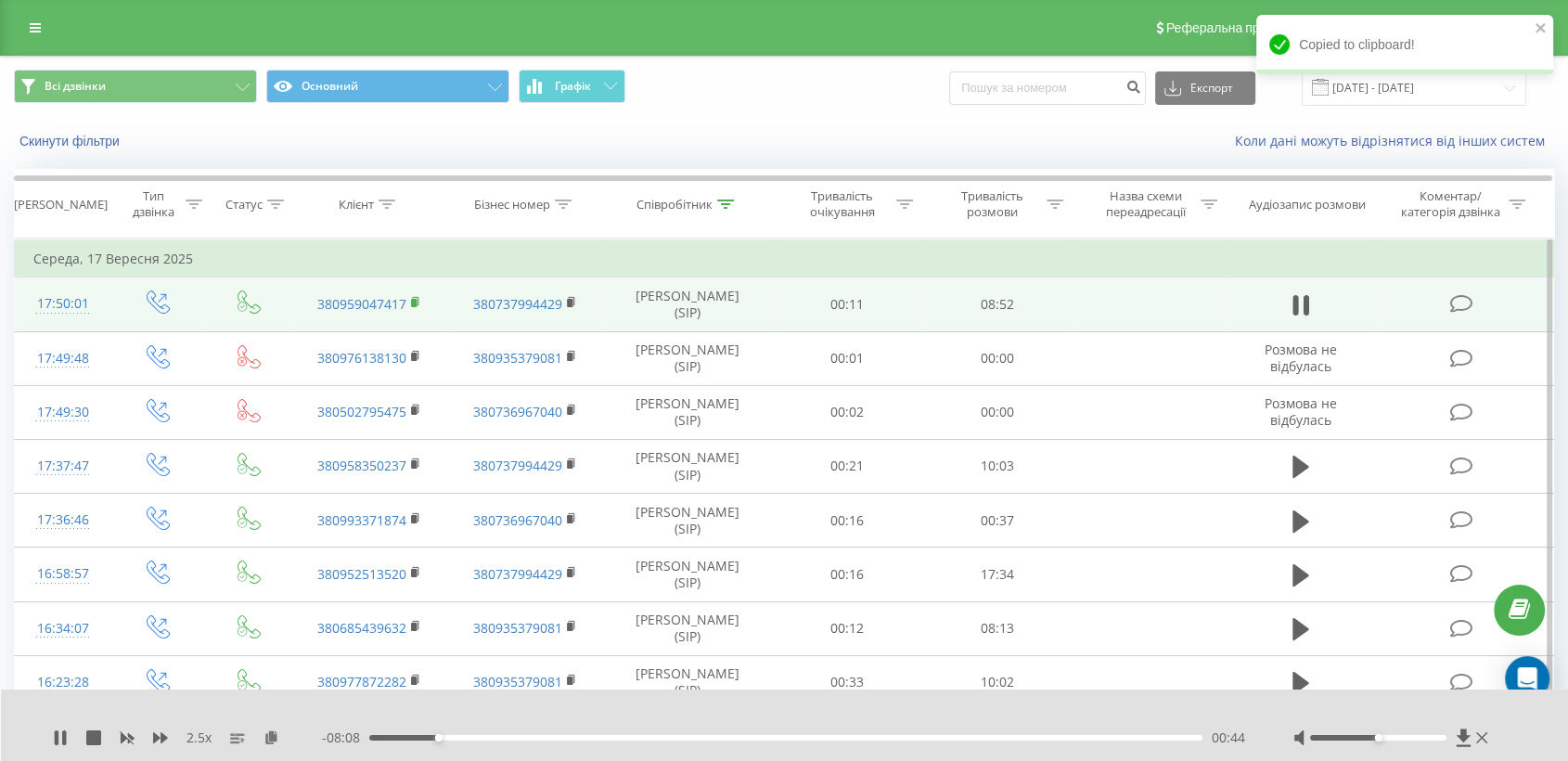
click at [416, 298] on icon at bounding box center [416, 302] width 10 height 13
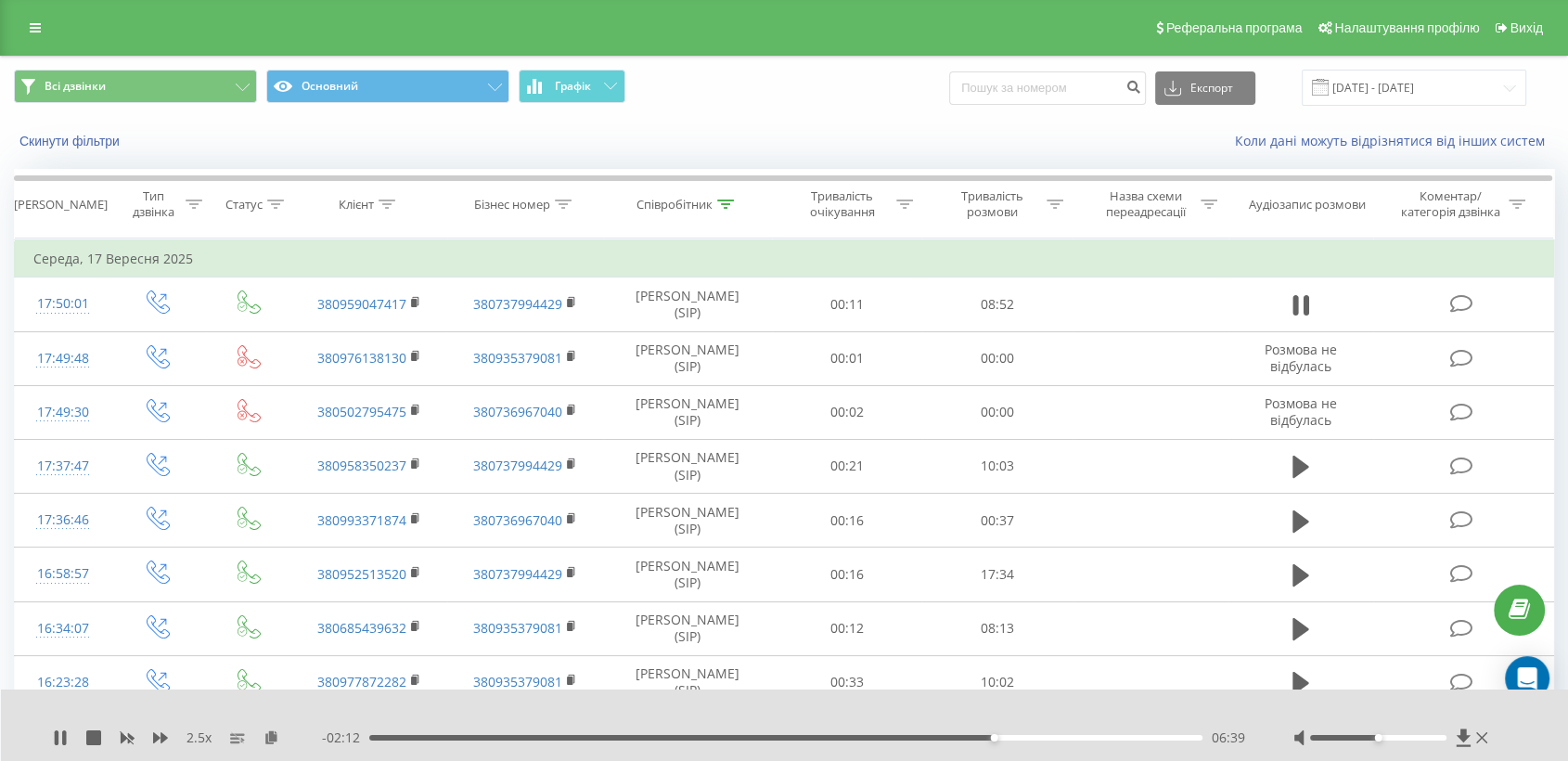
click at [1036, 736] on div "06:39" at bounding box center [785, 738] width 833 height 6
click at [1076, 733] on div "- 01:44 07:08 07:08" at bounding box center [784, 737] width 925 height 19
click at [1085, 737] on div "07:09" at bounding box center [785, 738] width 833 height 6
click at [1106, 739] on div "07:51" at bounding box center [785, 738] width 833 height 6
click at [1399, 742] on div at bounding box center [1393, 737] width 199 height 19
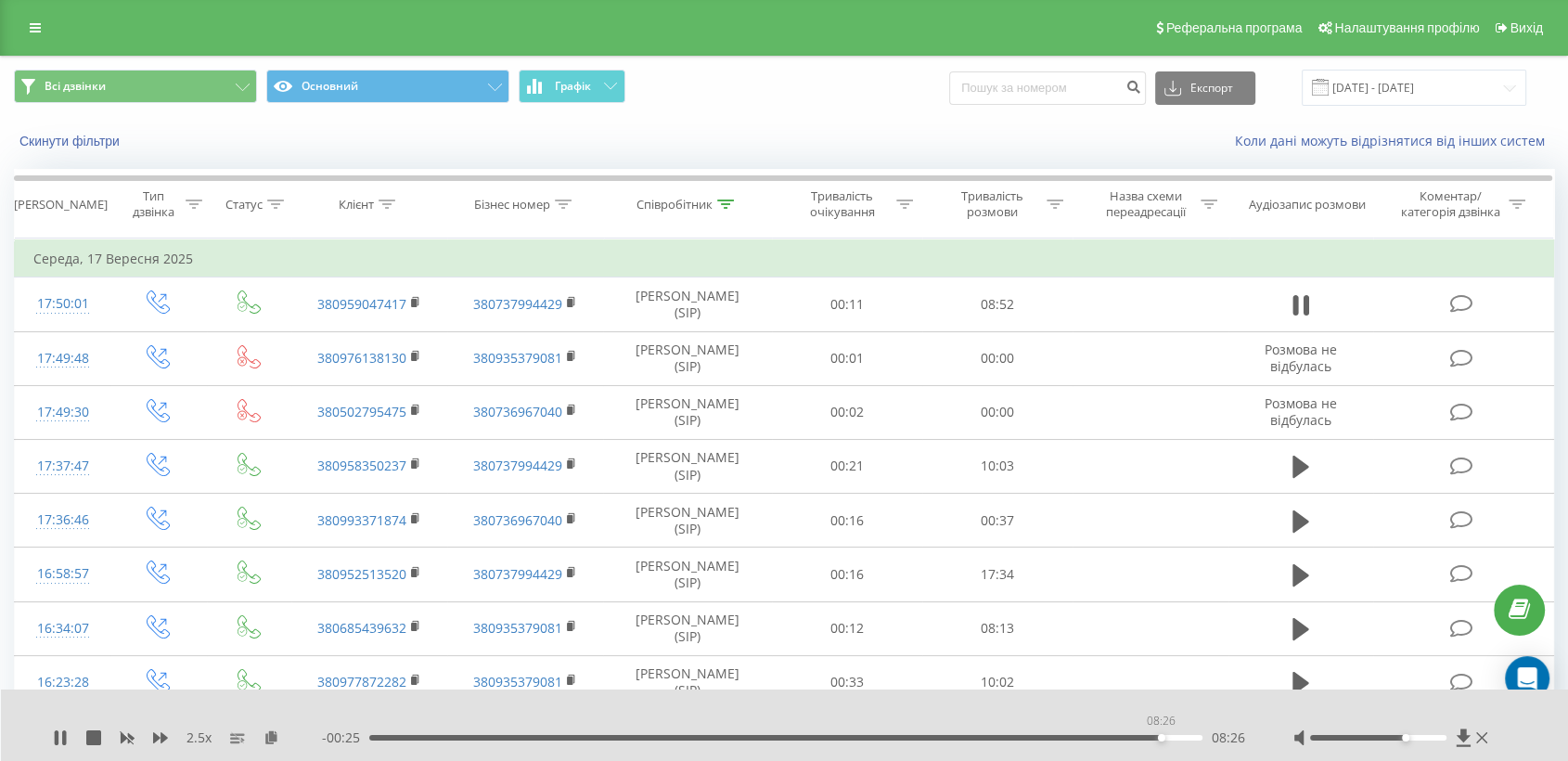
click at [1161, 735] on div "08:26" at bounding box center [785, 738] width 833 height 6
click at [698, 192] on th "Співробітник" at bounding box center [688, 204] width 168 height 68
click at [707, 209] on div "Співробітник" at bounding box center [674, 205] width 76 height 16
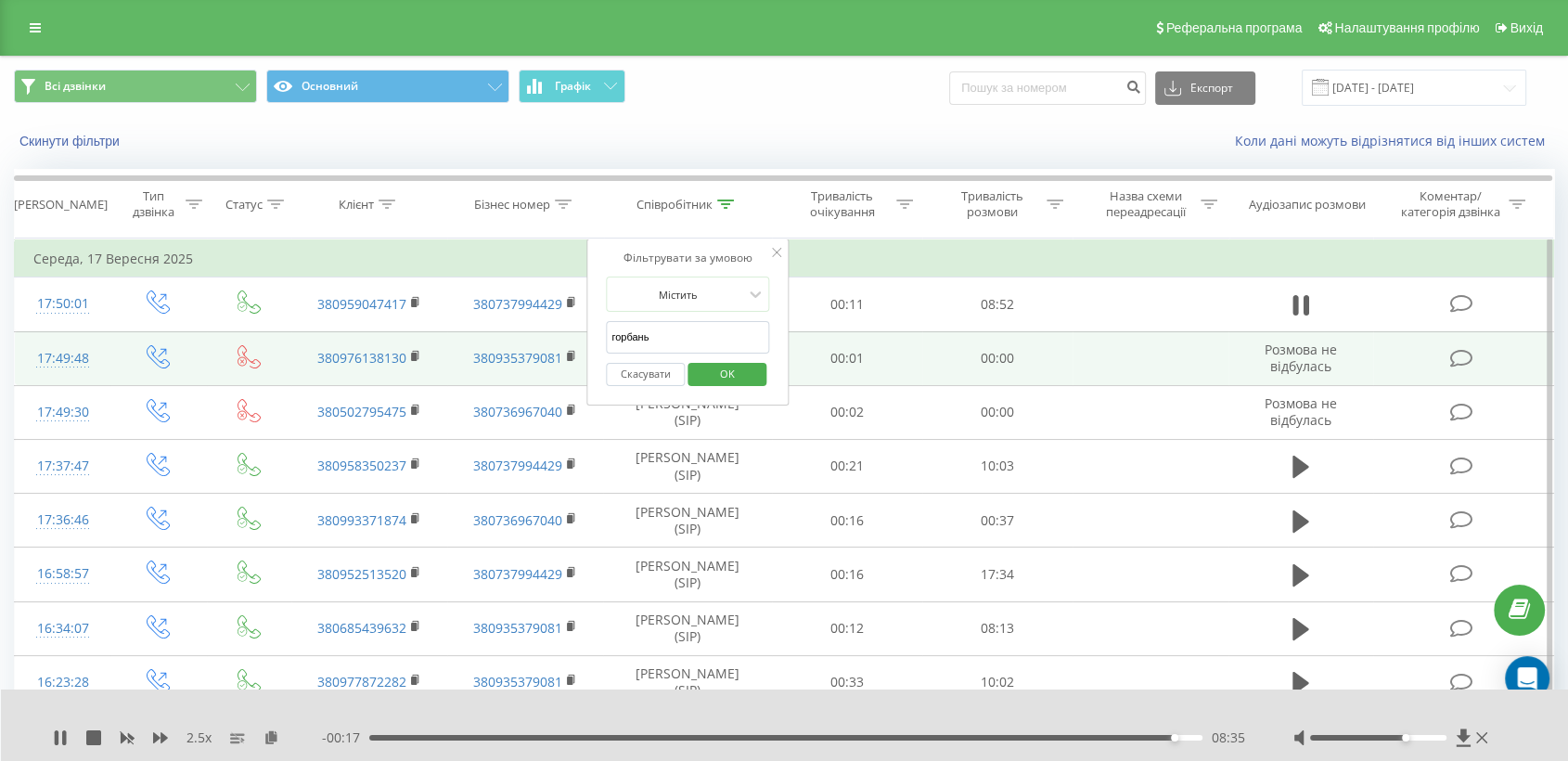
drag, startPoint x: 677, startPoint y: 350, endPoint x: 576, endPoint y: 342, distance: 101.3
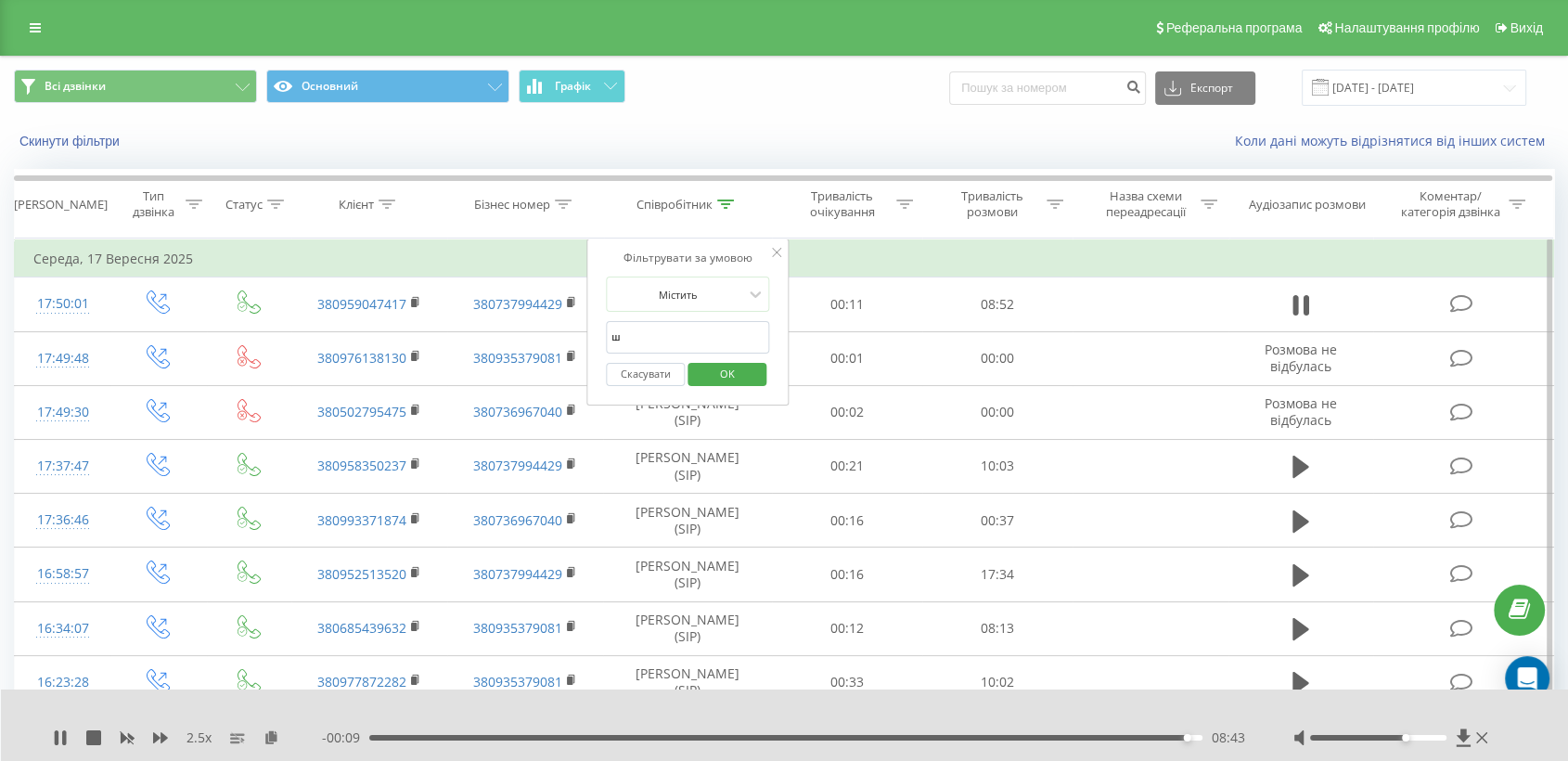
type input "шкварилюк"
click at [739, 376] on span "OK" at bounding box center [727, 373] width 52 height 29
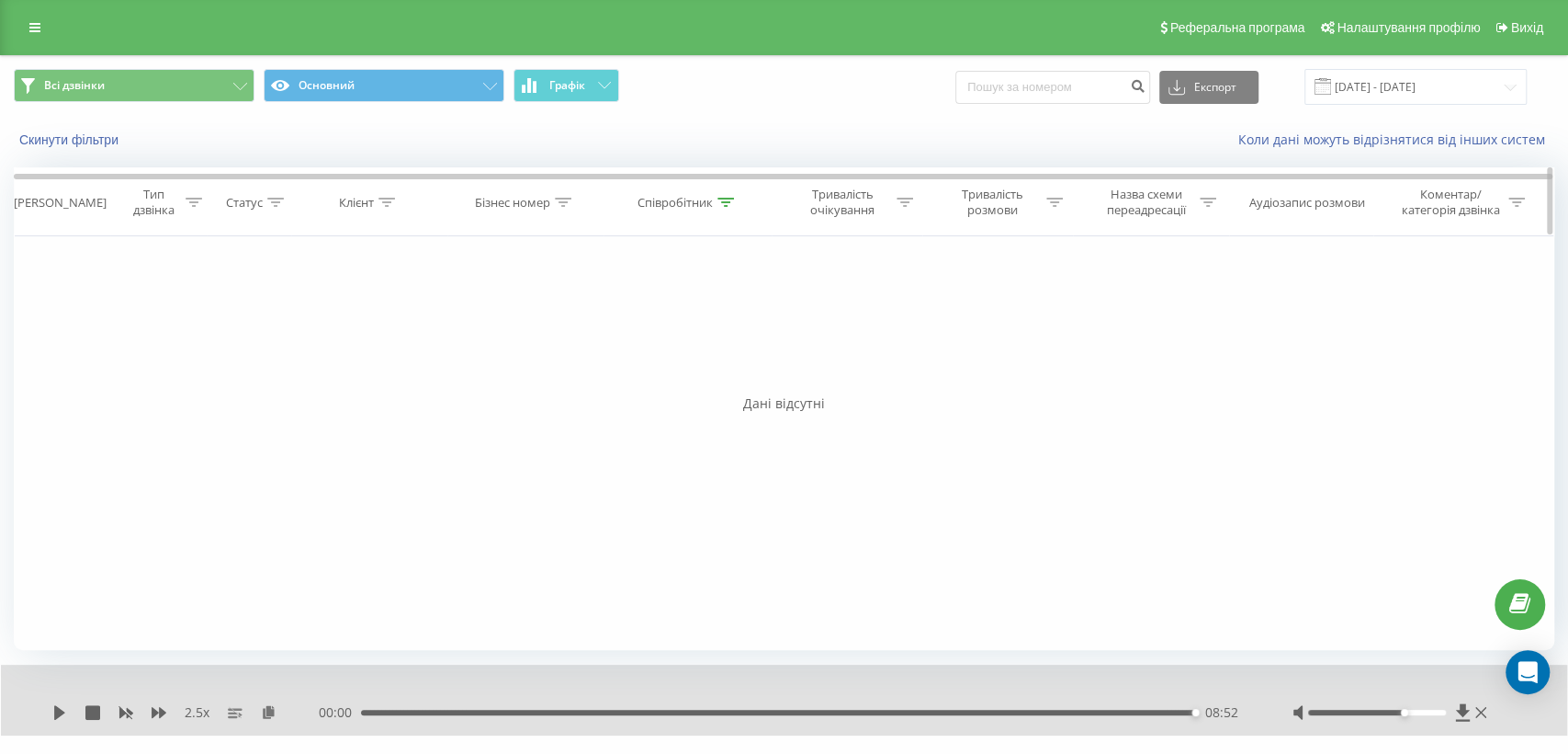
click at [672, 202] on div "Співробітник" at bounding box center [675, 203] width 75 height 15
drag, startPoint x: 699, startPoint y: 341, endPoint x: 528, endPoint y: 324, distance: 171.8
click at [528, 325] on div "Фільтрувати за умовою Дорівнює Введіть значення Скасувати OK Фільтрувати за умо…" at bounding box center [784, 443] width 1541 height 413
type input "музика"
click at [729, 377] on span "OK" at bounding box center [726, 370] width 51 height 29
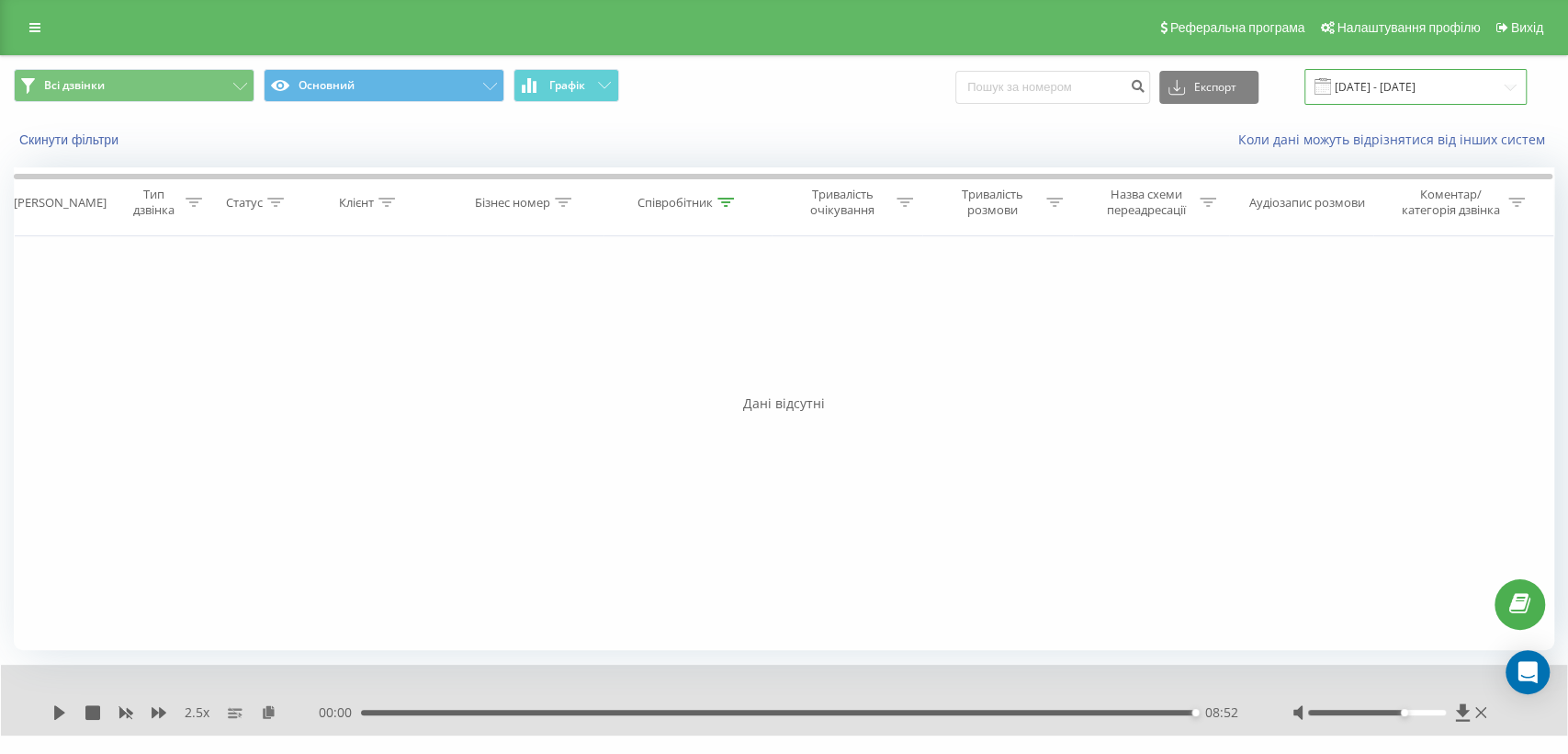
click at [1366, 81] on input "[DATE] - [DATE]" at bounding box center [1416, 86] width 222 height 36
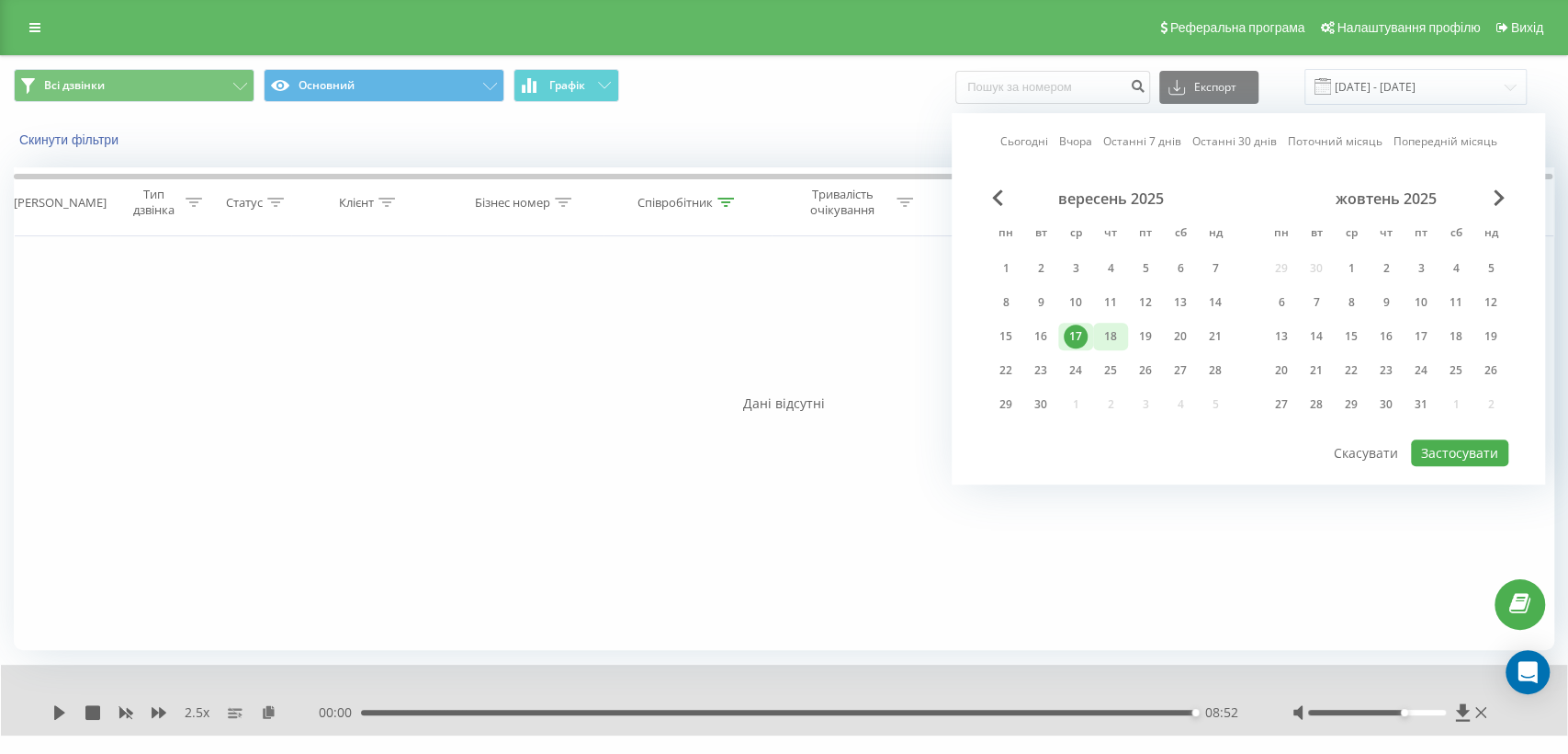
click at [1111, 338] on div "18" at bounding box center [1111, 336] width 24 height 24
click at [1483, 451] on button "Застосувати" at bounding box center [1459, 453] width 97 height 27
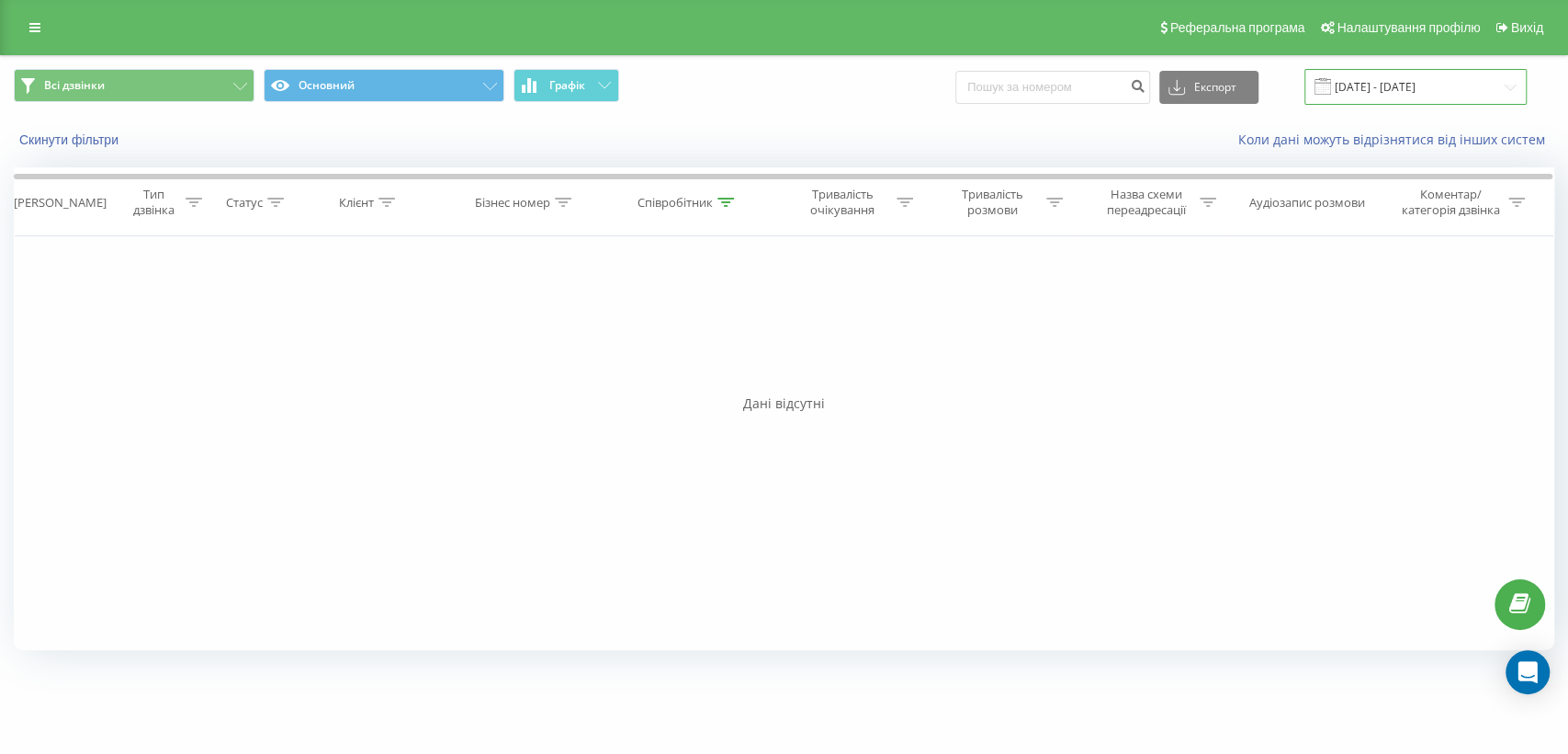
click at [1423, 74] on input "[DATE] - [DATE]" at bounding box center [1416, 86] width 222 height 36
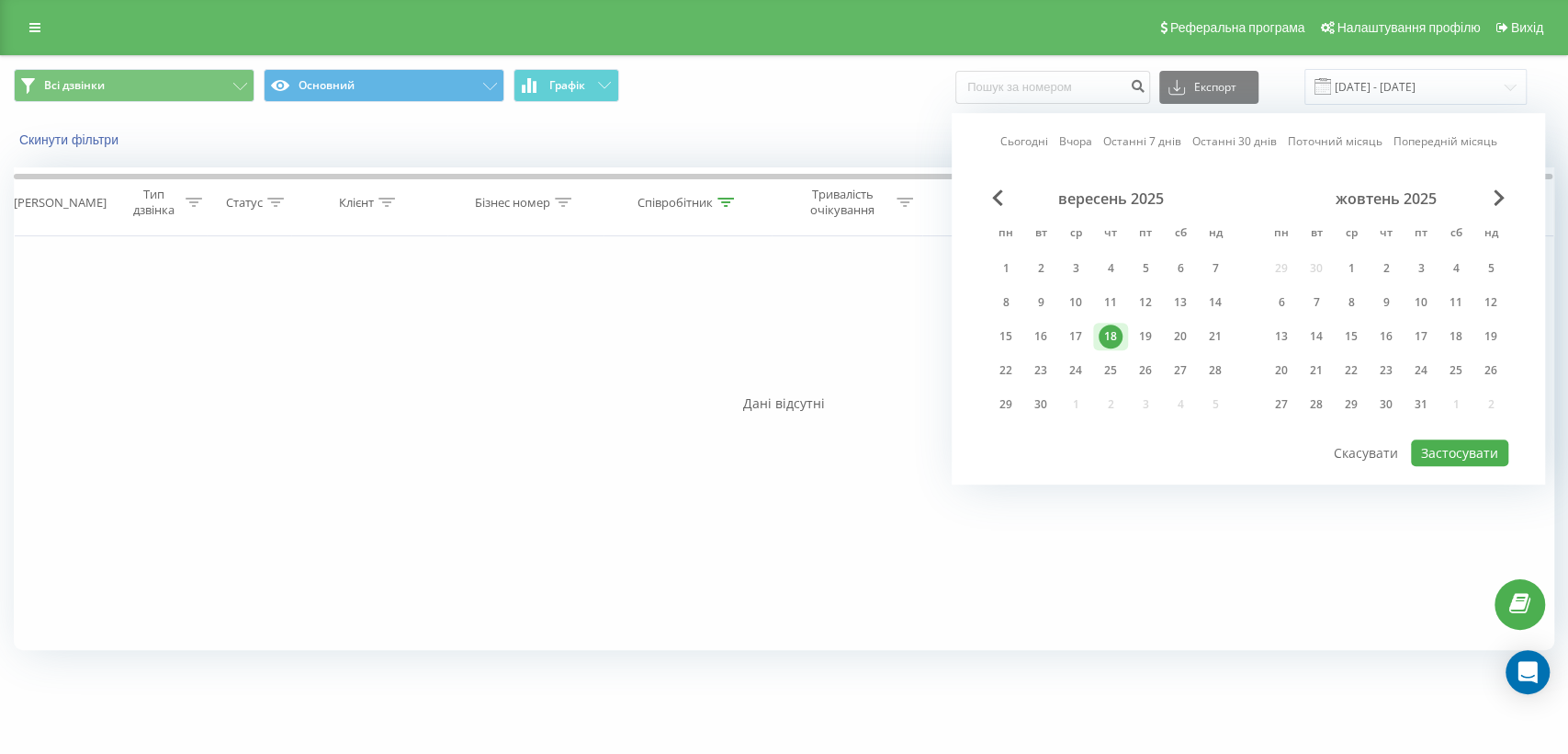
drag, startPoint x: 1150, startPoint y: 328, endPoint x: 1255, endPoint y: 336, distance: 105.3
click at [1151, 344] on div "19" at bounding box center [1145, 336] width 24 height 24
click at [1446, 460] on button "Застосувати" at bounding box center [1459, 453] width 97 height 27
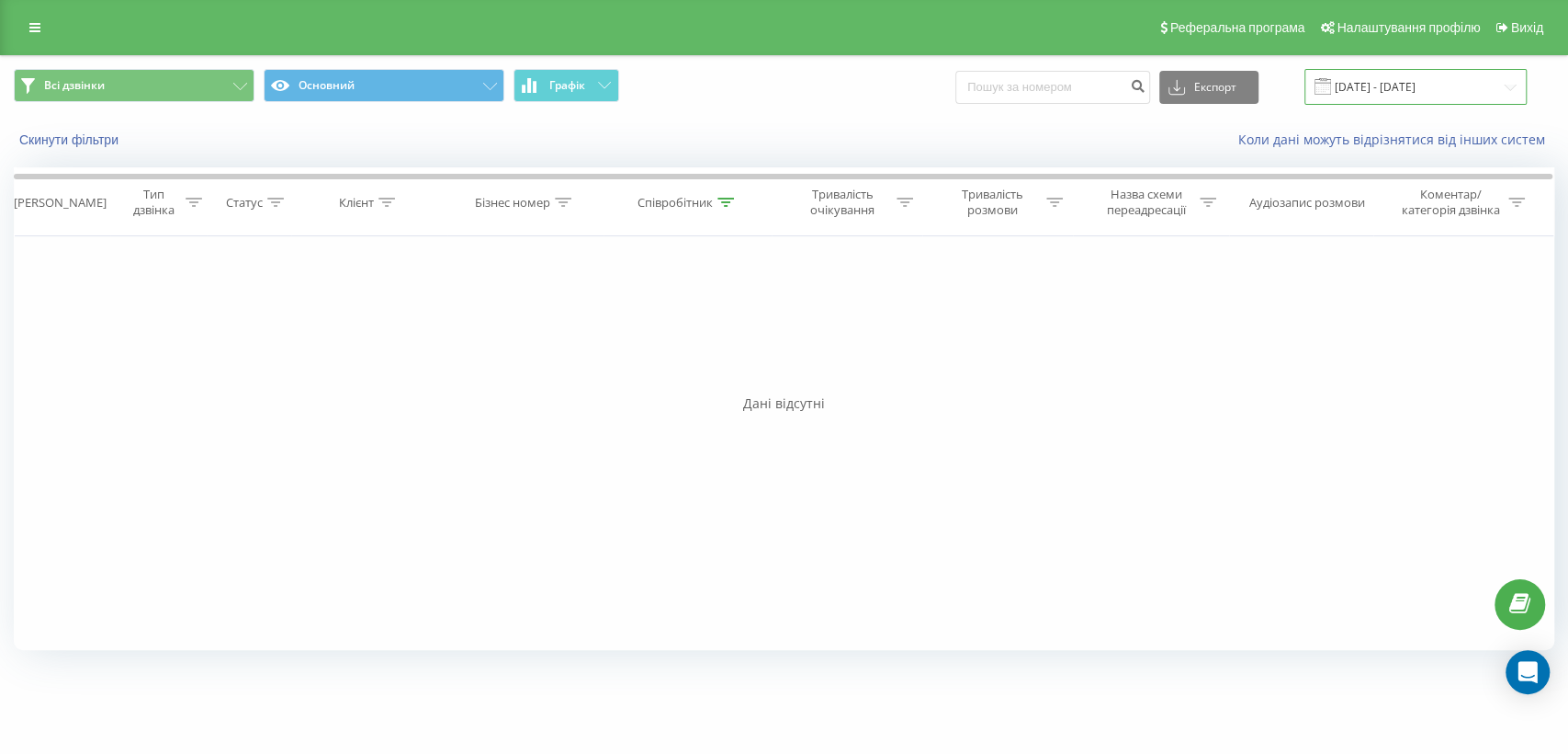
click at [1406, 81] on input "[DATE] - [DATE]" at bounding box center [1416, 86] width 222 height 36
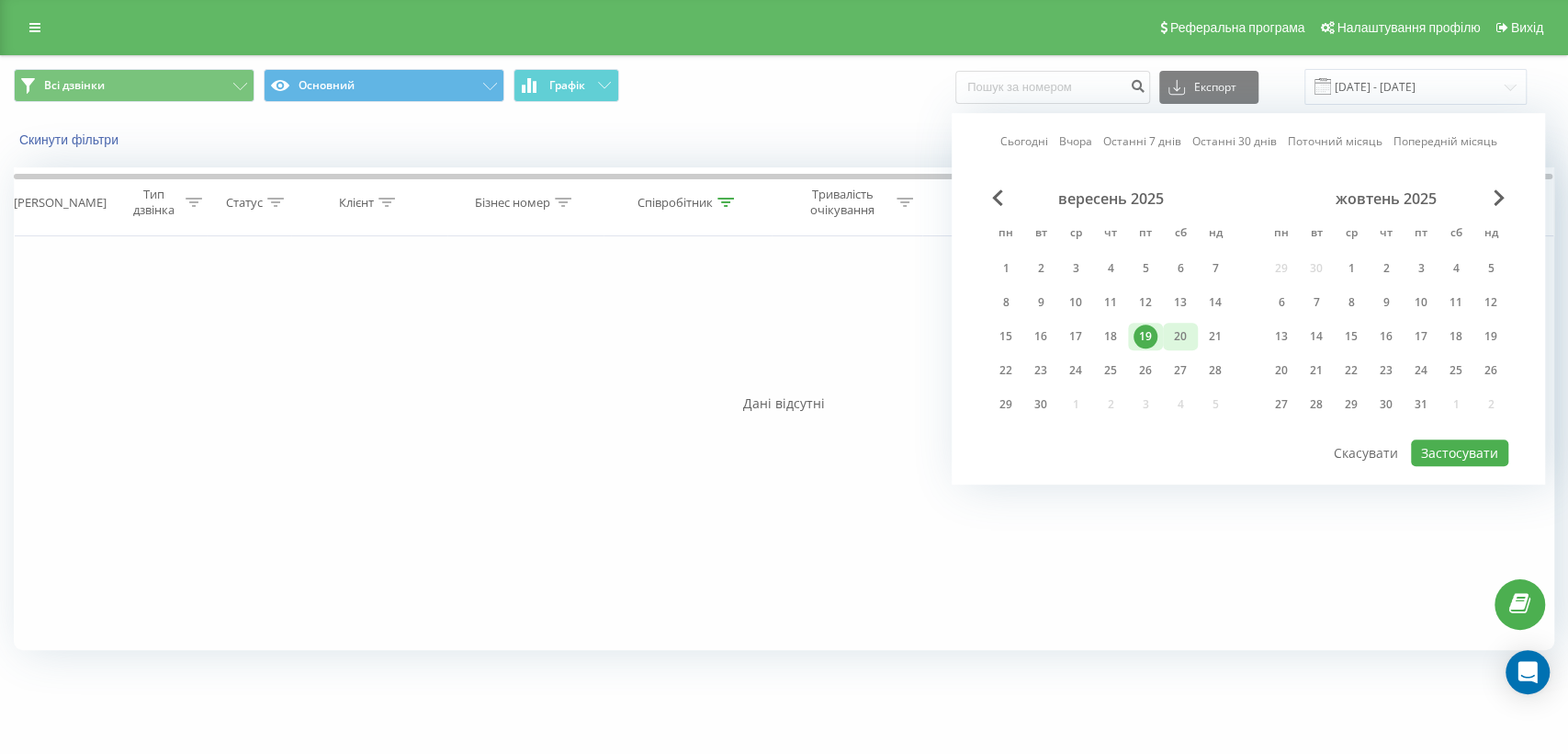
click at [1174, 341] on div "20" at bounding box center [1180, 336] width 24 height 24
click at [1426, 439] on button "Застосувати" at bounding box center [1459, 453] width 97 height 27
type input "[DATE] - [DATE]"
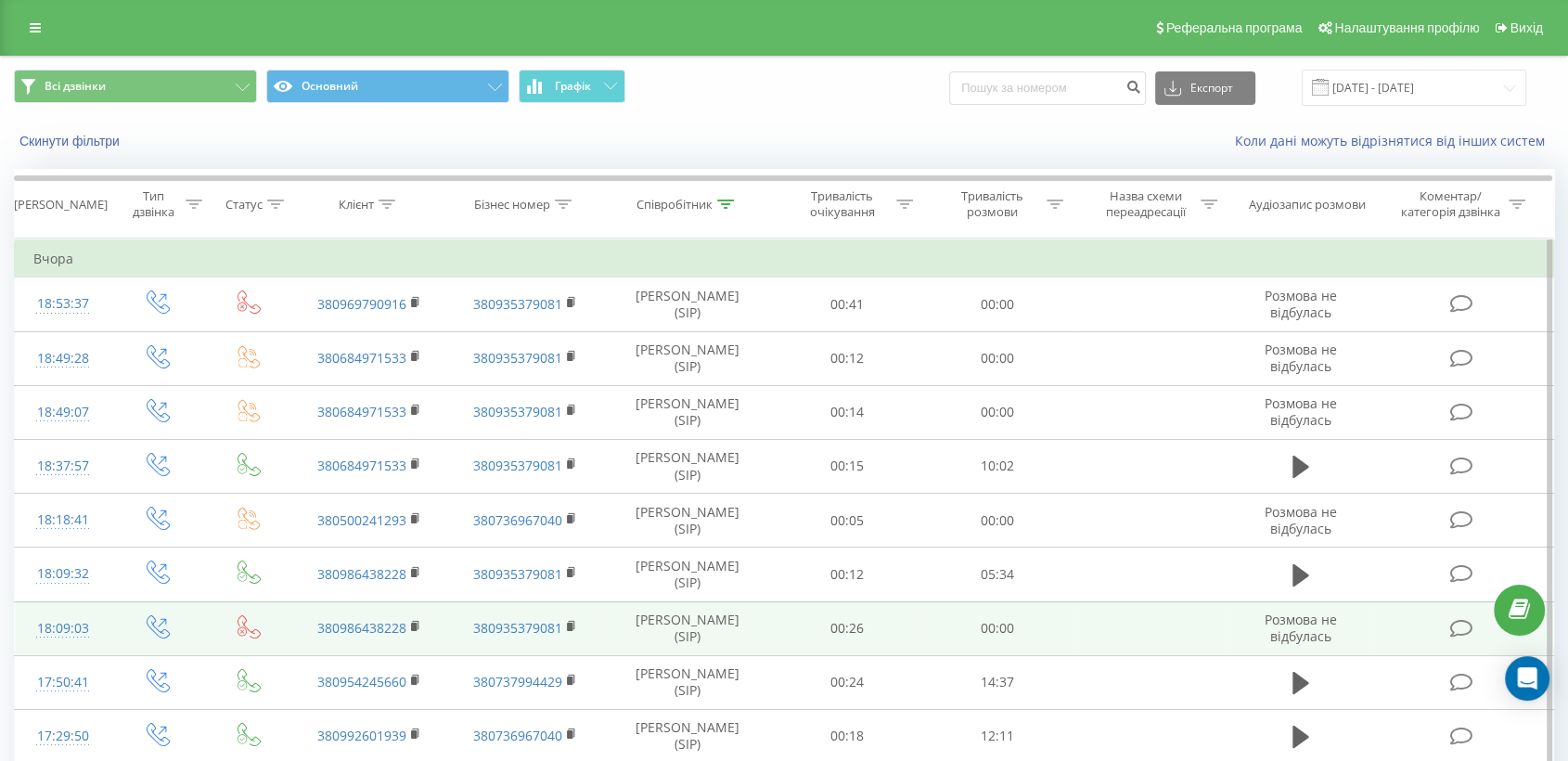
scroll to position [103, 0]
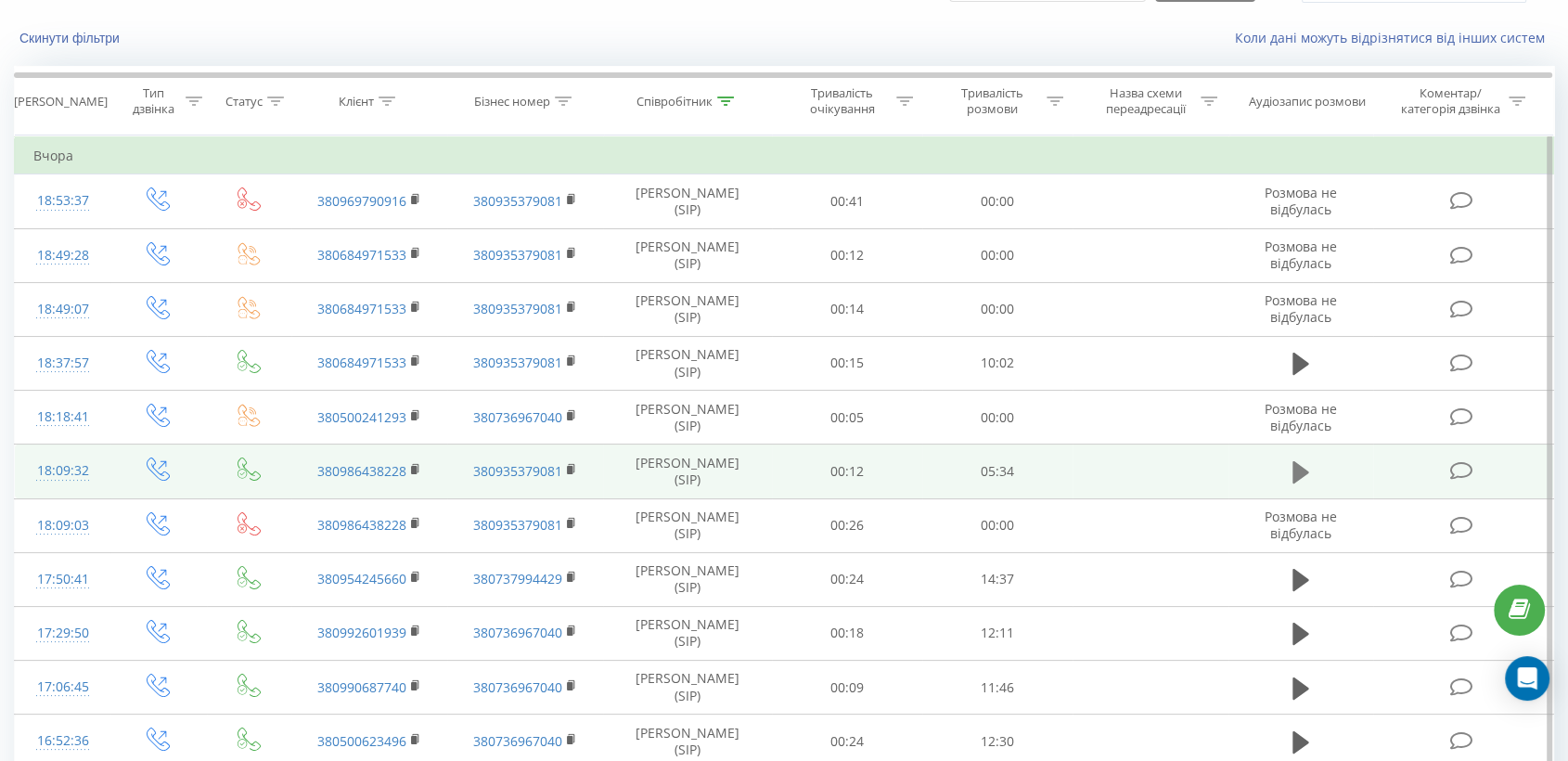
click at [1297, 474] on icon at bounding box center [1300, 472] width 17 height 22
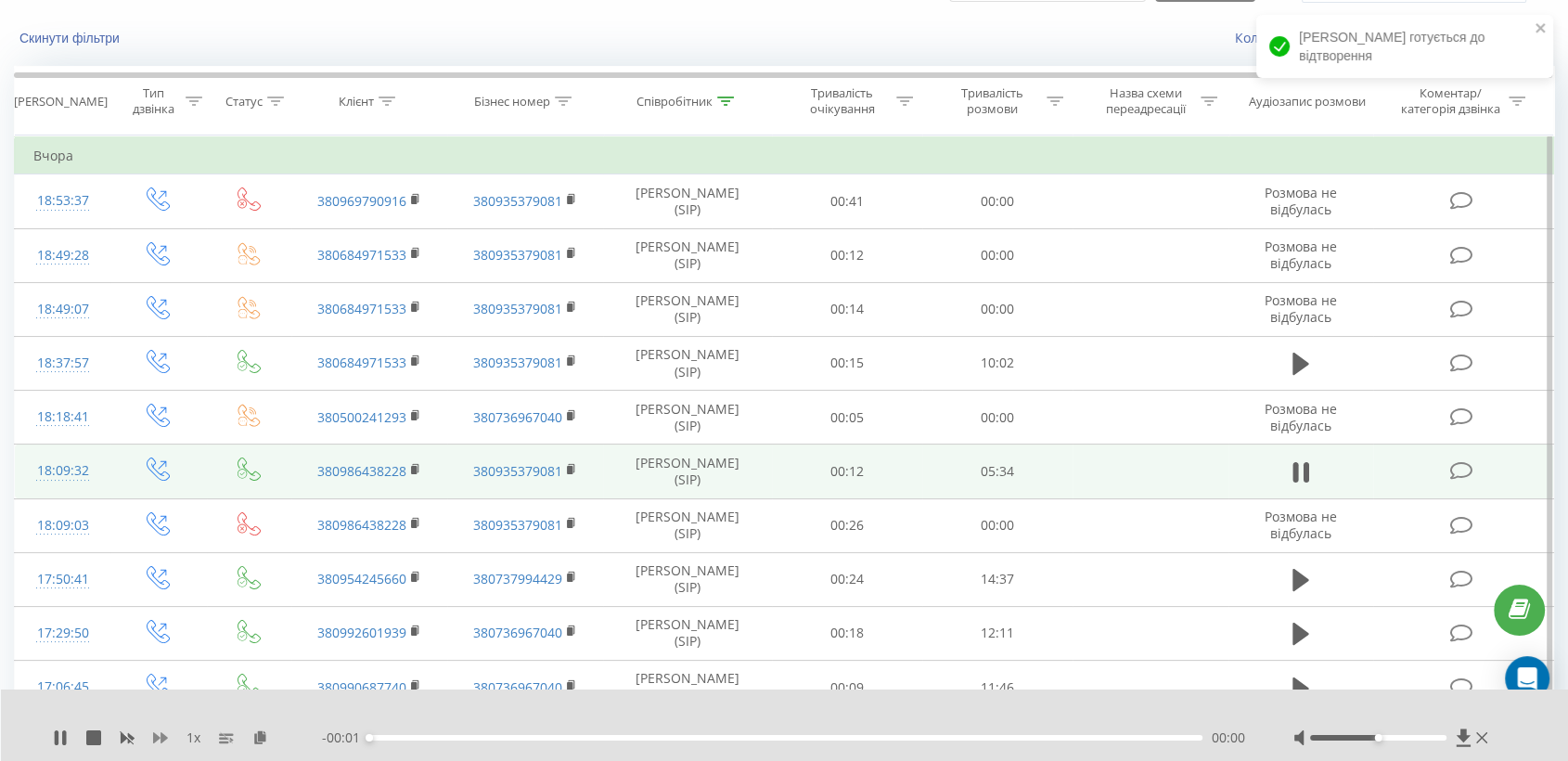
click at [164, 732] on icon at bounding box center [160, 737] width 15 height 15
click at [260, 736] on icon at bounding box center [260, 736] width 16 height 13
click at [414, 466] on rect at bounding box center [414, 470] width 6 height 9
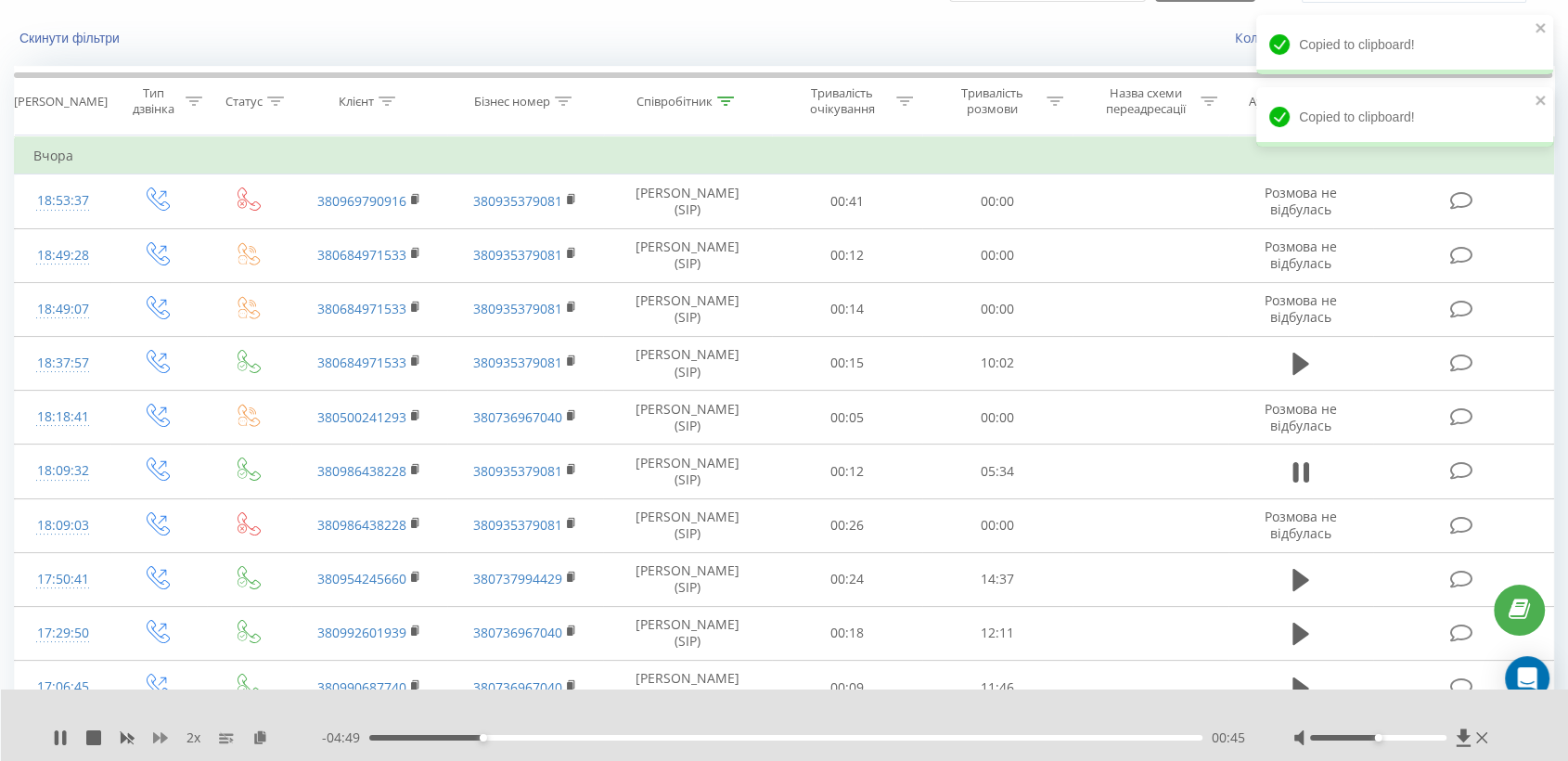
click at [160, 730] on icon at bounding box center [160, 737] width 15 height 15
click at [1435, 739] on div at bounding box center [1378, 738] width 136 height 6
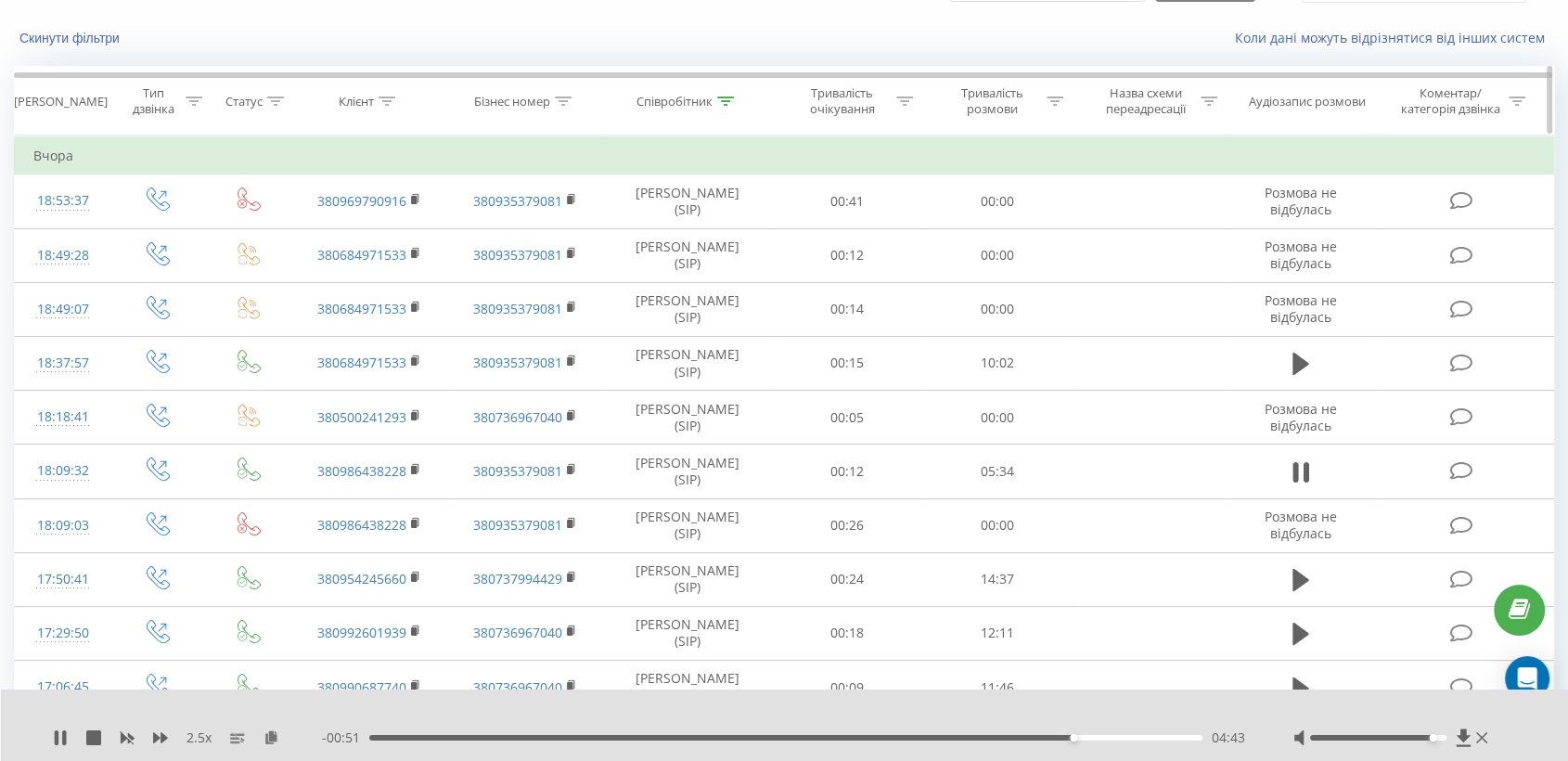
click at [670, 94] on div "Співробітник" at bounding box center [674, 101] width 76 height 16
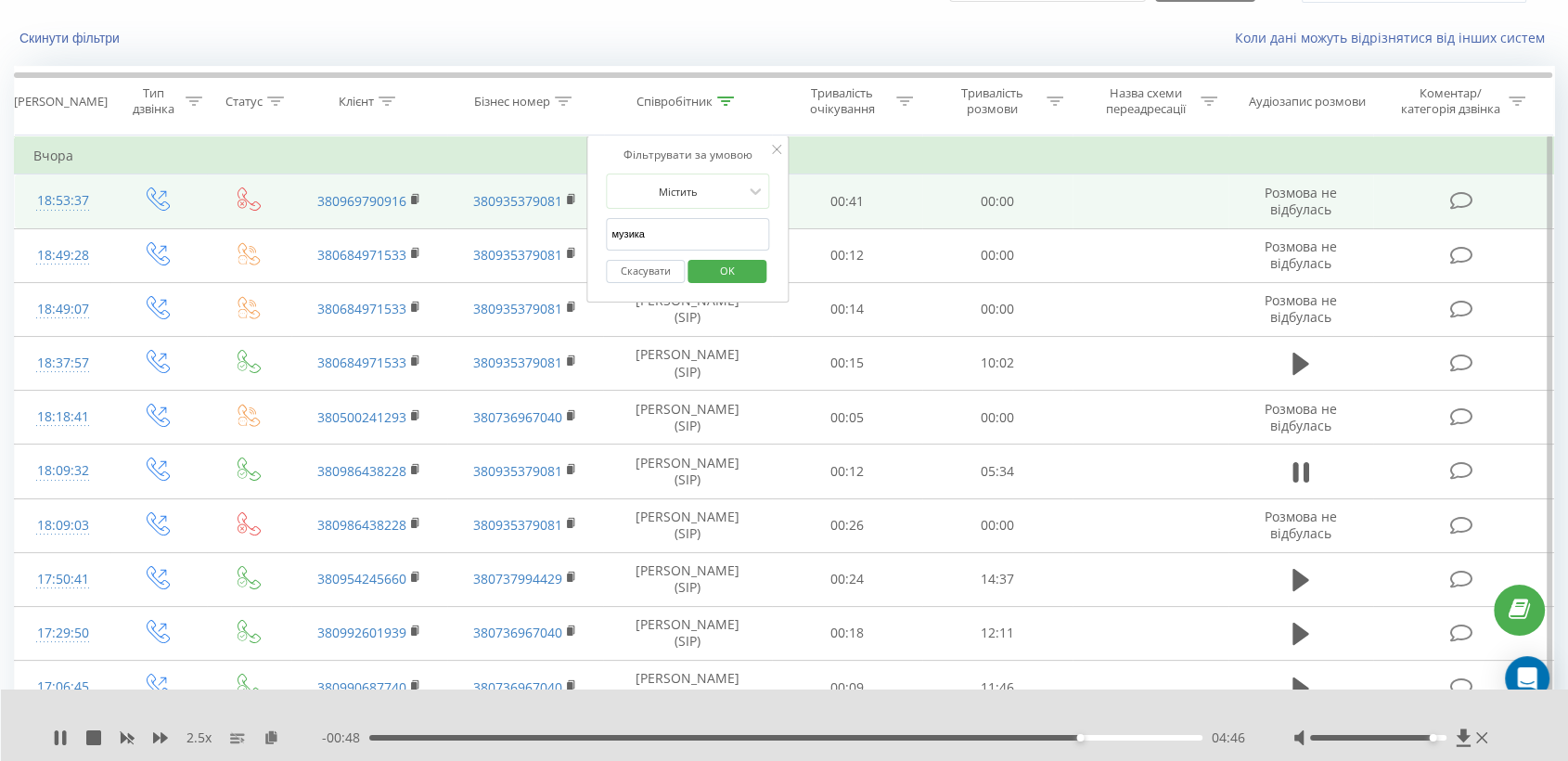
drag, startPoint x: 668, startPoint y: 241, endPoint x: 498, endPoint y: 215, distance: 172.0
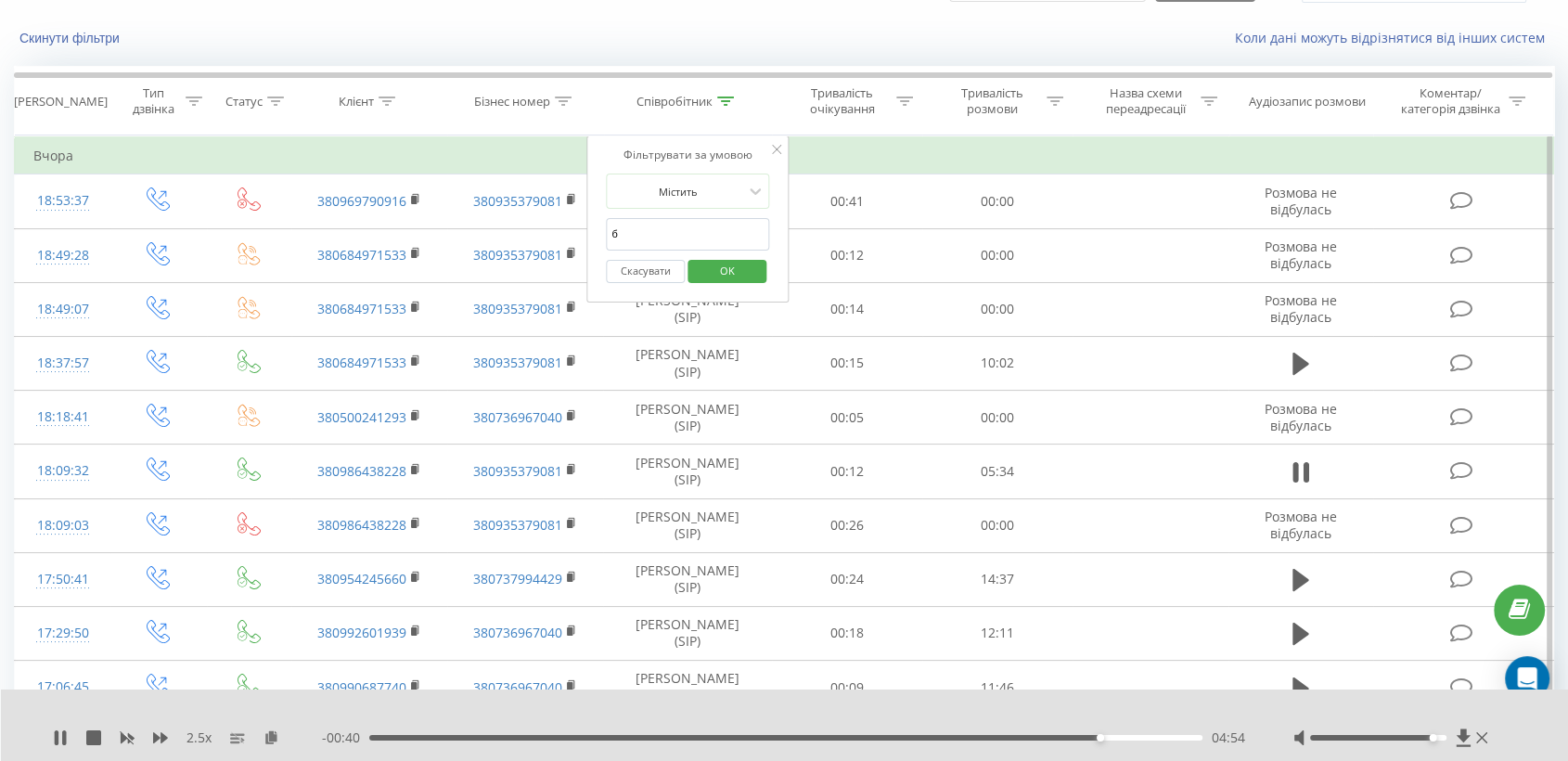
type input "[PERSON_NAME]"
click at [749, 261] on span "OK" at bounding box center [727, 271] width 52 height 29
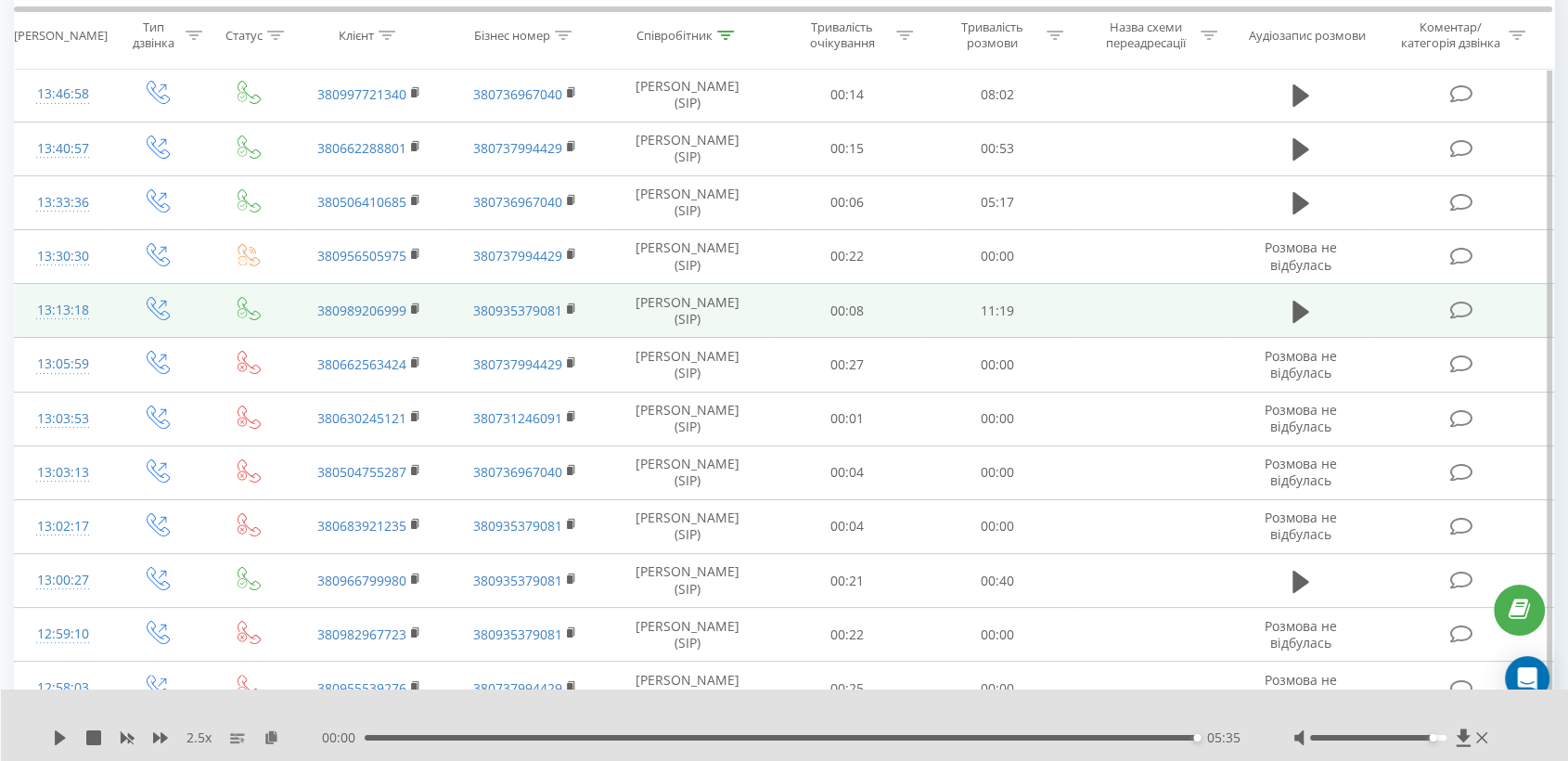
scroll to position [186, 0]
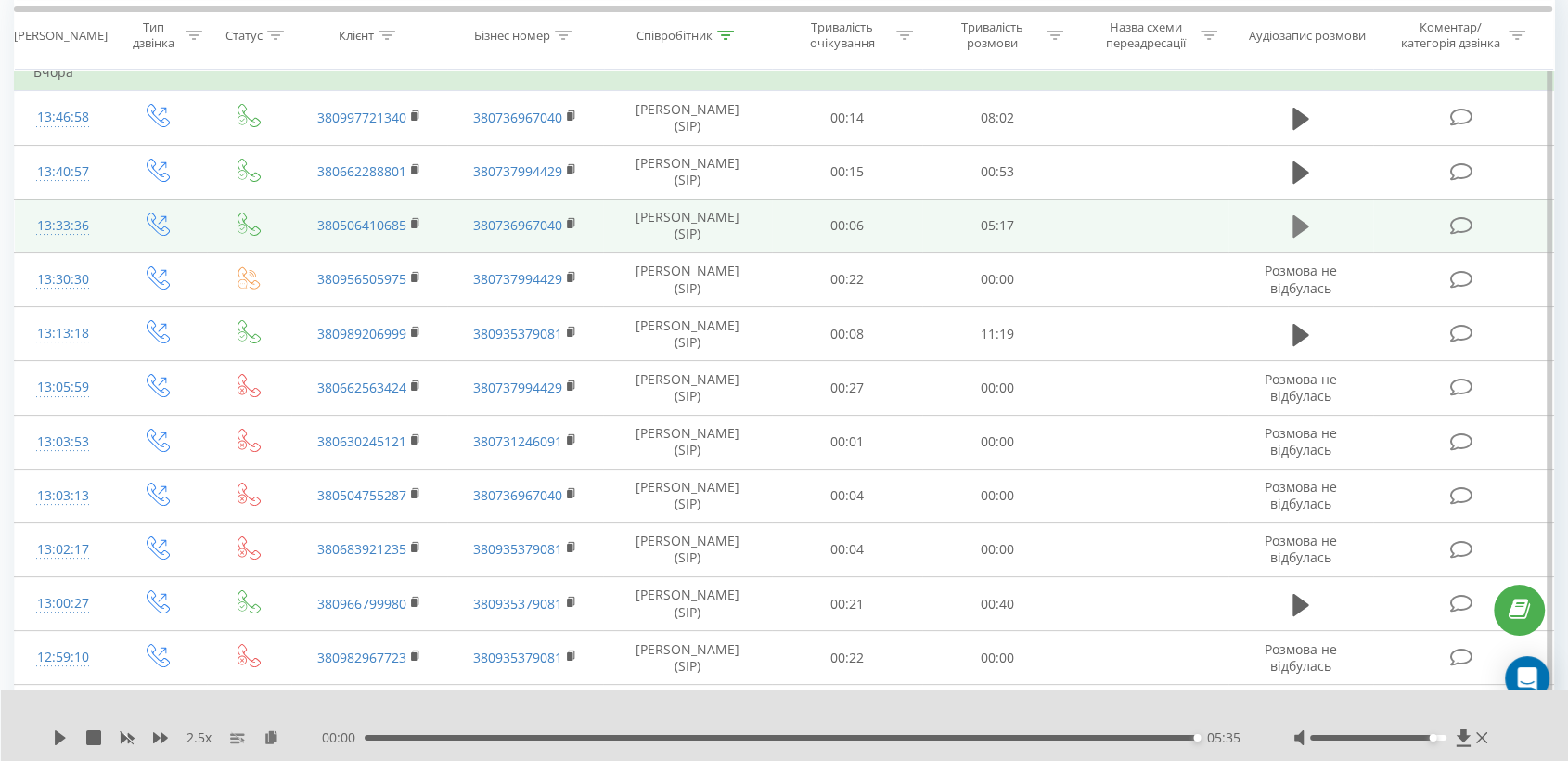
click at [1299, 230] on icon at bounding box center [1300, 226] width 17 height 22
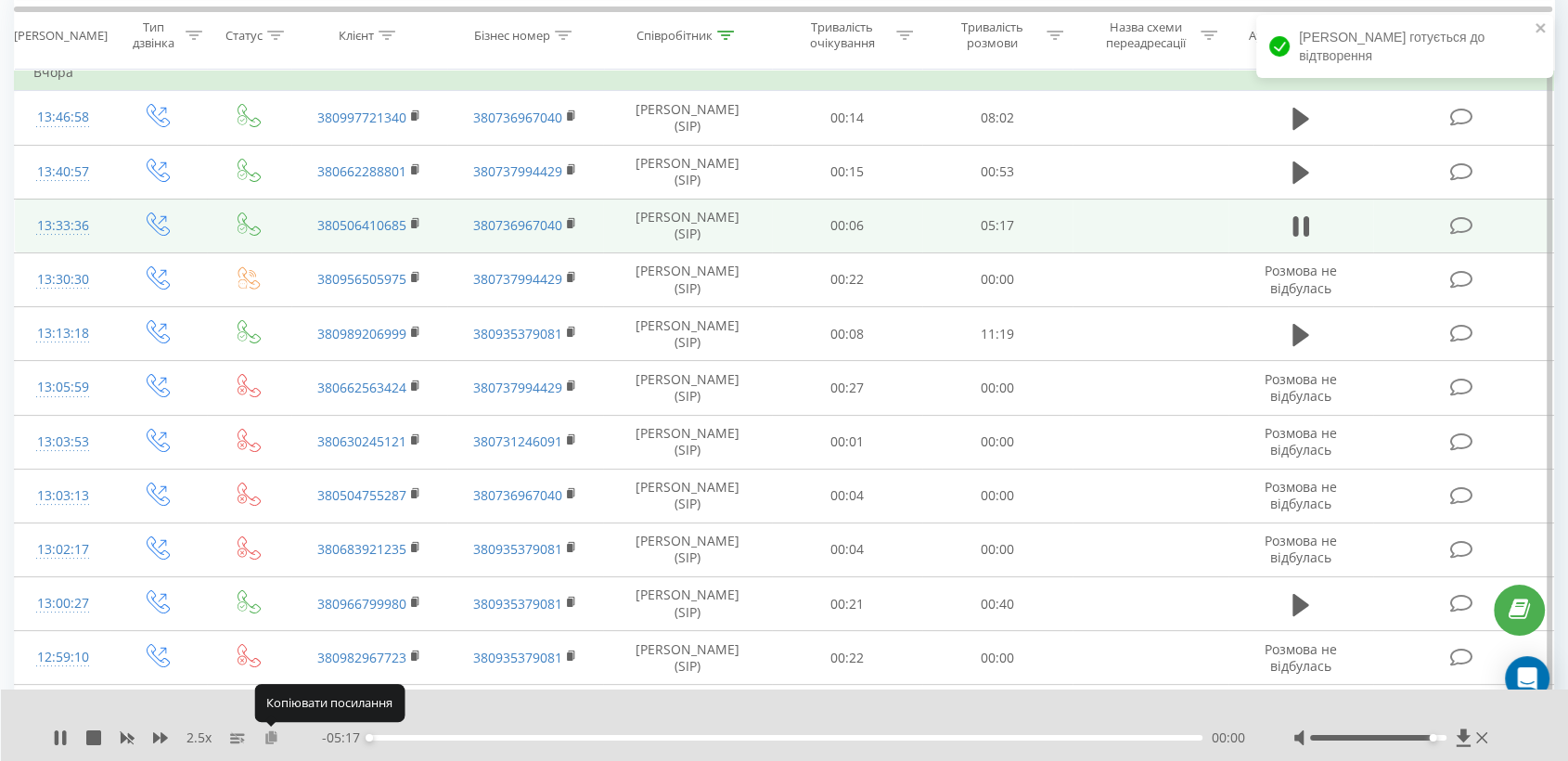
click at [272, 738] on icon at bounding box center [271, 736] width 16 height 13
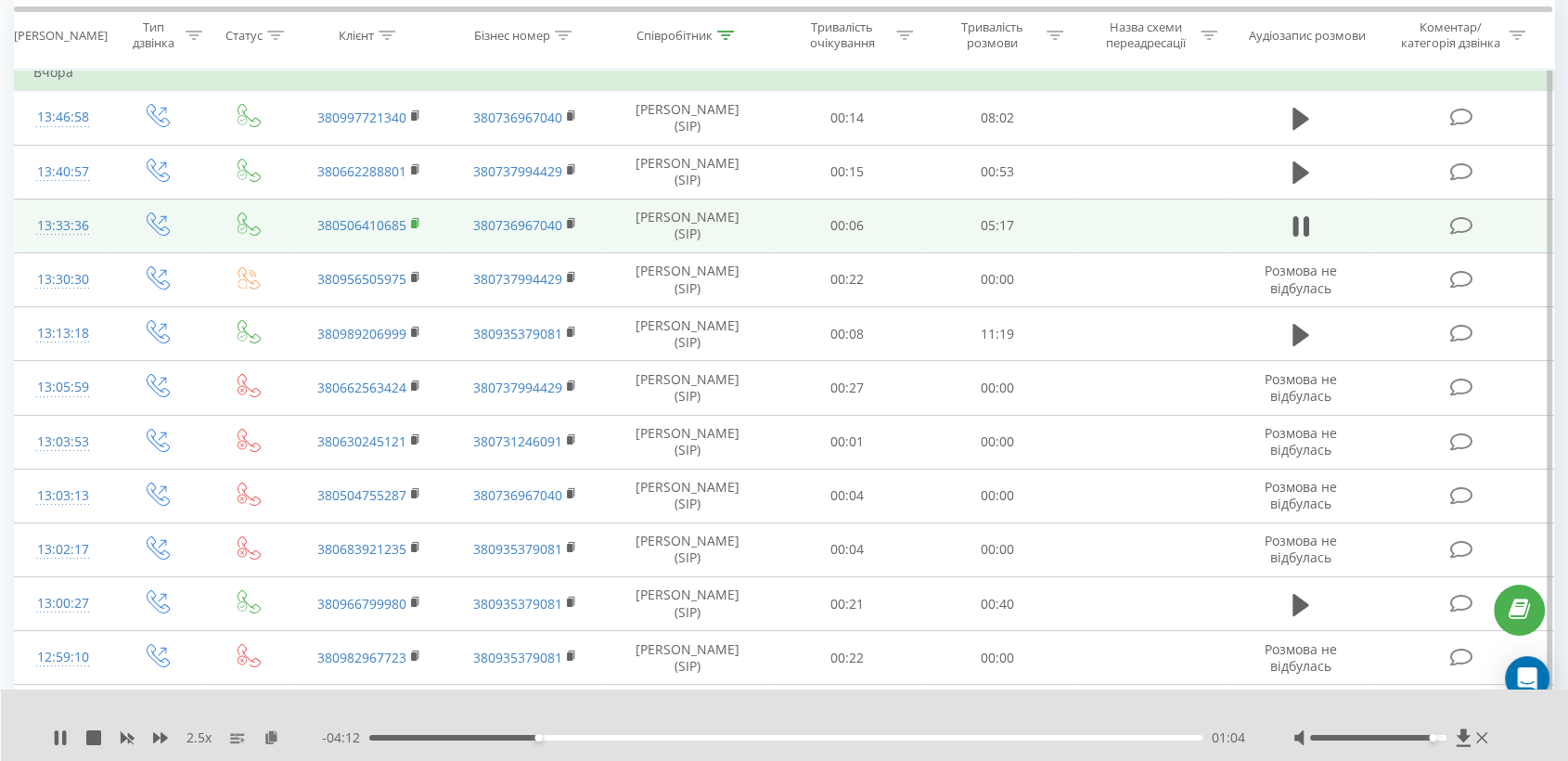
click at [415, 220] on rect at bounding box center [414, 224] width 6 height 9
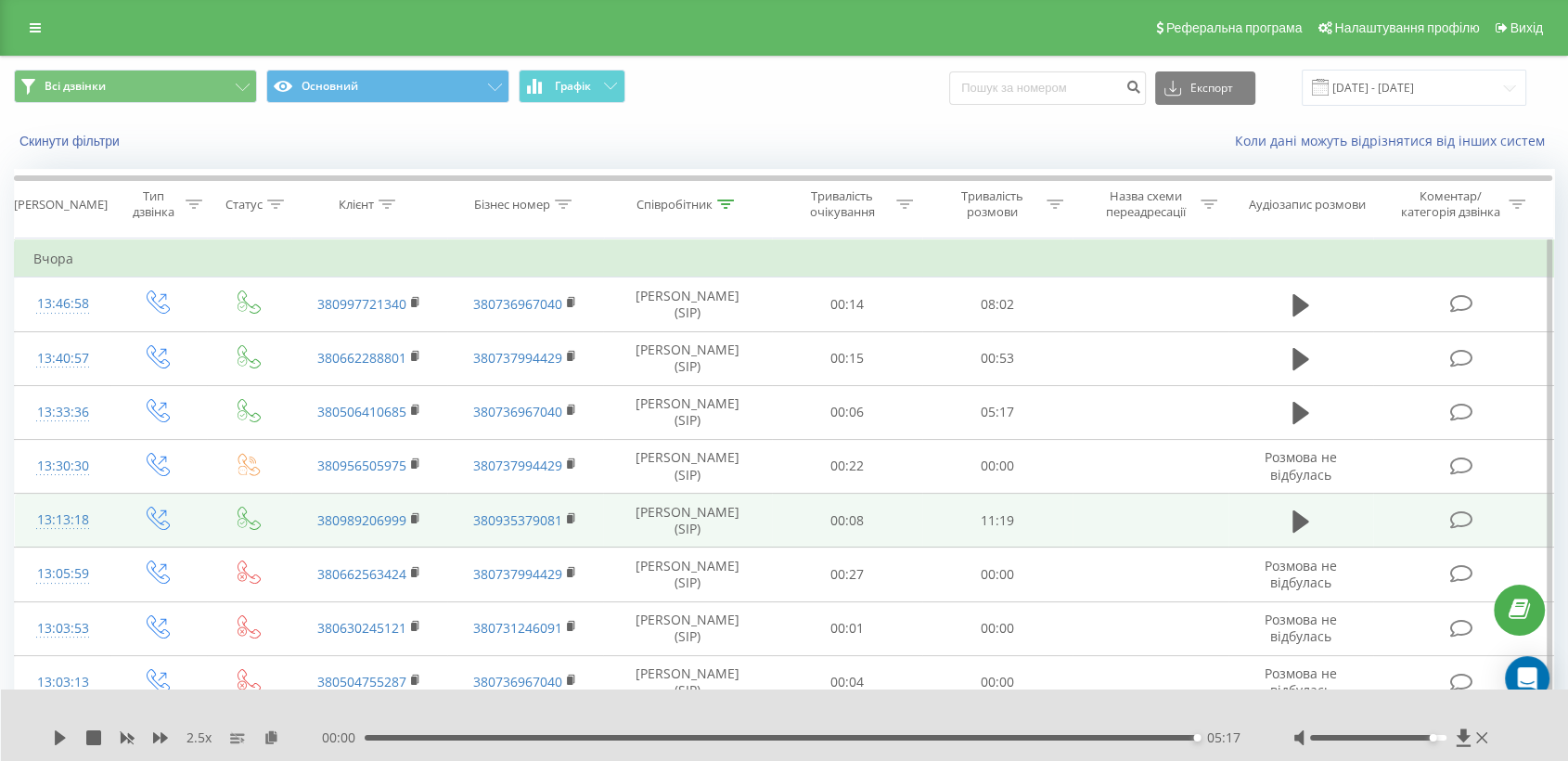
scroll to position [0, 0]
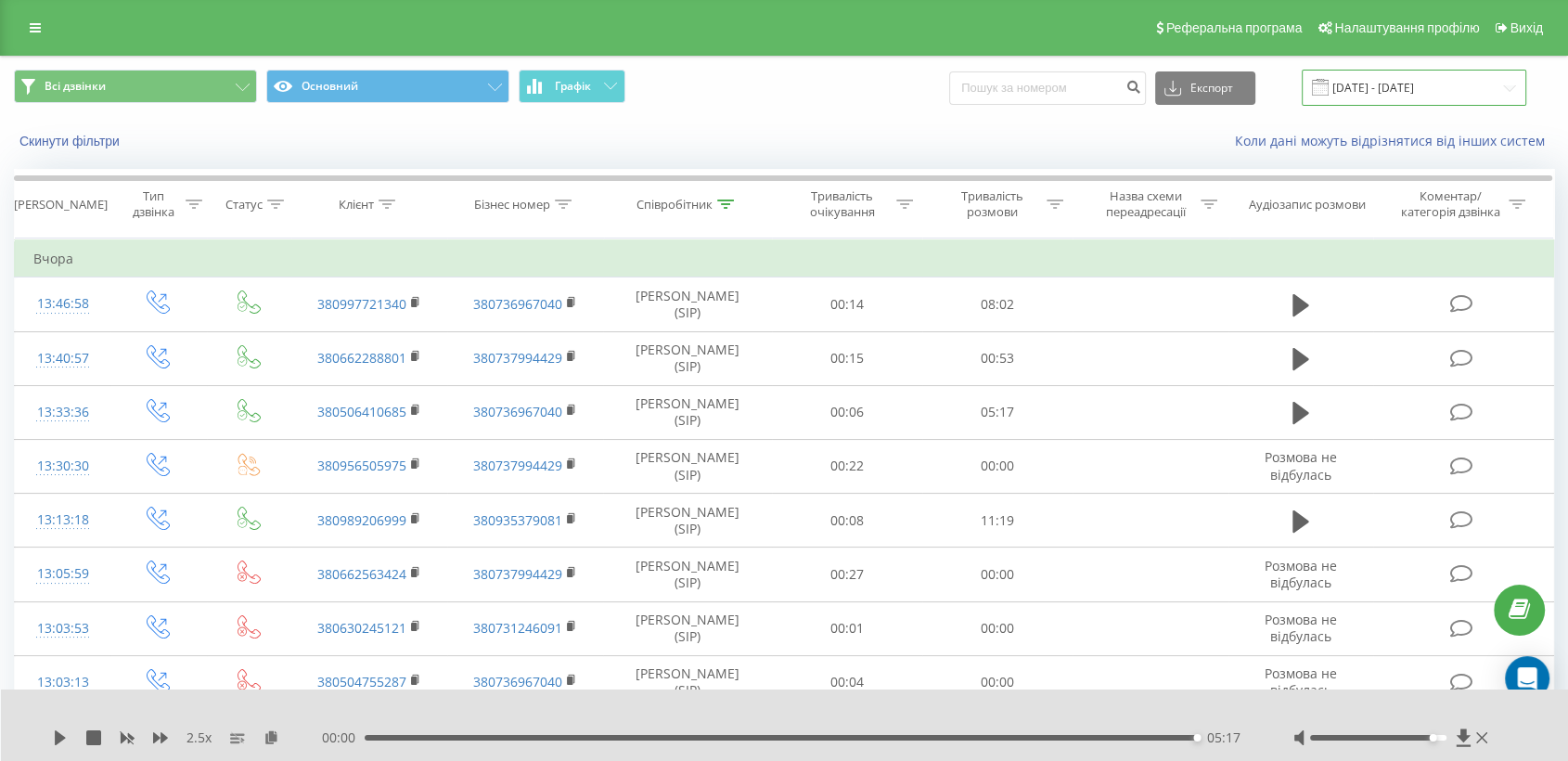
click at [1437, 80] on input "[DATE] - [DATE]" at bounding box center [1414, 87] width 224 height 36
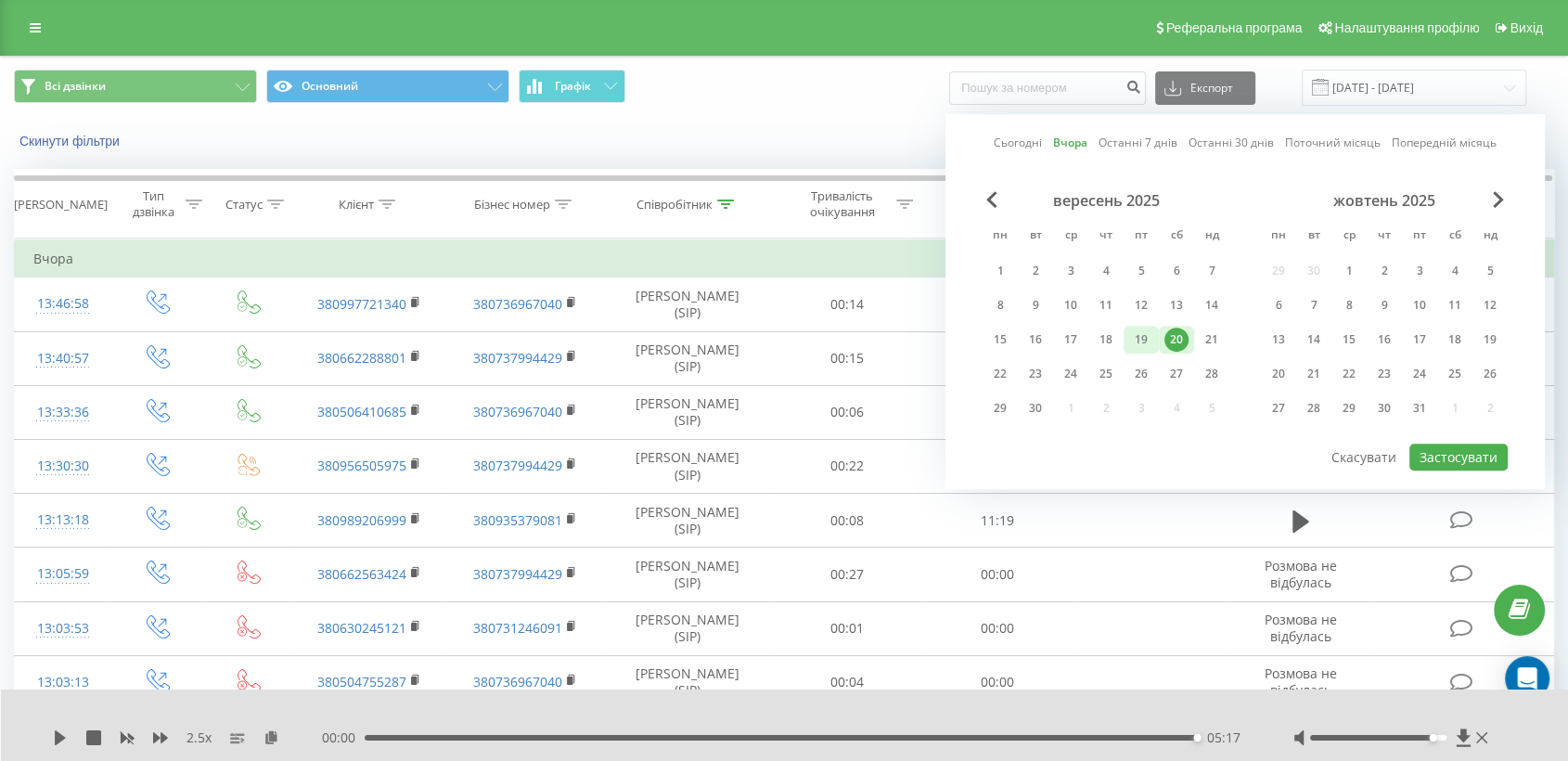
click at [1143, 341] on div "19" at bounding box center [1141, 339] width 24 height 24
click at [1474, 441] on div at bounding box center [1244, 442] width 525 height 2
click at [1500, 469] on div "Сьогодні Вчора Останні 7 днів Останні 30 днів Поточний місяць Попередній місяць…" at bounding box center [1244, 301] width 599 height 375
click at [1477, 452] on button "Застосувати" at bounding box center [1458, 457] width 98 height 27
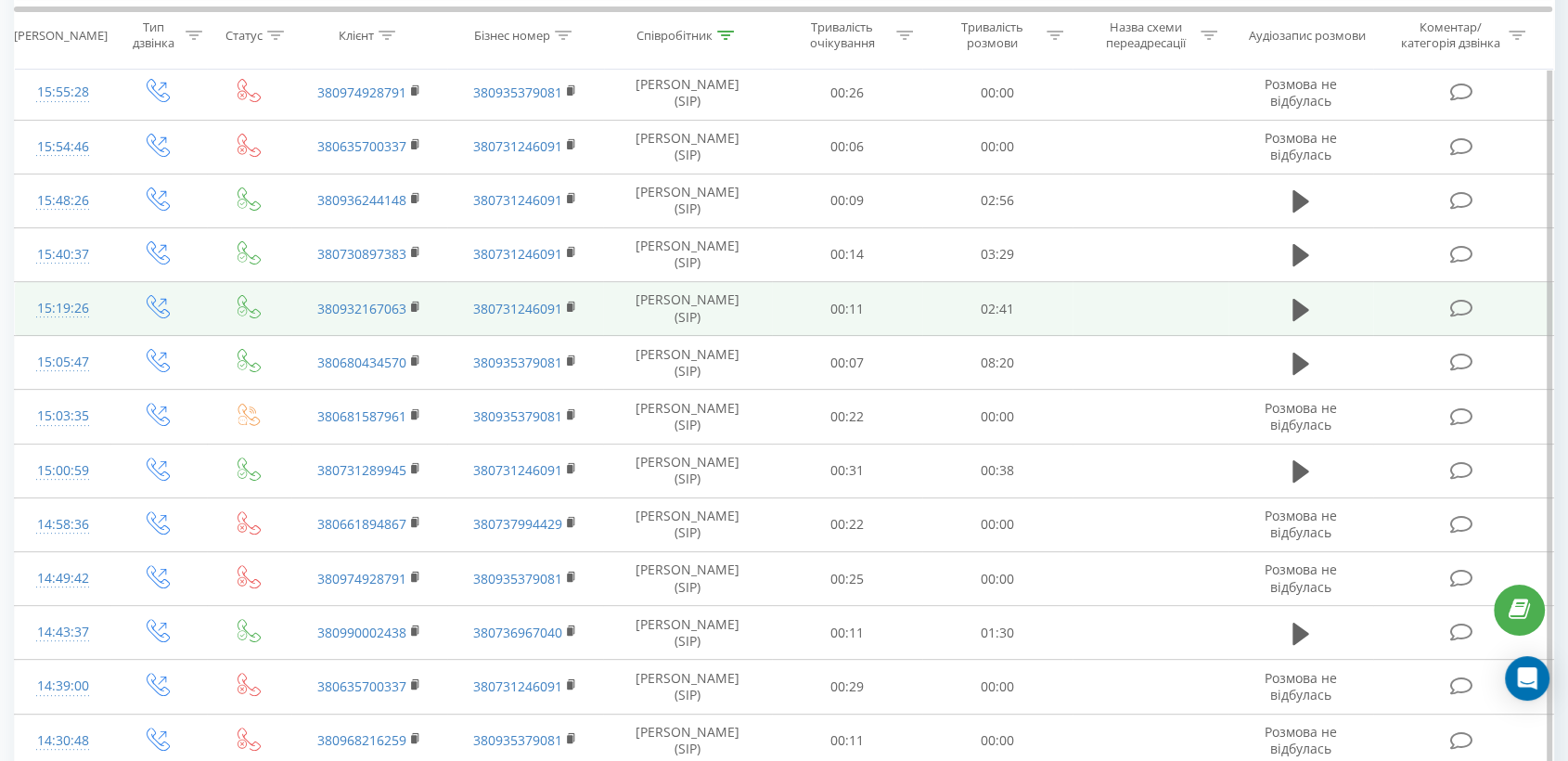
scroll to position [514, 0]
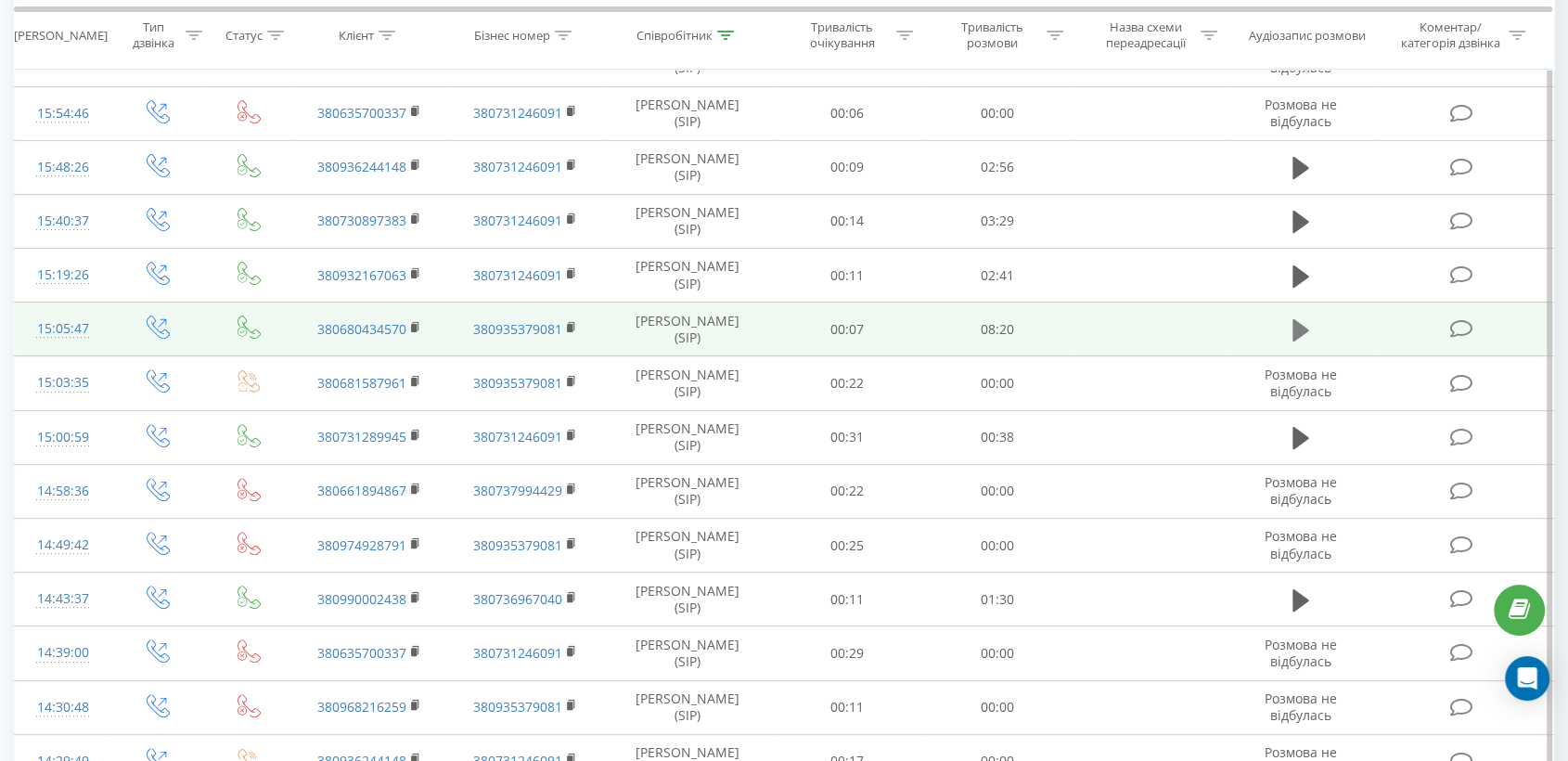
click at [1289, 322] on button at bounding box center [1301, 330] width 28 height 28
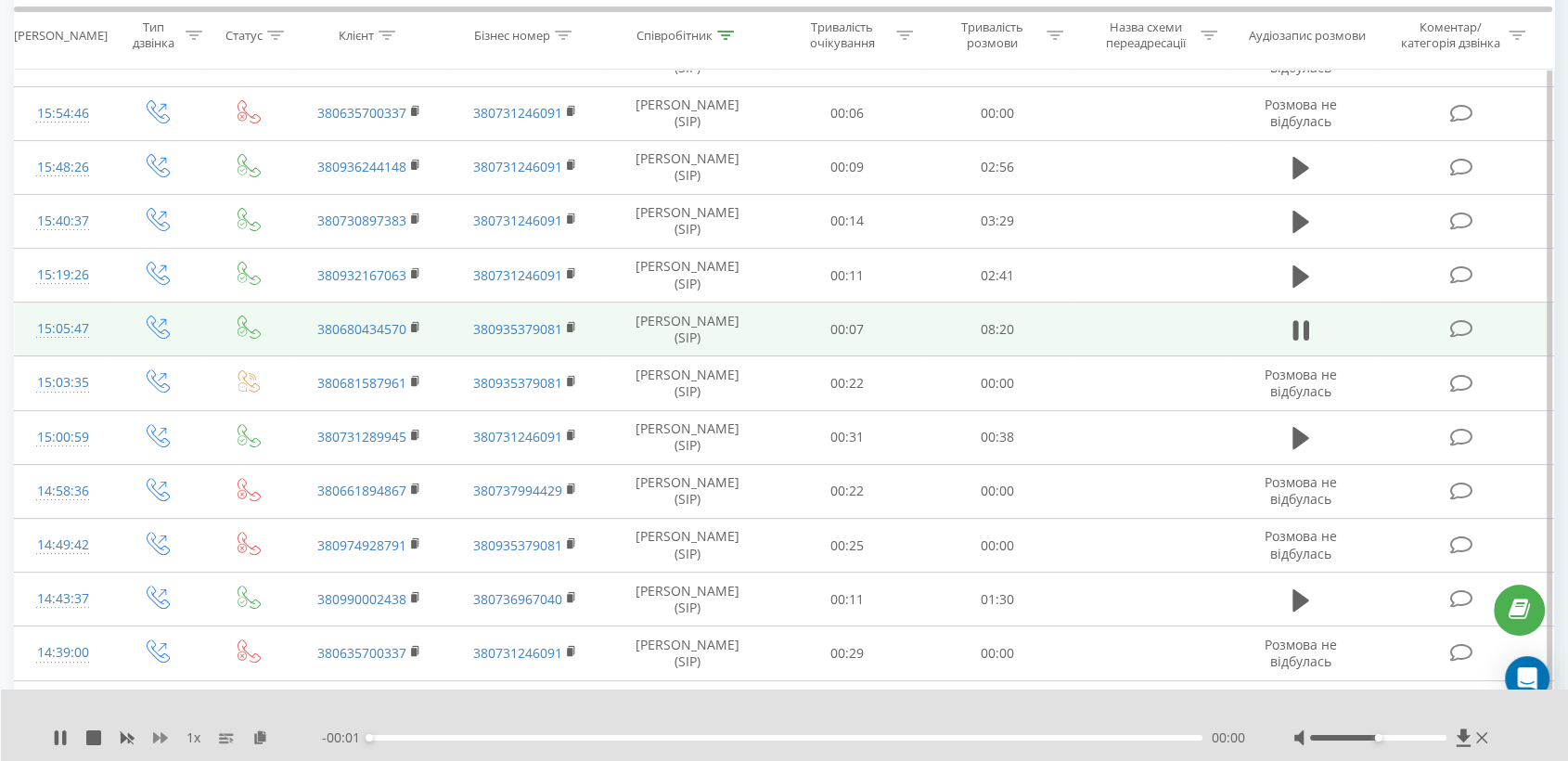
click at [159, 731] on icon at bounding box center [160, 737] width 15 height 15
click at [158, 731] on icon at bounding box center [160, 737] width 15 height 15
click at [158, 732] on icon at bounding box center [160, 737] width 15 height 15
click at [162, 737] on icon at bounding box center [160, 737] width 15 height 11
click at [270, 739] on icon at bounding box center [271, 736] width 16 height 13
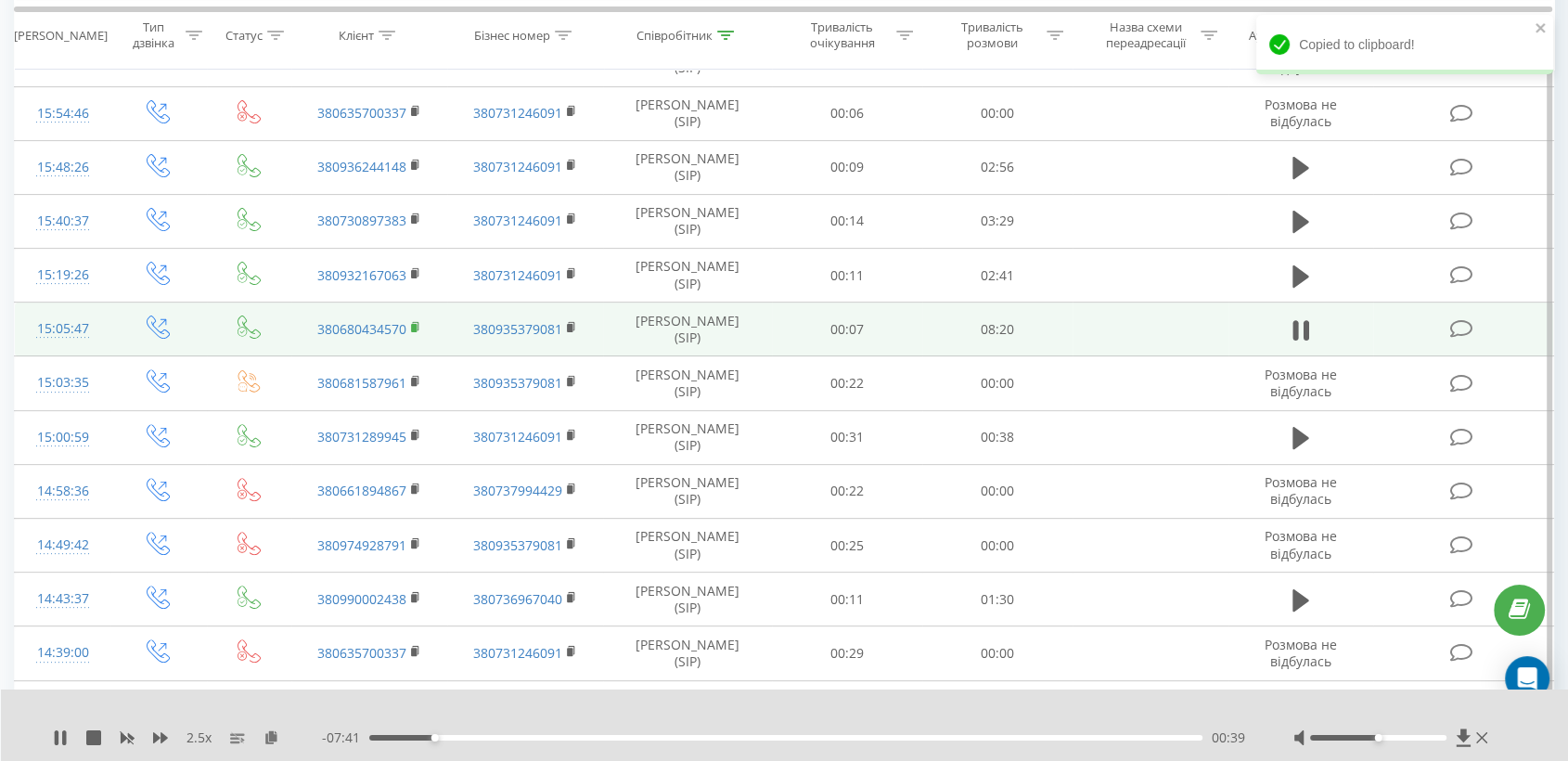
click at [413, 324] on rect at bounding box center [414, 327] width 6 height 9
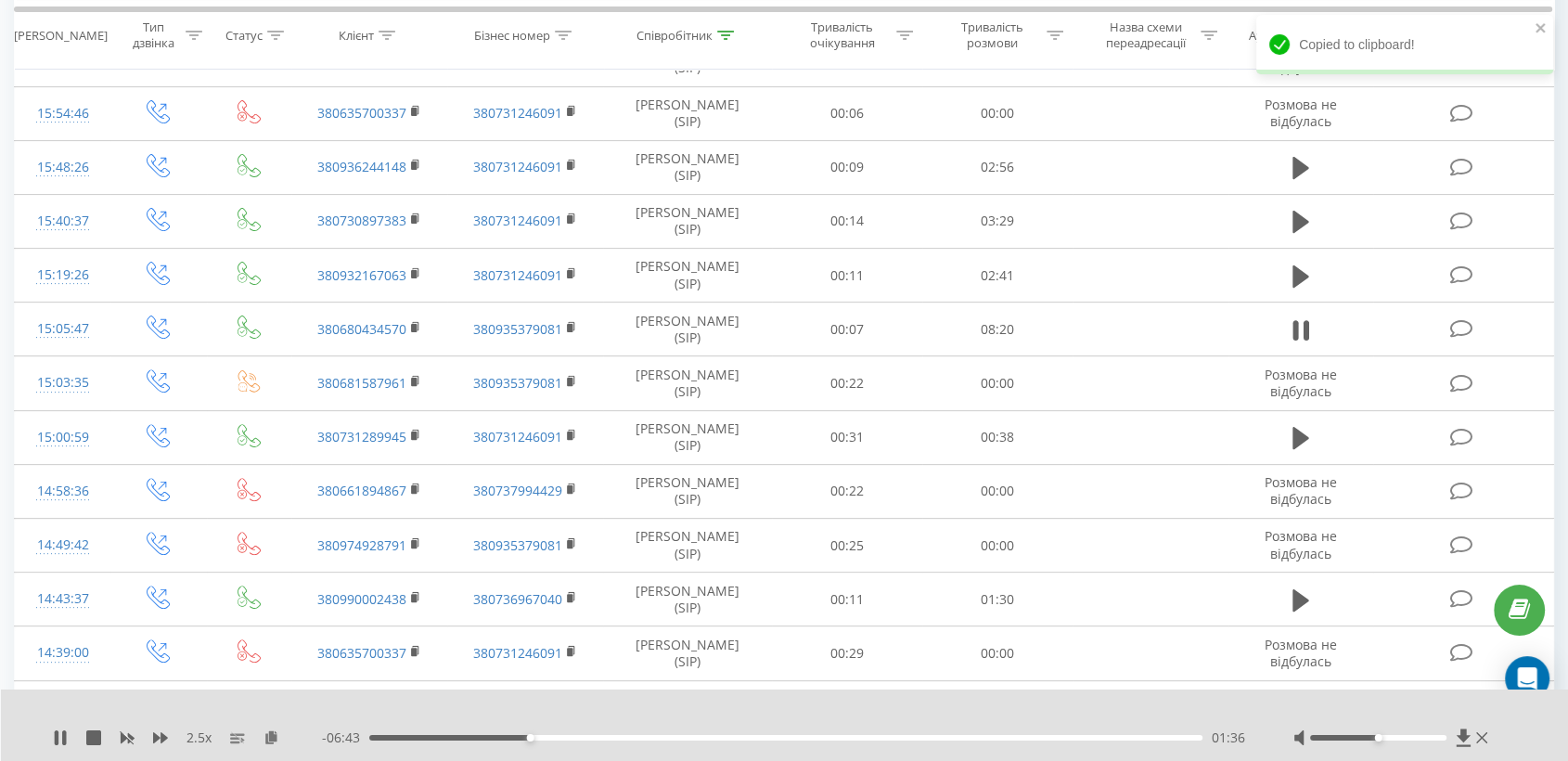
click at [1406, 742] on div at bounding box center [1393, 737] width 199 height 19
click at [1422, 735] on div at bounding box center [1378, 738] width 136 height 6
click at [704, 737] on div "03:21" at bounding box center [785, 738] width 833 height 6
click at [719, 738] on div "03:30" at bounding box center [785, 738] width 833 height 6
click at [740, 740] on div "03:31" at bounding box center [785, 738] width 833 height 6
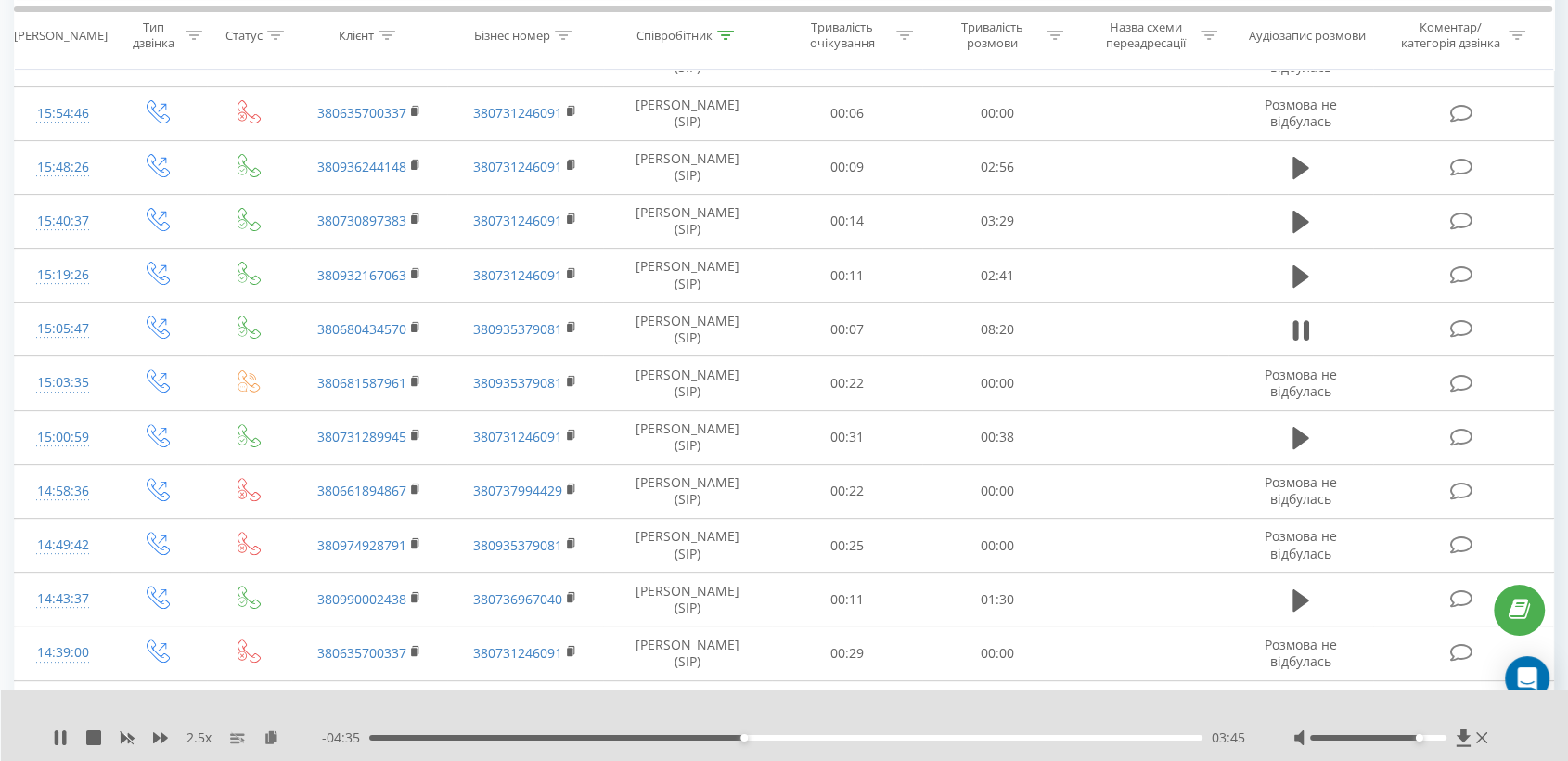
click at [777, 737] on div "03:45" at bounding box center [785, 738] width 833 height 6
click at [798, 738] on div "04:07" at bounding box center [785, 738] width 833 height 6
click at [822, 737] on div "04:32" at bounding box center [785, 738] width 833 height 6
click at [841, 739] on div "04:43" at bounding box center [785, 738] width 833 height 6
click at [937, 736] on div "05:41" at bounding box center [785, 738] width 833 height 6
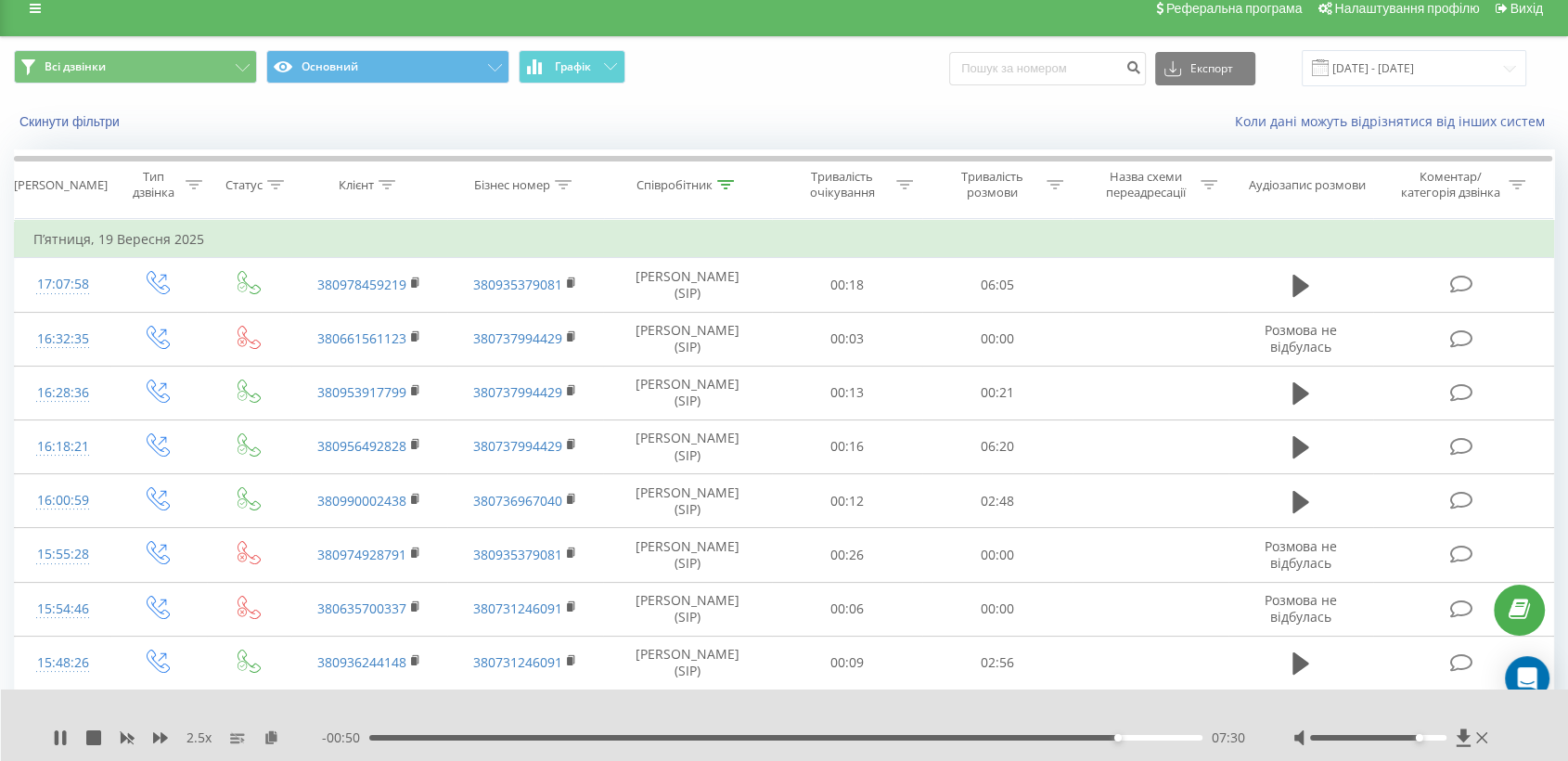
scroll to position [0, 0]
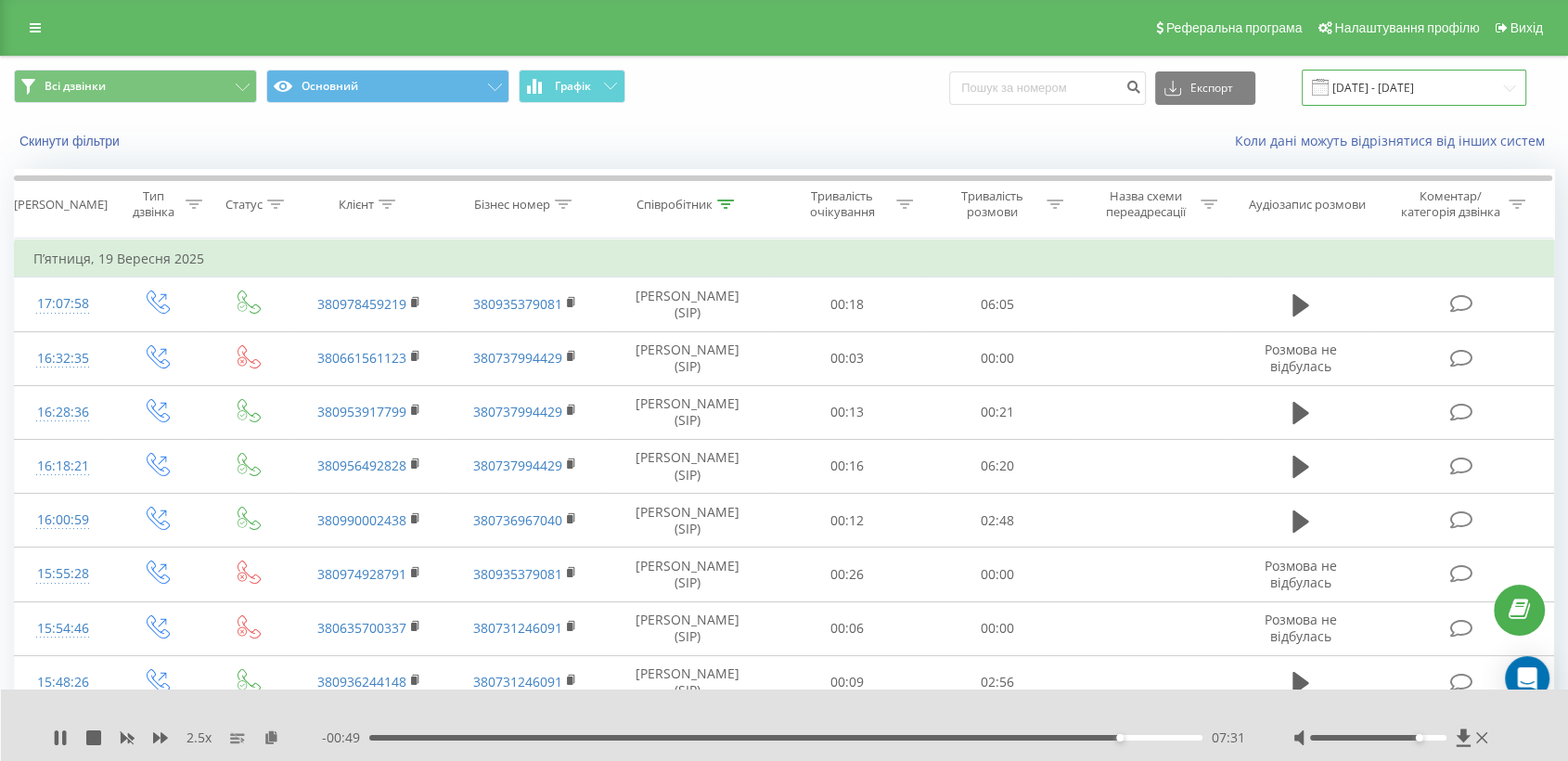
click at [1365, 80] on input "[DATE] - [DATE]" at bounding box center [1414, 87] width 224 height 36
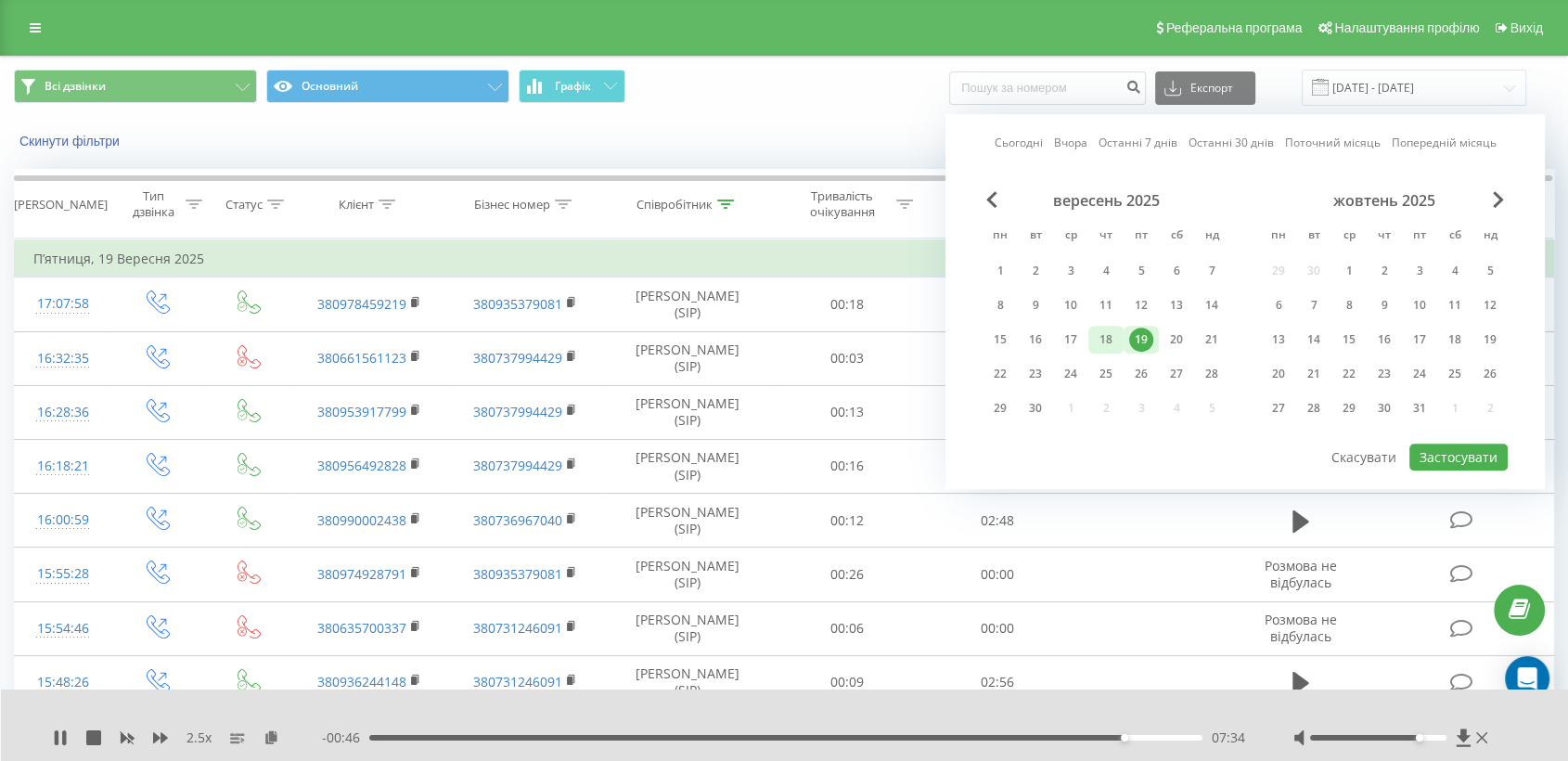
click at [1107, 339] on div "18" at bounding box center [1105, 339] width 24 height 24
click at [1462, 451] on button "Застосувати" at bounding box center [1458, 457] width 98 height 27
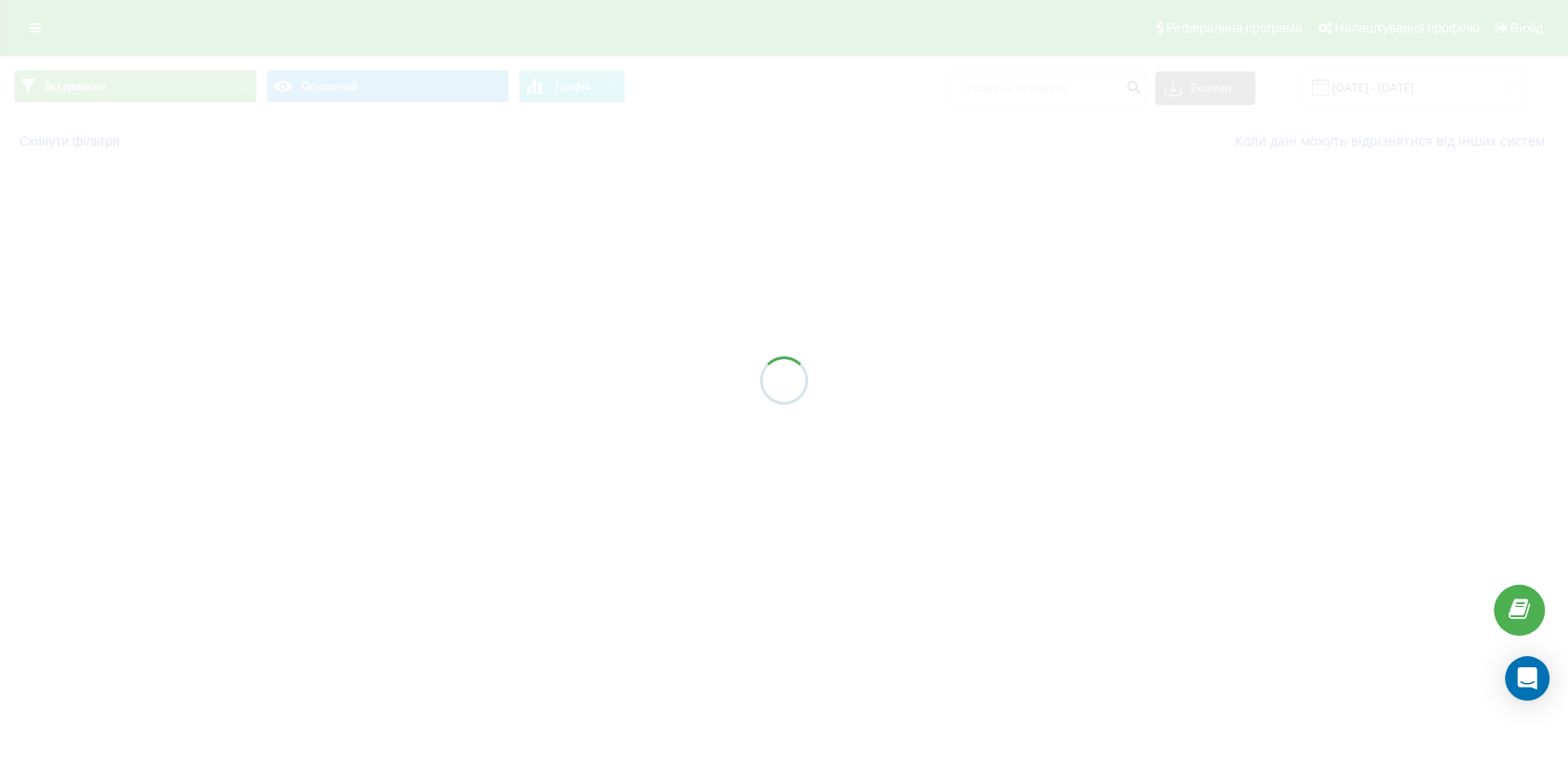
type input "[DATE] - [DATE]"
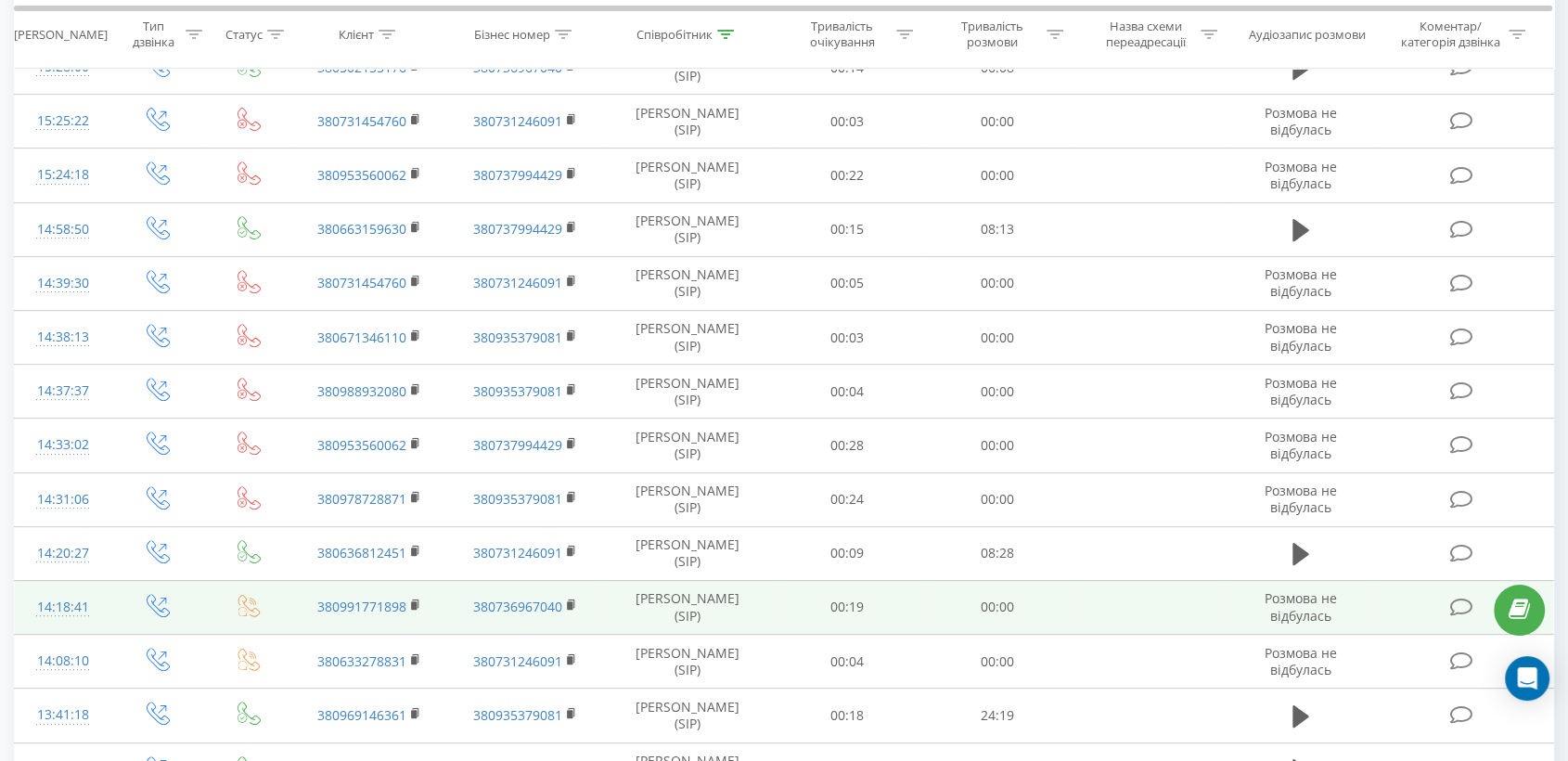
scroll to position [455, 0]
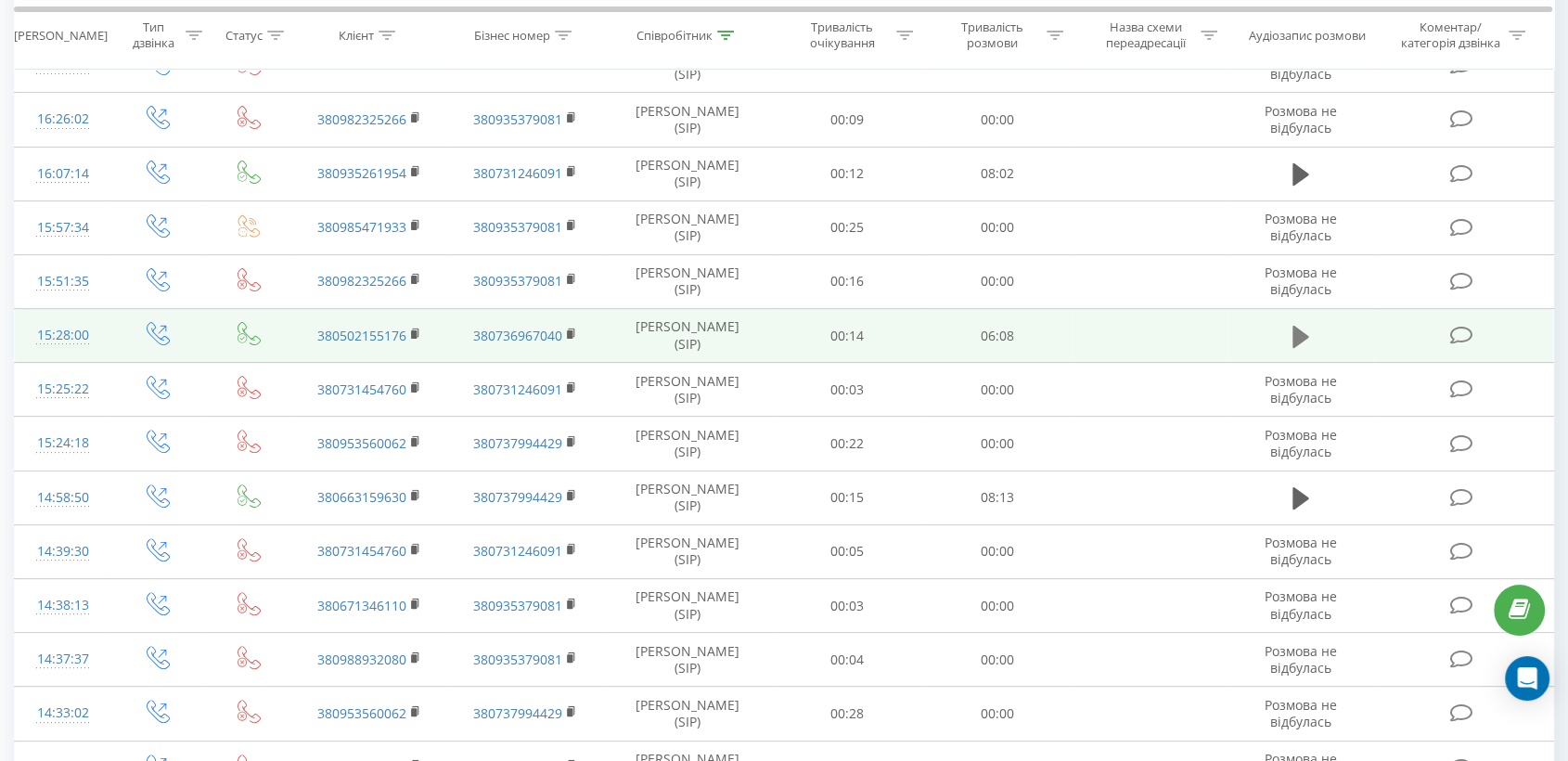
click at [1292, 324] on icon at bounding box center [1300, 335] width 17 height 22
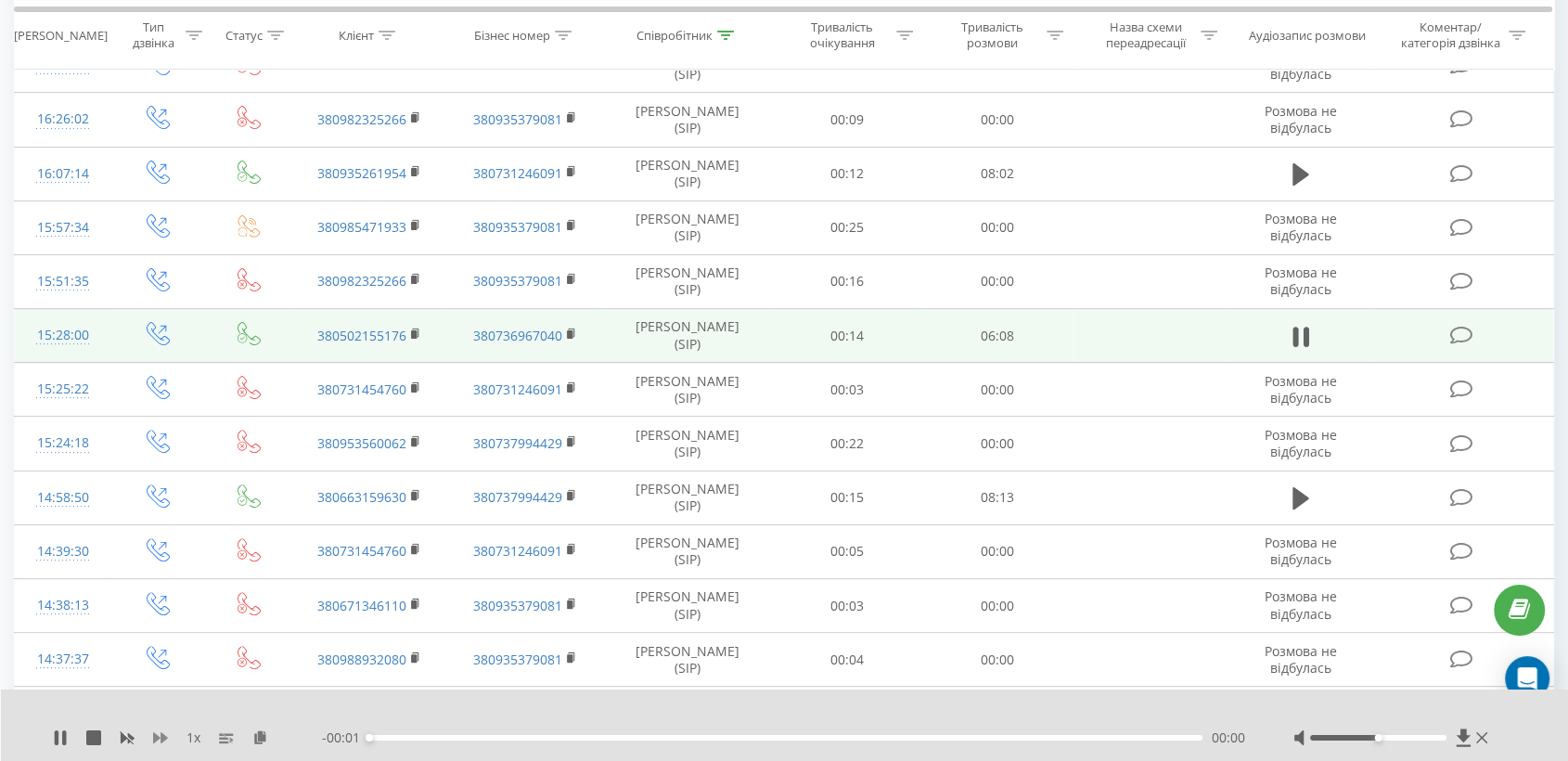
click at [157, 740] on icon at bounding box center [160, 737] width 15 height 15
click at [270, 736] on icon at bounding box center [271, 736] width 16 height 13
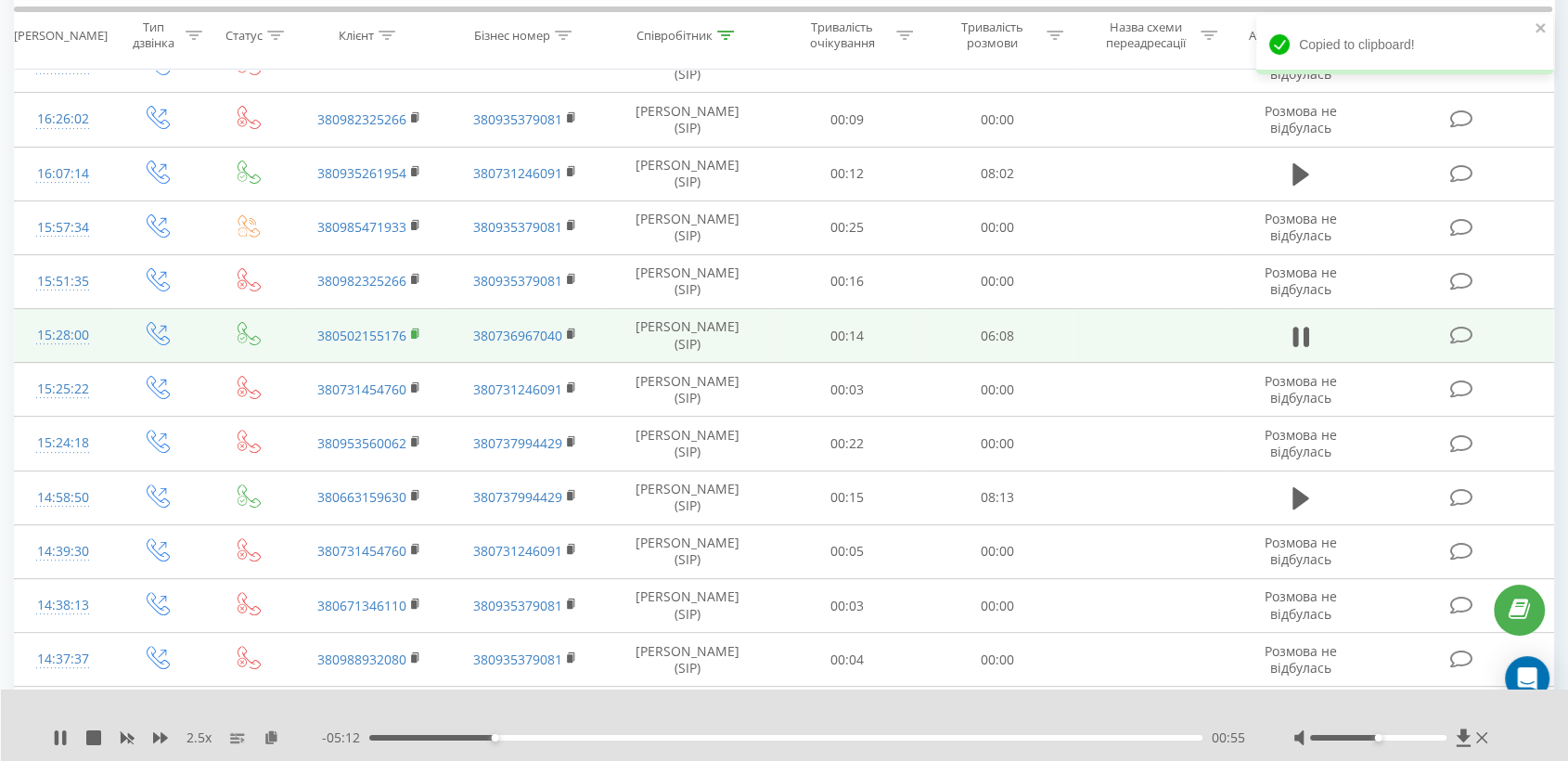
click at [416, 327] on icon at bounding box center [416, 333] width 10 height 13
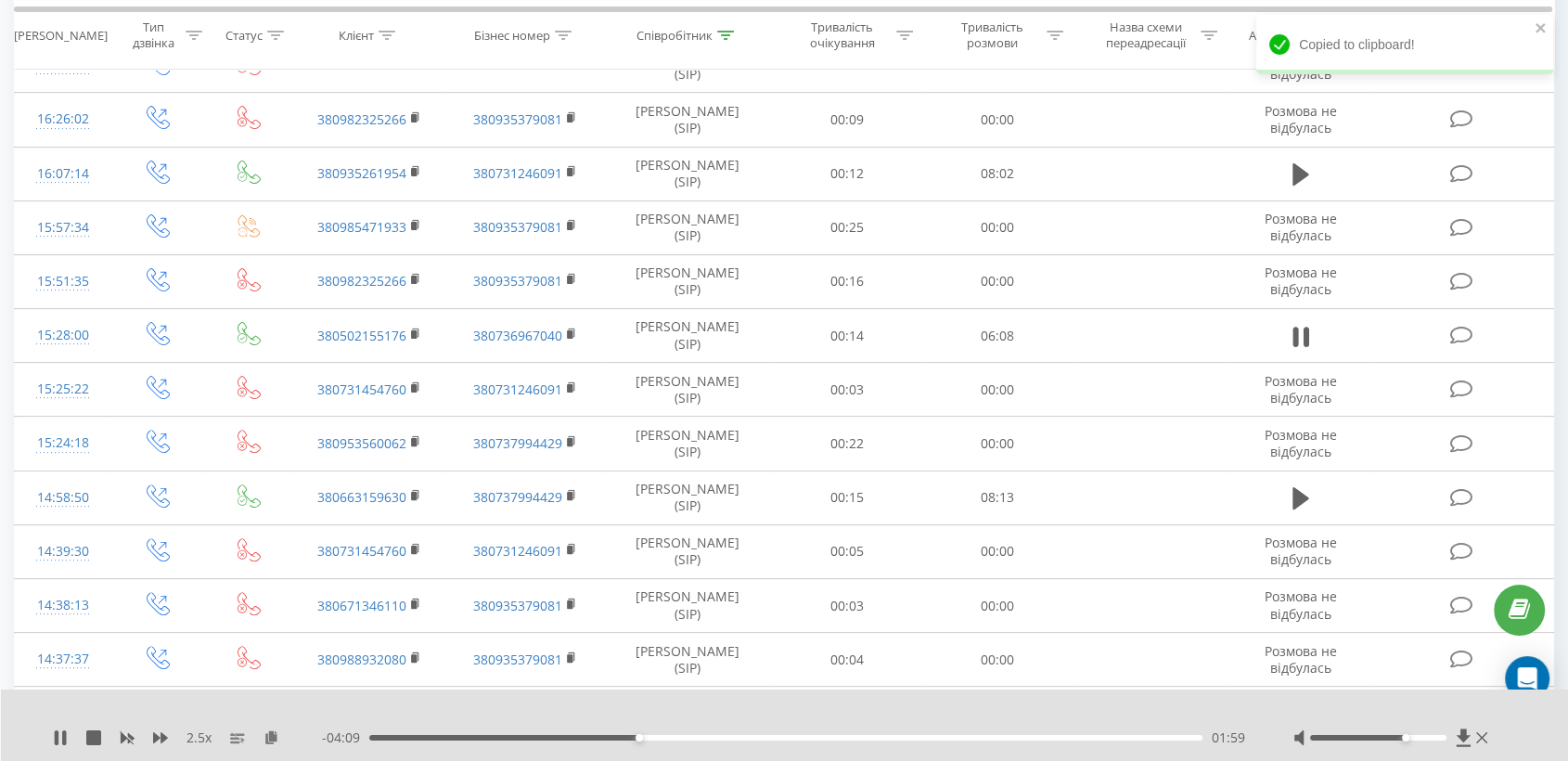
click at [1409, 737] on div at bounding box center [1378, 738] width 136 height 6
click at [683, 722] on div at bounding box center [773, 713] width 1152 height 20
click at [680, 733] on div "- 02:52 03:15 03:15" at bounding box center [784, 737] width 925 height 19
click at [640, 732] on div "- 02:52 03:16 03:16" at bounding box center [784, 737] width 925 height 19
click at [616, 738] on div "03:19" at bounding box center [785, 738] width 833 height 6
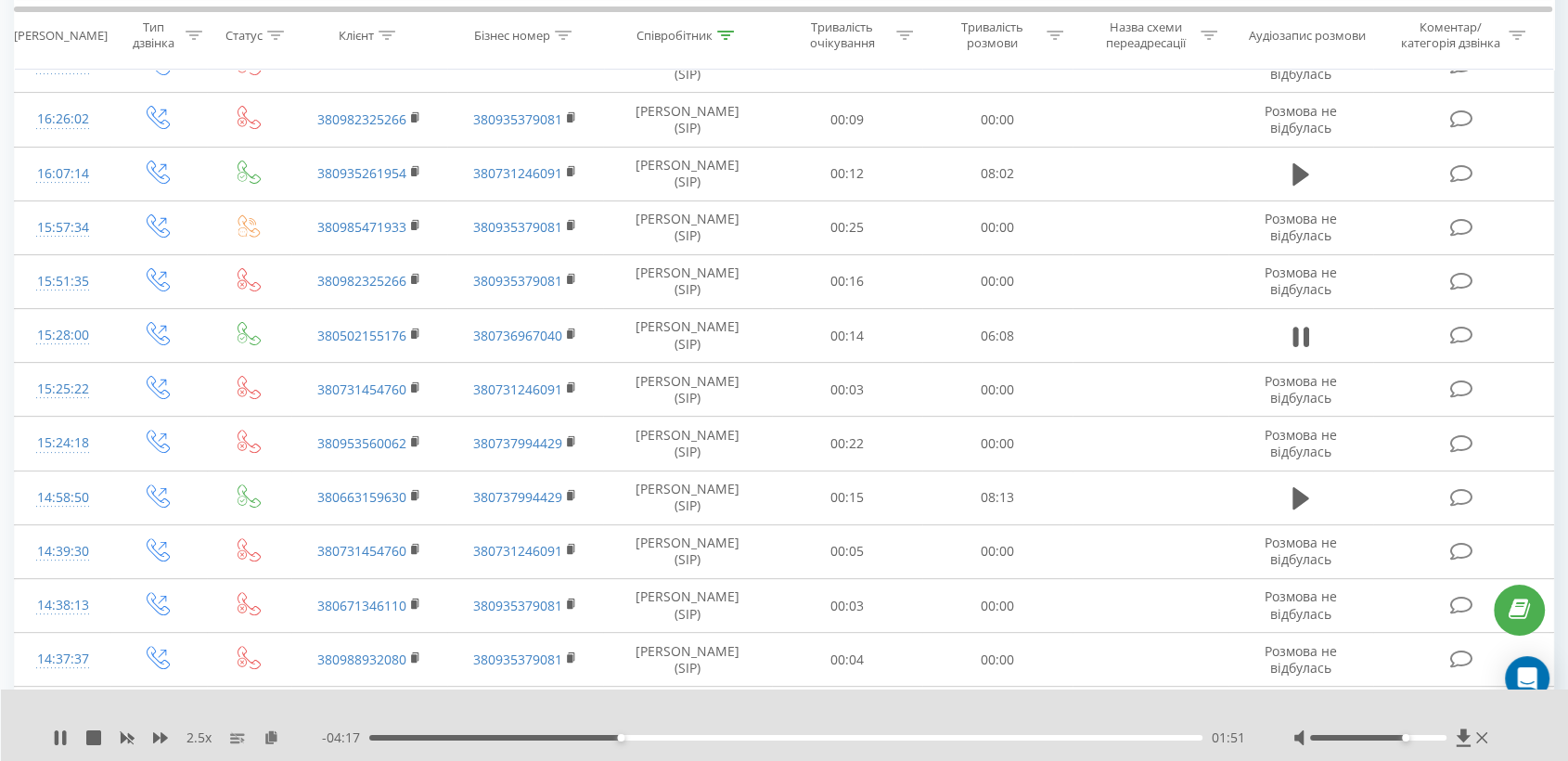
click at [631, 743] on div "- 04:17 01:51 01:51" at bounding box center [784, 737] width 925 height 19
click at [644, 736] on div "01:53" at bounding box center [785, 738] width 833 height 6
click at [569, 731] on div "- 00:04 06:03 06:03" at bounding box center [784, 737] width 925 height 19
click at [565, 736] on div "06:06" at bounding box center [785, 738] width 833 height 6
click at [579, 745] on div "- 04:39 01:28 01:28" at bounding box center [784, 737] width 925 height 19
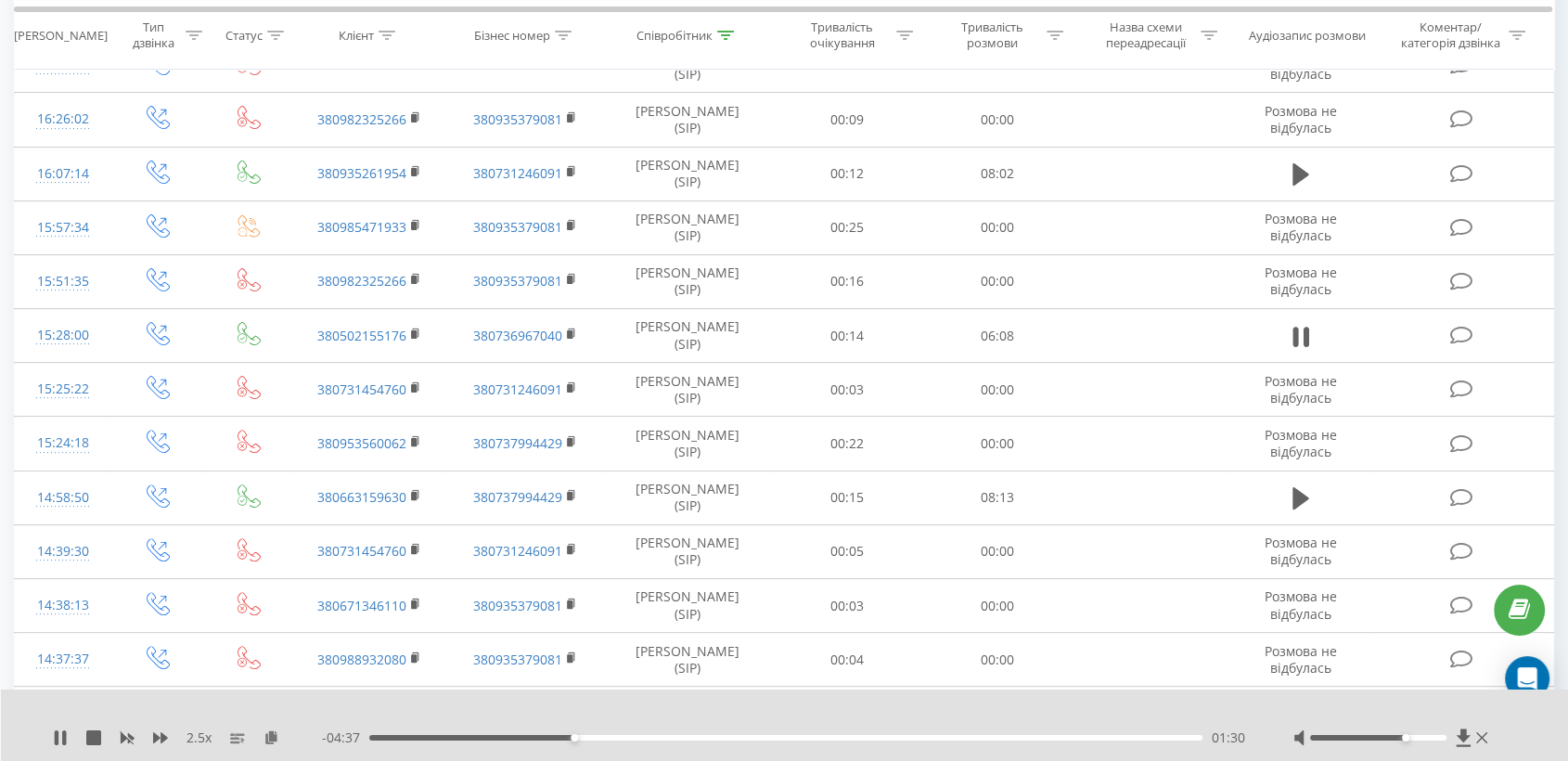
click at [584, 728] on div "- 04:37 01:30 01:30" at bounding box center [784, 737] width 925 height 19
click at [594, 736] on div "01:33" at bounding box center [785, 738] width 833 height 6
click at [642, 735] on div "01:44" at bounding box center [785, 738] width 833 height 6
click at [622, 736] on div "01:52" at bounding box center [785, 738] width 833 height 6
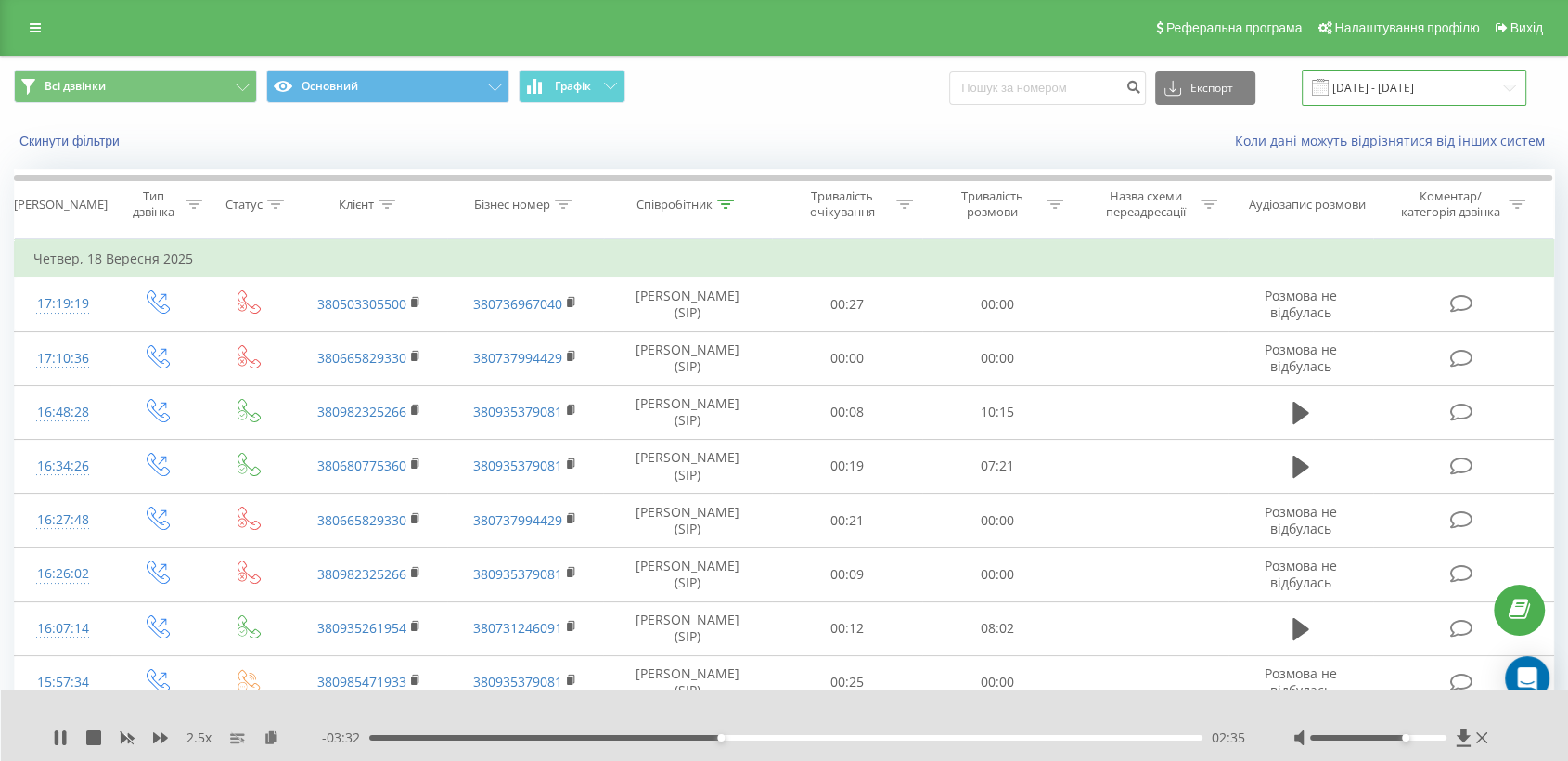
click at [1391, 78] on input "[DATE] - [DATE]" at bounding box center [1414, 87] width 224 height 36
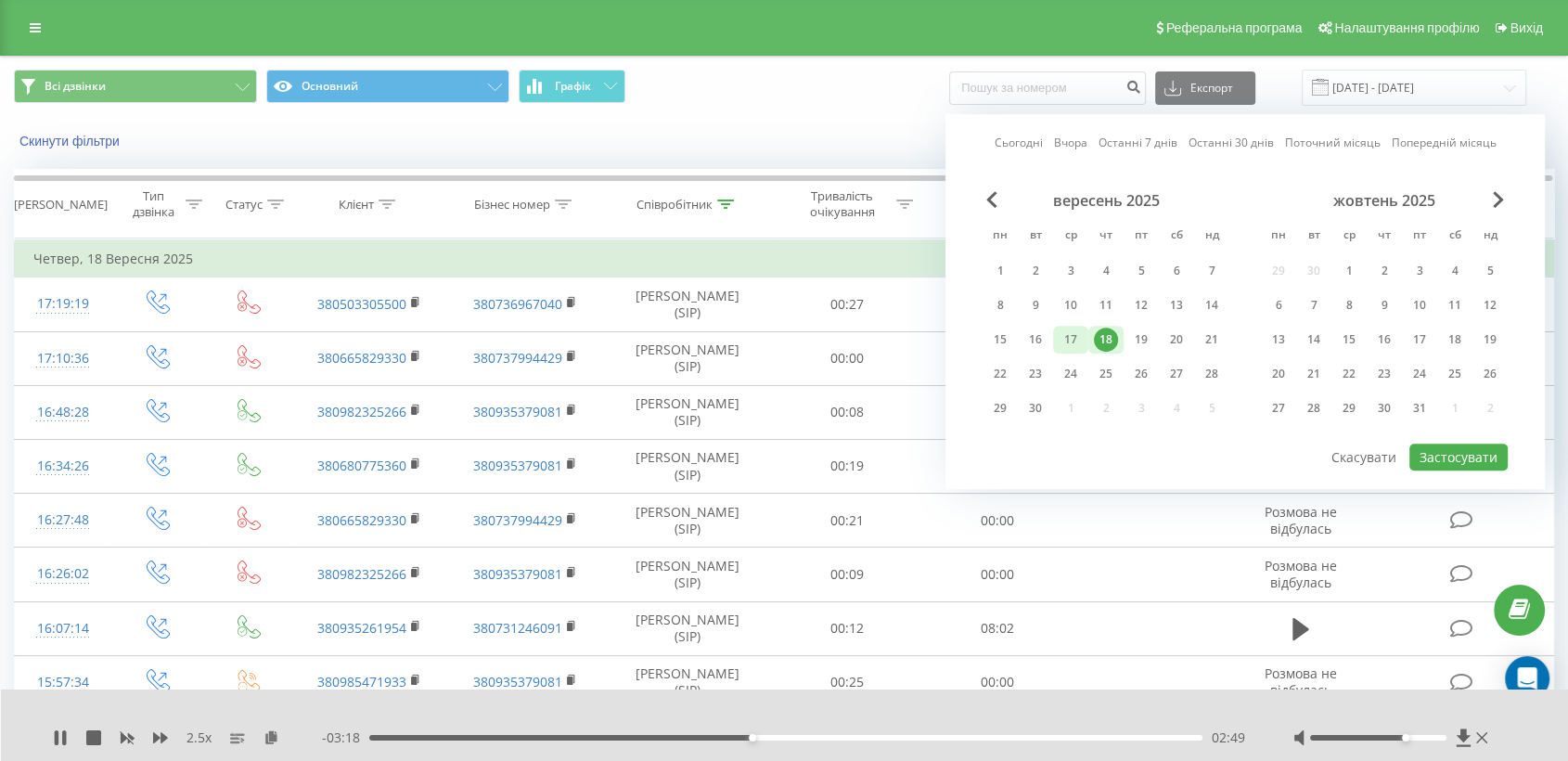
click at [1068, 338] on div "17" at bounding box center [1070, 339] width 24 height 24
click at [1450, 455] on button "Застосувати" at bounding box center [1458, 457] width 98 height 27
type input "[DATE] - [DATE]"
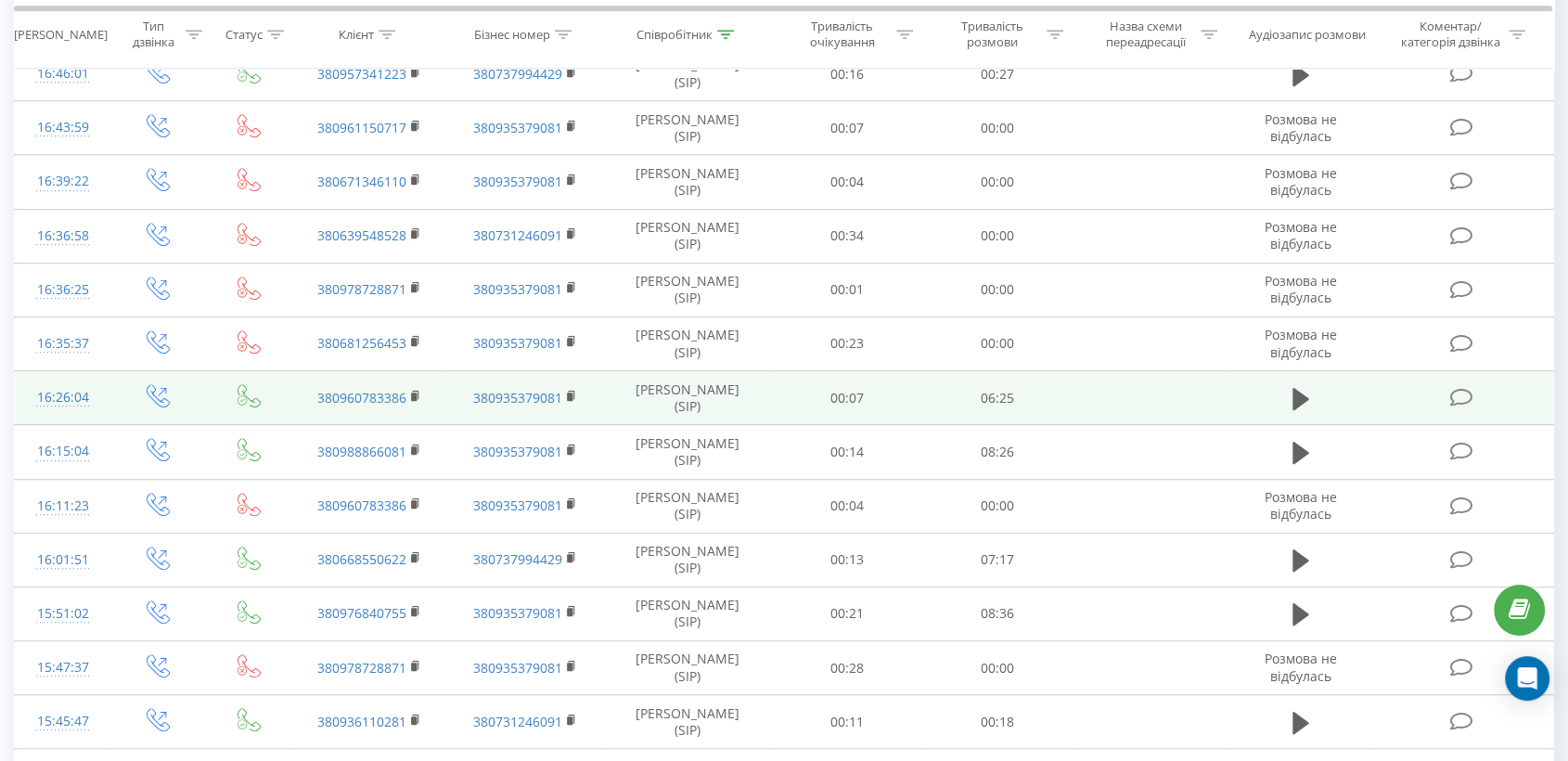
scroll to position [1031, 0]
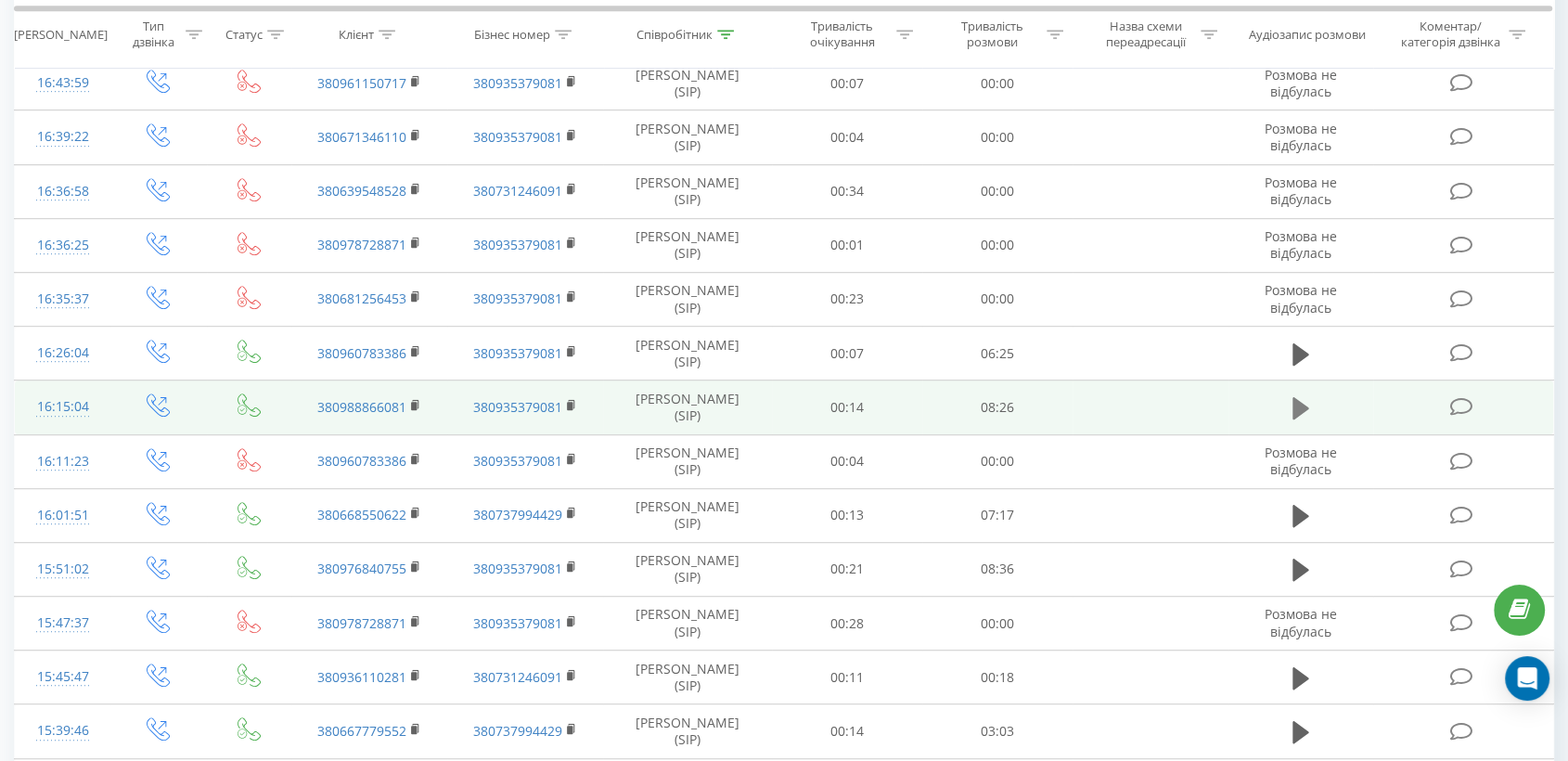
click at [1293, 397] on icon at bounding box center [1300, 407] width 17 height 22
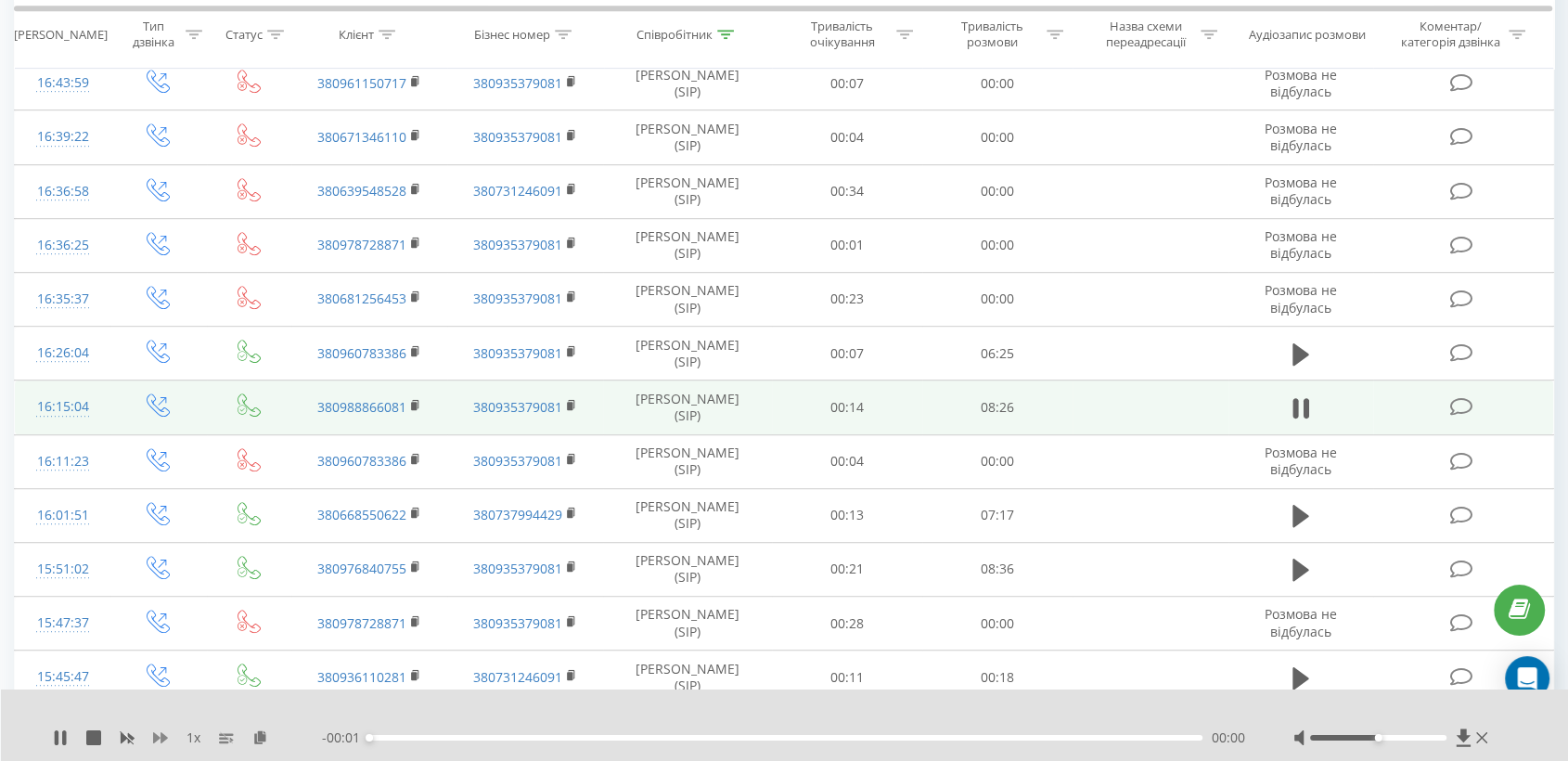
click at [161, 737] on icon at bounding box center [160, 737] width 15 height 11
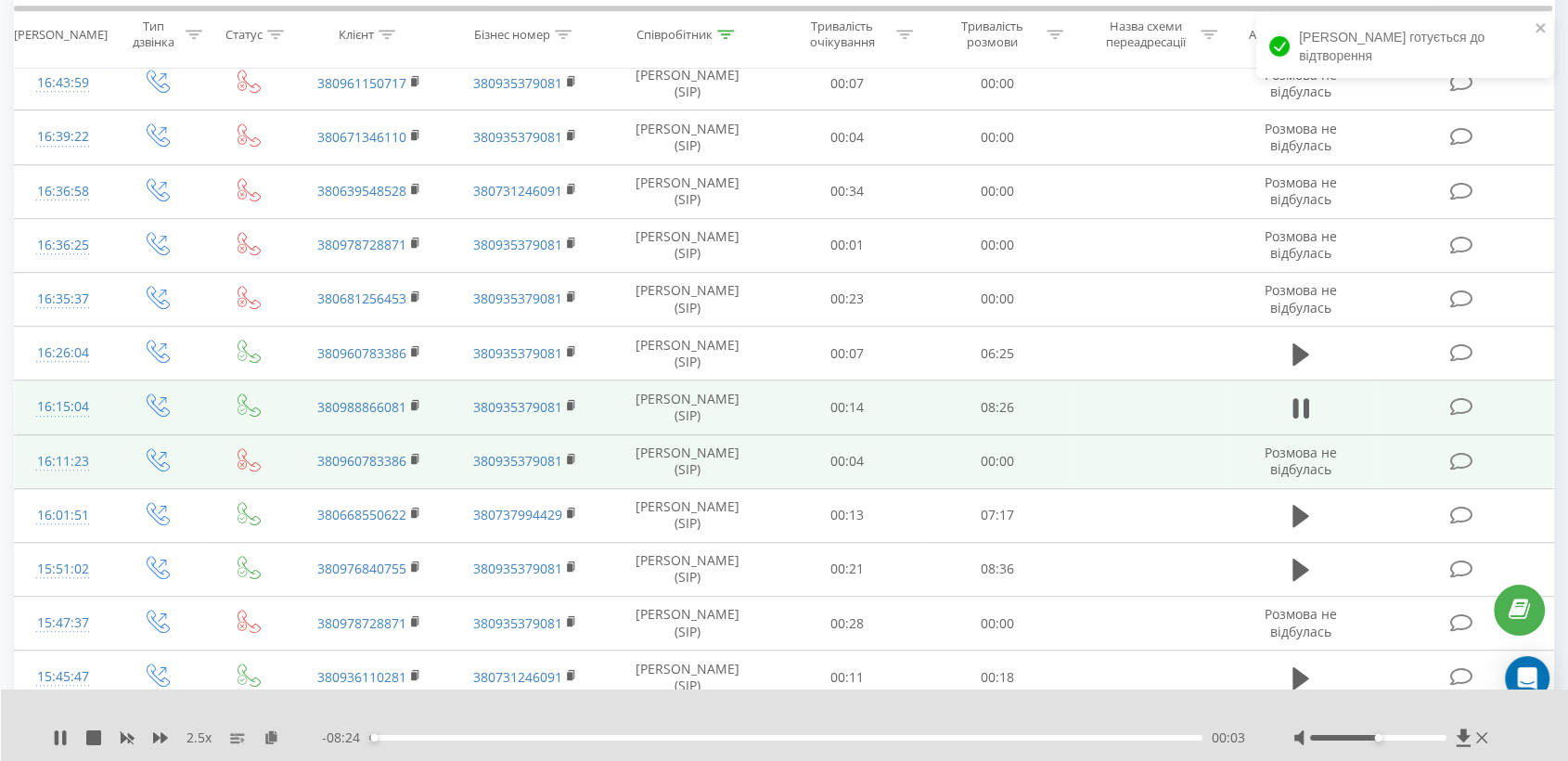
drag, startPoint x: 277, startPoint y: 737, endPoint x: 436, endPoint y: 439, distance: 337.8
click at [276, 740] on icon at bounding box center [271, 736] width 16 height 13
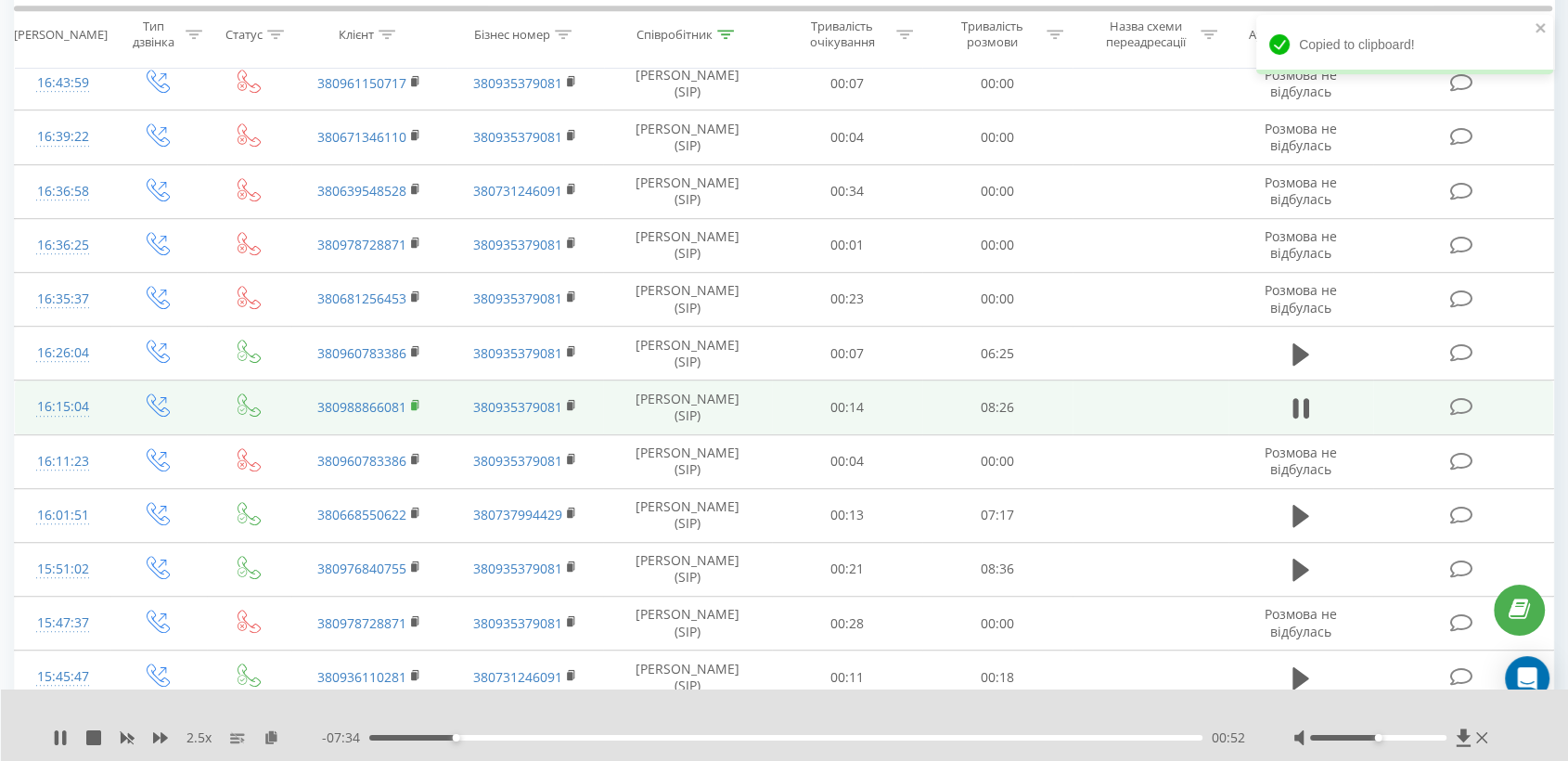
click at [416, 407] on icon at bounding box center [416, 404] width 10 height 13
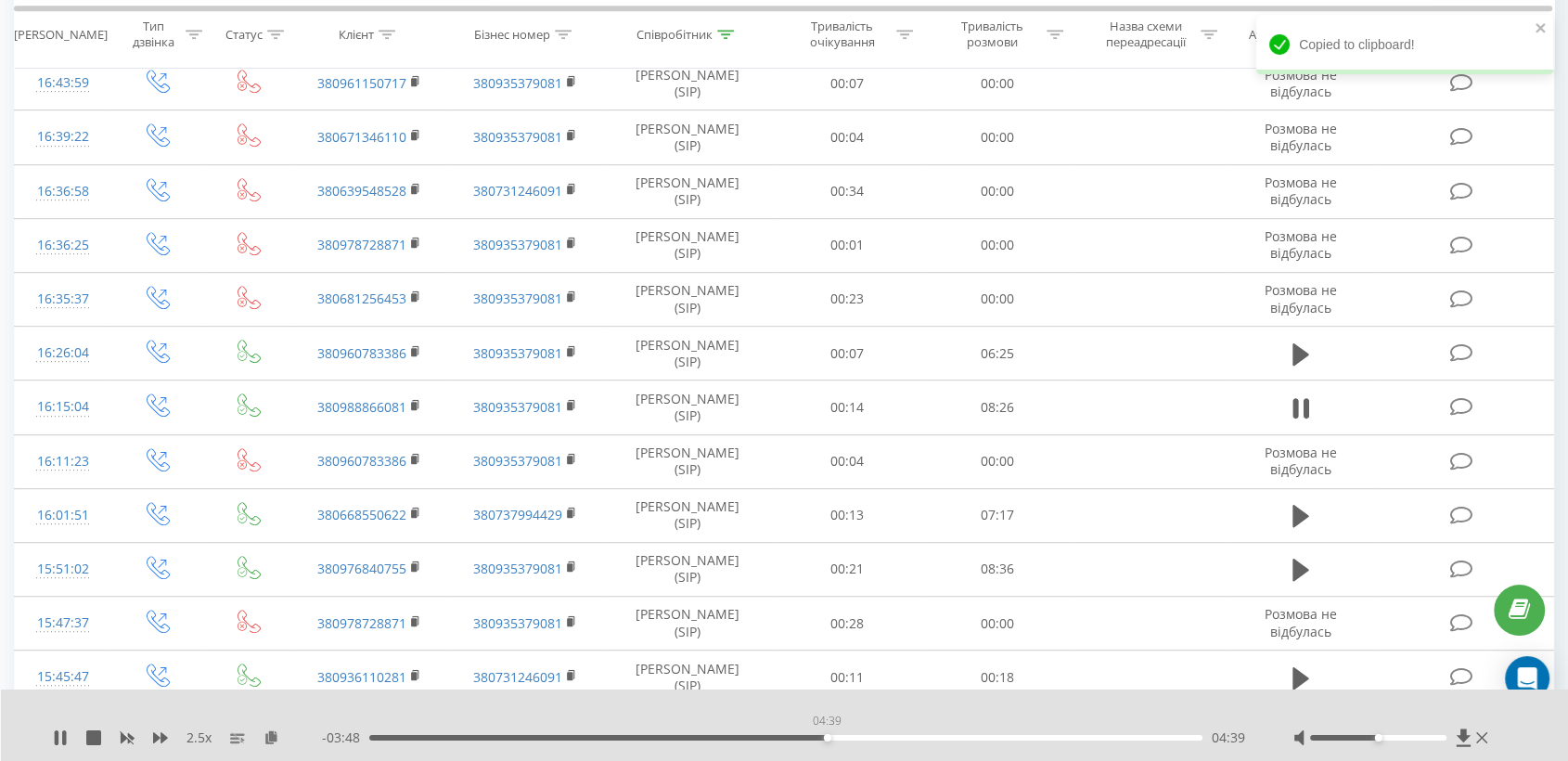
click at [826, 735] on div "04:39" at bounding box center [785, 738] width 833 height 6
click at [866, 741] on div "- 03:46 04:40 04:40" at bounding box center [784, 737] width 925 height 19
click at [931, 737] on div "05:42" at bounding box center [785, 738] width 833 height 6
click at [984, 739] on div "06:15" at bounding box center [785, 738] width 833 height 6
click at [1016, 739] on div "06:17" at bounding box center [785, 738] width 833 height 6
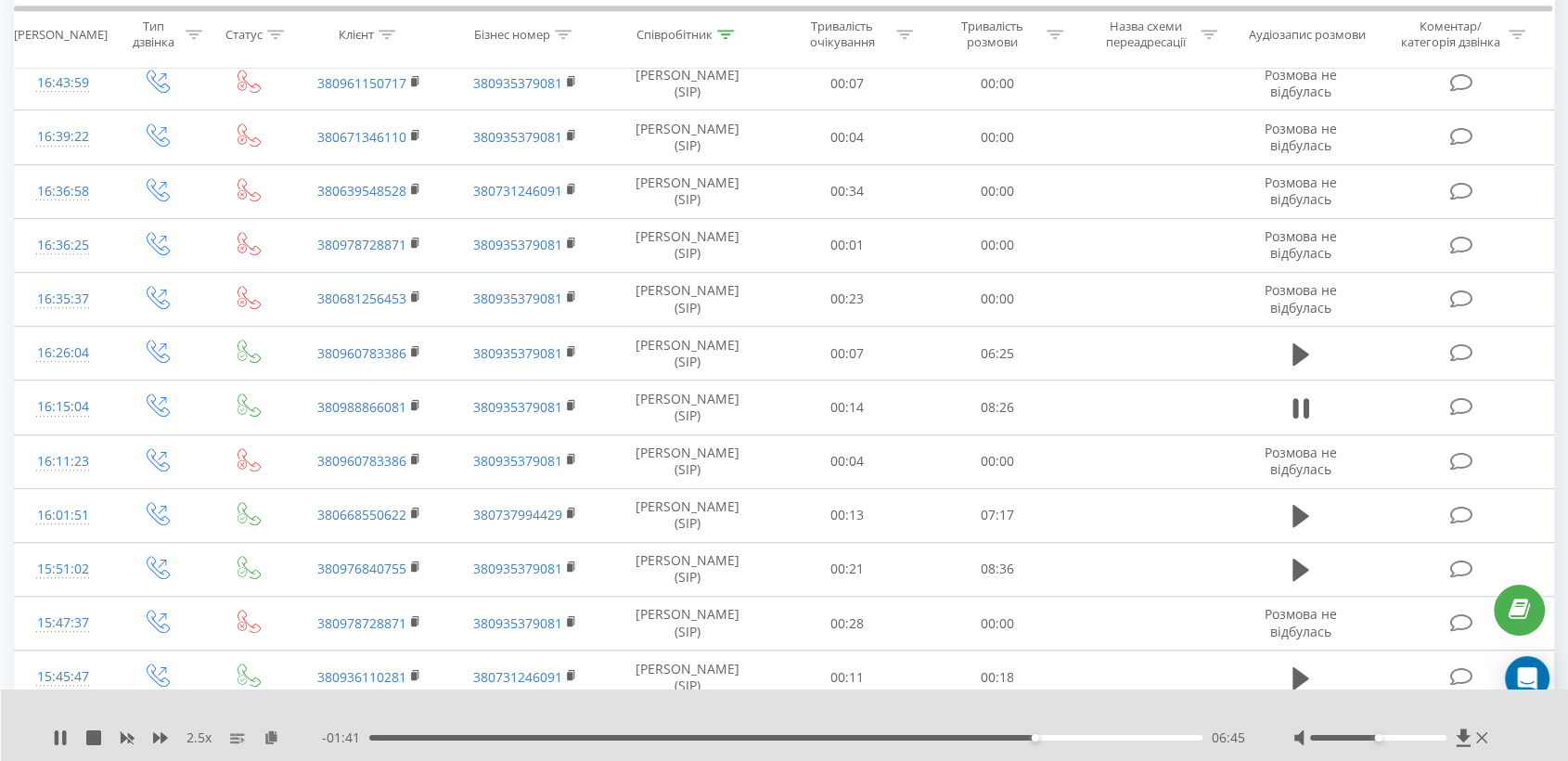
click at [1403, 738] on div at bounding box center [1378, 738] width 136 height 6
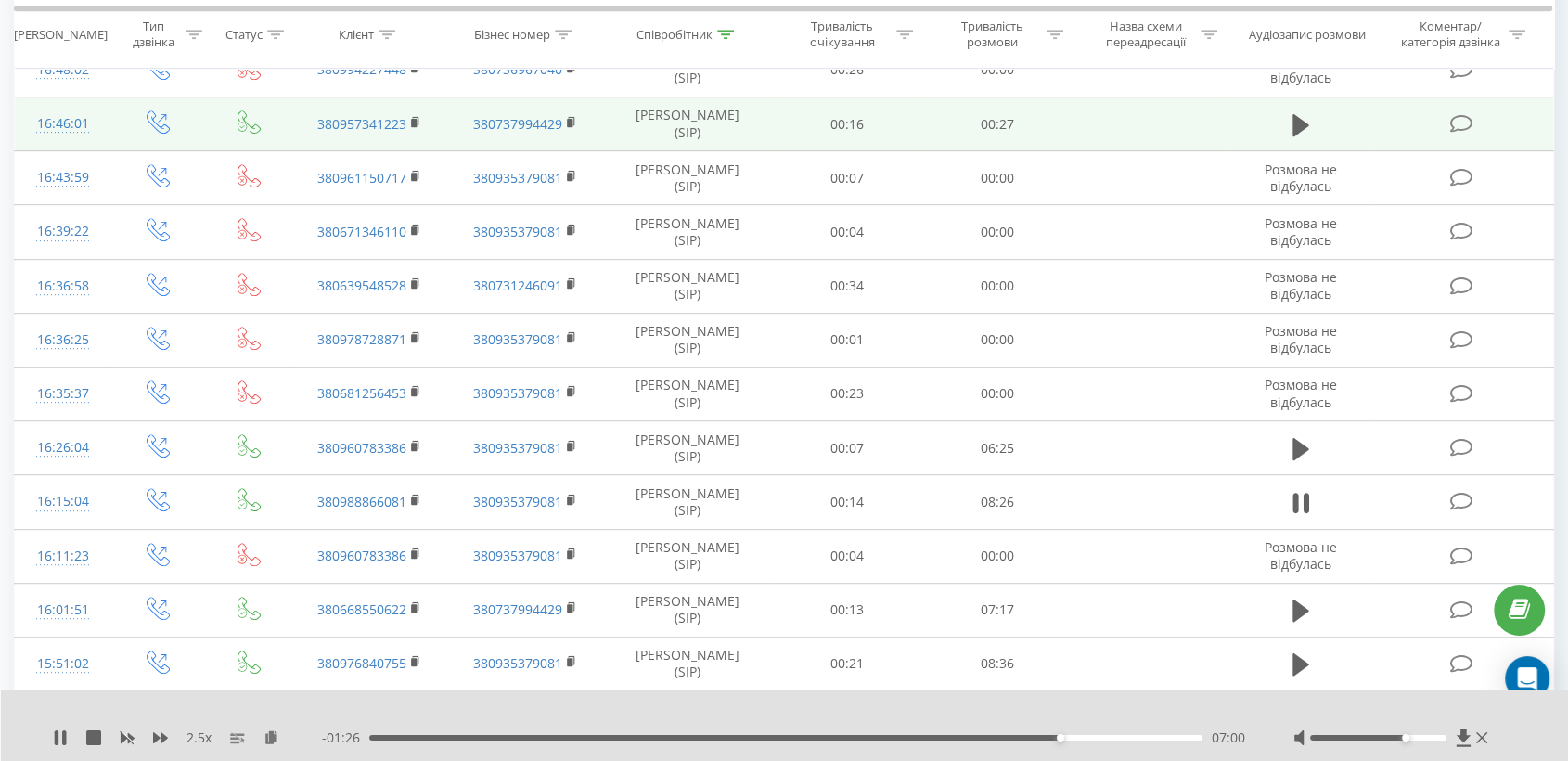
scroll to position [928, 0]
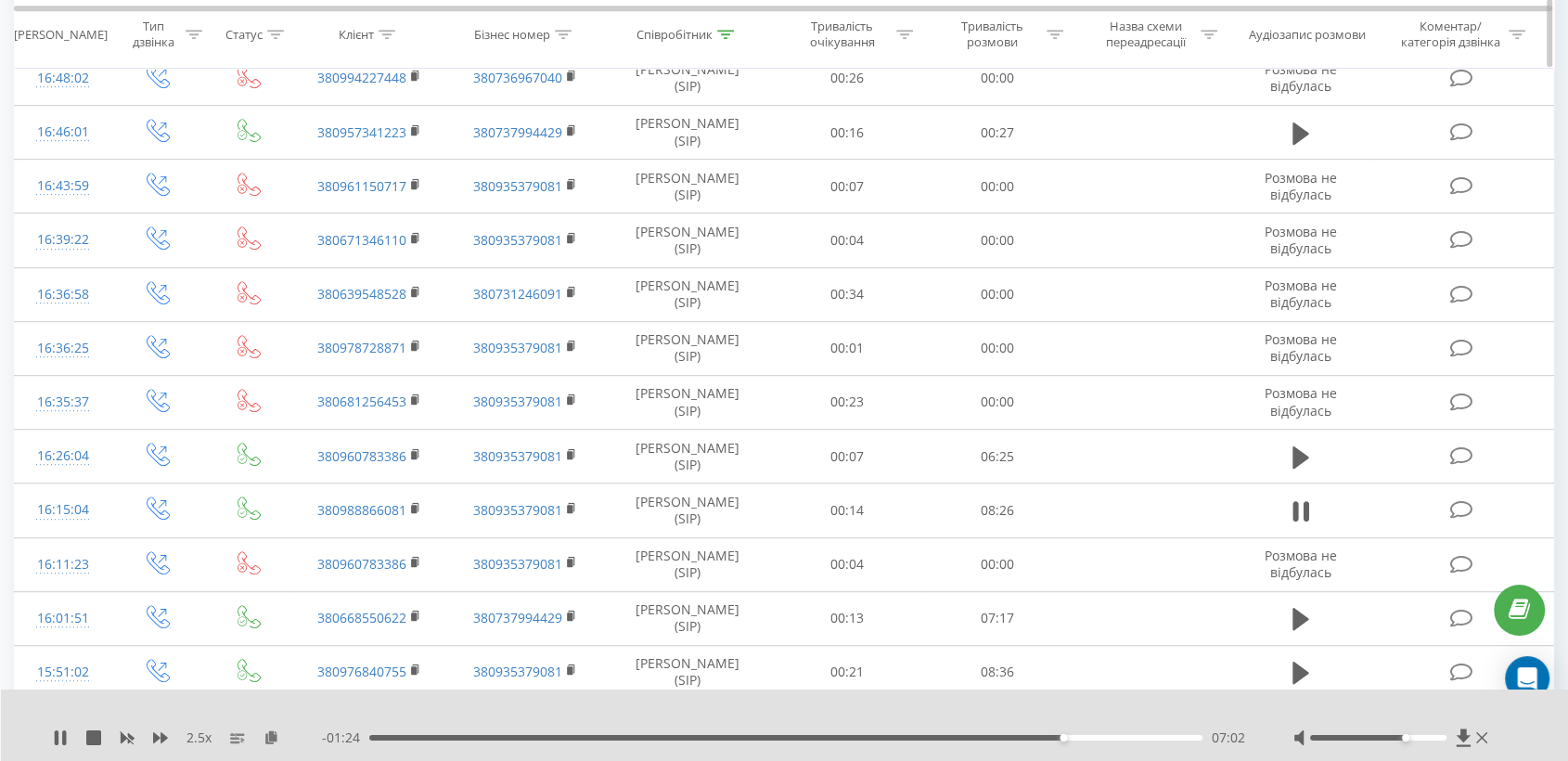
click at [683, 35] on div "Співробітник" at bounding box center [674, 35] width 76 height 16
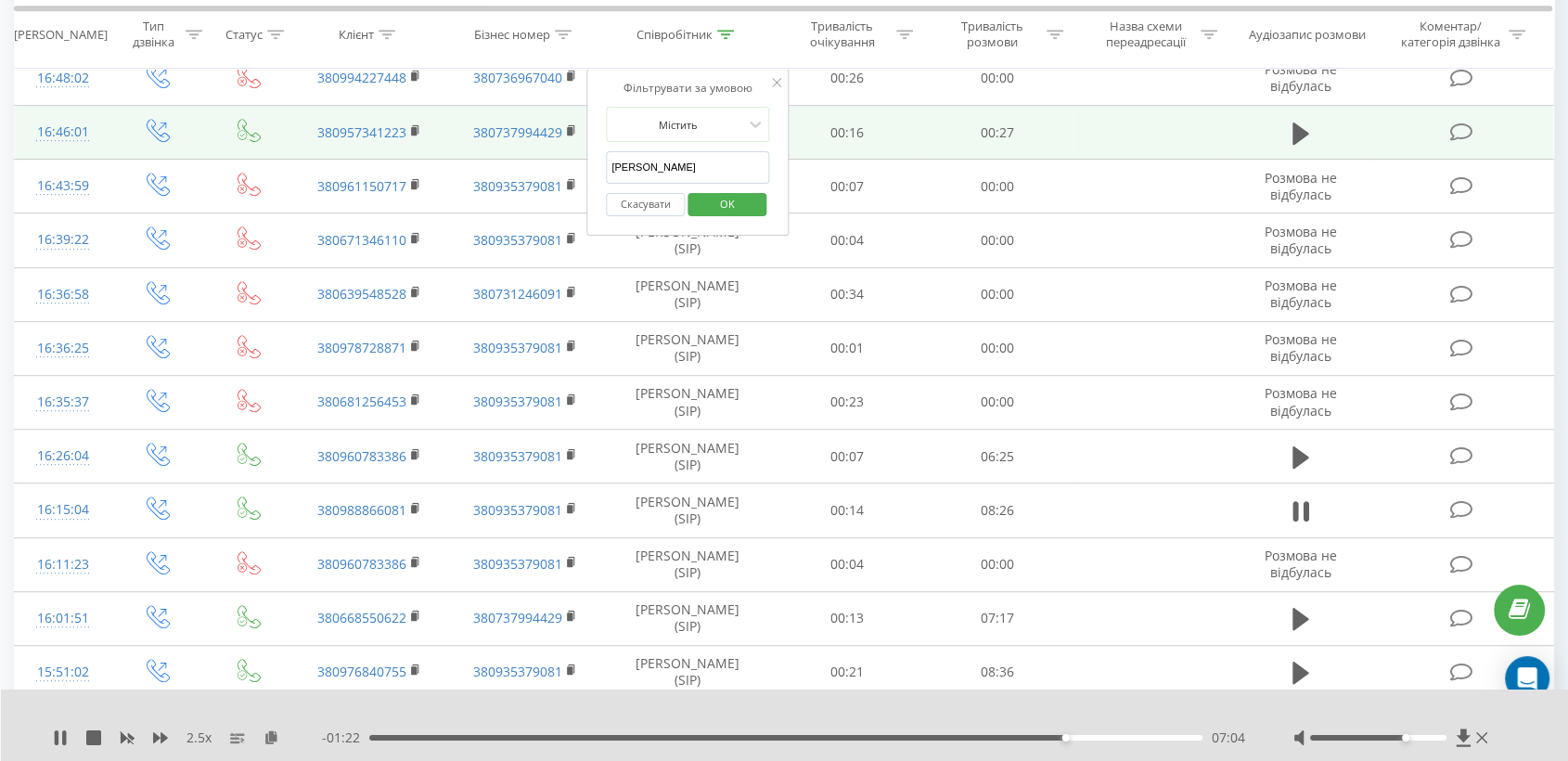
drag, startPoint x: 684, startPoint y: 167, endPoint x: 496, endPoint y: 152, distance: 188.6
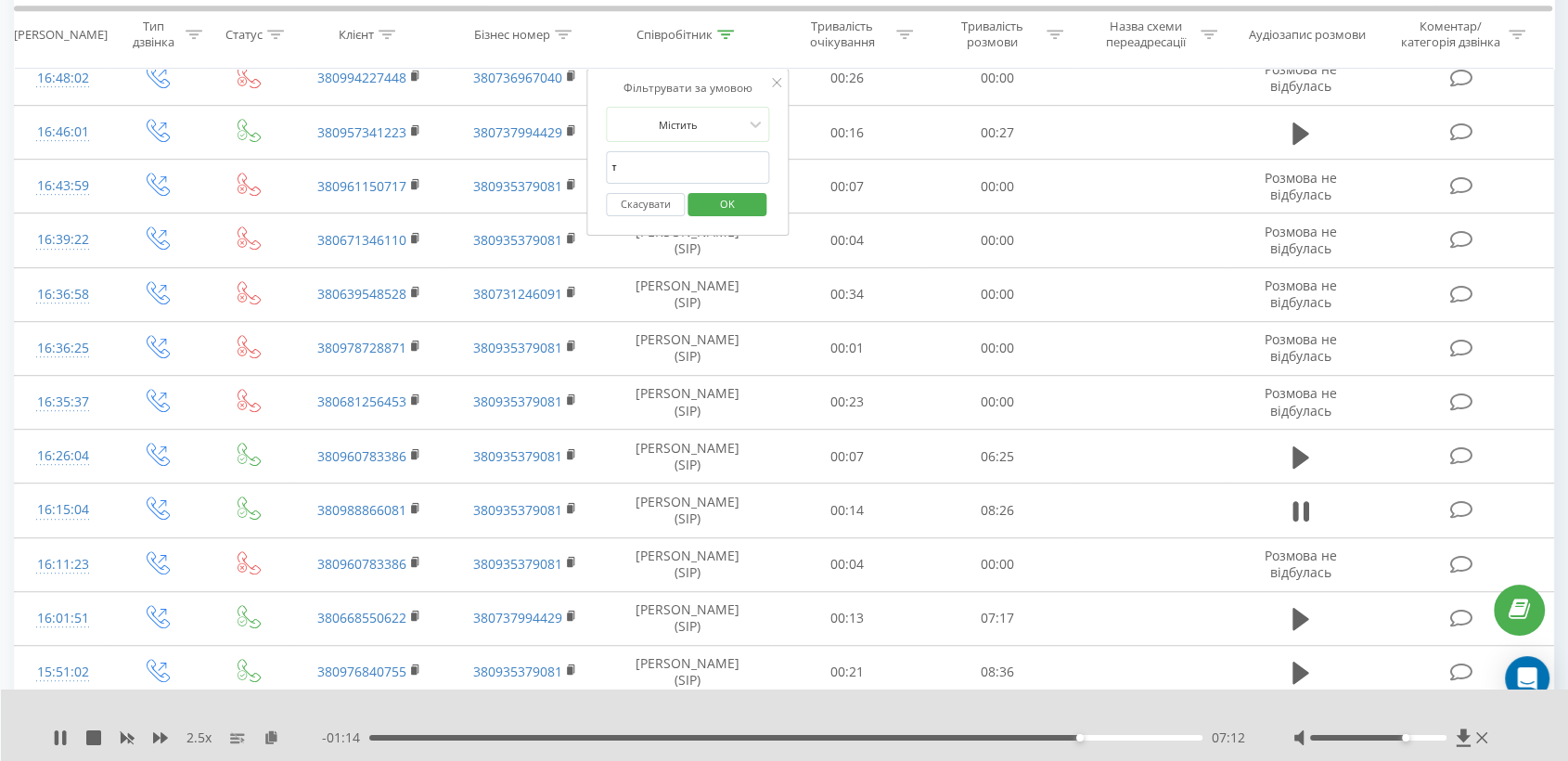
type input "тарасова"
click at [712, 205] on span "OK" at bounding box center [727, 204] width 52 height 29
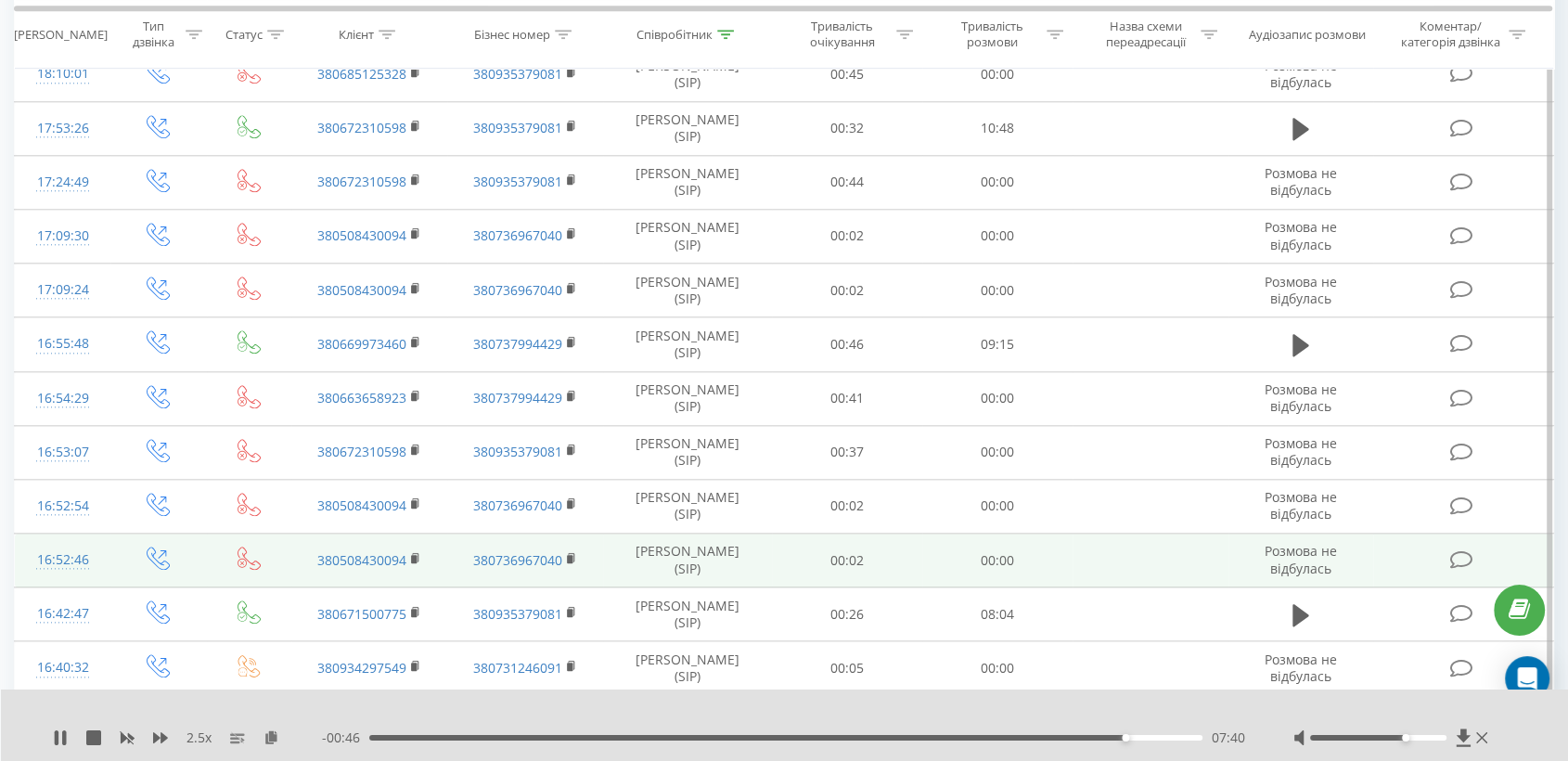
scroll to position [1959, 0]
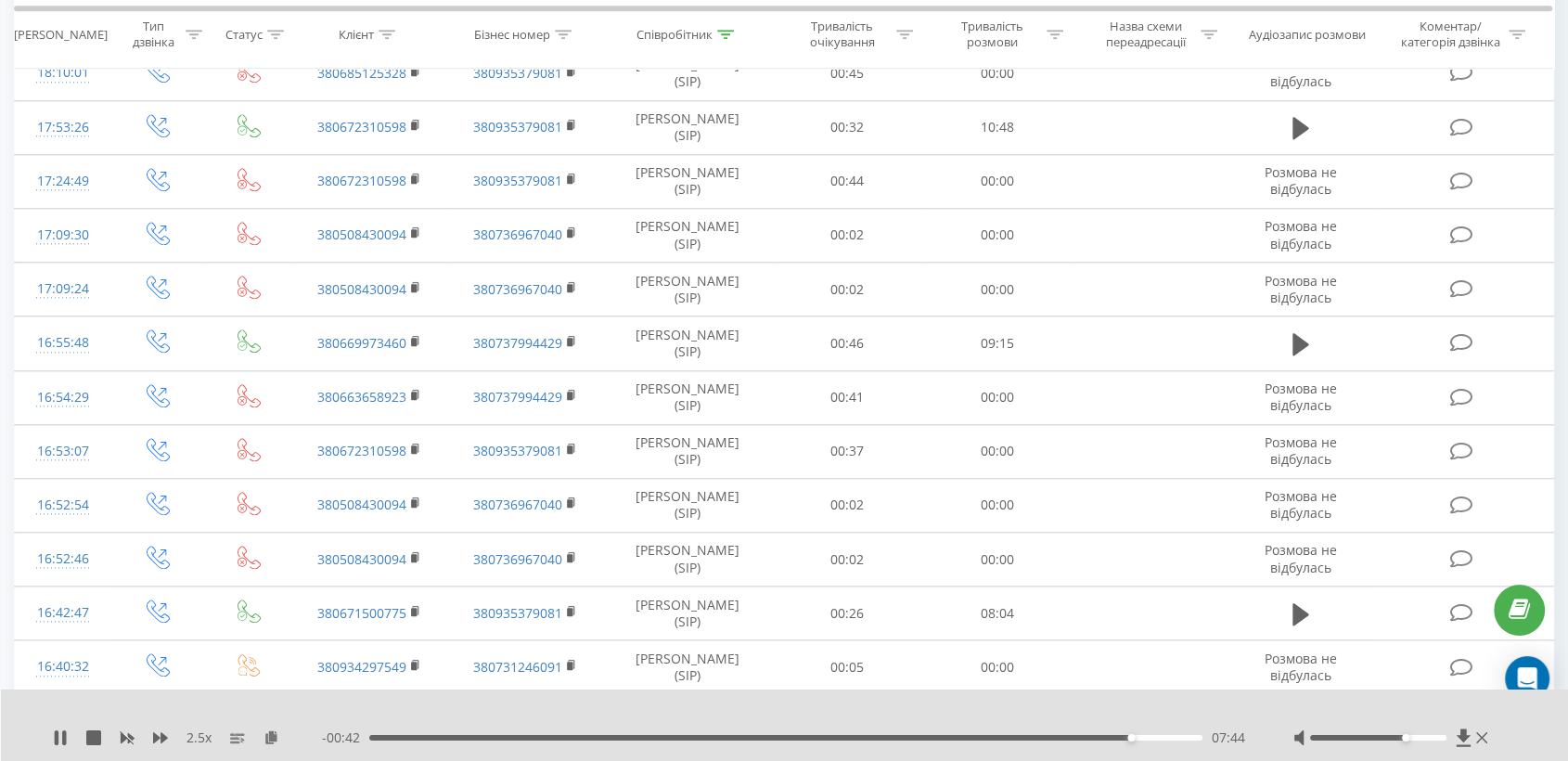
click at [1157, 745] on div "- 00:42 07:44 07:44" at bounding box center [784, 737] width 925 height 19
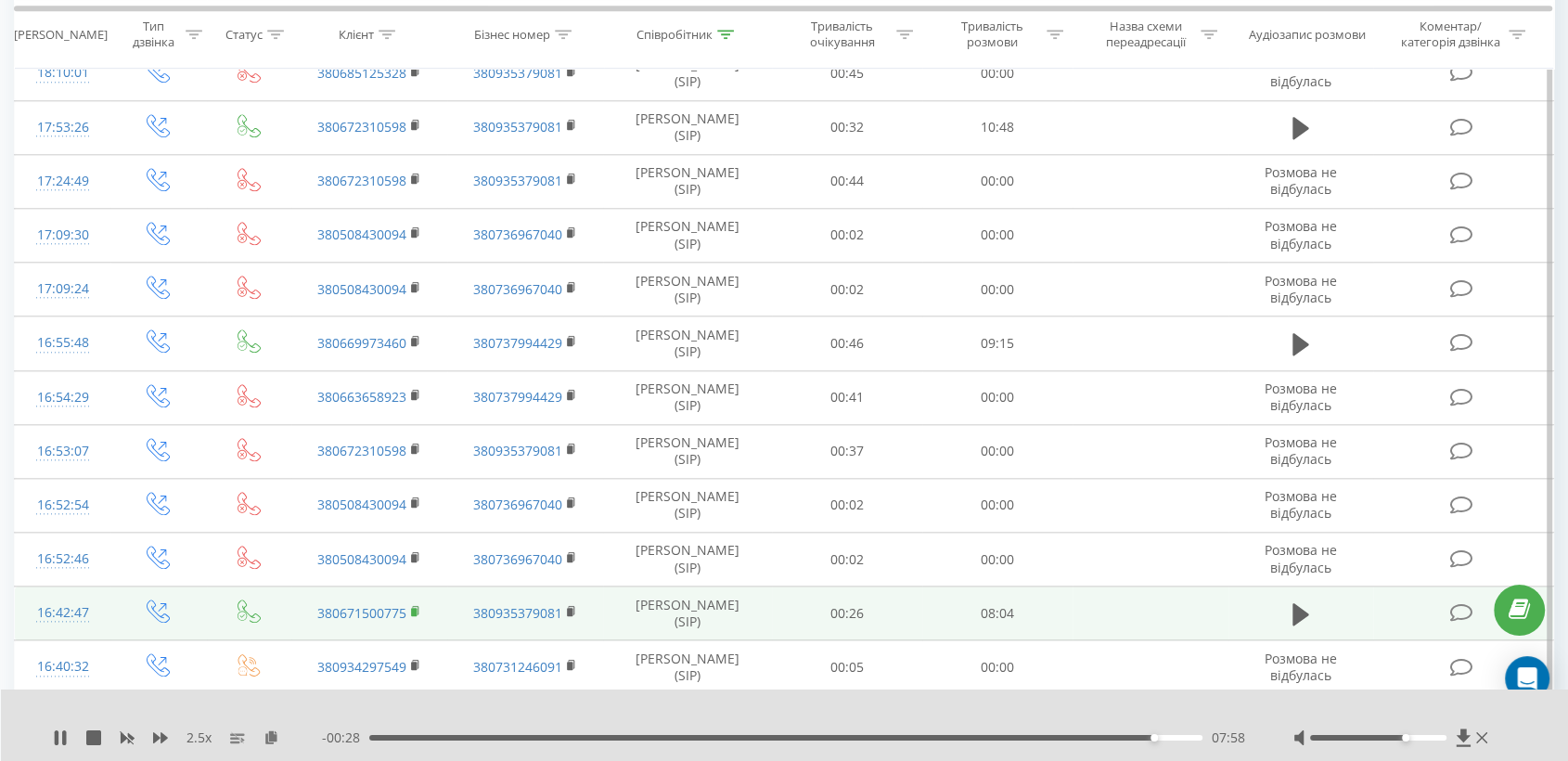
click at [415, 611] on icon at bounding box center [416, 611] width 10 height 13
click at [1300, 607] on icon at bounding box center [1300, 614] width 17 height 22
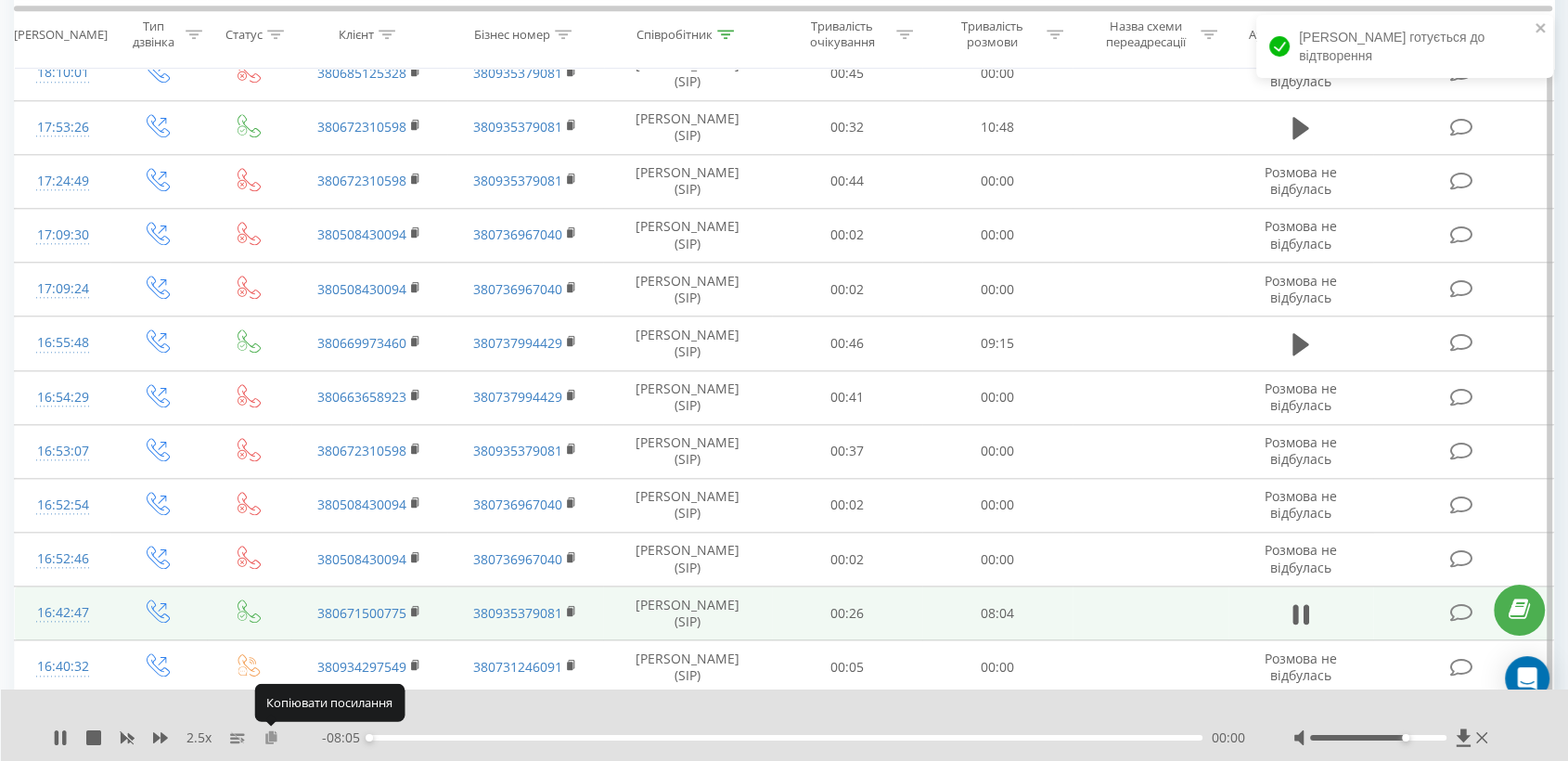
click at [269, 737] on icon at bounding box center [271, 736] width 16 height 13
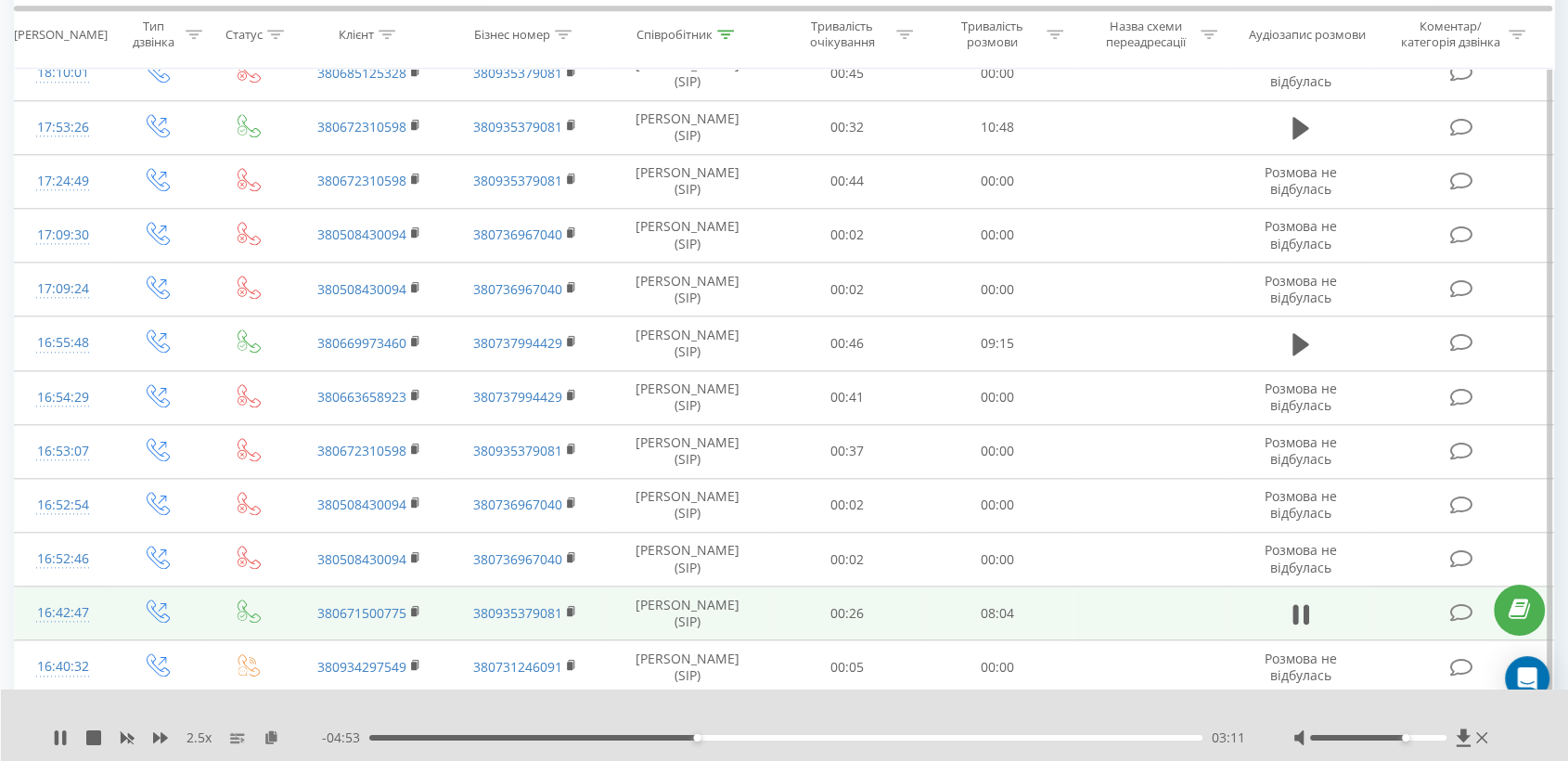
click at [736, 737] on div "03:11" at bounding box center [785, 738] width 833 height 6
click at [767, 737] on div "03:35" at bounding box center [785, 738] width 833 height 6
click at [794, 735] on div "03:54" at bounding box center [785, 738] width 833 height 6
click at [823, 738] on div "04:12" at bounding box center [785, 738] width 833 height 6
click at [888, 735] on div "04:51" at bounding box center [785, 738] width 833 height 6
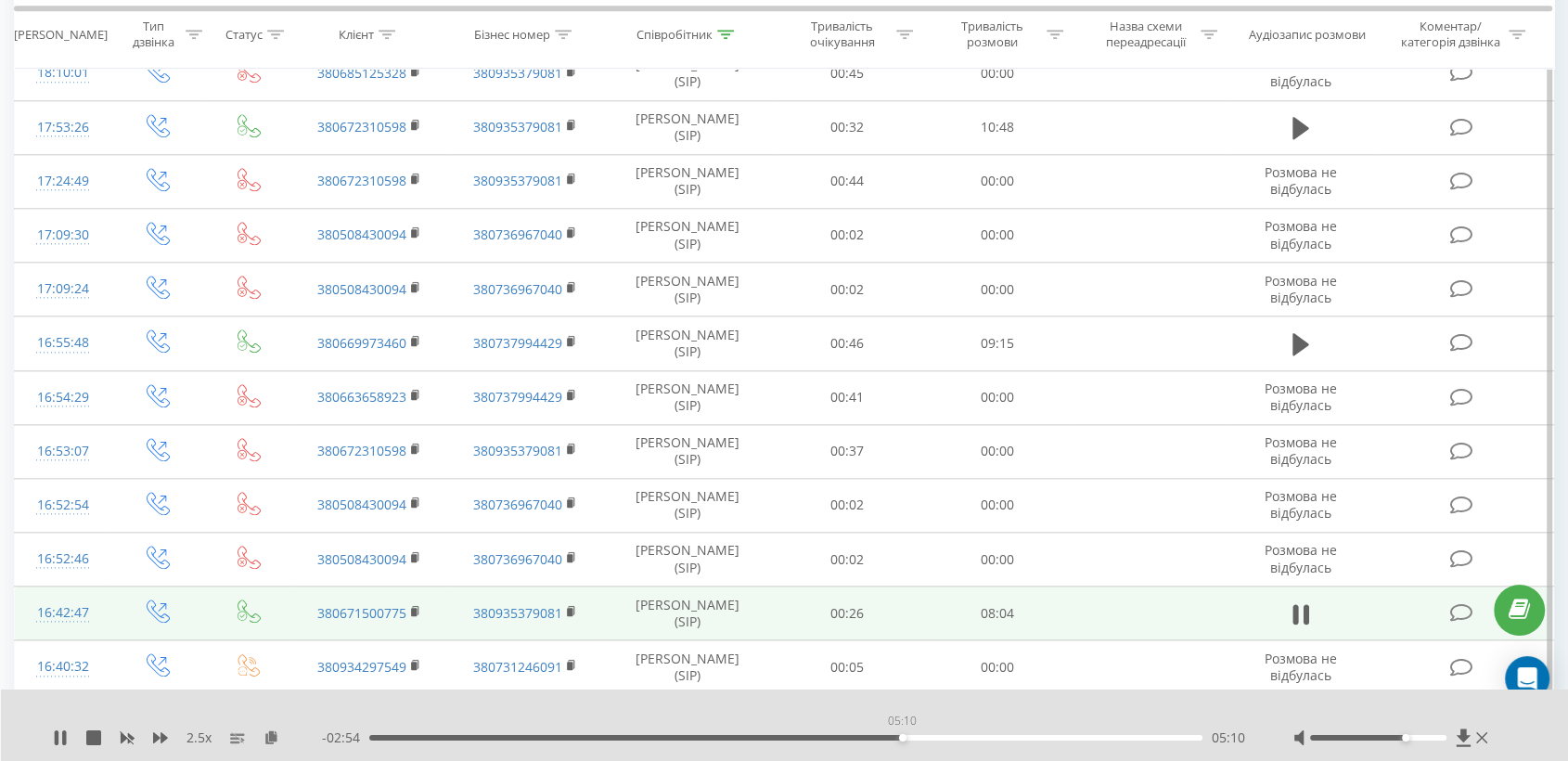
click at [901, 735] on div "05:10" at bounding box center [785, 738] width 833 height 6
click at [1032, 735] on div "06:00" at bounding box center [785, 738] width 833 height 6
click at [1073, 729] on div "- 01:36 06:28 06:28" at bounding box center [784, 737] width 925 height 19
click at [1078, 737] on div "06:30" at bounding box center [785, 738] width 833 height 6
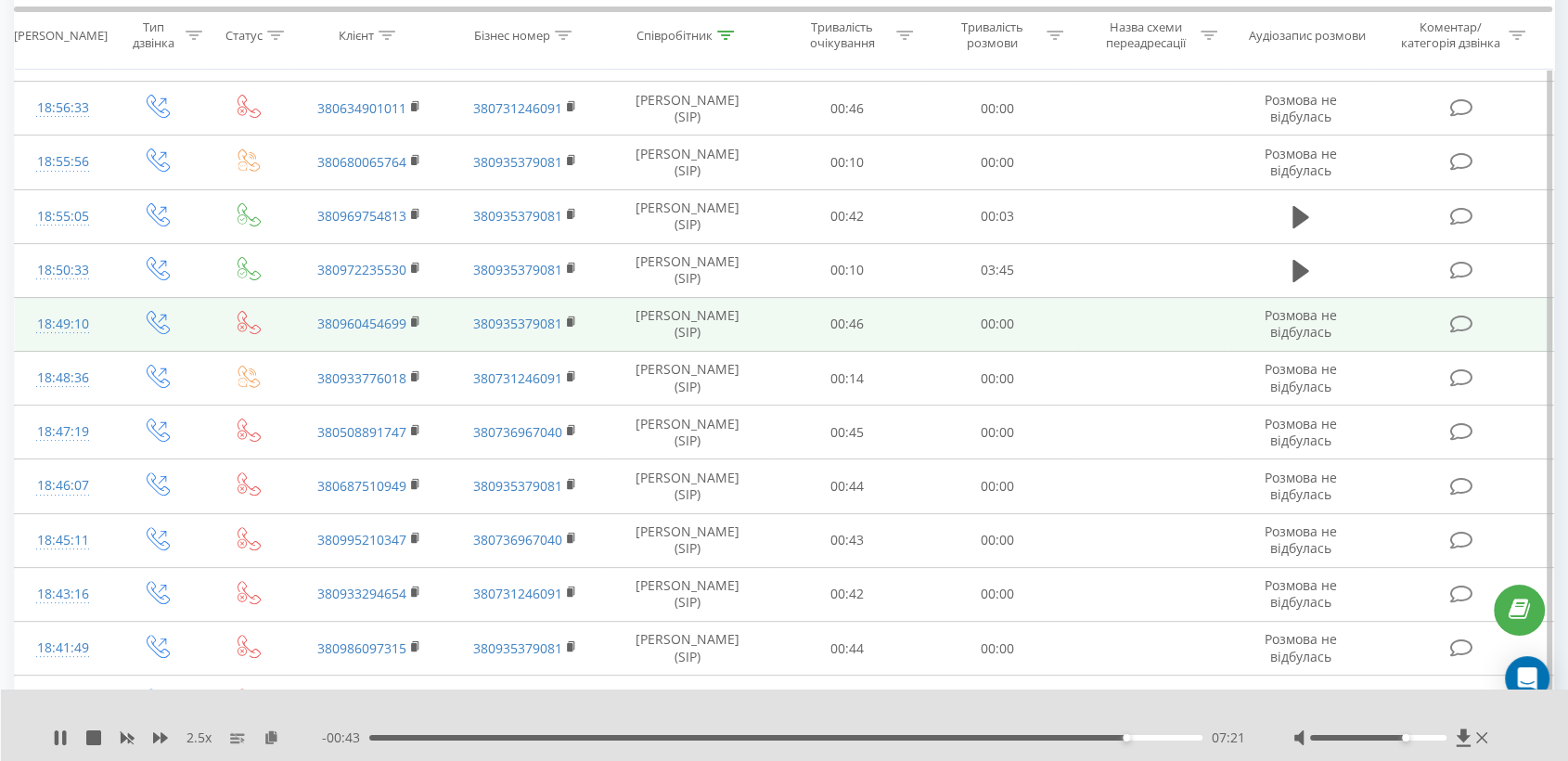
scroll to position [0, 0]
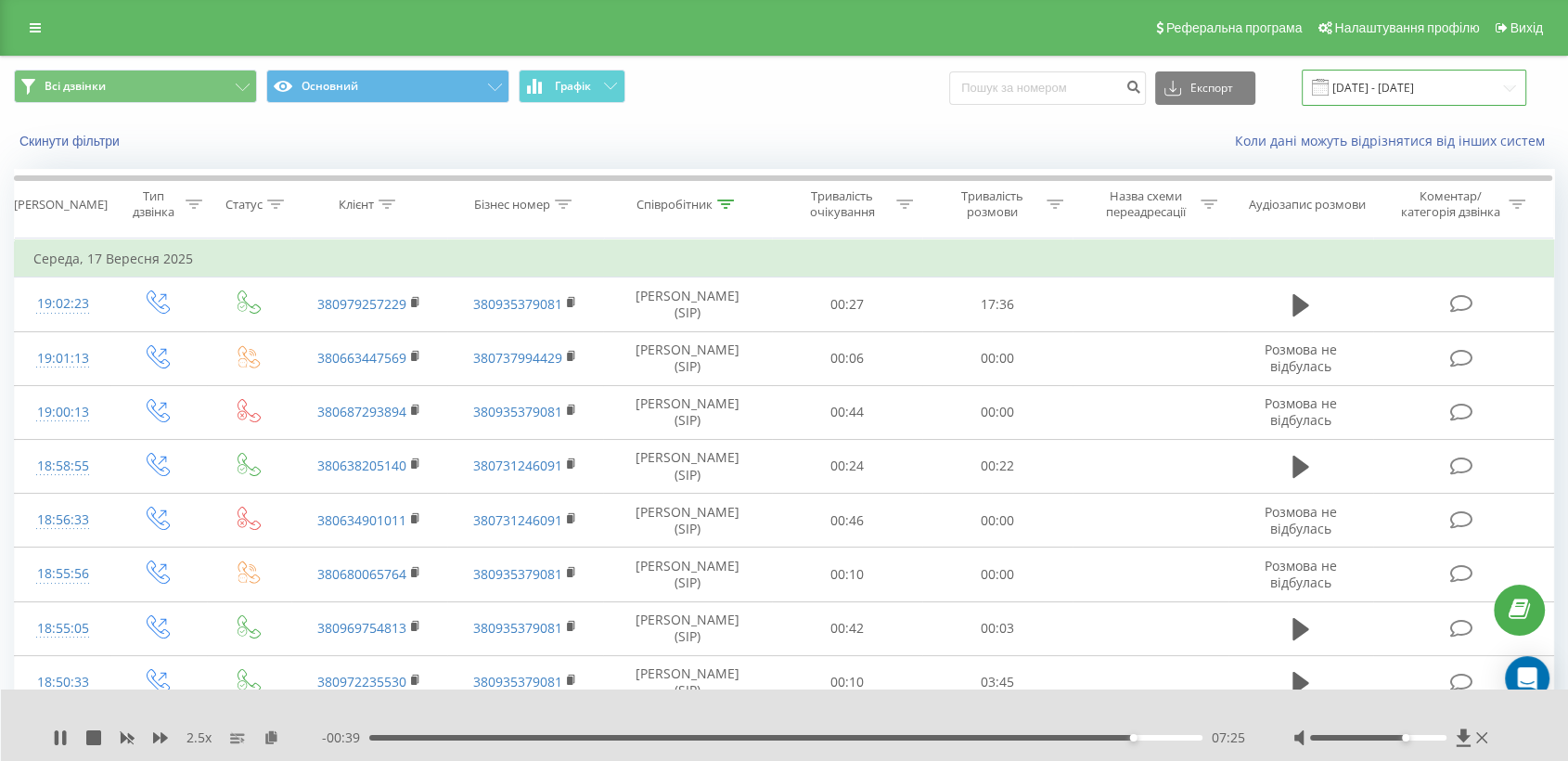
click at [1404, 83] on input "[DATE] - [DATE]" at bounding box center [1414, 87] width 224 height 36
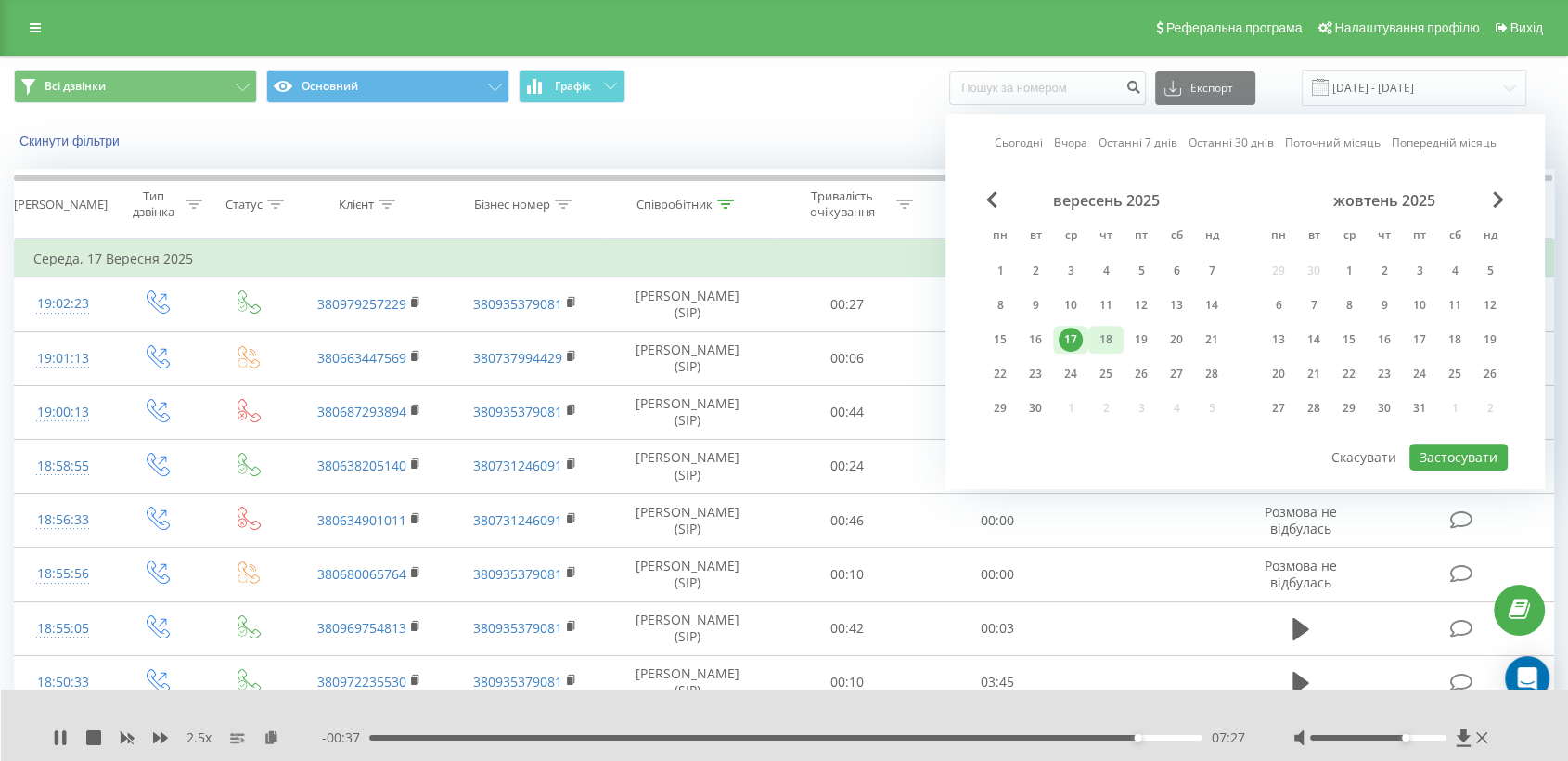
click at [1101, 344] on div "18" at bounding box center [1105, 339] width 24 height 24
click at [1434, 445] on button "Застосувати" at bounding box center [1458, 457] width 98 height 27
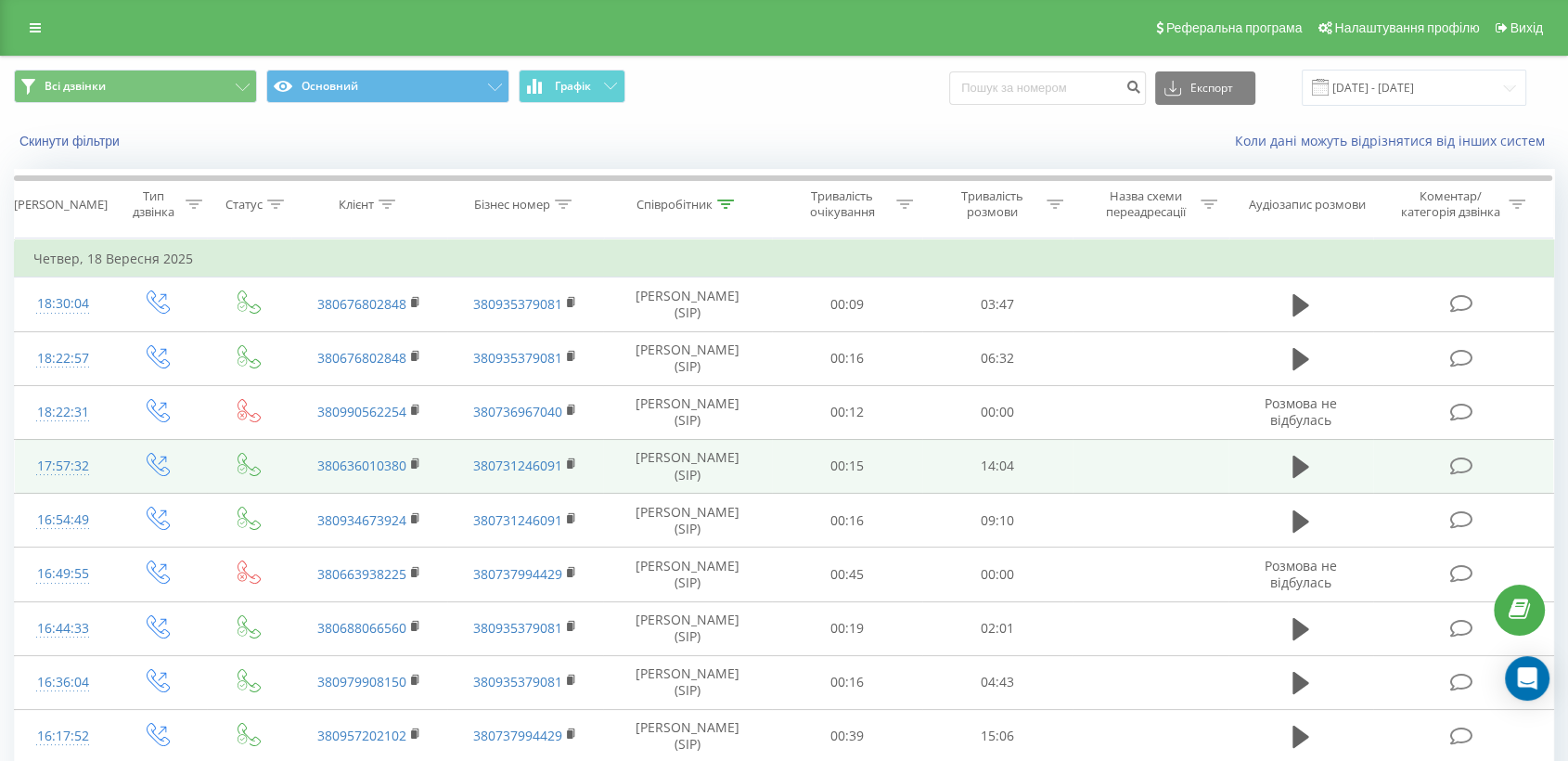
scroll to position [103, 0]
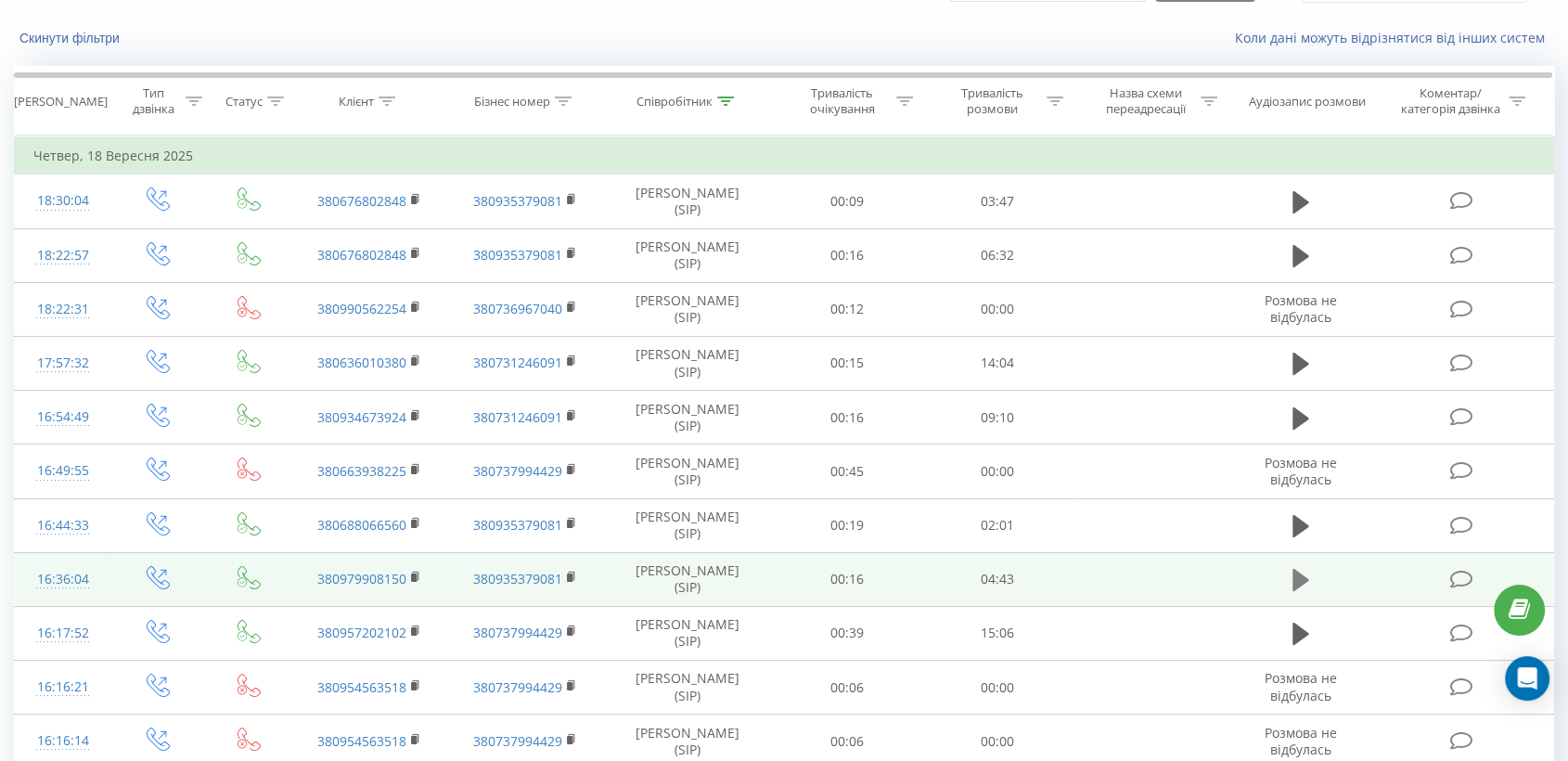
click at [1296, 578] on icon at bounding box center [1300, 580] width 17 height 22
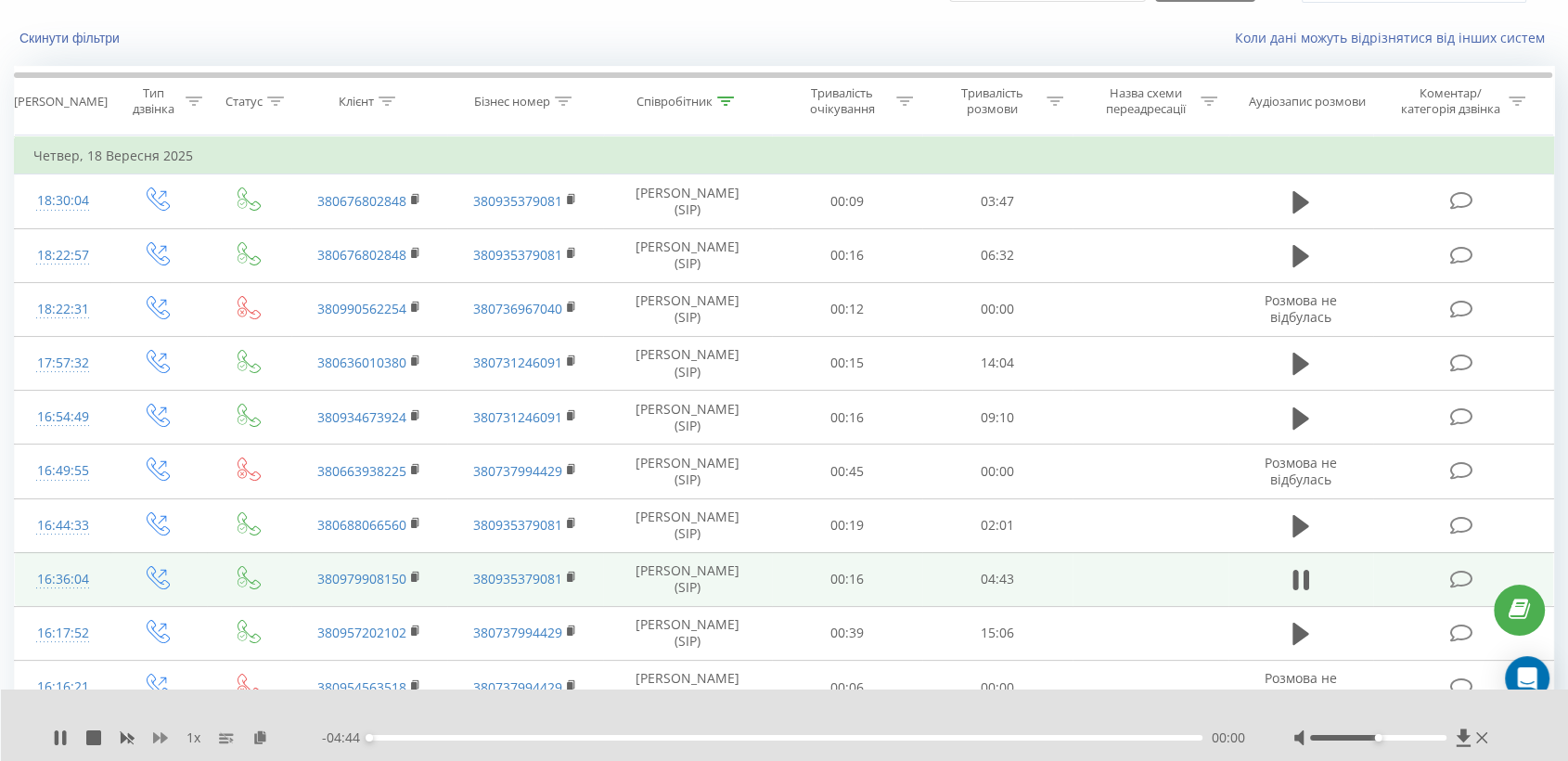
click at [164, 736] on icon at bounding box center [160, 737] width 15 height 11
click at [267, 730] on icon at bounding box center [271, 736] width 16 height 13
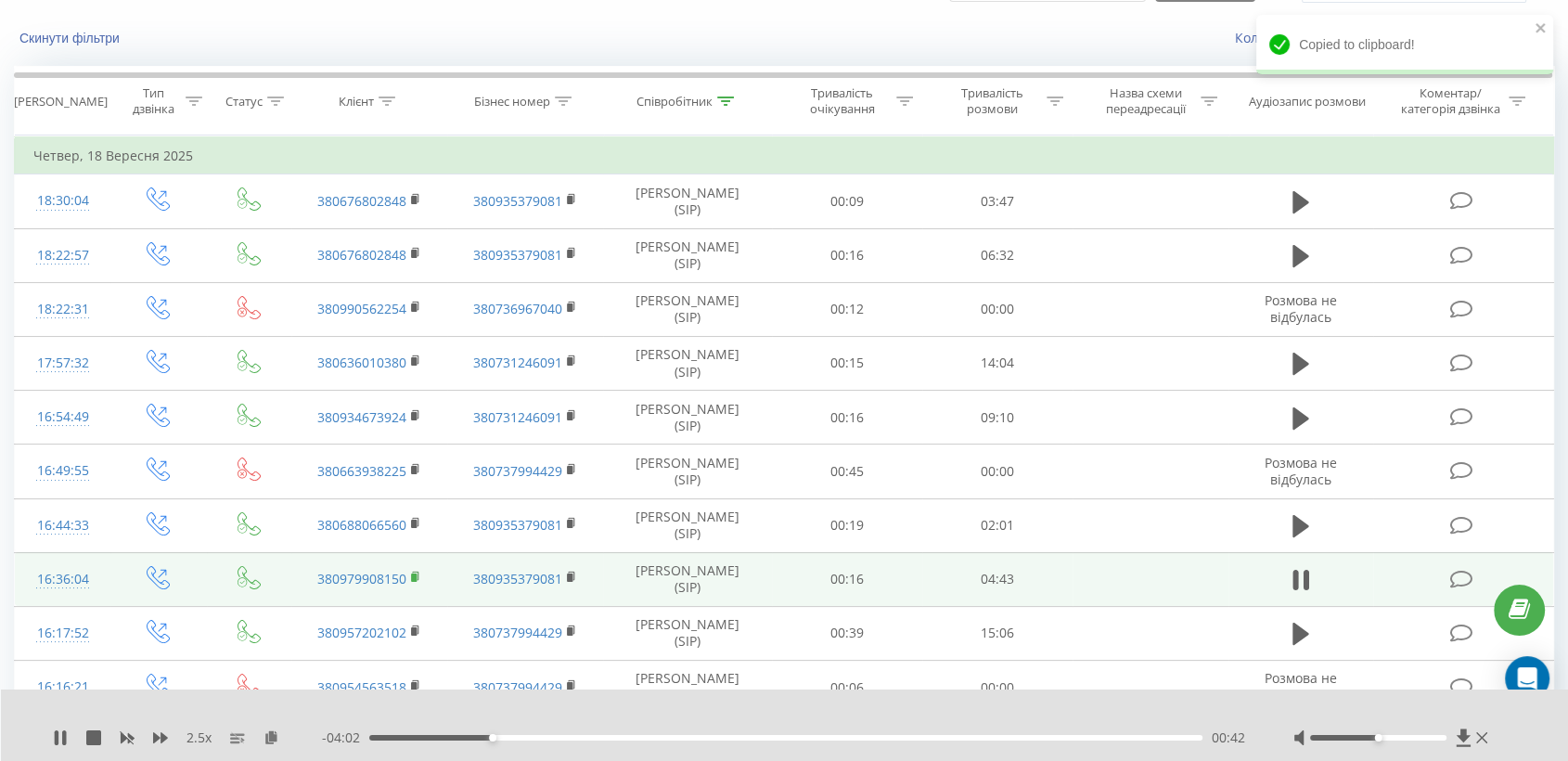
click at [416, 578] on rect at bounding box center [414, 577] width 6 height 9
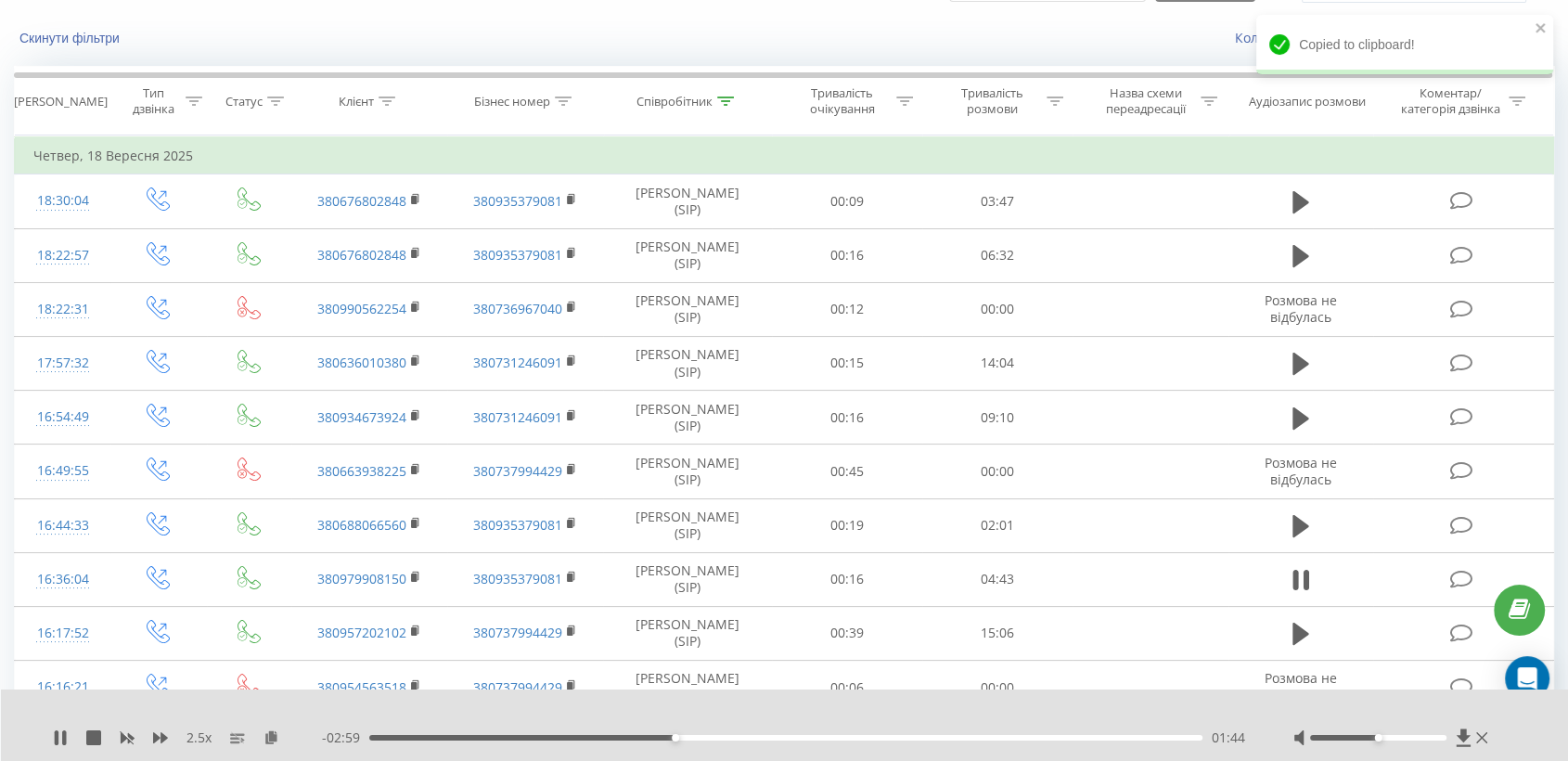
click at [1413, 738] on div at bounding box center [1378, 738] width 136 height 6
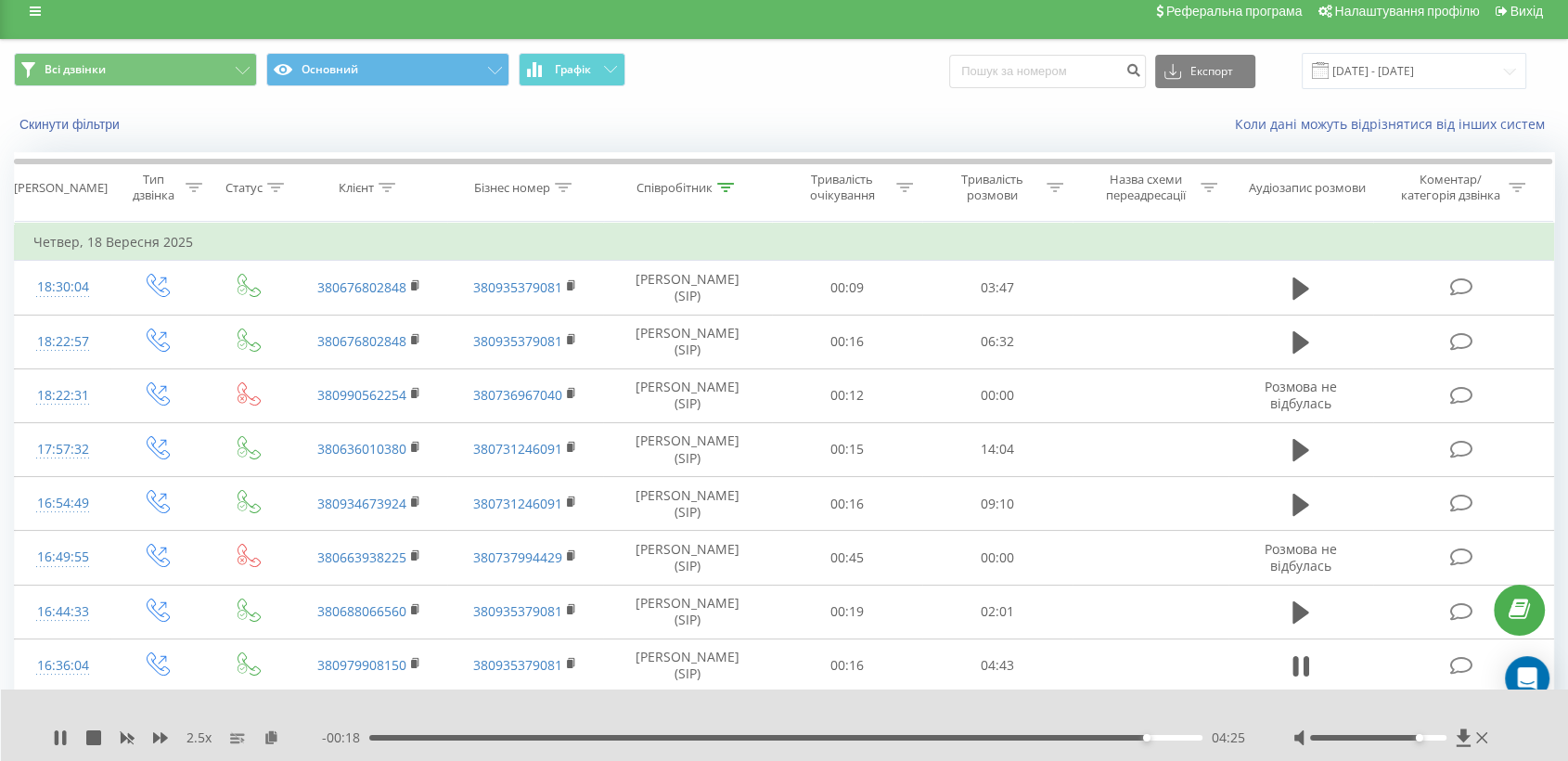
scroll to position [0, 0]
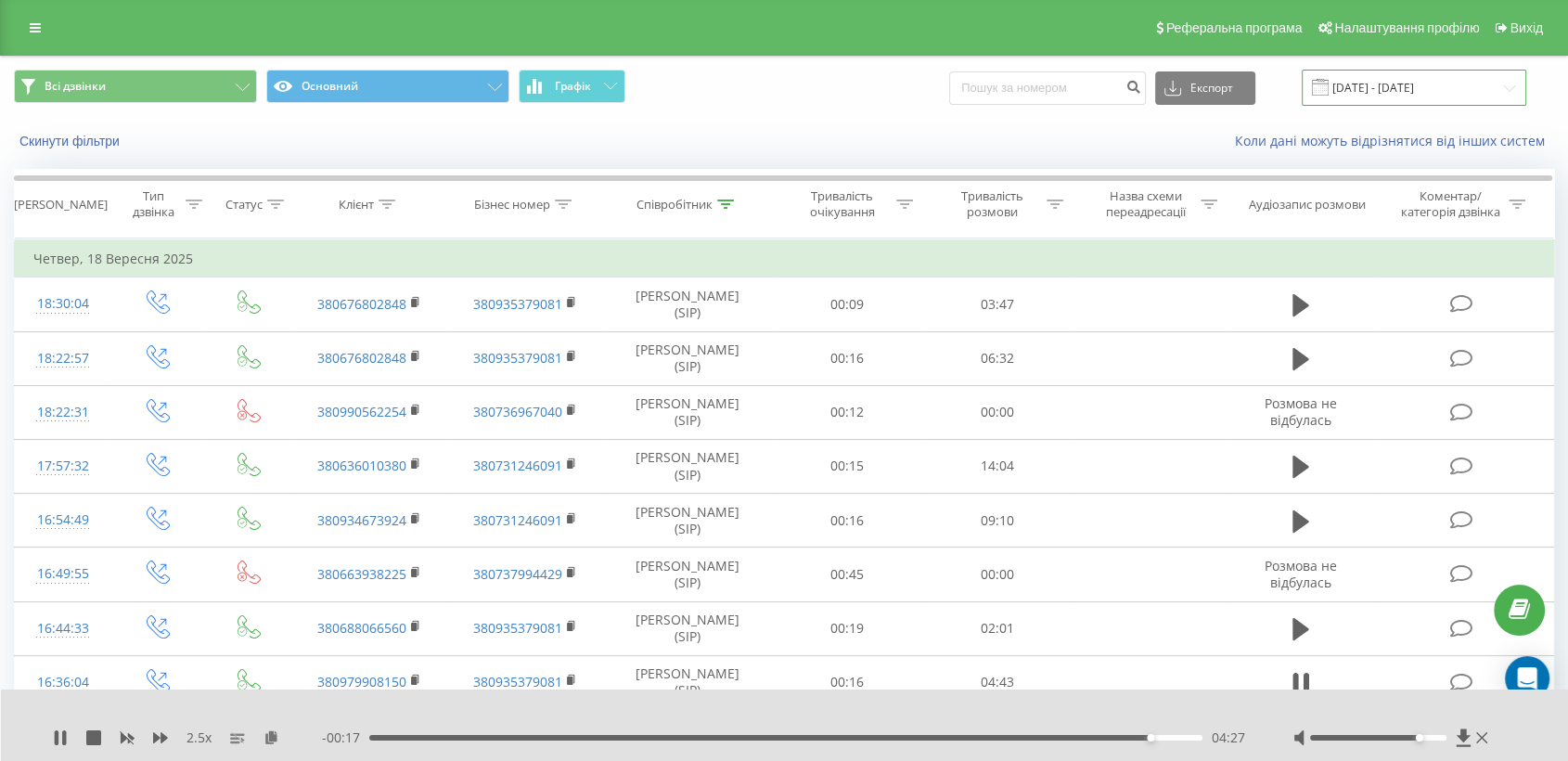
click at [1377, 85] on input "[DATE] - [DATE]" at bounding box center [1414, 87] width 224 height 36
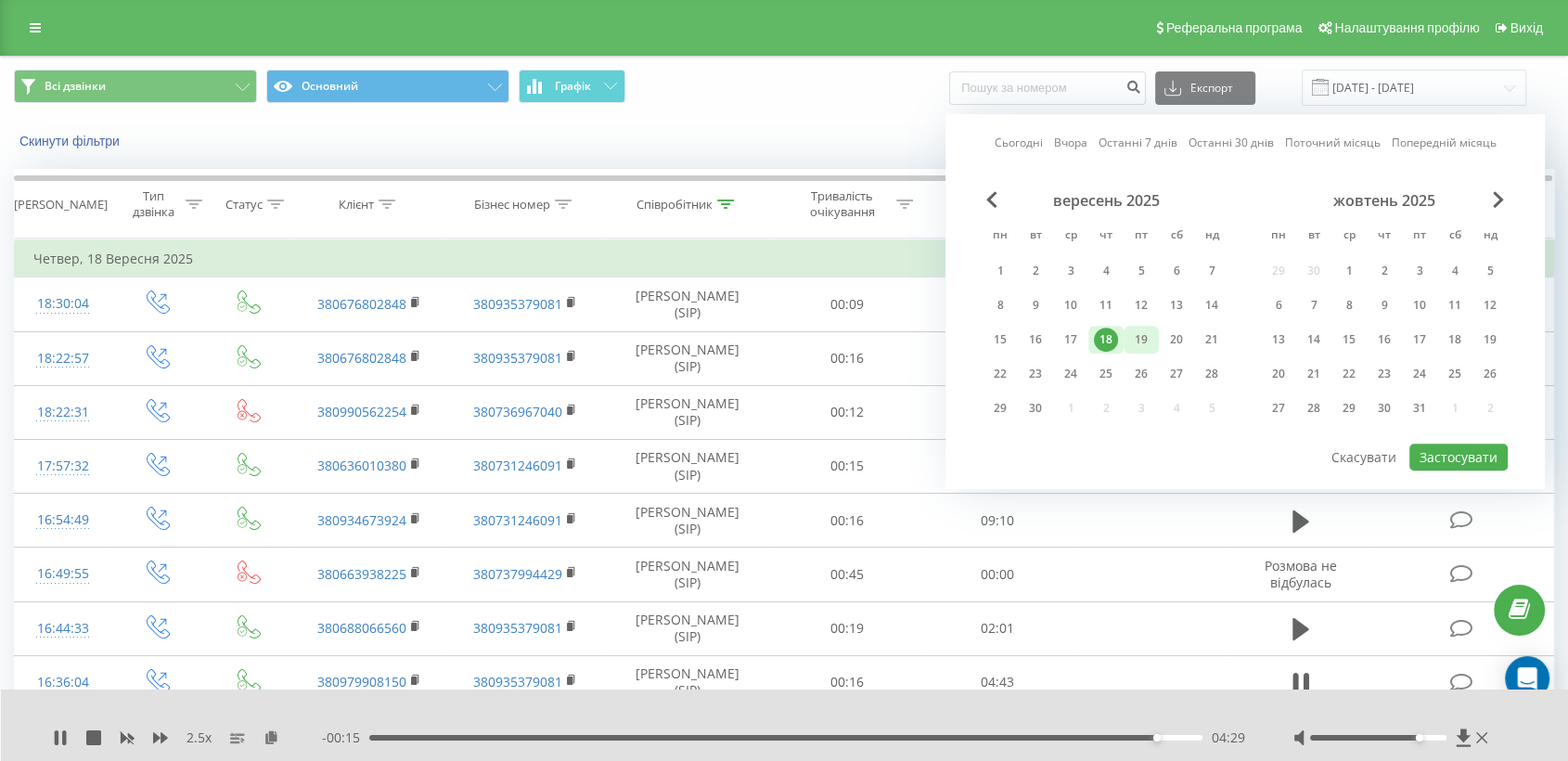
click at [1142, 339] on div "19" at bounding box center [1141, 339] width 24 height 24
click at [1442, 447] on button "Застосувати" at bounding box center [1458, 457] width 98 height 27
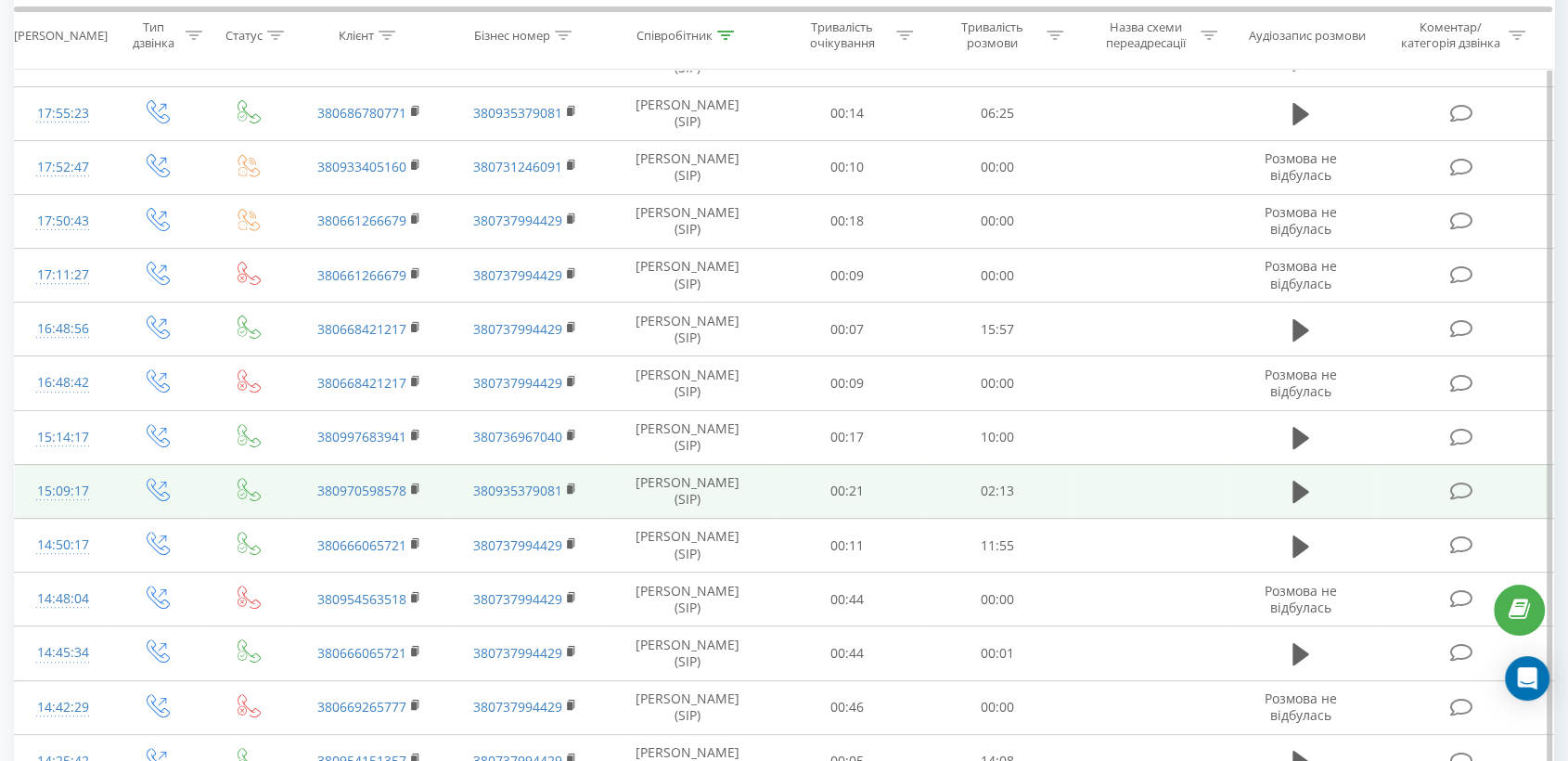
scroll to position [618, 0]
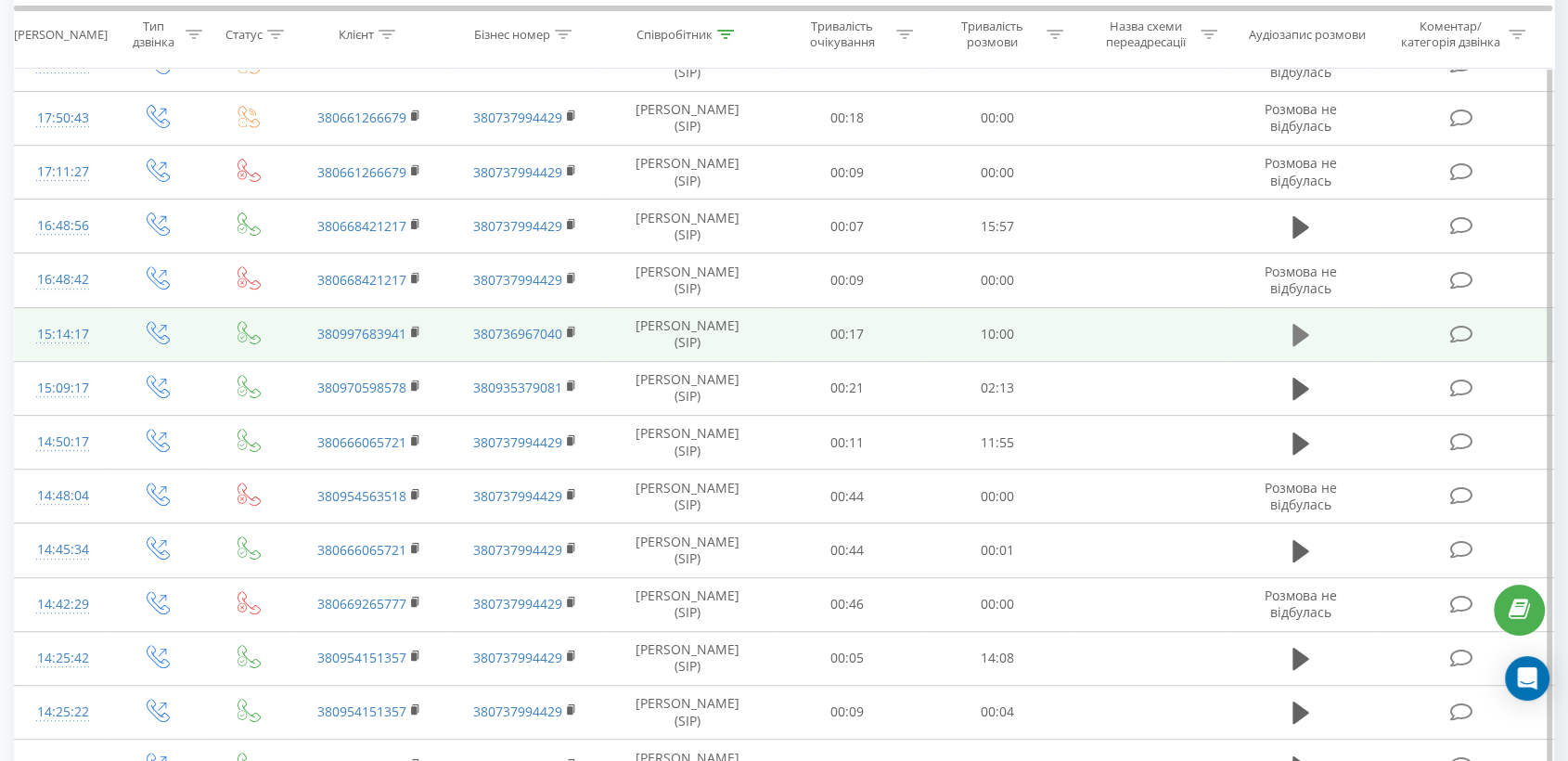
click at [1294, 330] on icon at bounding box center [1300, 334] width 17 height 22
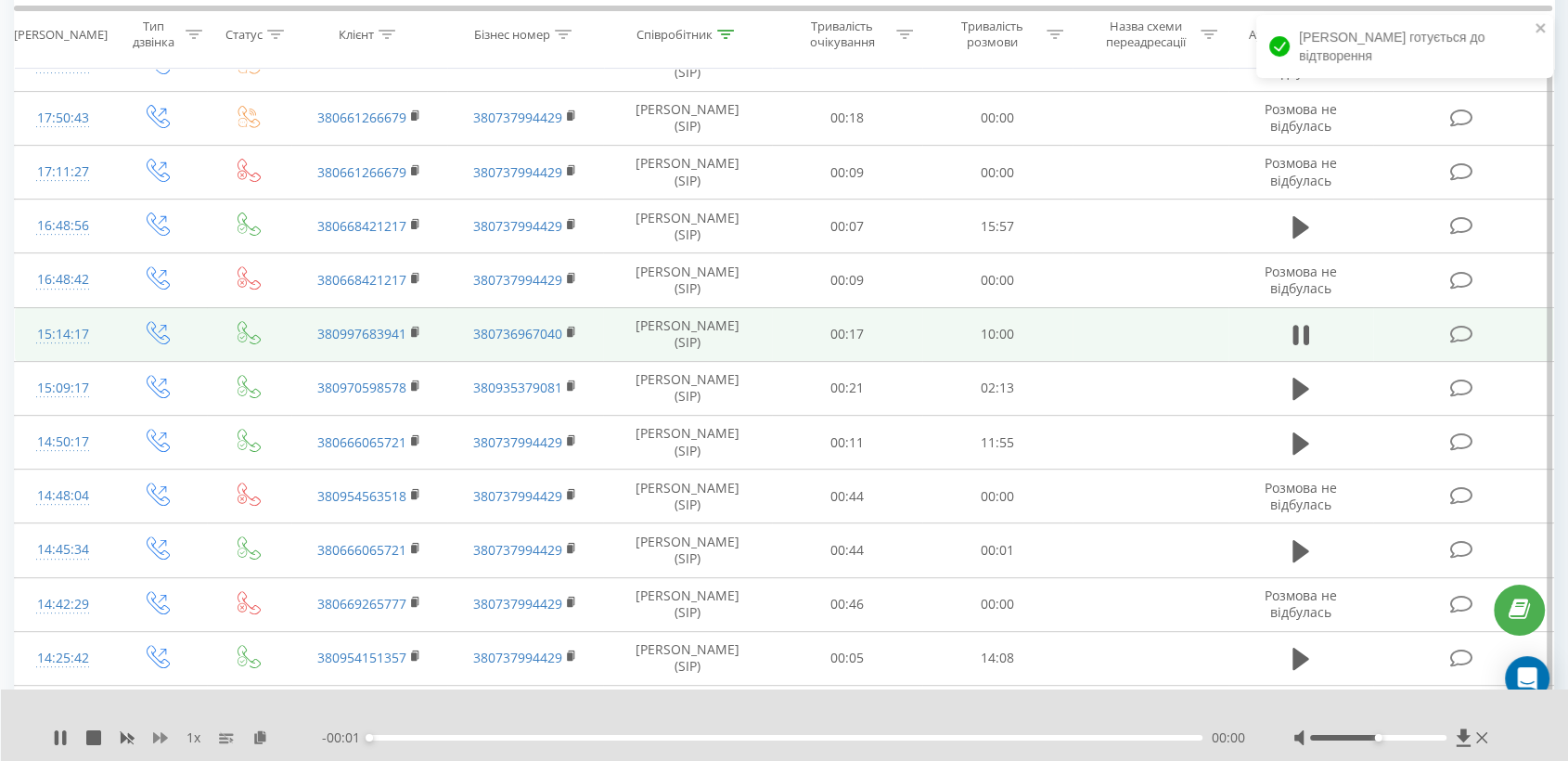
click at [160, 737] on icon at bounding box center [160, 737] width 15 height 15
click at [271, 736] on icon at bounding box center [271, 736] width 16 height 13
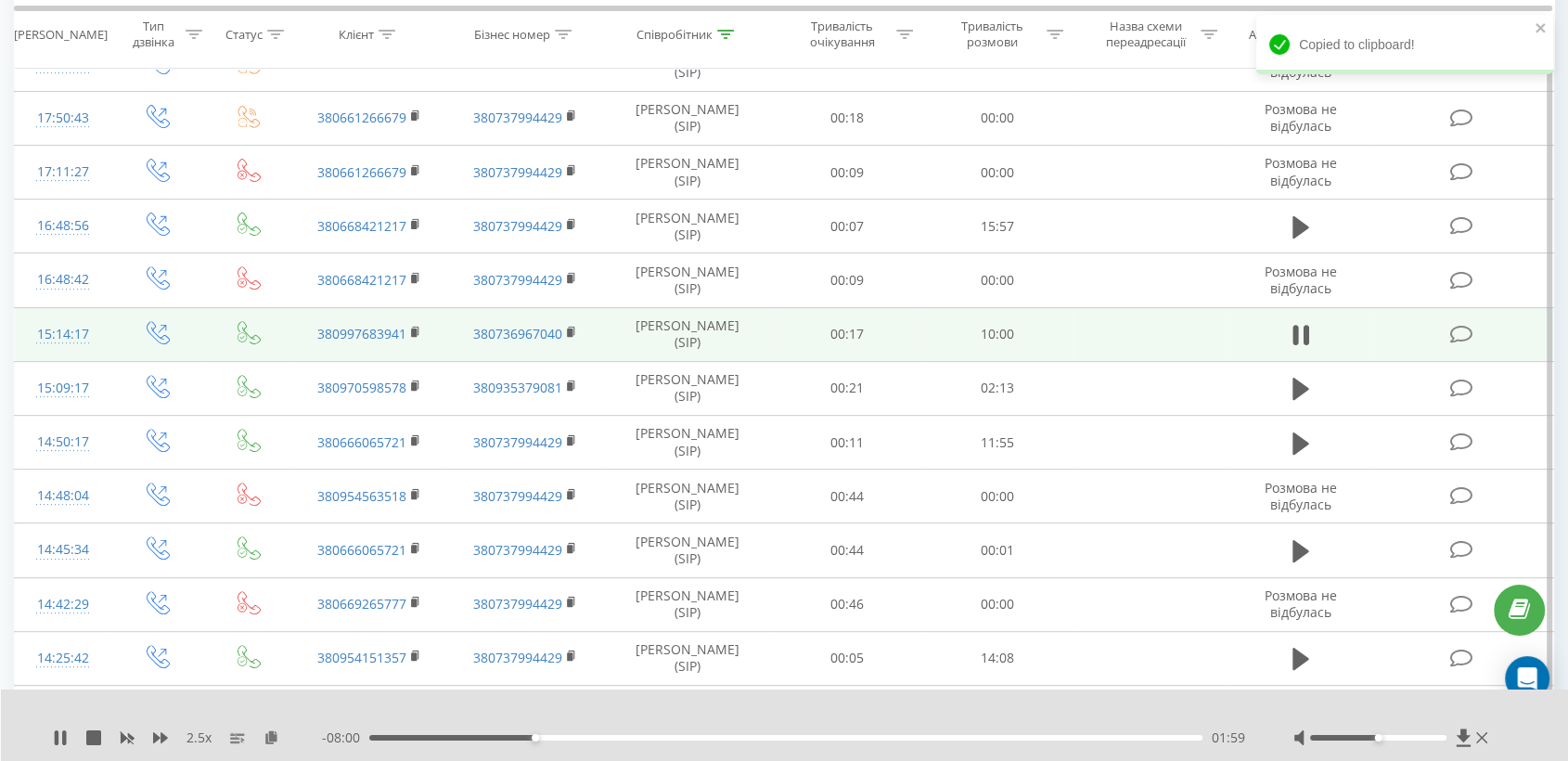
click at [1412, 739] on div at bounding box center [1378, 738] width 136 height 6
click at [568, 738] on div "02:23" at bounding box center [785, 738] width 833 height 6
click at [726, 737] on div "02:59" at bounding box center [785, 738] width 833 height 6
click at [780, 737] on div "04:18" at bounding box center [785, 738] width 833 height 6
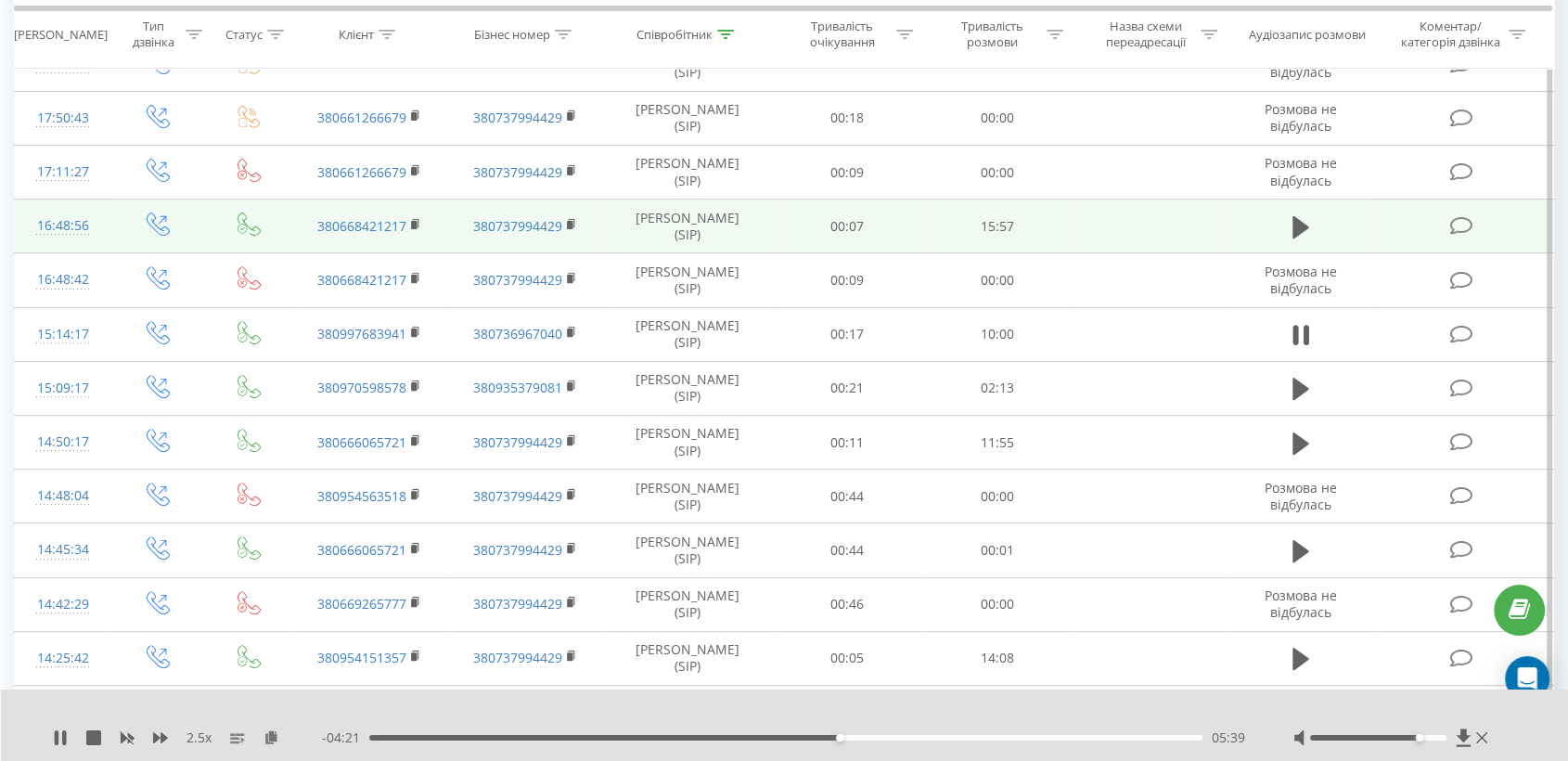
drag, startPoint x: 416, startPoint y: 327, endPoint x: 519, endPoint y: 213, distance: 153.6
click at [418, 327] on icon at bounding box center [416, 331] width 10 height 13
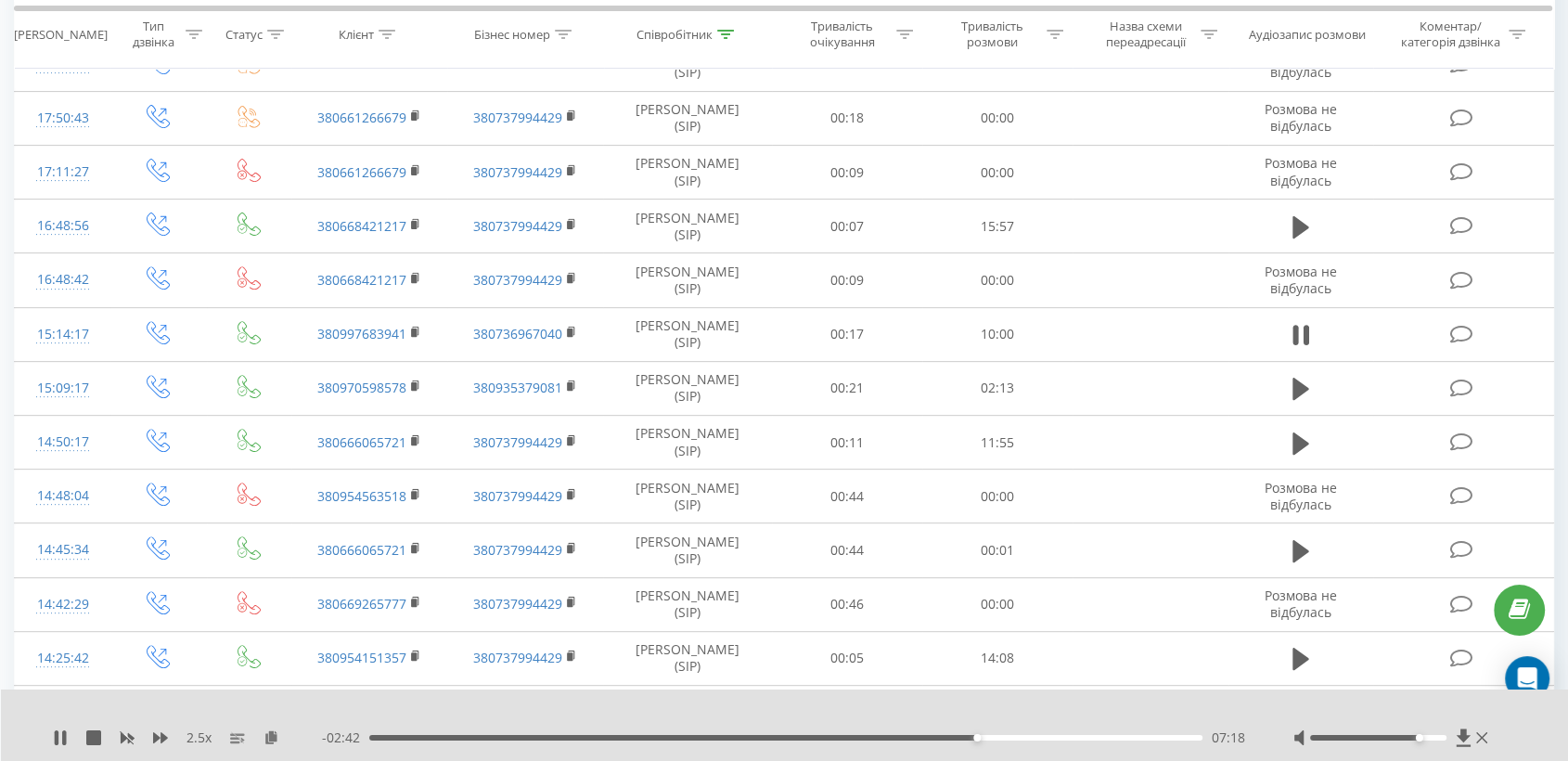
click at [1027, 740] on div "07:18" at bounding box center [785, 738] width 833 height 6
click at [1062, 737] on div "07:58" at bounding box center [785, 738] width 833 height 6
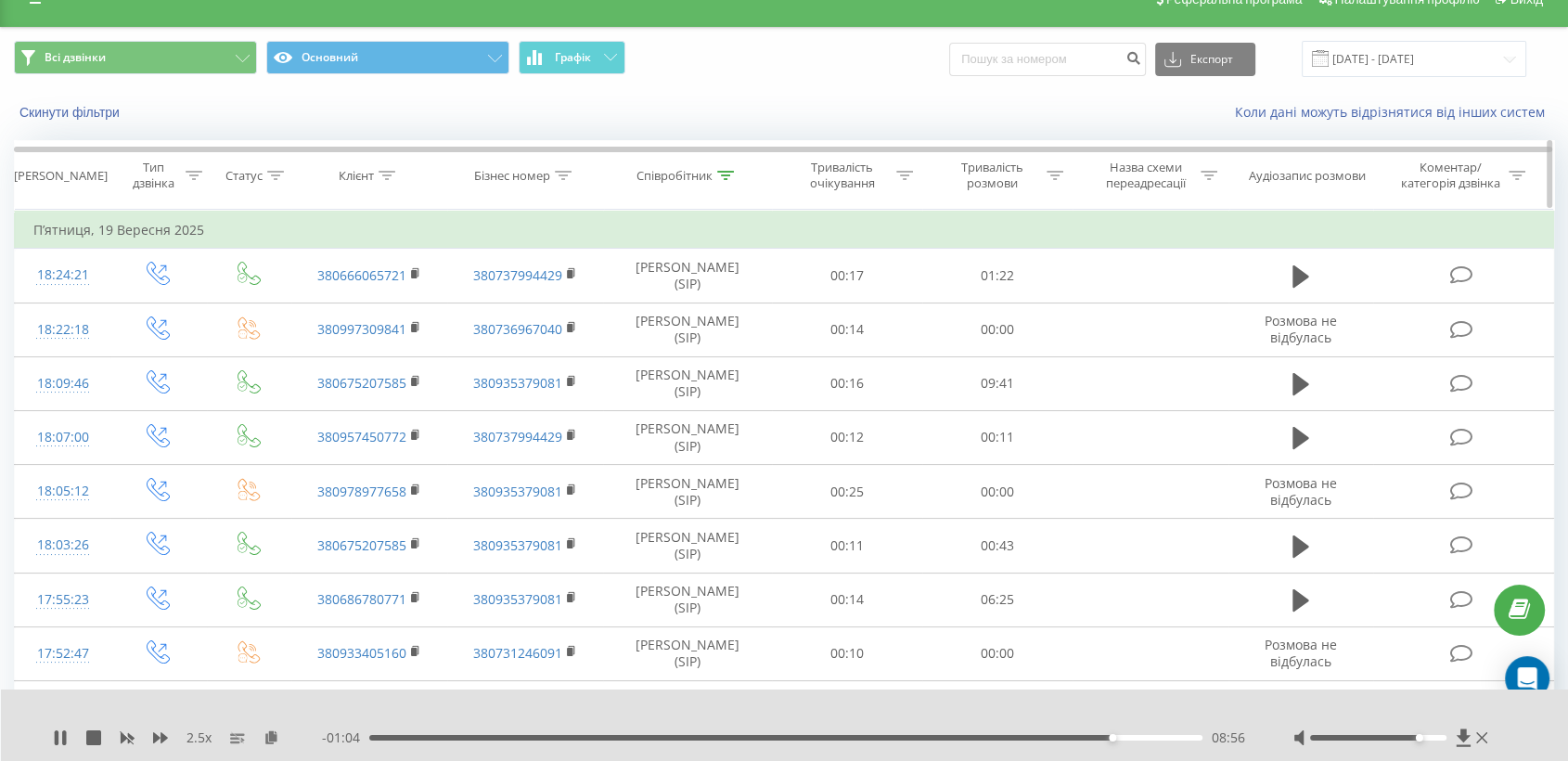
scroll to position [0, 0]
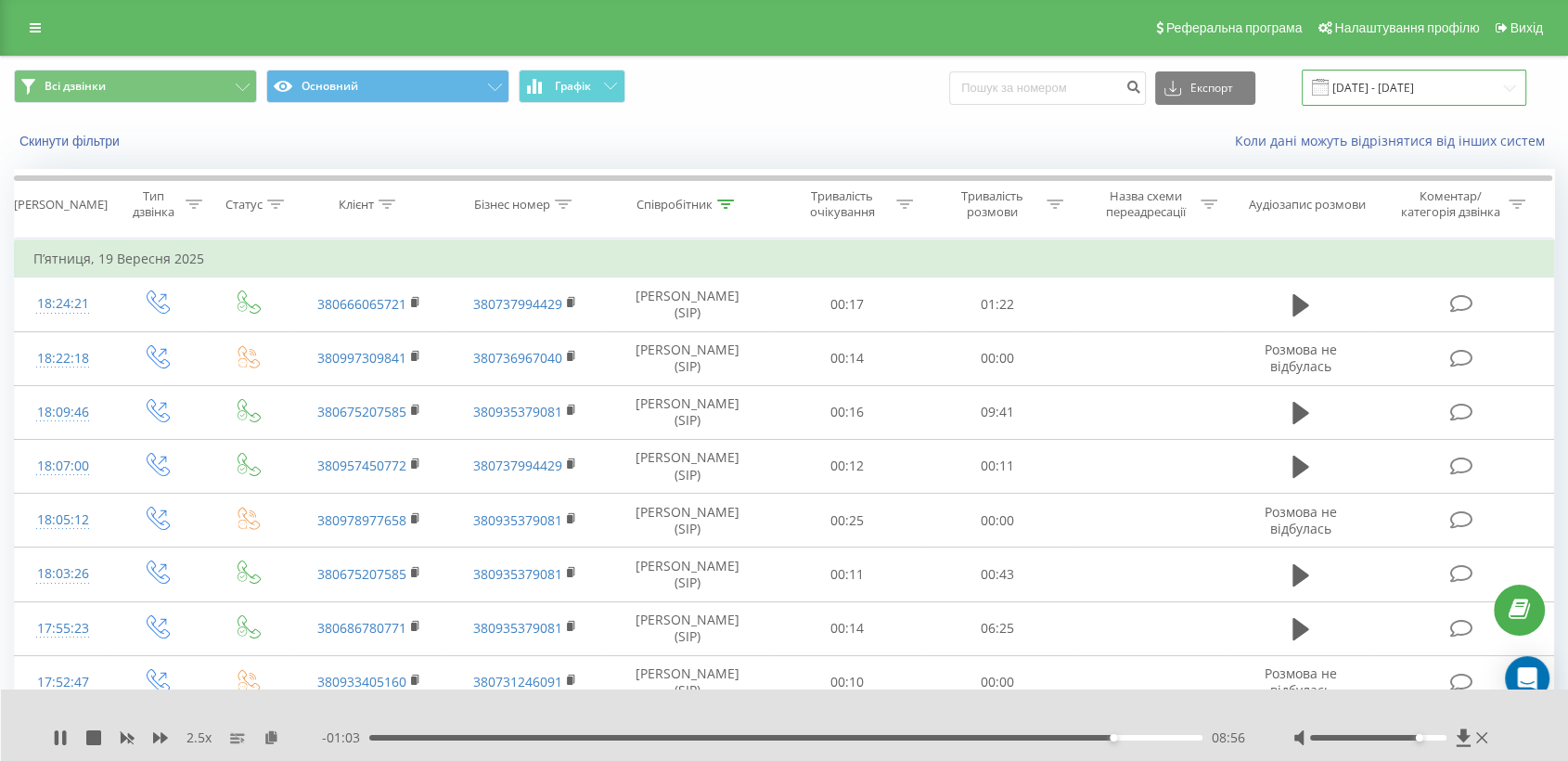
click at [1364, 88] on input "[DATE] - [DATE]" at bounding box center [1414, 87] width 224 height 36
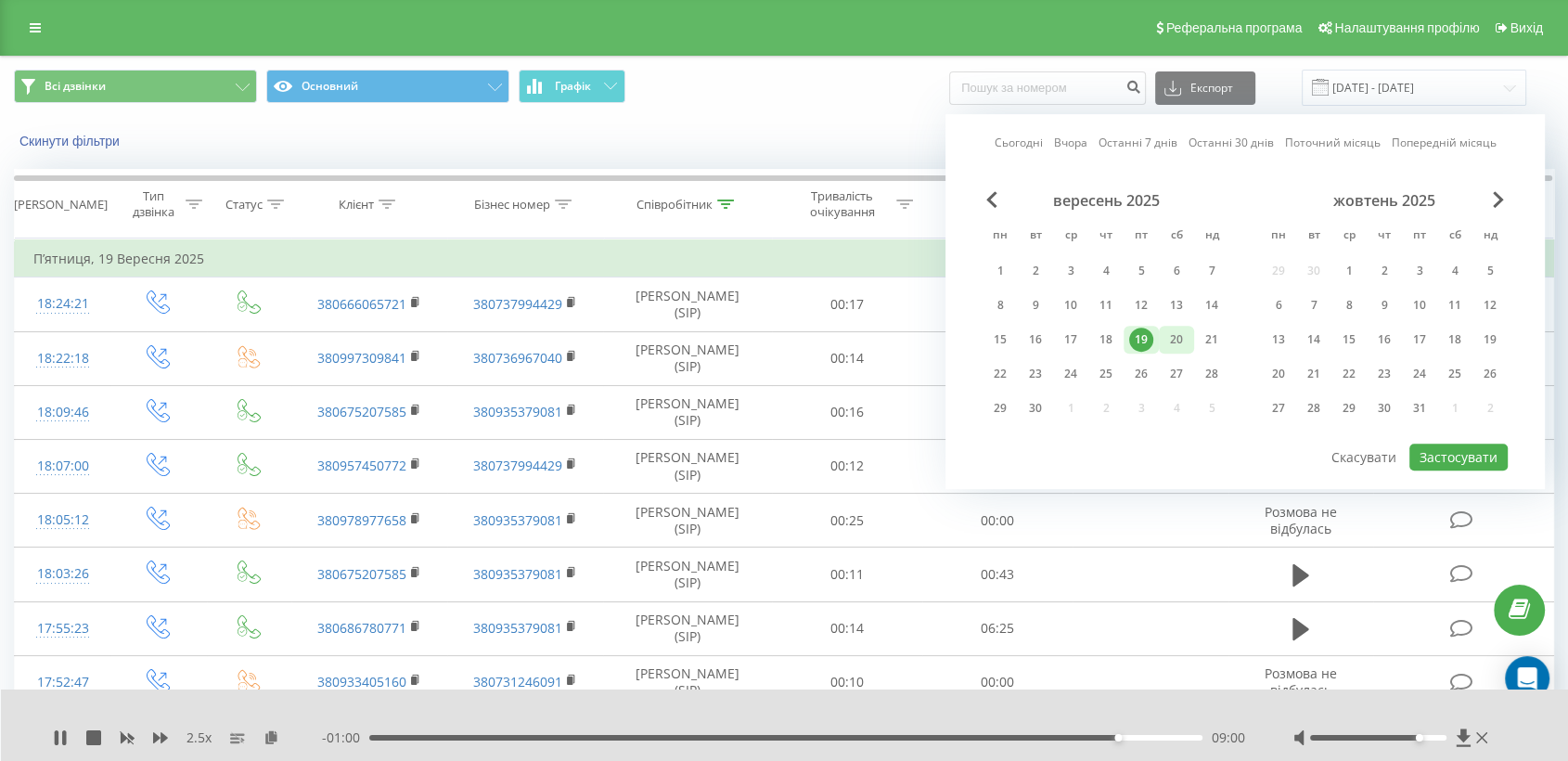
click at [1174, 329] on div "20" at bounding box center [1176, 339] width 24 height 24
click at [1459, 455] on button "Застосувати" at bounding box center [1458, 457] width 98 height 27
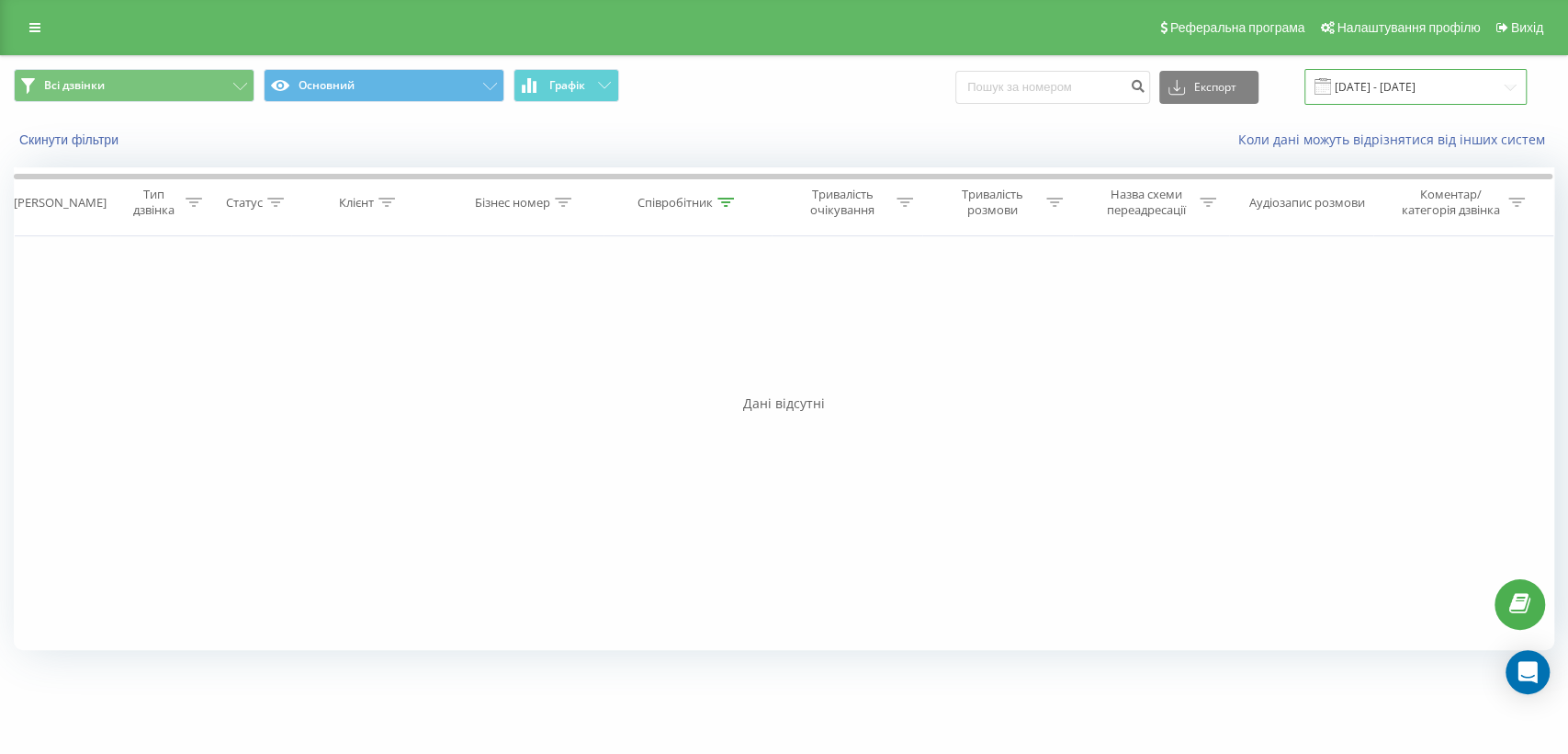
click at [1374, 75] on input "[DATE] - [DATE]" at bounding box center [1416, 86] width 222 height 36
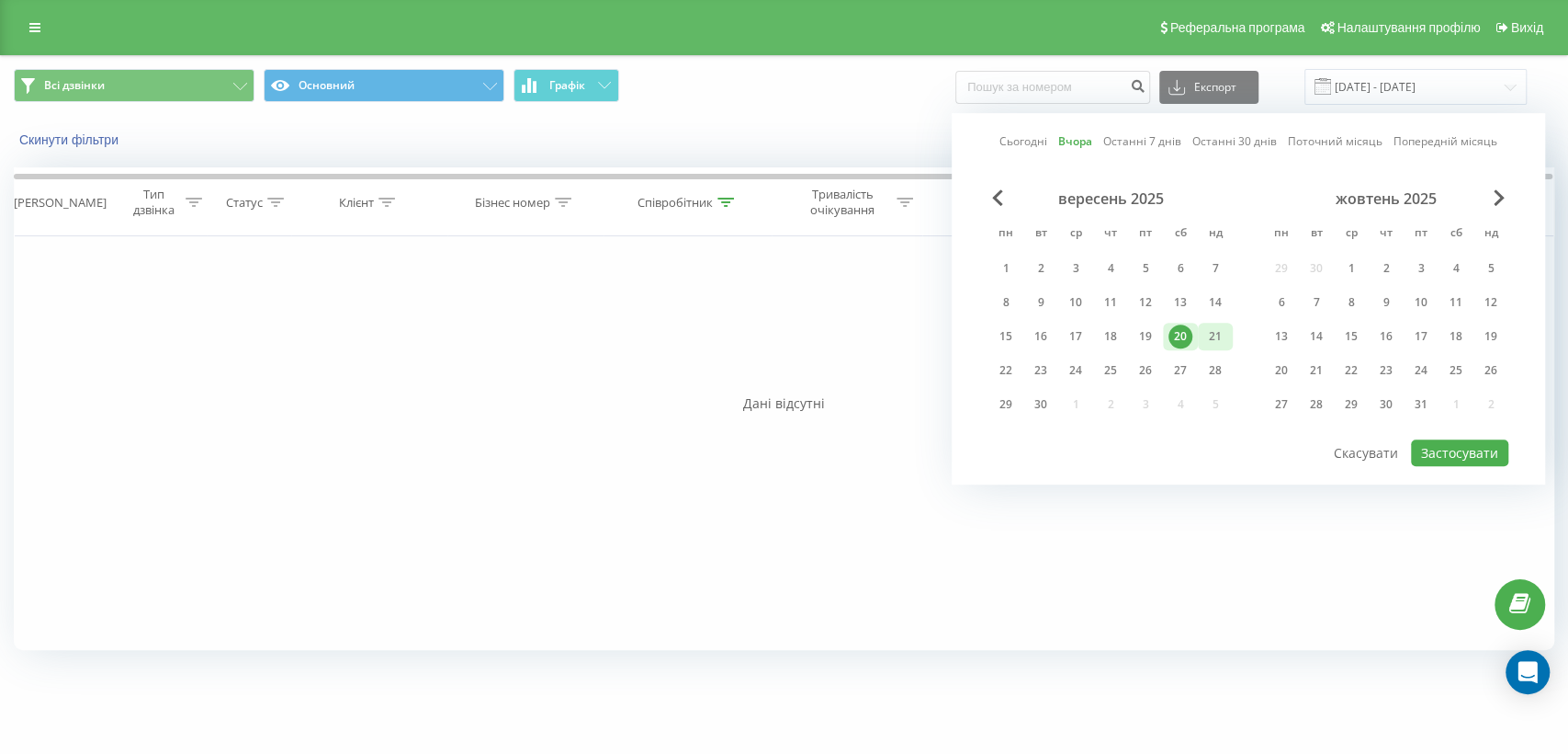
click at [1213, 339] on div "21" at bounding box center [1215, 336] width 24 height 24
click at [1465, 449] on button "Застосувати" at bounding box center [1459, 453] width 97 height 27
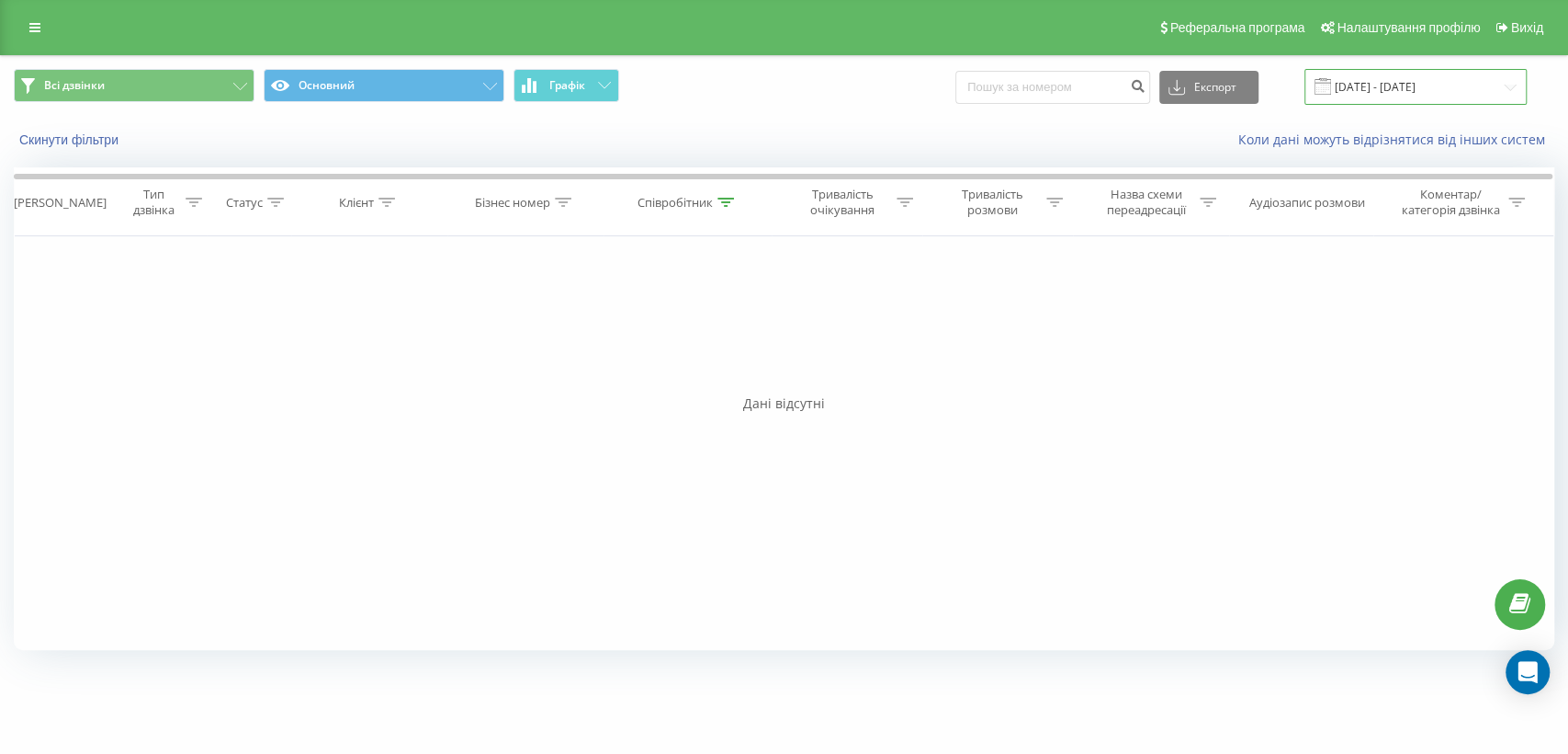
click at [1407, 85] on input "[DATE] - [DATE]" at bounding box center [1416, 86] width 222 height 36
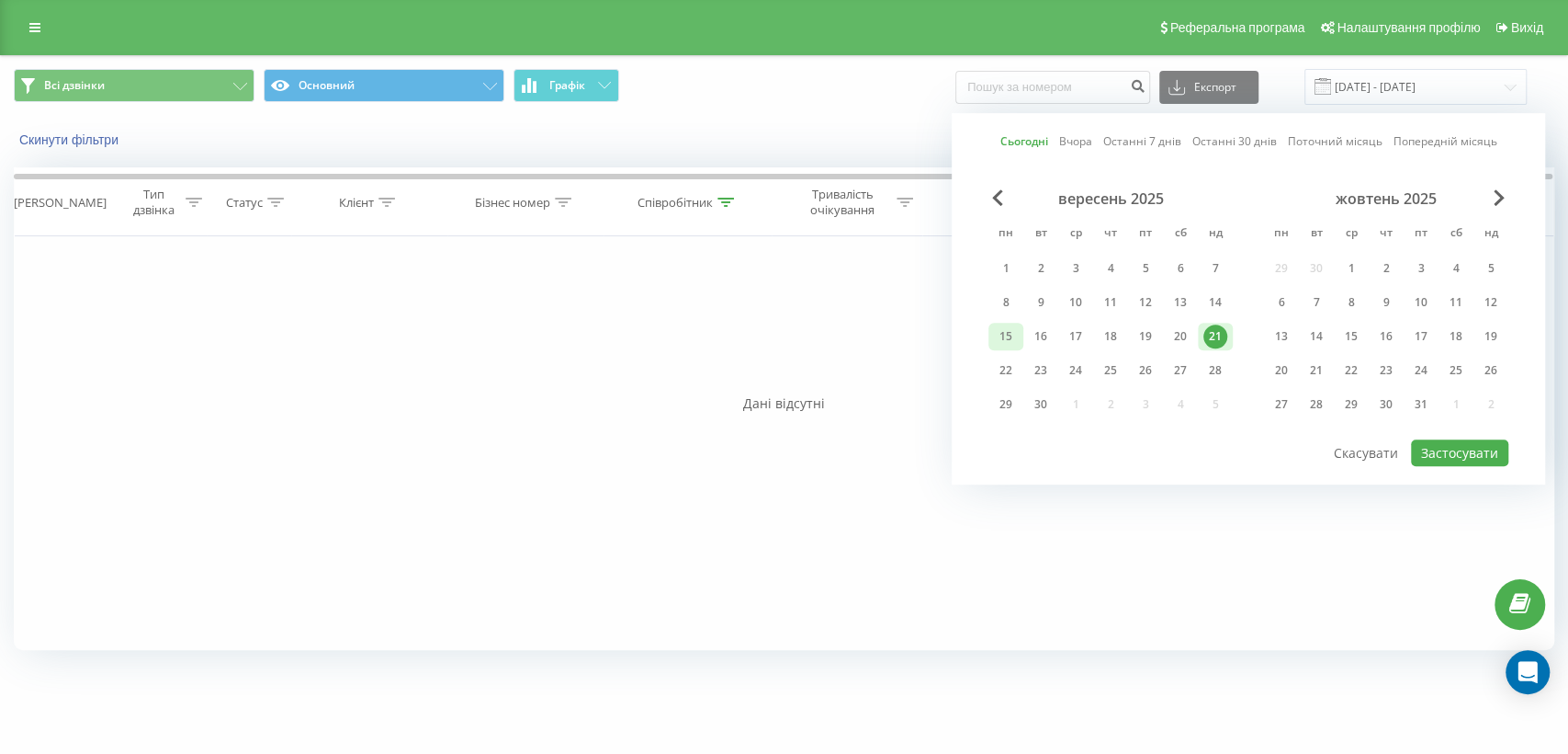
click at [1007, 324] on div "15" at bounding box center [1005, 336] width 24 height 24
click at [1447, 451] on button "Застосувати" at bounding box center [1459, 453] width 97 height 27
type input "15.09.2025 - 15.09.2025"
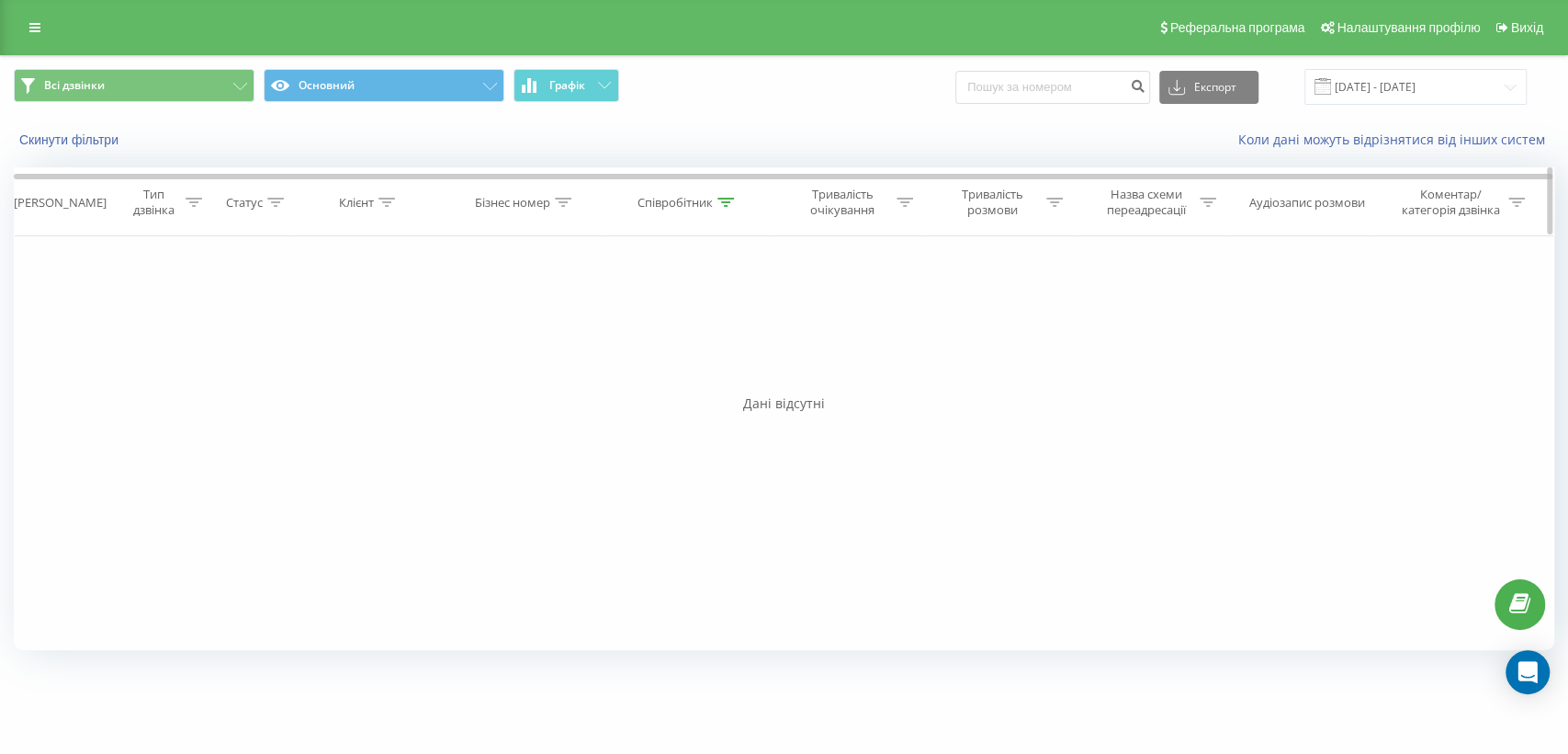
click at [679, 195] on div "Співробітник" at bounding box center [675, 203] width 75 height 15
drag, startPoint x: 687, startPoint y: 329, endPoint x: 460, endPoint y: 324, distance: 227.1
click at [460, 324] on div "Фільтрувати за умовою Дорівнює Введіть значення Скасувати OK Фільтрувати за умо…" at bounding box center [784, 443] width 1541 height 413
type input "рудська"
click at [717, 364] on span "OK" at bounding box center [726, 370] width 51 height 29
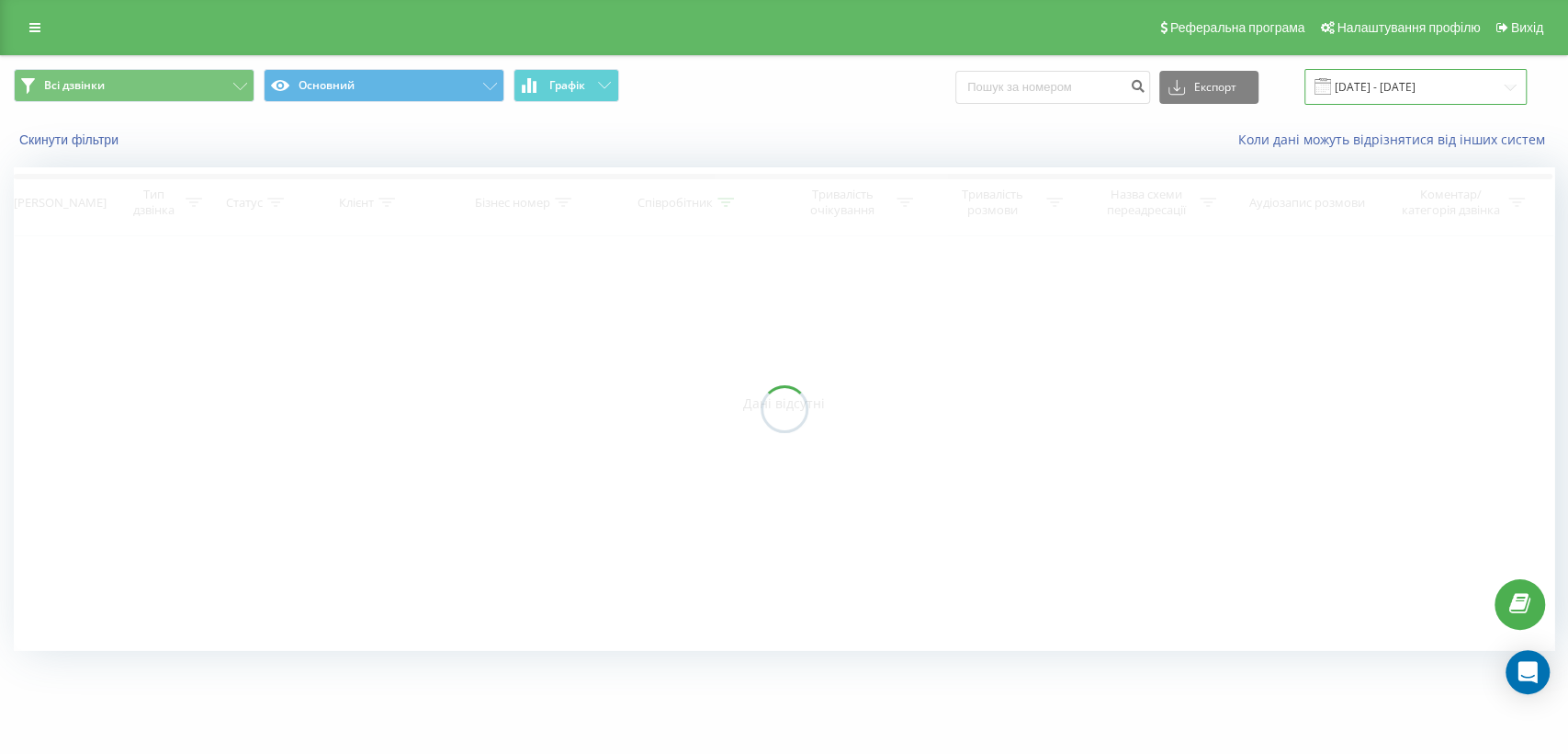
click at [1365, 91] on input "15.09.2025 - 15.09.2025" at bounding box center [1416, 86] width 222 height 36
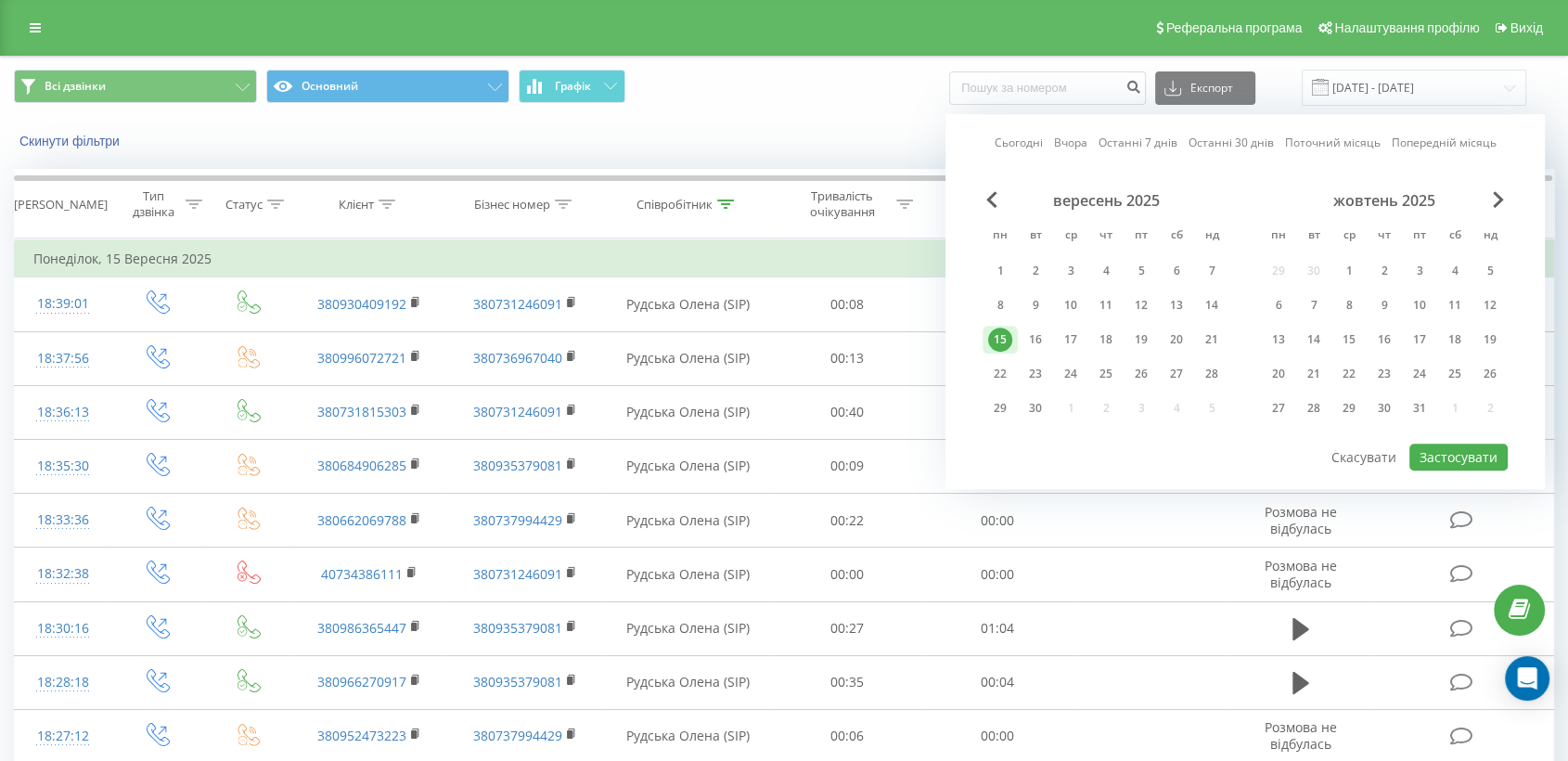
click at [1084, 336] on div "17" at bounding box center [1071, 339] width 35 height 28
click at [1433, 448] on button "Застосувати" at bounding box center [1458, 457] width 98 height 27
type input "[DATE] - [DATE]"
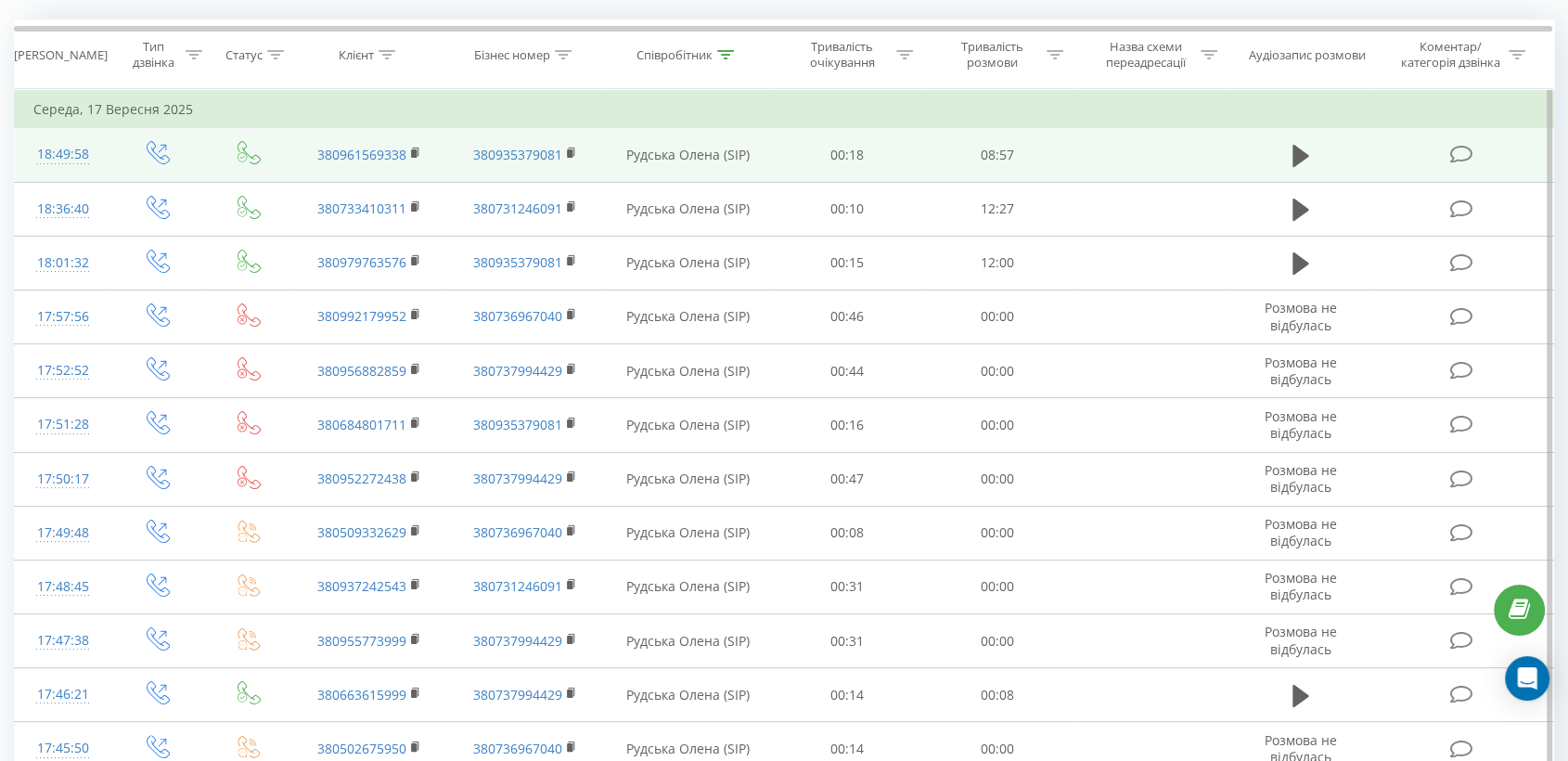
scroll to position [103, 0]
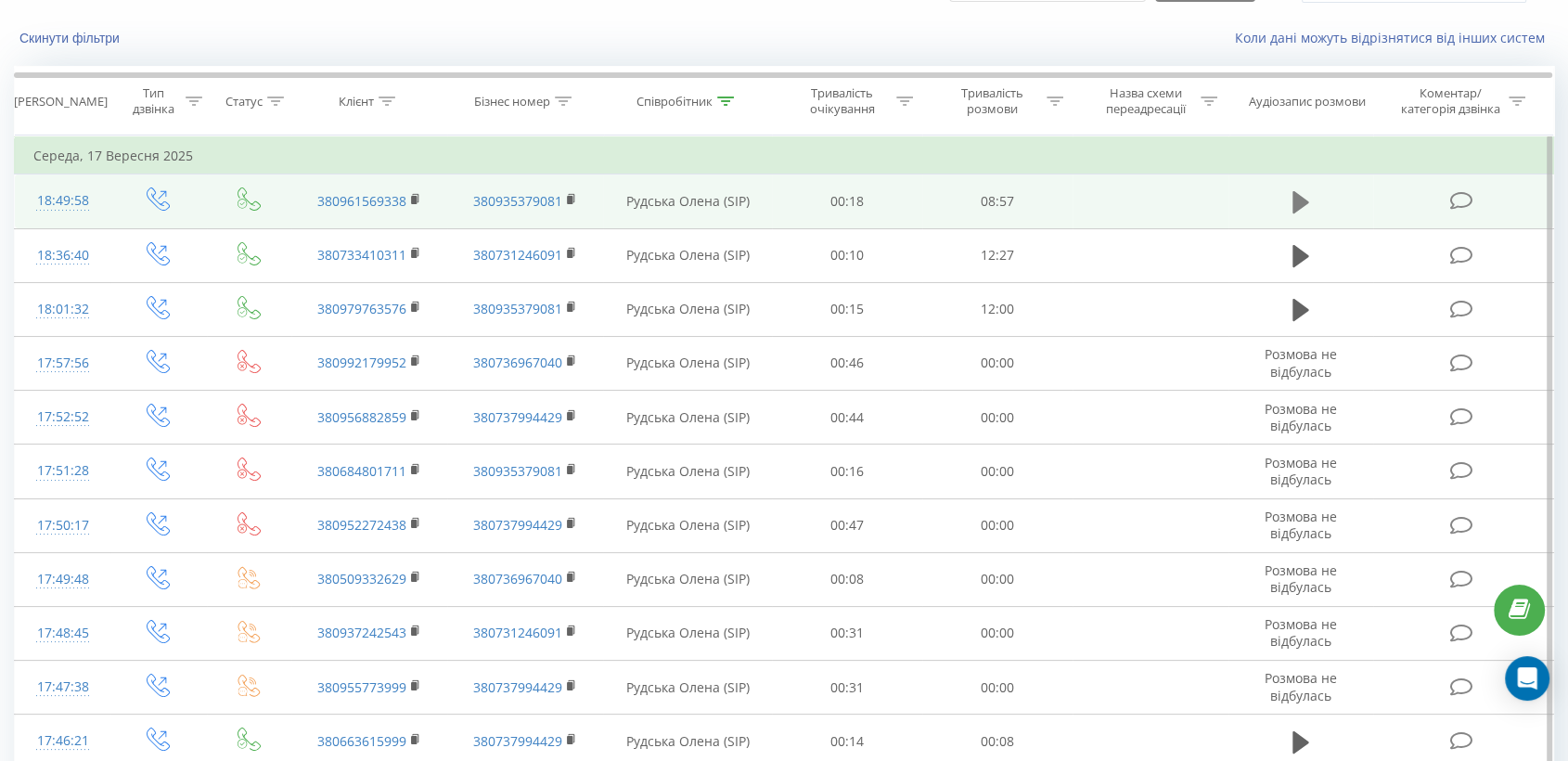
click at [1299, 207] on icon at bounding box center [1300, 202] width 17 height 22
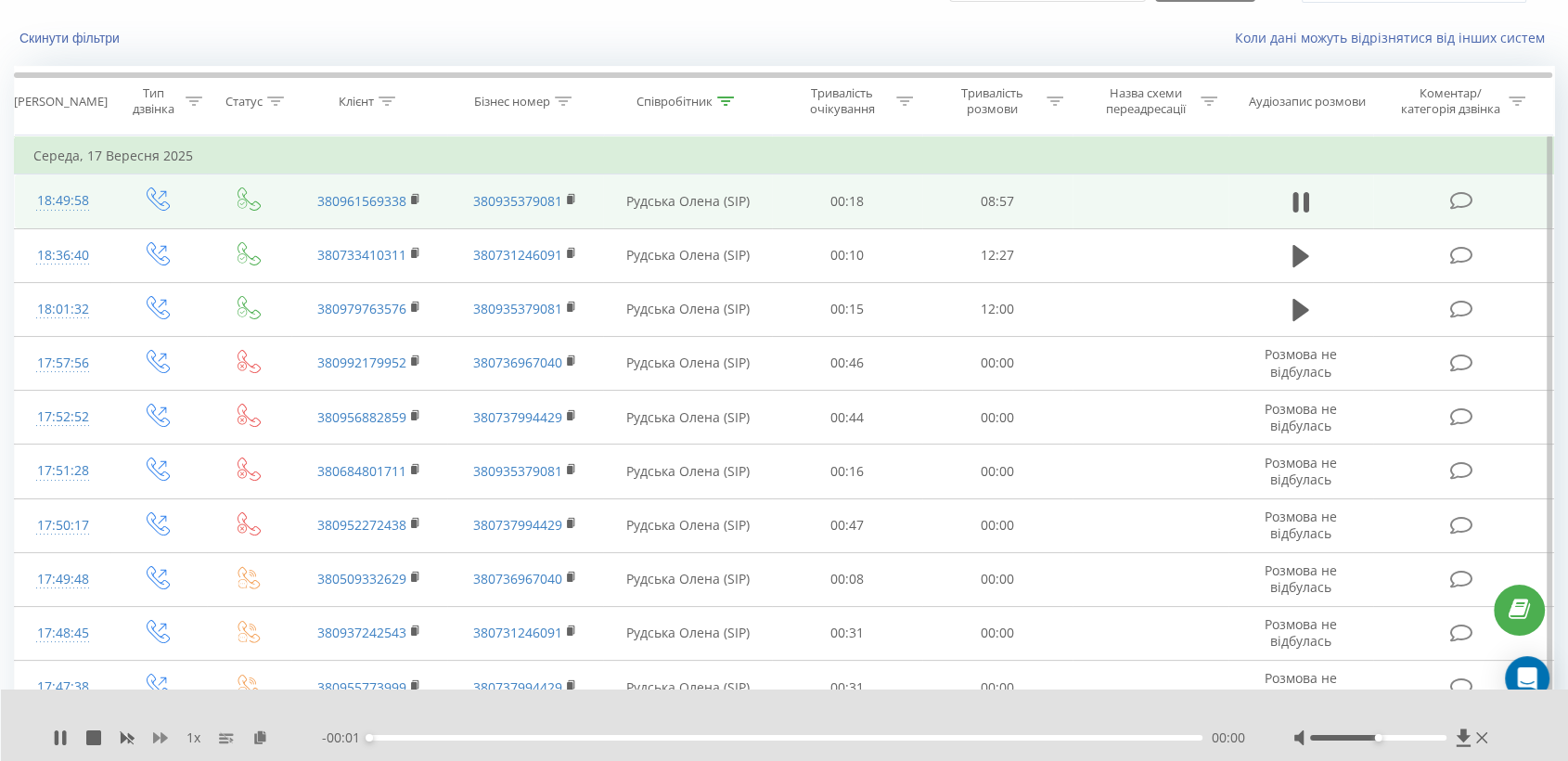
click at [156, 739] on icon at bounding box center [160, 737] width 15 height 11
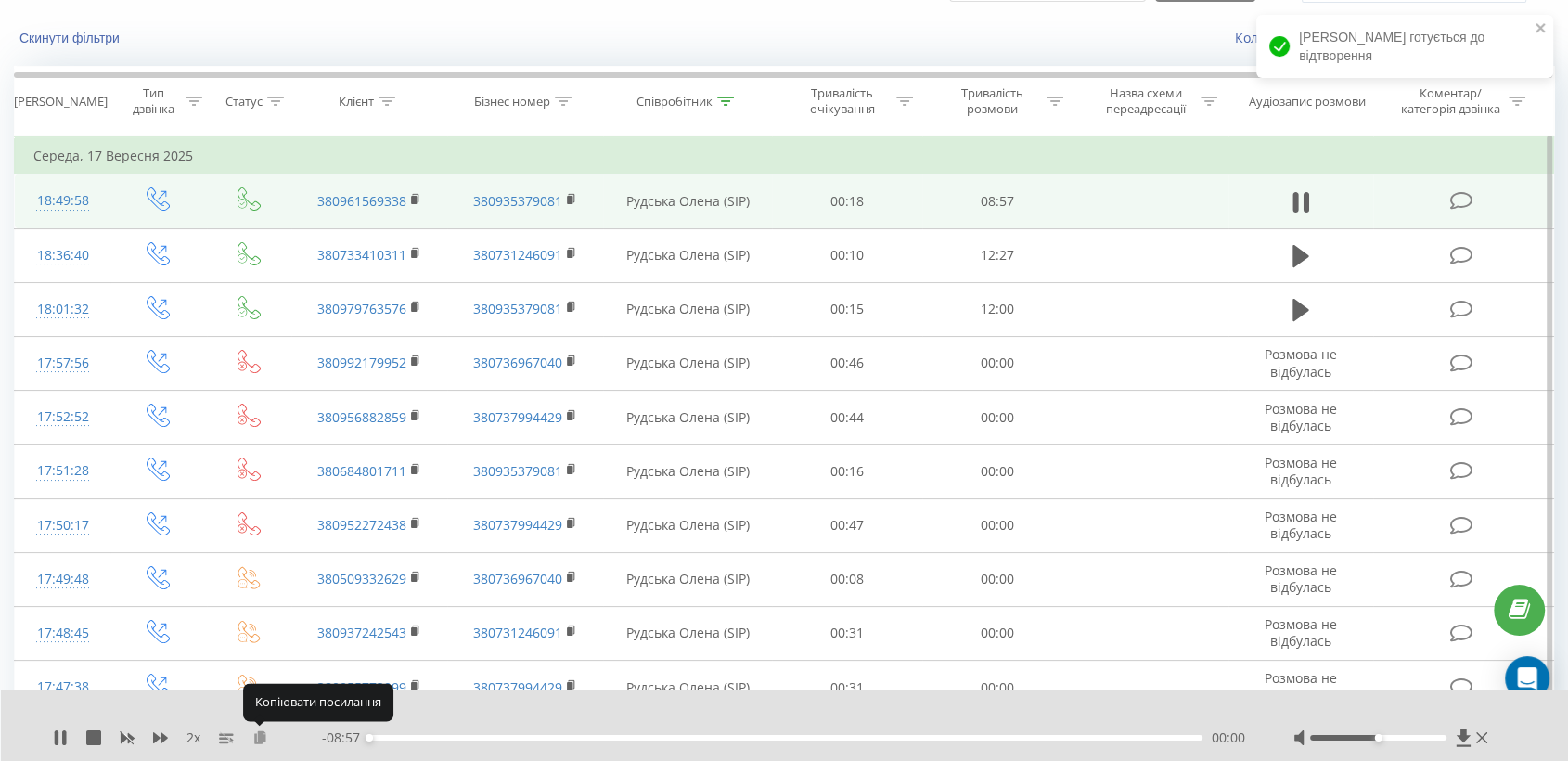
click at [261, 732] on icon at bounding box center [260, 736] width 16 height 13
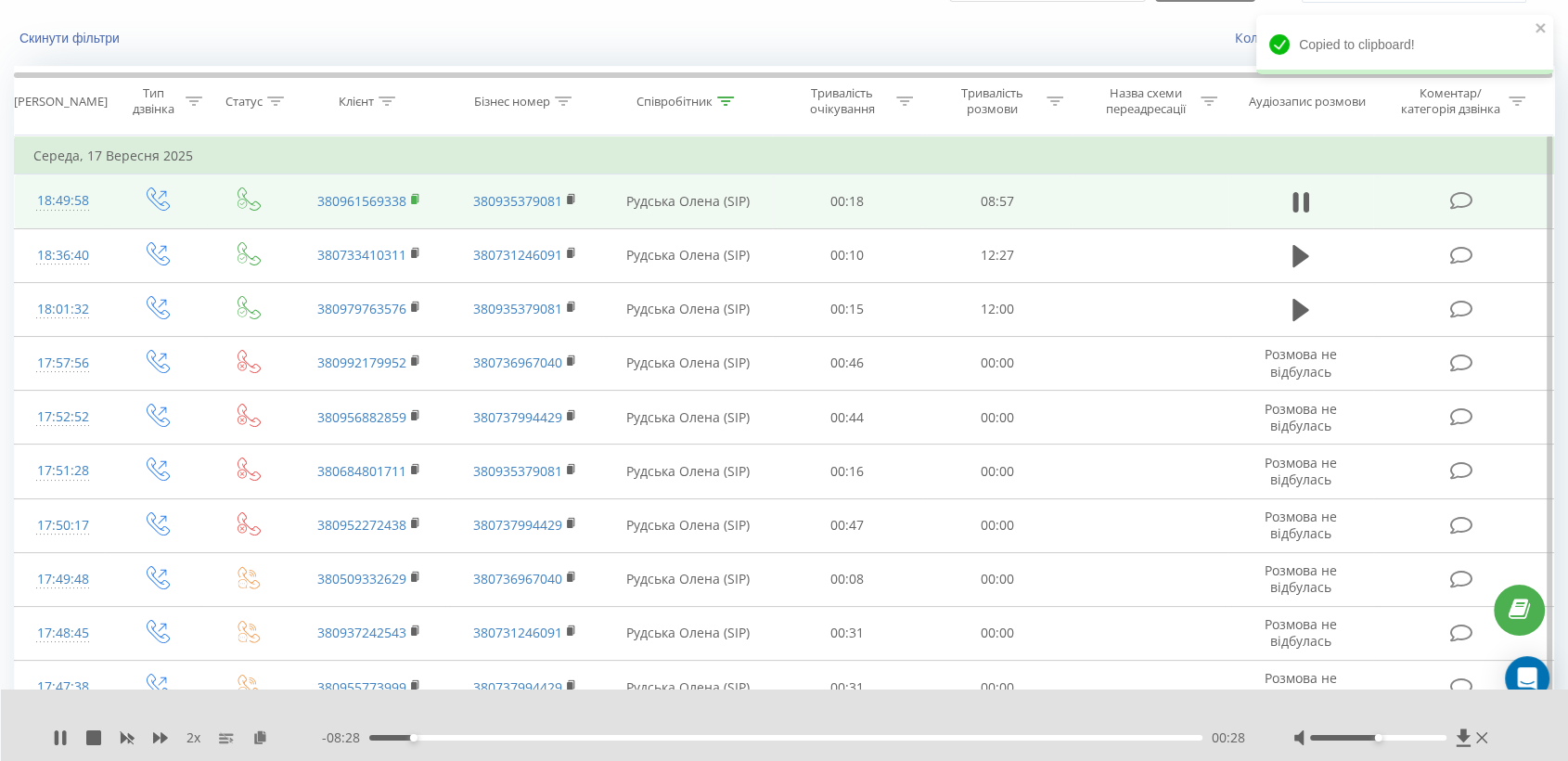
click at [414, 193] on icon at bounding box center [416, 199] width 10 height 13
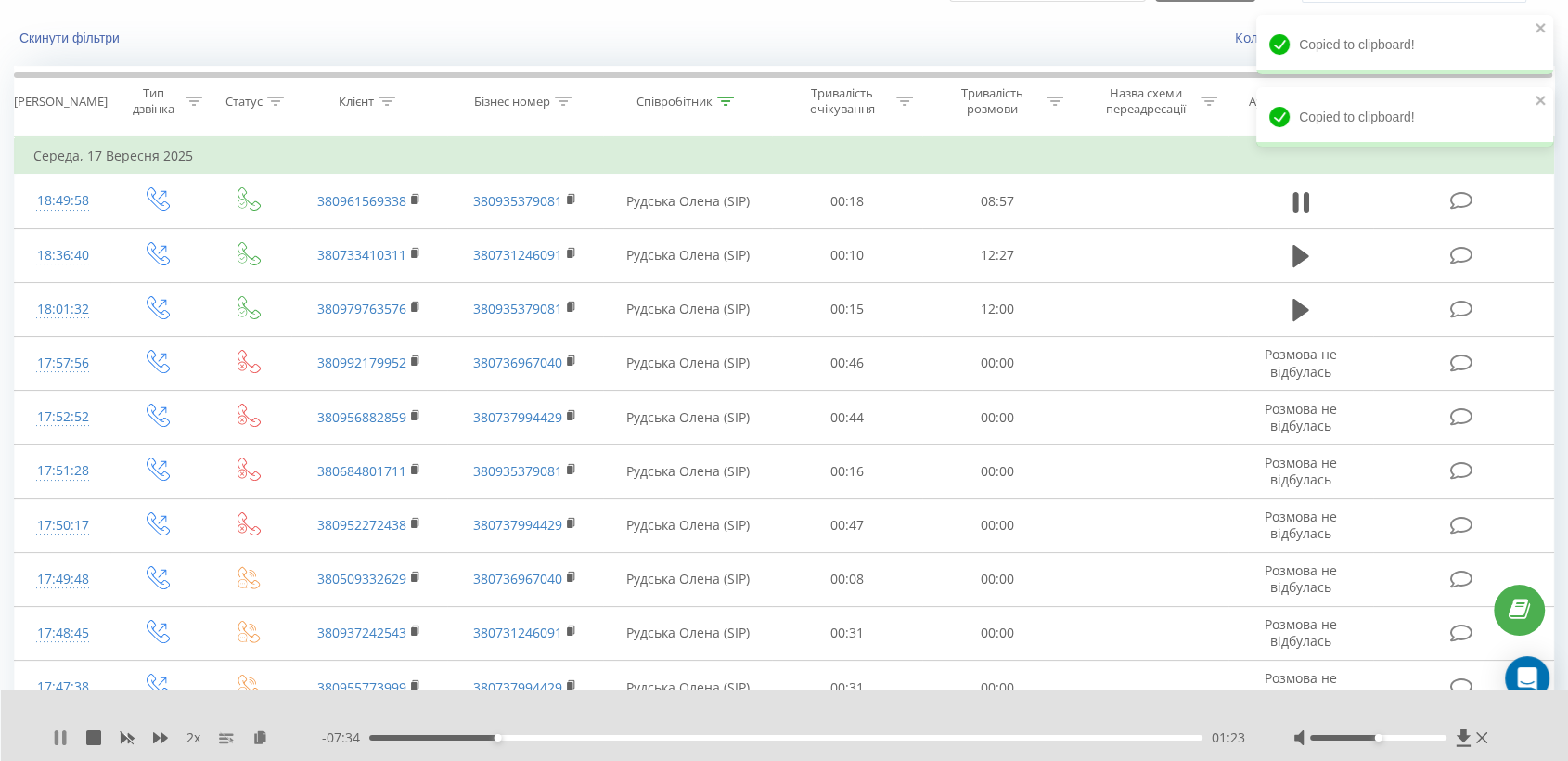
click at [59, 731] on icon at bounding box center [59, 737] width 15 height 15
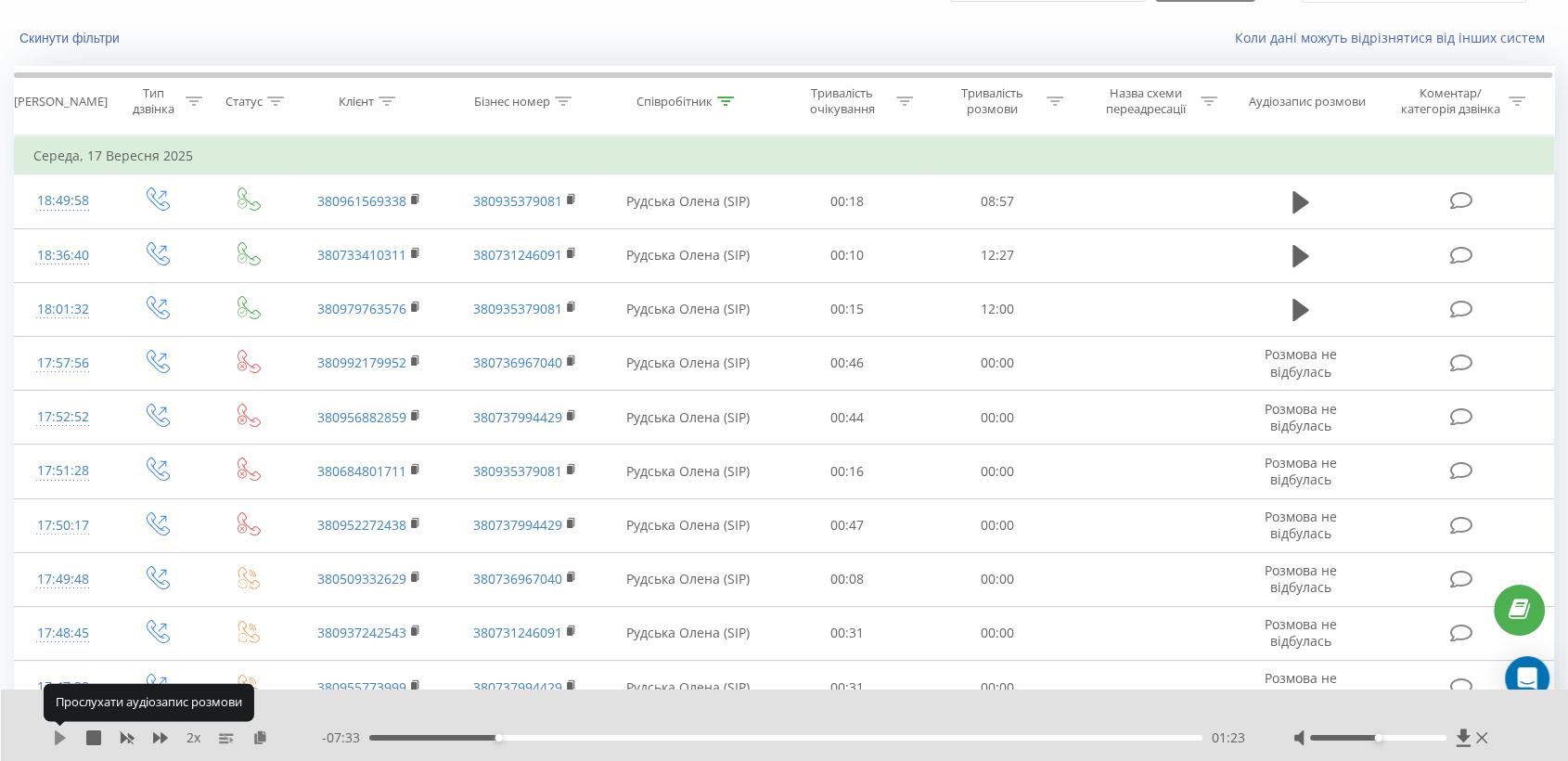
click at [60, 732] on icon at bounding box center [59, 737] width 15 height 15
click at [1415, 738] on div at bounding box center [1378, 738] width 136 height 6
click at [606, 737] on div "02:33" at bounding box center [785, 738] width 833 height 6
click at [156, 738] on icon at bounding box center [160, 737] width 15 height 11
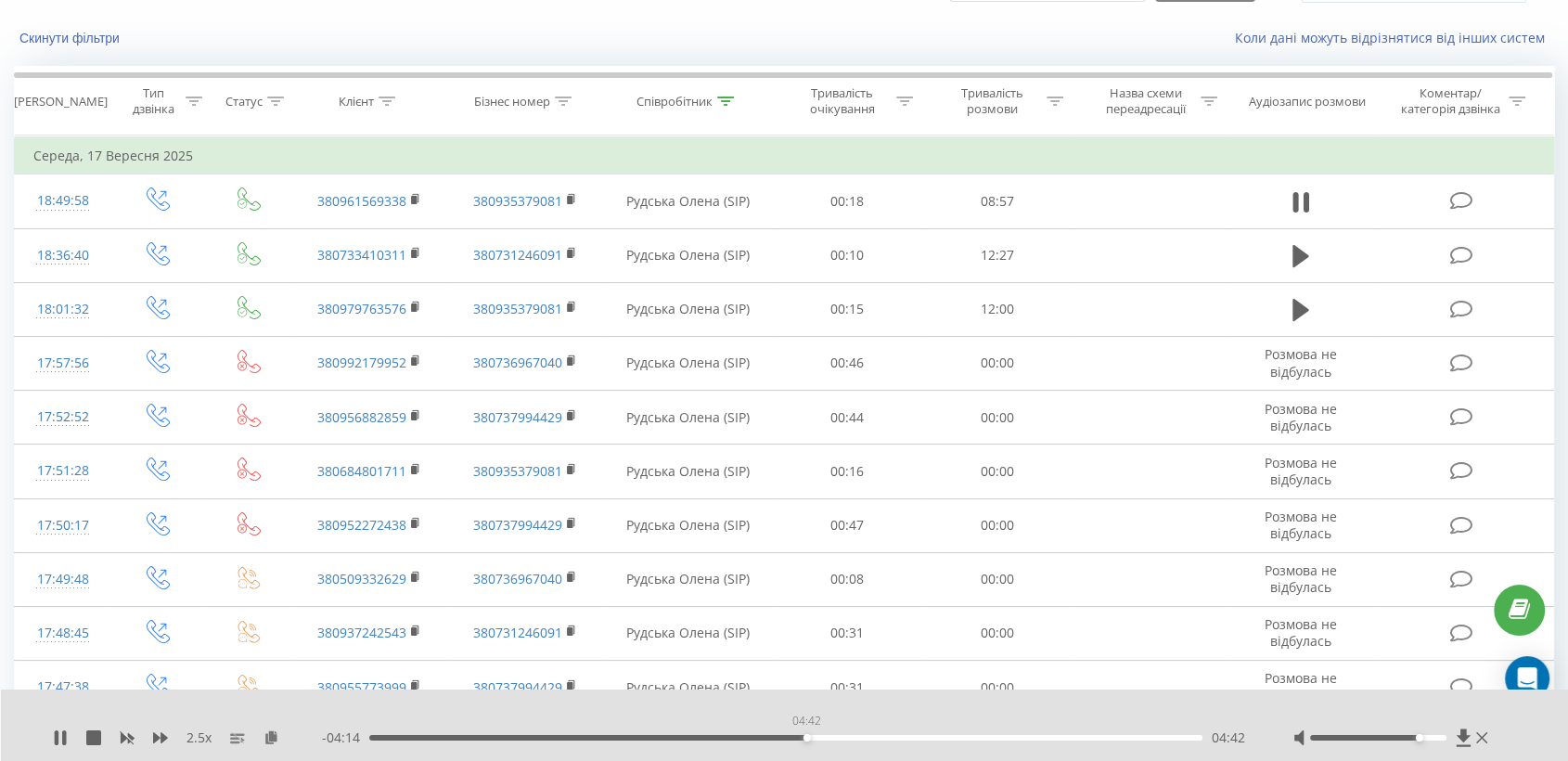
click at [807, 735] on div "04:42" at bounding box center [785, 738] width 833 height 6
click at [841, 735] on div "04:44" at bounding box center [785, 738] width 833 height 6
click at [887, 737] on div "05:34" at bounding box center [785, 738] width 833 height 6
click at [973, 735] on div "06:29" at bounding box center [785, 738] width 833 height 6
click at [1016, 740] on div "- 02:23 06:34 06:34" at bounding box center [784, 737] width 925 height 19
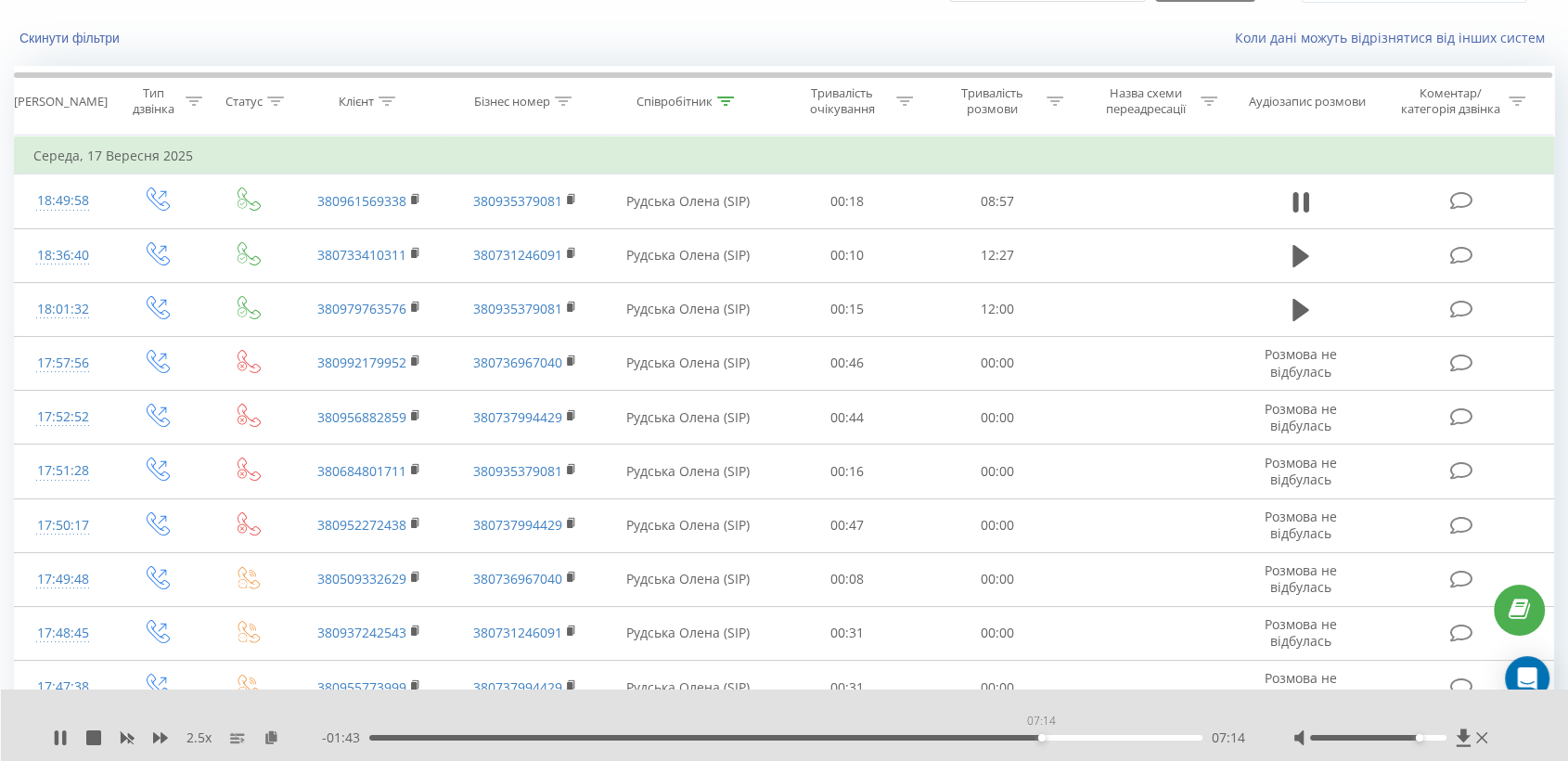
click at [1041, 737] on div "07:14" at bounding box center [785, 738] width 833 height 6
click at [1082, 740] on div "07:22" at bounding box center [785, 738] width 833 height 6
click at [1179, 738] on div "08:28" at bounding box center [785, 738] width 833 height 6
click at [1167, 735] on div "08:48" at bounding box center [785, 738] width 833 height 6
